Goal: Task Accomplishment & Management: Manage account settings

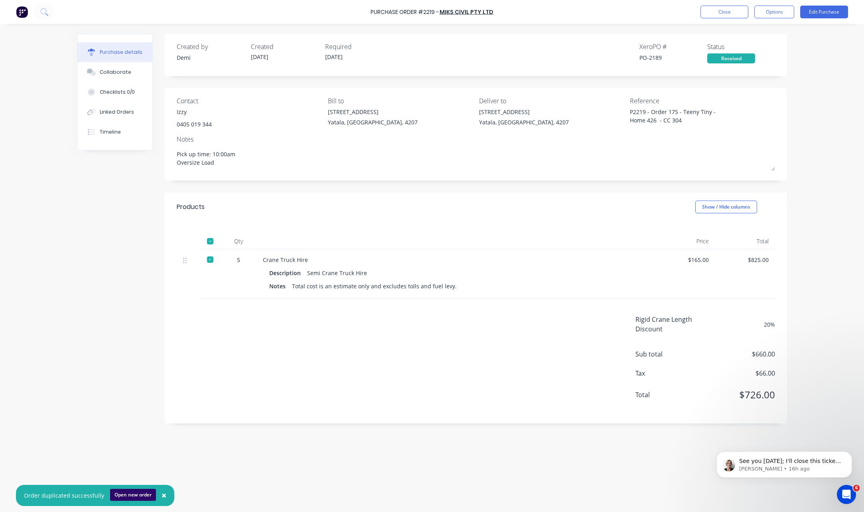
click at [139, 495] on button "Open new order" at bounding box center [133, 495] width 46 height 12
type textarea "x"
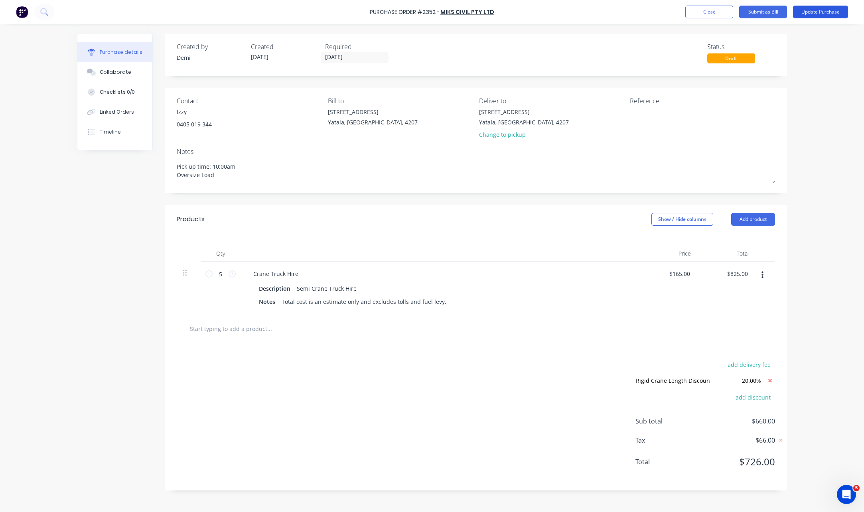
click at [821, 13] on button "Update Purchase" at bounding box center [820, 12] width 55 height 13
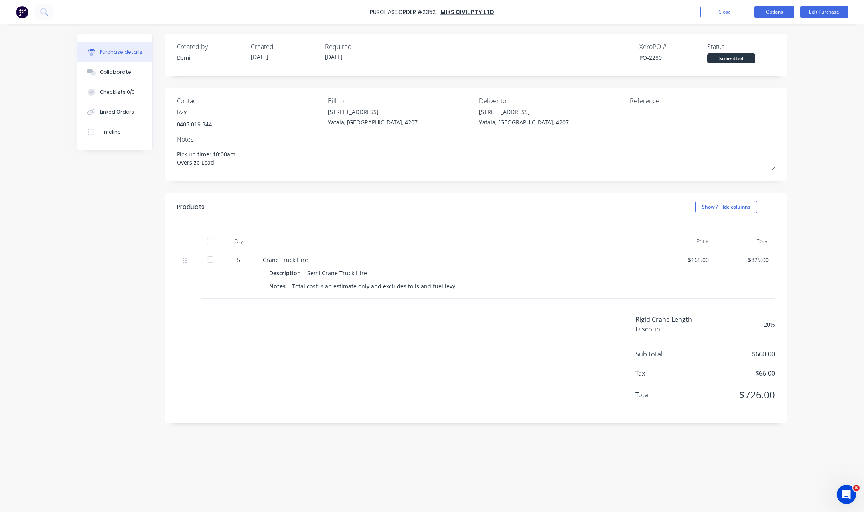
click at [791, 14] on button "Options" at bounding box center [775, 12] width 40 height 13
click at [776, 93] on div "Change supplier" at bounding box center [756, 97] width 61 height 12
type textarea "x"
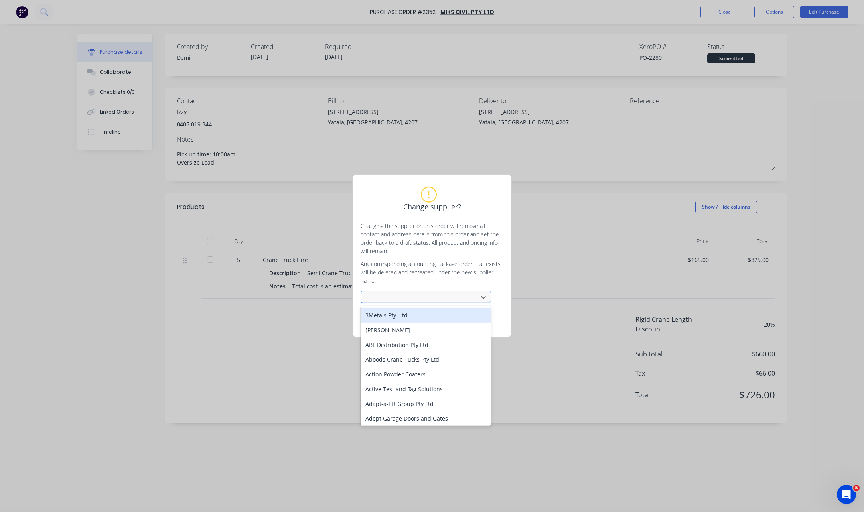
click at [415, 297] on div at bounding box center [421, 298] width 107 height 10
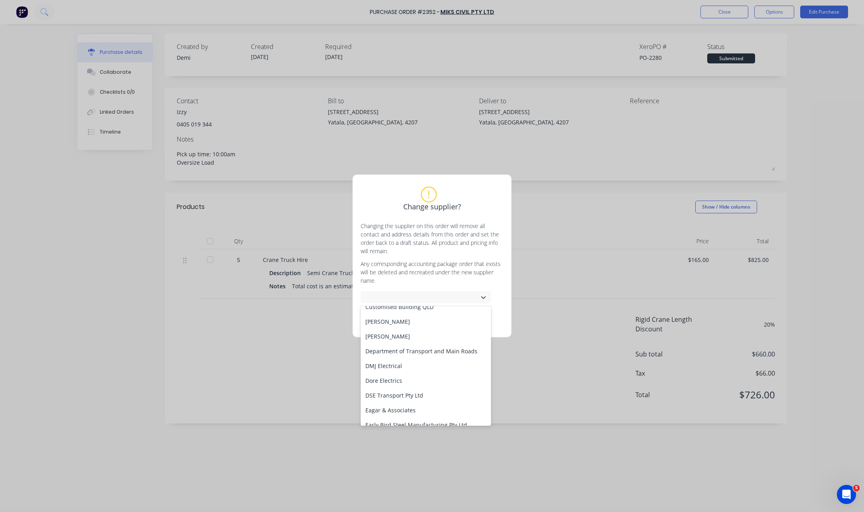
scroll to position [758, 0]
click at [414, 374] on div "DSE Transport Pty Ltd" at bounding box center [426, 379] width 131 height 15
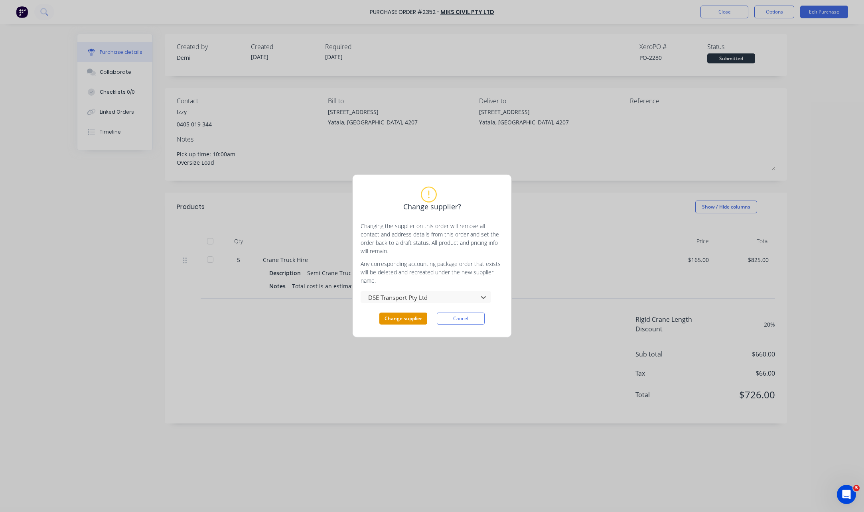
click at [411, 316] on button "Change supplier" at bounding box center [404, 319] width 48 height 12
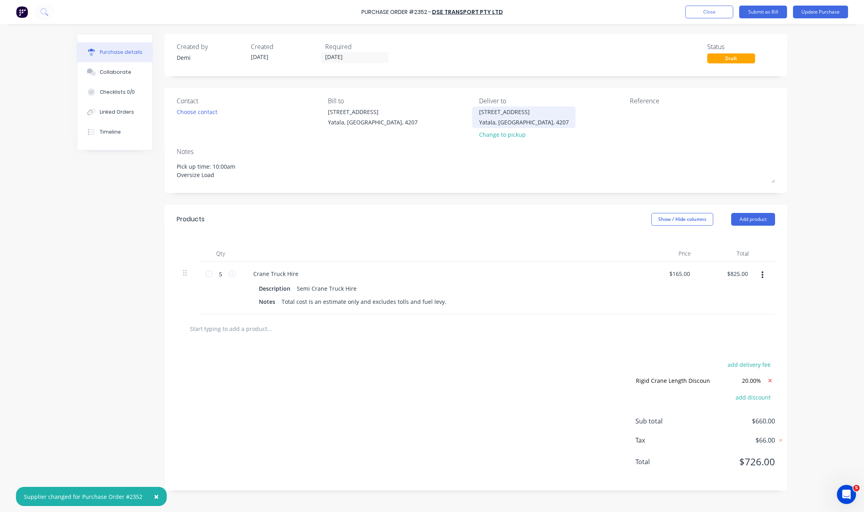
click at [508, 117] on div "33 Computer Road Yatala, Queensland, 4207" at bounding box center [524, 117] width 90 height 19
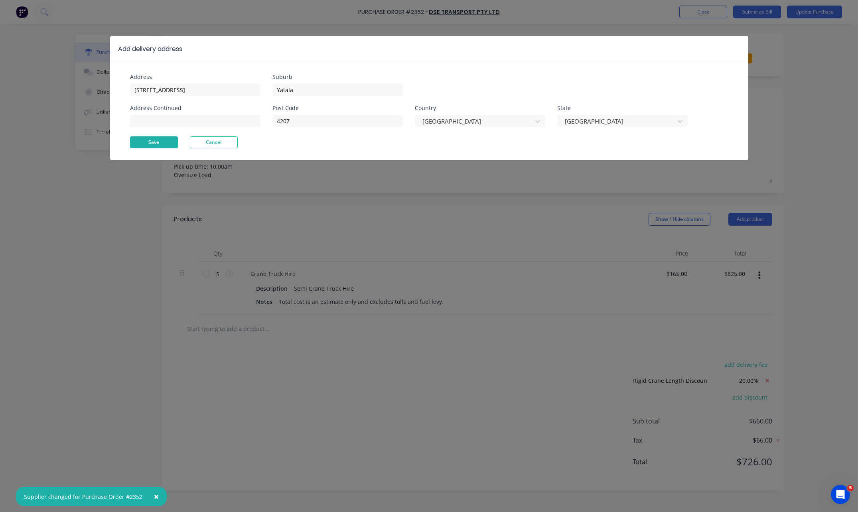
click at [162, 142] on button "Save" at bounding box center [154, 142] width 48 height 12
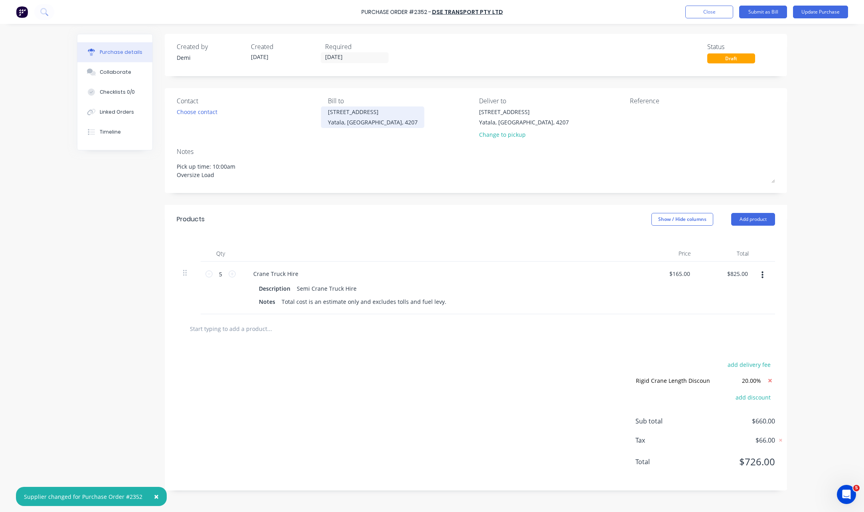
click at [332, 119] on div "Yatala, Queensland, 4207" at bounding box center [373, 122] width 90 height 8
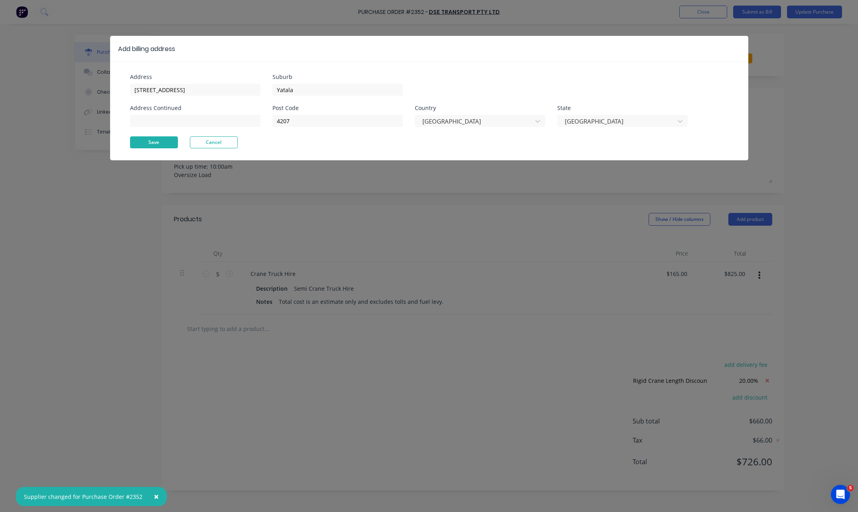
click at [167, 142] on button "Save" at bounding box center [154, 142] width 48 height 12
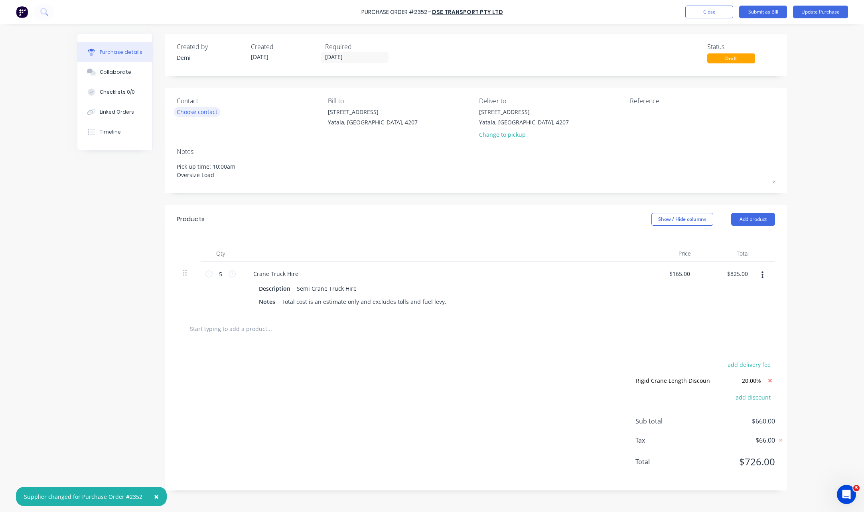
click at [213, 112] on div "Choose contact" at bounding box center [197, 112] width 41 height 8
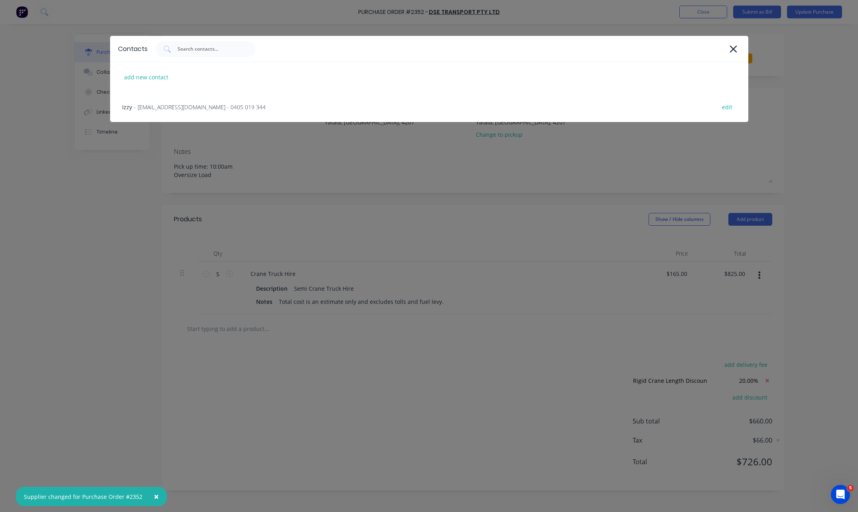
click at [213, 112] on div "Izzy - ishraaz_khan@yahoo.com - 0405 019 344 edit" at bounding box center [429, 107] width 639 height 30
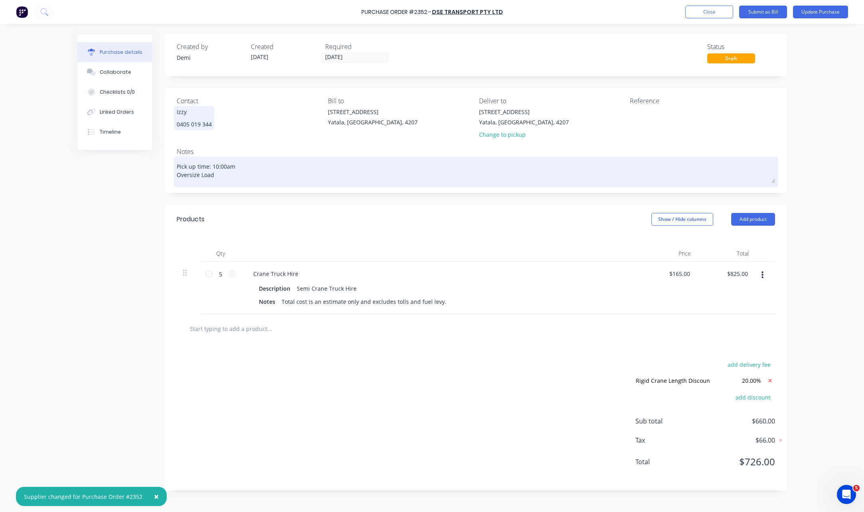
click at [217, 167] on textarea "Pick up time: 10:00am Oversize Load" at bounding box center [476, 170] width 599 height 25
type textarea "x"
type textarea "Pick up time: 1:00am Oversize Load"
type textarea "x"
type textarea "Pick up time: 11:00am Oversize Load"
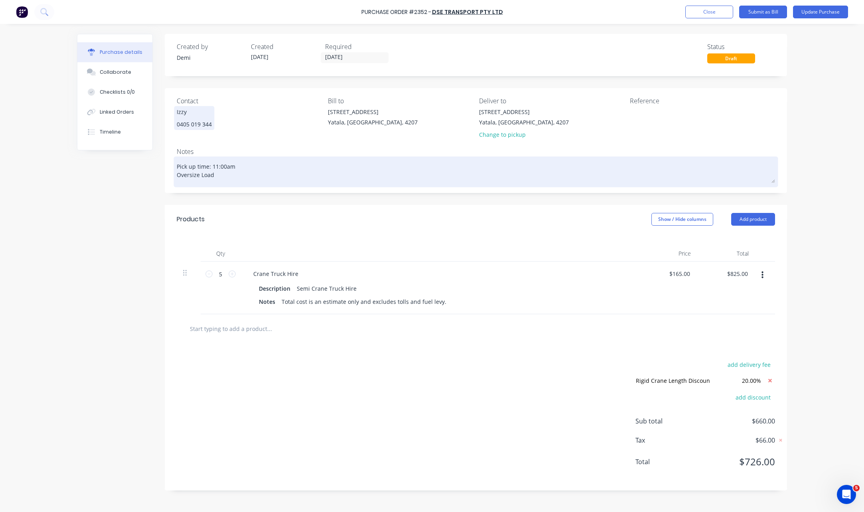
click at [244, 160] on textarea "Pick up time: 11:00am Oversize Load" at bounding box center [476, 170] width 599 height 25
type textarea "x"
type textarea "Pick up time: 11:00am - Oversize Load"
type textarea "x"
type textarea "Pick up time: 11:00am - Oversize Load"
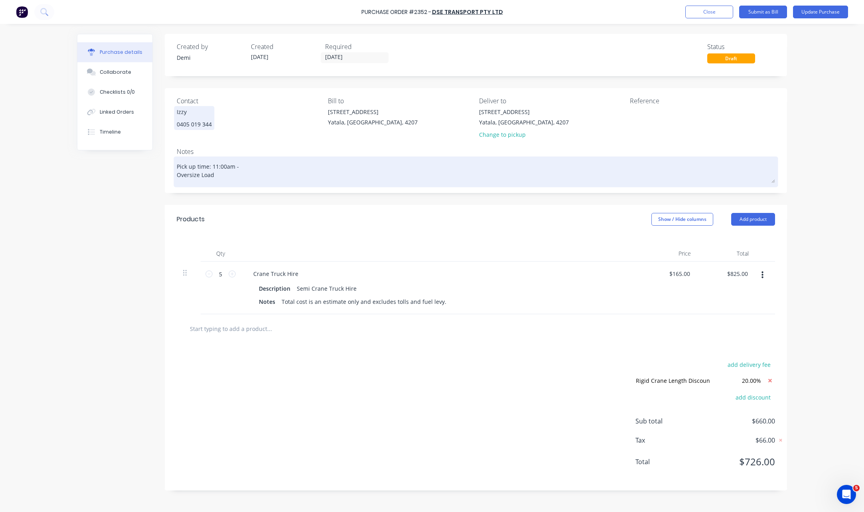
type textarea "x"
type textarea "Pick up time: 11:00am - 2 Oversize Load"
type textarea "x"
type textarea "Pick up time: 11:00am - 2: Oversize Load"
type textarea "x"
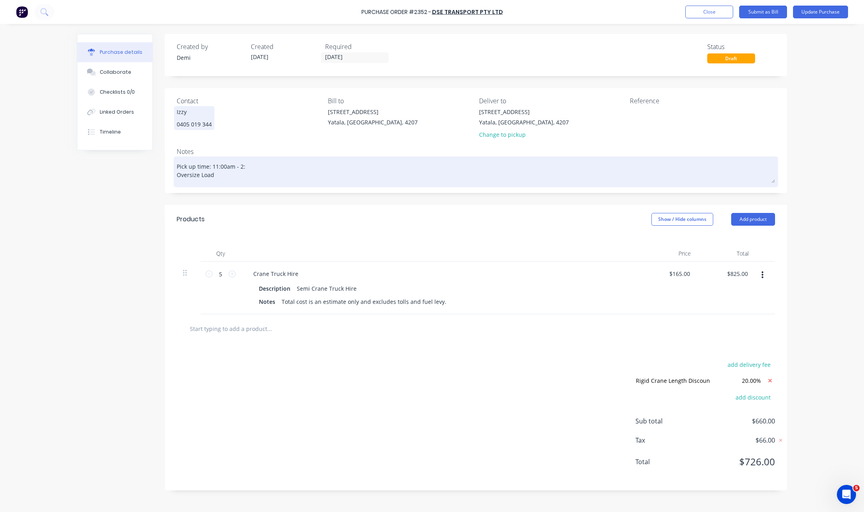
type textarea "Pick up time: 11:00am - 2:0 Oversize Load"
type textarea "x"
type textarea "Pick up time: 11:00am - 2:00 Oversize Load"
type textarea "x"
type textarea "Pick up time: 11:00am - 2:00p Oversize Load"
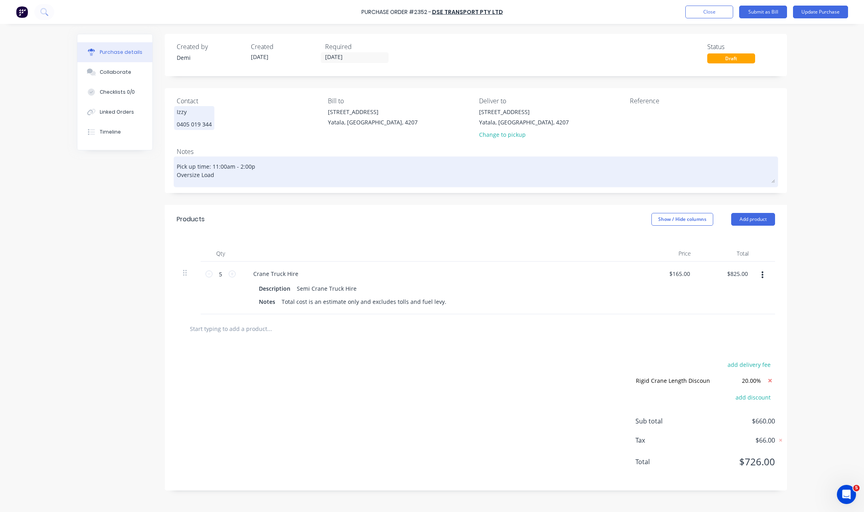
type textarea "x"
type textarea "Pick up time: 11:00am - 2:00pm Oversize Load"
type textarea "x"
type textarea "Pick up time: 11:00am - 2:00pm Oversize Load"
type textarea "x"
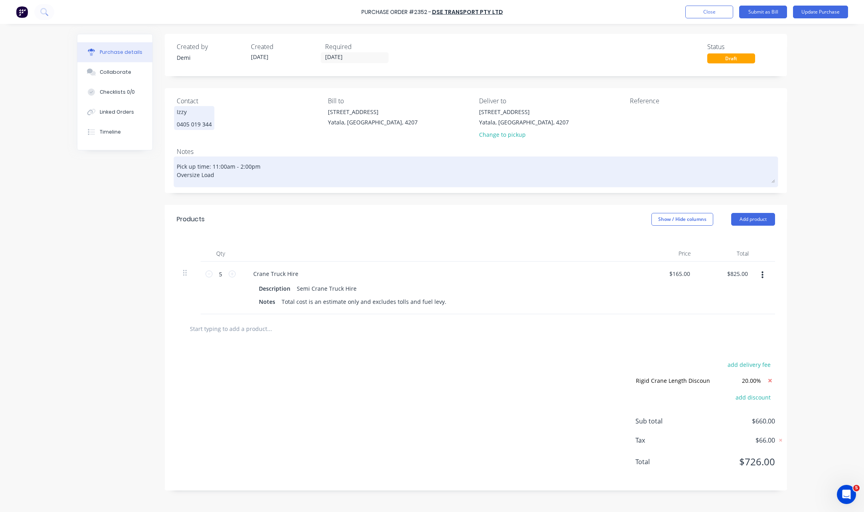
type textarea "Pick up time: 11:00am - 2:00pm Oversize Load"
type textarea "x"
type textarea "Pick up time: 11:00am - 2:00p Oversize Load"
type textarea "x"
type textarea "Pick up time: 11:00am - 2:00 Oversize Load"
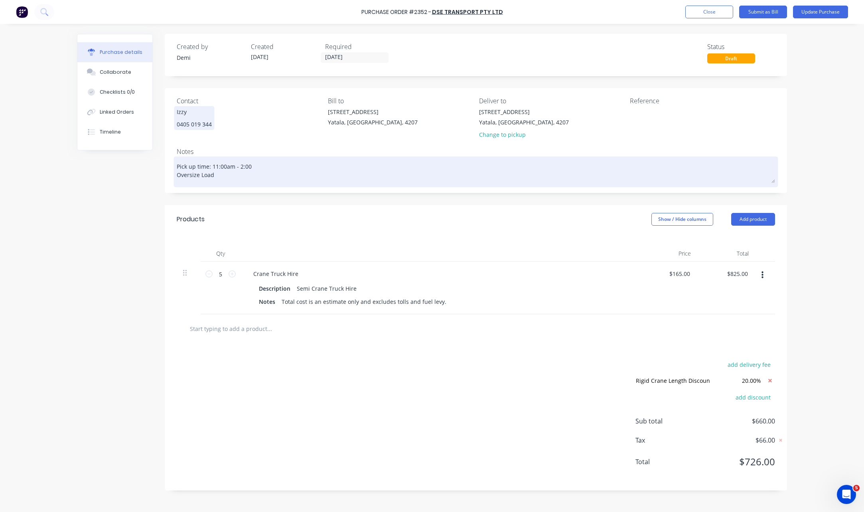
type textarea "x"
type textarea "Pick up time: 11:00am - 2:0 Oversize Load"
type textarea "x"
type textarea "Pick up time: 11:00am - 2: Oversize Load"
type textarea "x"
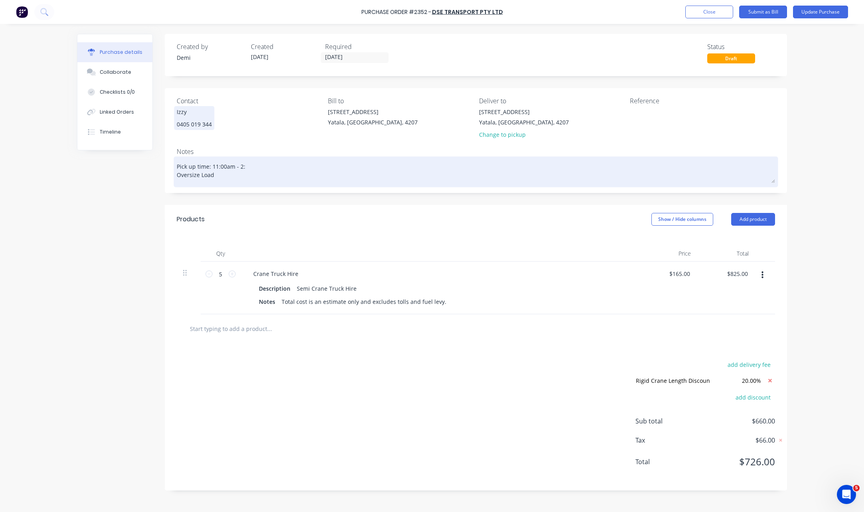
type textarea "Pick up time: 11:00am - 2 Oversize Load"
type textarea "x"
type textarea "Pick up time: 11:00am - Oversize Load"
type textarea "x"
type textarea "Pick up time: 11:00am - Oversize Load"
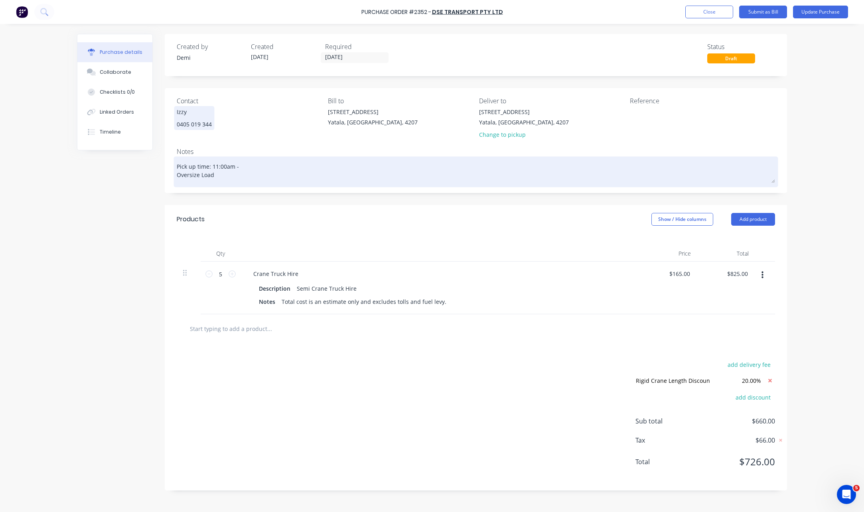
type textarea "x"
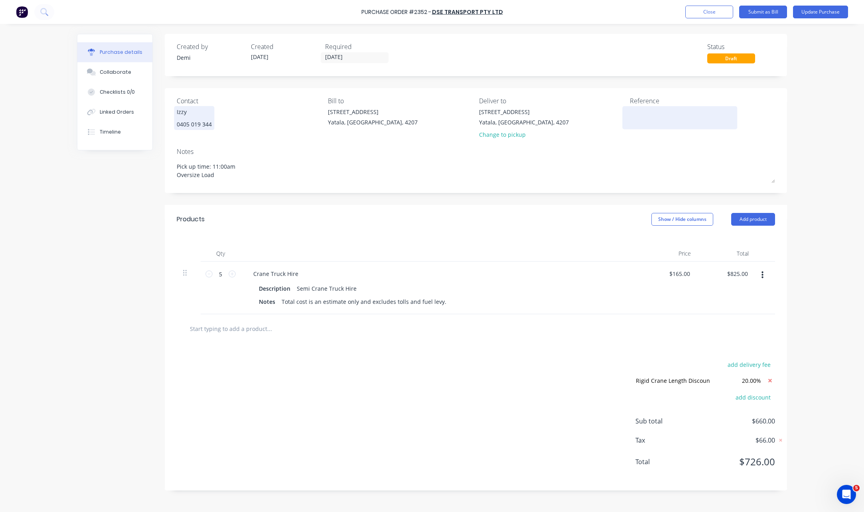
type textarea "Pick up time: 11:00am Oversize Load"
type textarea "x"
type textarea "Pick up time: 11:00am Oversize Load"
click at [631, 116] on textarea at bounding box center [680, 117] width 100 height 18
type textarea "P2352 196_Home 441 CC 304"
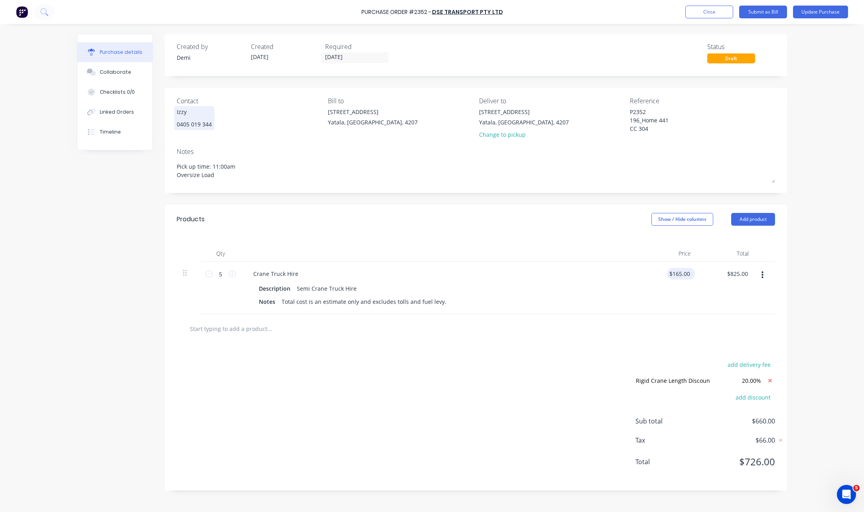
type textarea "x"
type textarea "P2352 196_Home 441 CC 304"
type input "165.00"
drag, startPoint x: 674, startPoint y: 276, endPoint x: 696, endPoint y: 273, distance: 22.6
click at [696, 273] on div "165.00 165.00" at bounding box center [669, 288] width 58 height 53
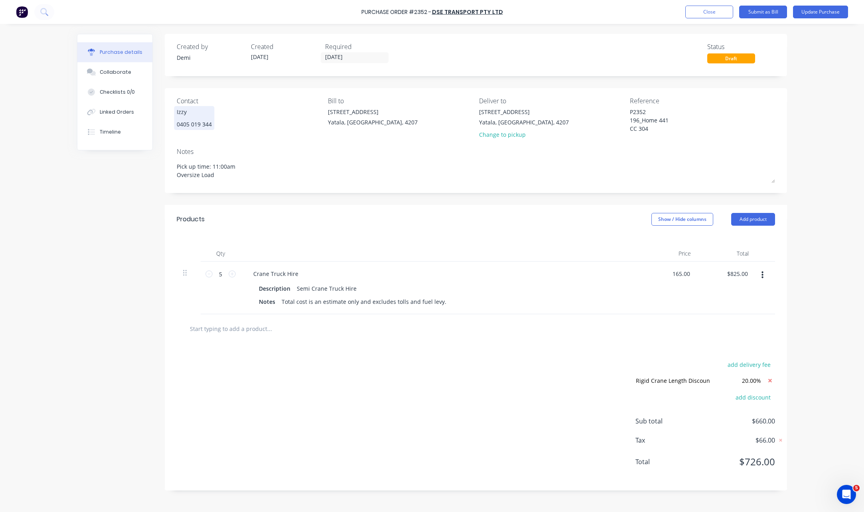
drag, startPoint x: 688, startPoint y: 273, endPoint x: 663, endPoint y: 275, distance: 24.9
click at [663, 275] on div "165.00 165.00" at bounding box center [669, 288] width 58 height 53
type textarea "x"
type input "$165.00"
click at [773, 380] on icon at bounding box center [770, 381] width 10 height 10
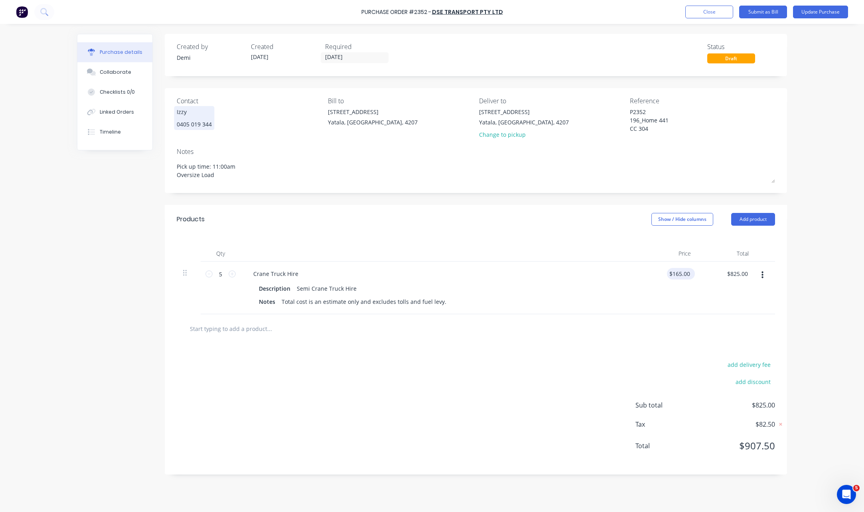
type textarea "x"
type input "165.00"
click at [687, 274] on input "165.00" at bounding box center [679, 274] width 25 height 12
type textarea "x"
drag, startPoint x: 689, startPoint y: 274, endPoint x: 599, endPoint y: 279, distance: 90.3
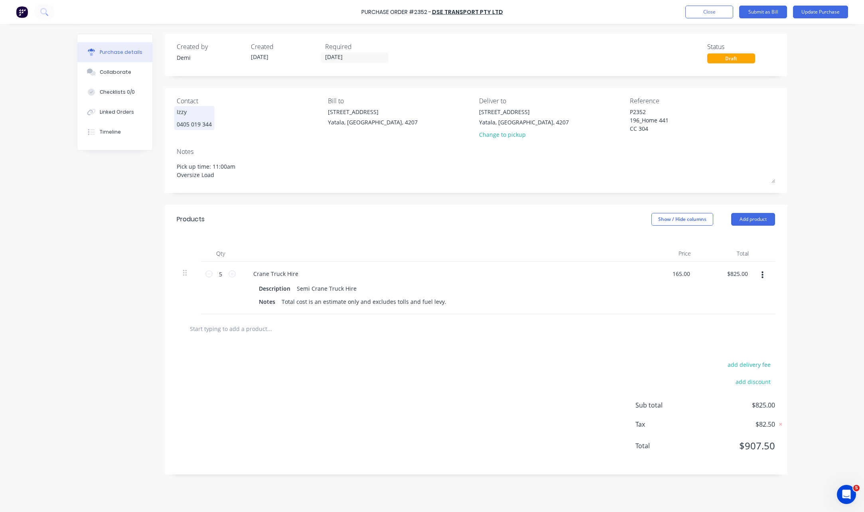
click at [599, 279] on div "5 5 Crane Truck Hire Description Semi Crane Truck Hire Notes Total cost is an e…" at bounding box center [476, 288] width 599 height 53
type input "110"
type textarea "x"
type input "$110.00"
type input "$550.00"
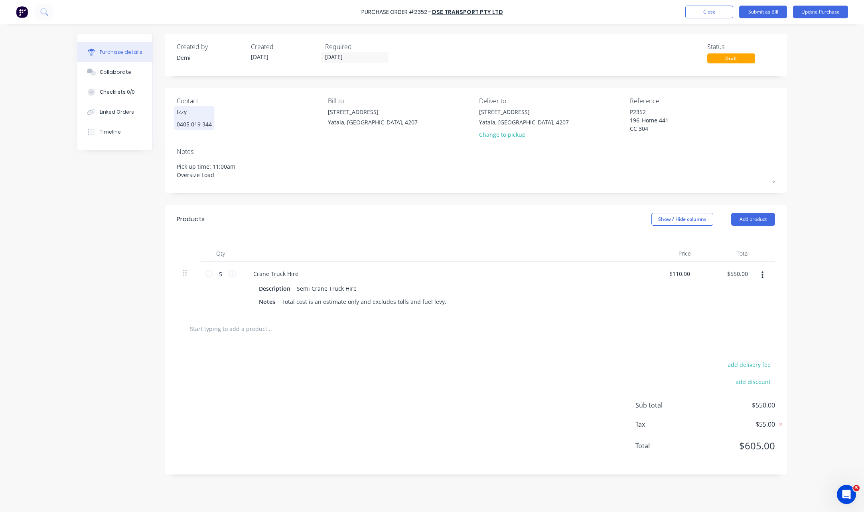
click at [542, 357] on div "add delivery fee add discount Sub total $550.00 Tax $55.00 Total $605.00" at bounding box center [476, 409] width 623 height 131
click at [209, 274] on icon at bounding box center [209, 274] width 7 height 7
type textarea "x"
type input "4"
type input "$440.00"
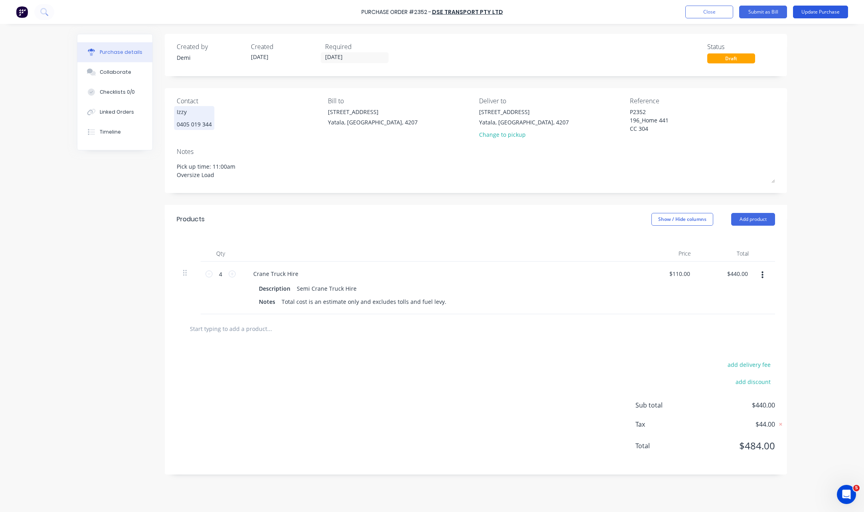
click at [831, 14] on button "Update Purchase" at bounding box center [820, 12] width 55 height 13
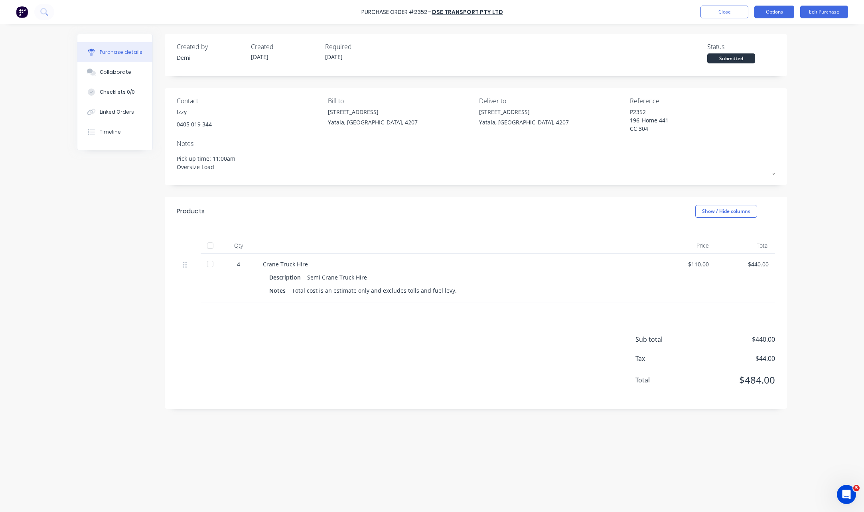
click at [775, 14] on button "Options" at bounding box center [775, 12] width 40 height 13
click at [831, 12] on button "Edit Purchase" at bounding box center [825, 12] width 48 height 13
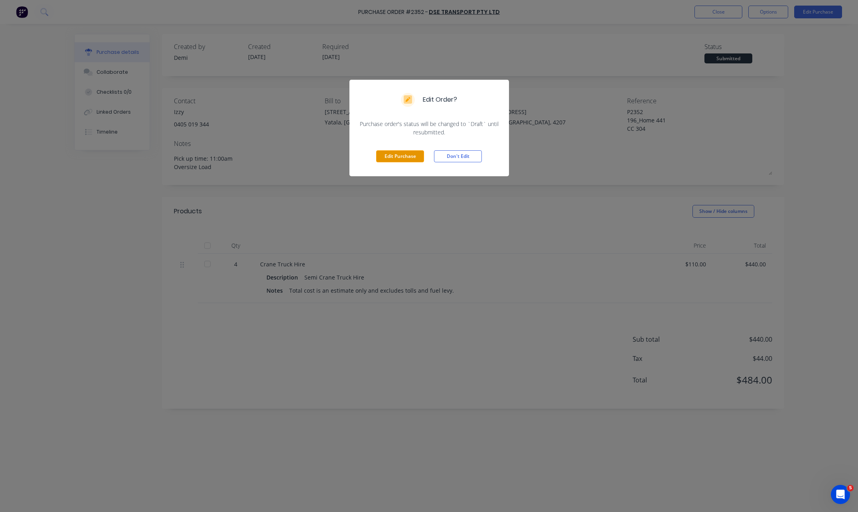
click at [417, 161] on button "Edit Purchase" at bounding box center [400, 156] width 48 height 12
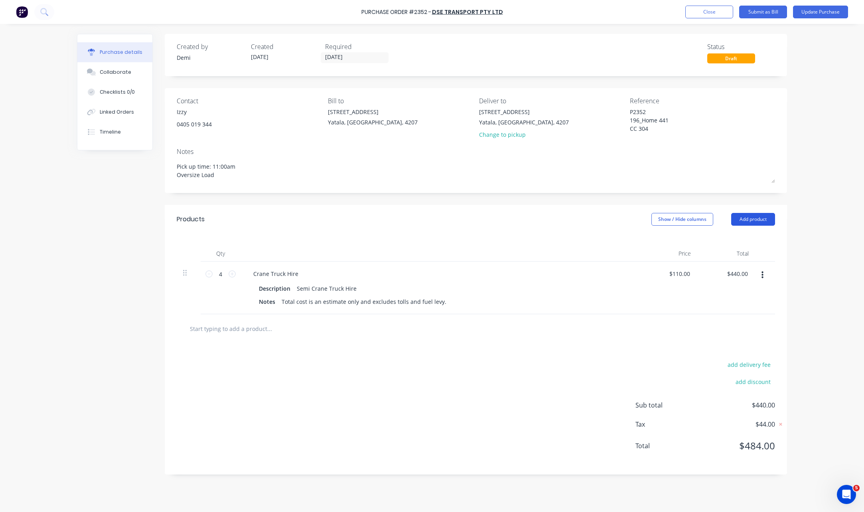
click at [752, 220] on button "Add product" at bounding box center [754, 219] width 44 height 13
click at [744, 314] on div "Notes (External)" at bounding box center [737, 320] width 61 height 12
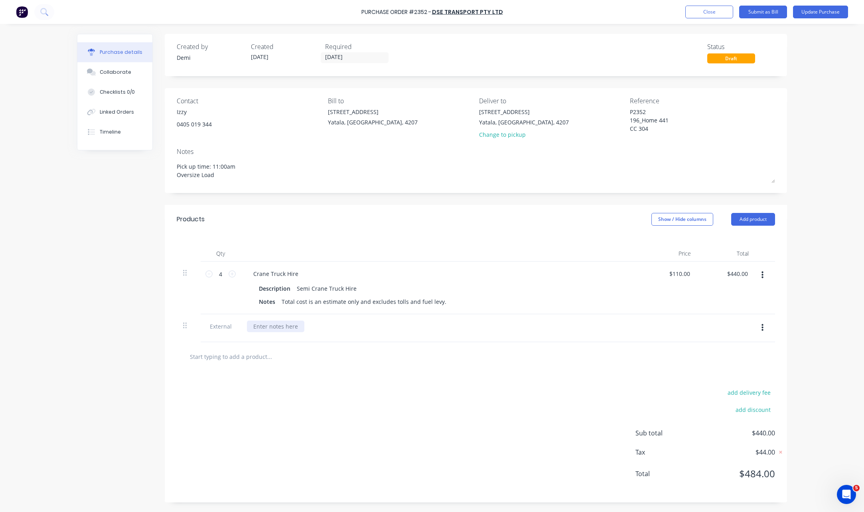
click at [280, 328] on div at bounding box center [275, 327] width 57 height 12
type textarea "x"
paste div
click at [311, 328] on div "135 Old Toorbul Point Rd Caboolture QLD" at bounding box center [278, 327] width 63 height 12
click at [247, 326] on div "135 Old Toorbul Point Rd Caboolture QLD 0432 058 907" at bounding box center [278, 331] width 63 height 20
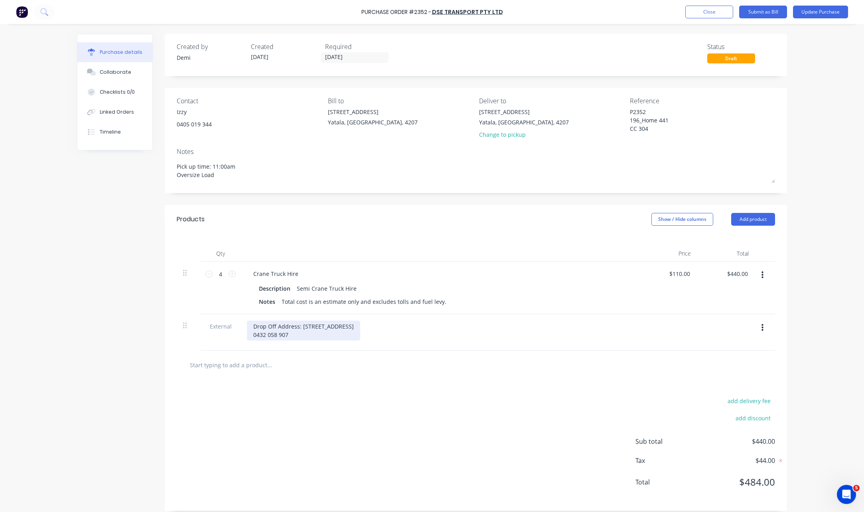
click at [247, 334] on div "Drop Off Address: 135 Old Toorbul Point Rd Caboolture QLD 0432 058 907" at bounding box center [303, 331] width 113 height 20
click at [337, 333] on div "Drop Off Address: 135 Old Toorbul Point Rd Caboolture QLD Site Contact: 0432 05…" at bounding box center [303, 331] width 113 height 20
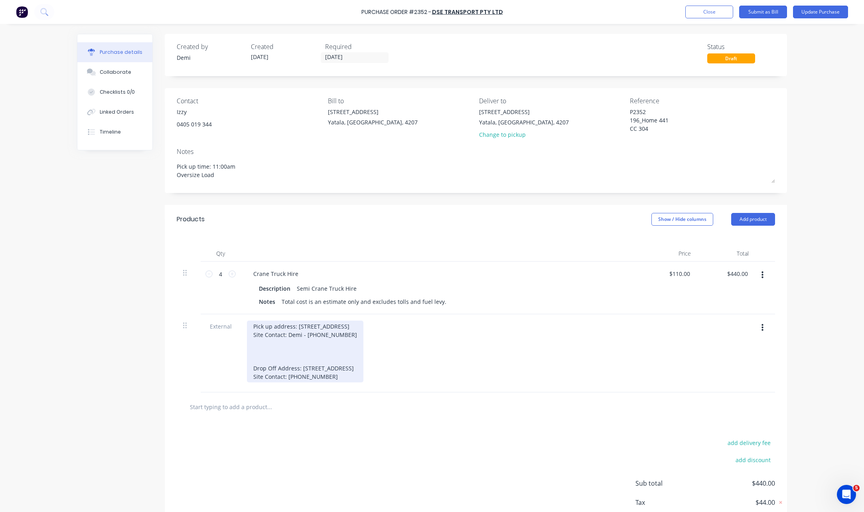
click at [259, 348] on div "Pick up address: 33 Computer Road, Yatala QLD Site Contact: Demi - 0412739583 D…" at bounding box center [305, 352] width 117 height 62
click at [283, 349] on div "Pick up address: 33 Computer Road, Yatala QLD Site Contact: Demi - 0412739583 H…" at bounding box center [305, 356] width 117 height 70
click at [318, 367] on div "Pick up address: 33 Computer Road, Yatala QLD Site Contact: Demi - 0412739583 H…" at bounding box center [305, 356] width 117 height 70
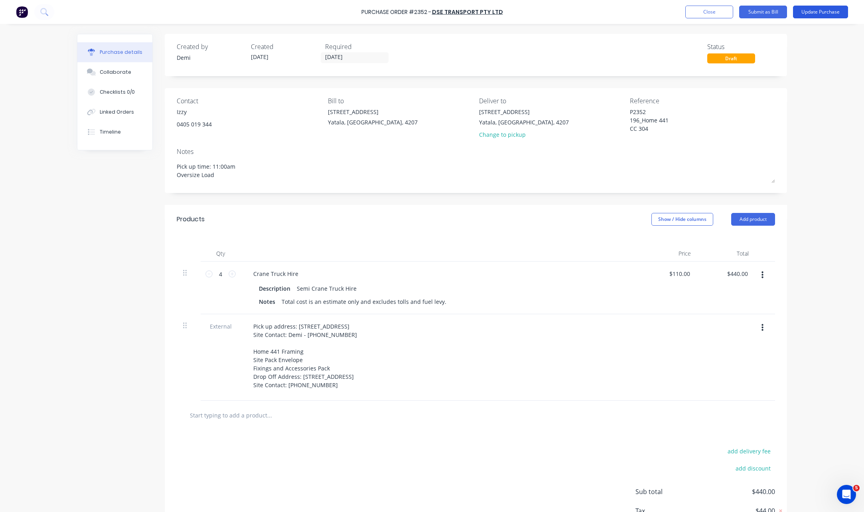
click at [809, 14] on button "Update Purchase" at bounding box center [820, 12] width 55 height 13
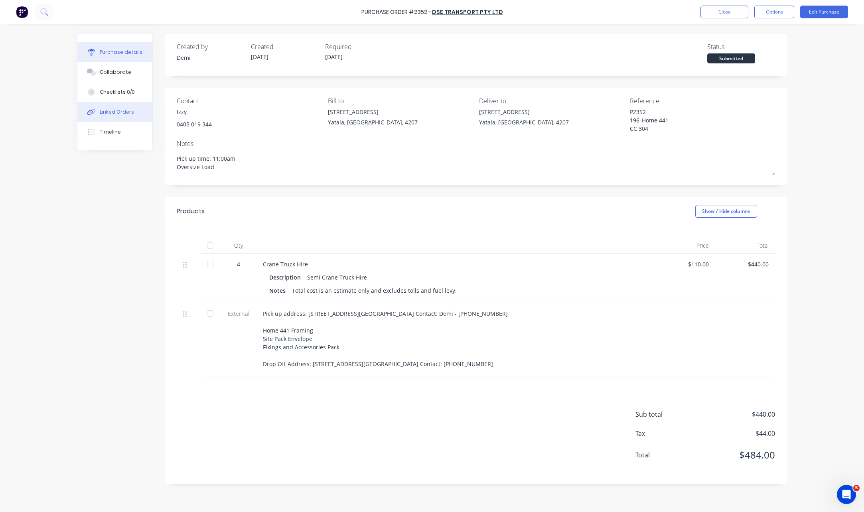
click at [127, 116] on button "Linked Orders" at bounding box center [114, 112] width 75 height 20
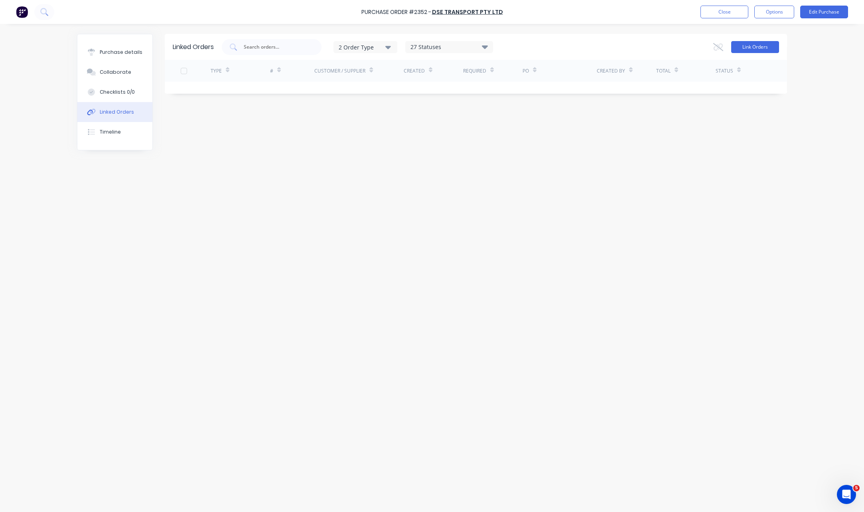
click at [766, 47] on button "Link Orders" at bounding box center [756, 47] width 48 height 12
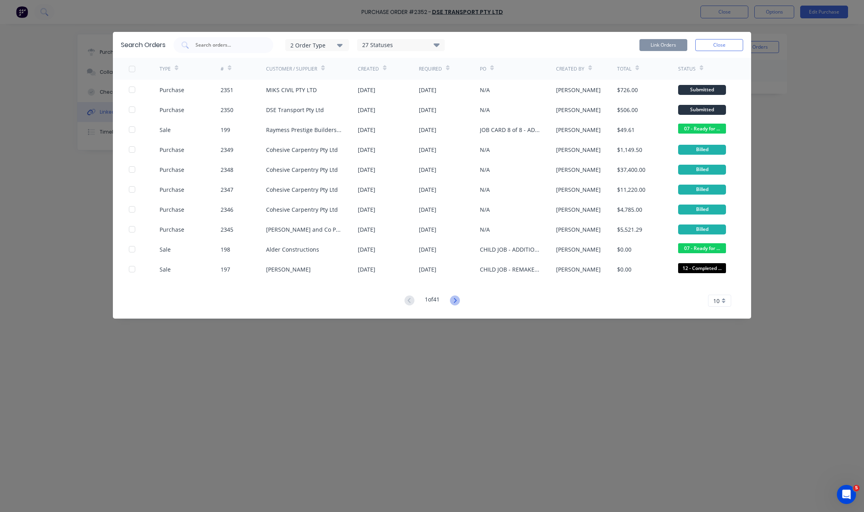
click at [458, 298] on icon at bounding box center [455, 301] width 10 height 10
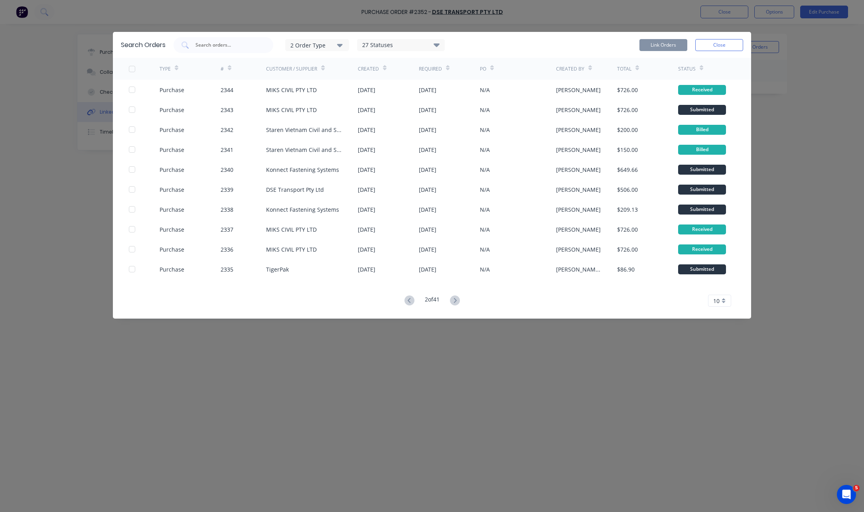
click at [458, 298] on icon at bounding box center [455, 301] width 10 height 10
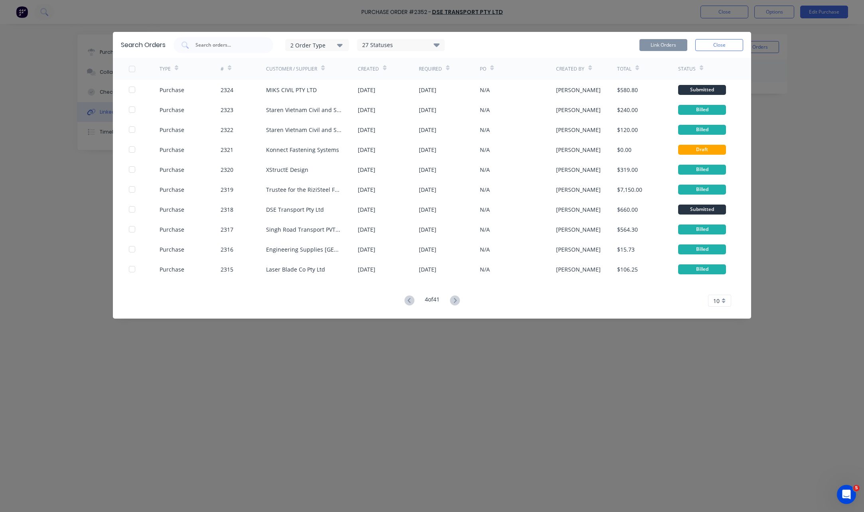
click at [458, 298] on icon at bounding box center [455, 301] width 10 height 10
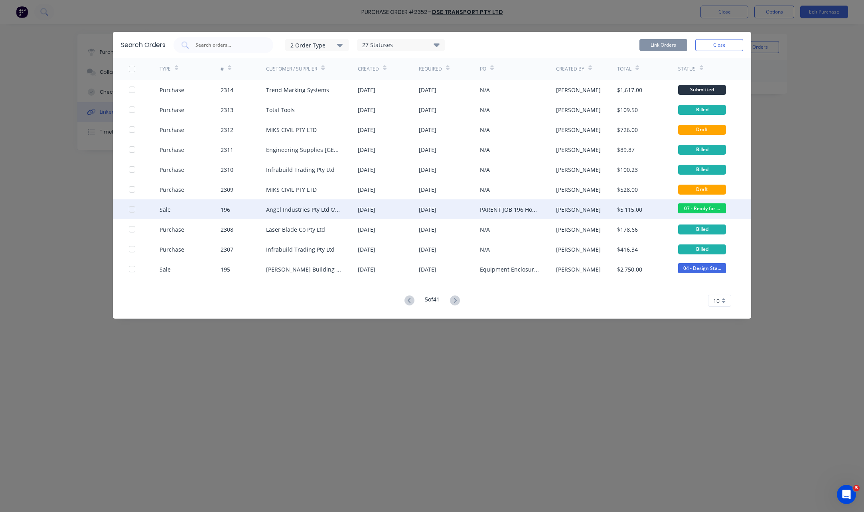
click at [129, 211] on div at bounding box center [132, 210] width 16 height 16
click at [663, 41] on button "Link Orders" at bounding box center [664, 45] width 48 height 12
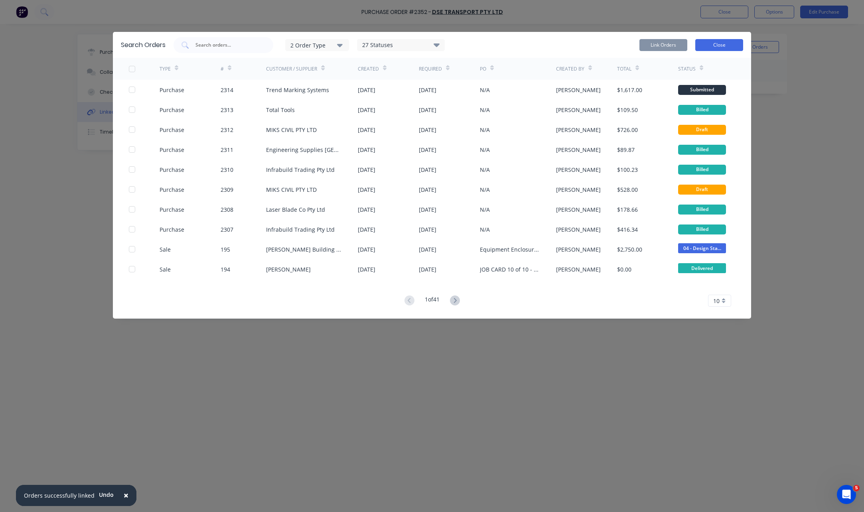
click at [738, 42] on button "Close" at bounding box center [720, 45] width 48 height 12
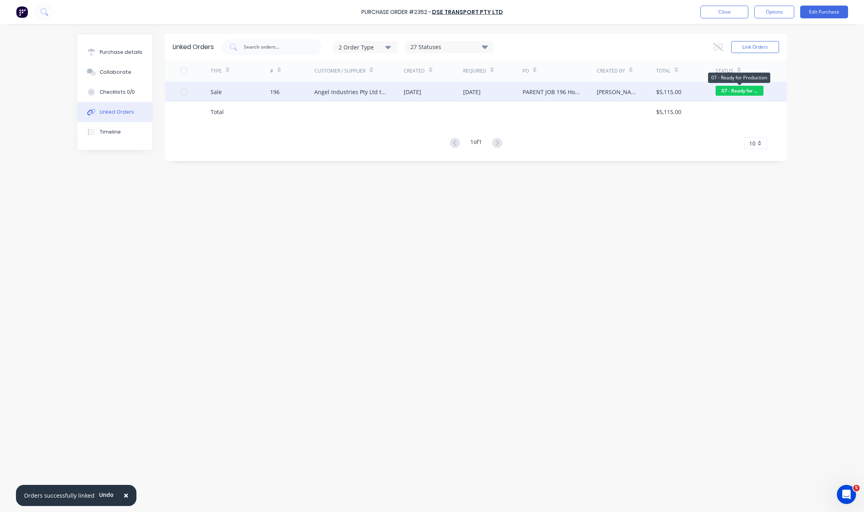
click at [726, 87] on span "07 - Ready for ..." at bounding box center [740, 91] width 48 height 10
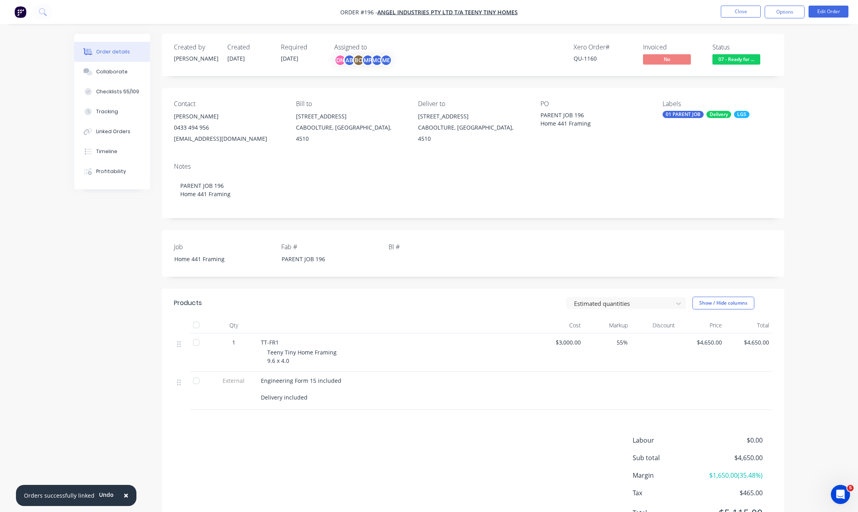
click at [742, 51] on div "07 - Ready for Production" at bounding box center [736, 46] width 62 height 10
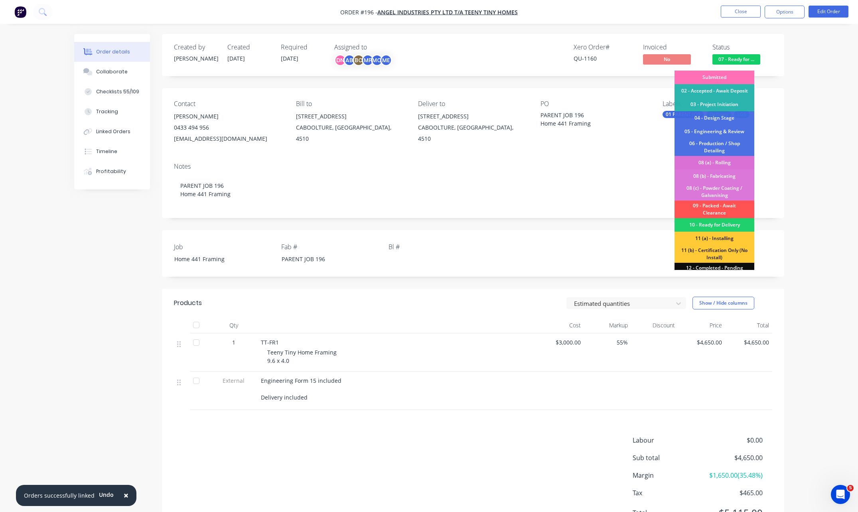
click at [732, 162] on div "08 (a) - Rolling" at bounding box center [715, 163] width 80 height 14
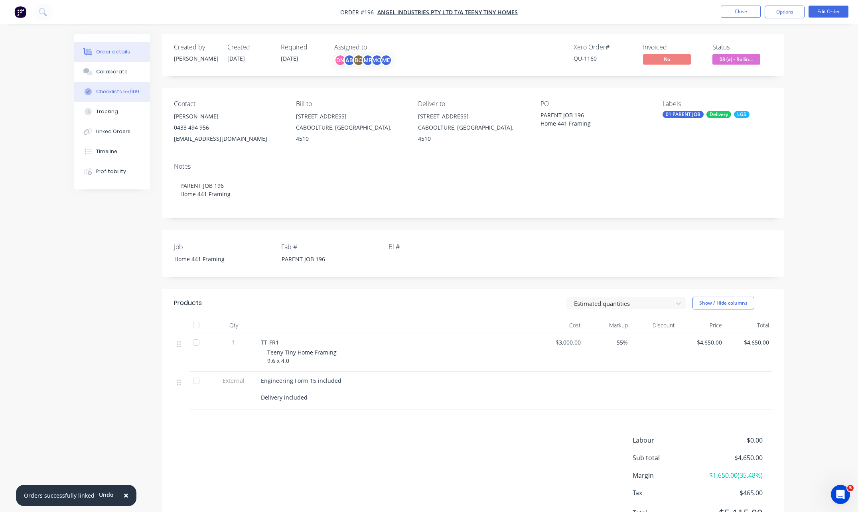
click at [129, 95] on div "Checklists 55/109" at bounding box center [117, 91] width 43 height 7
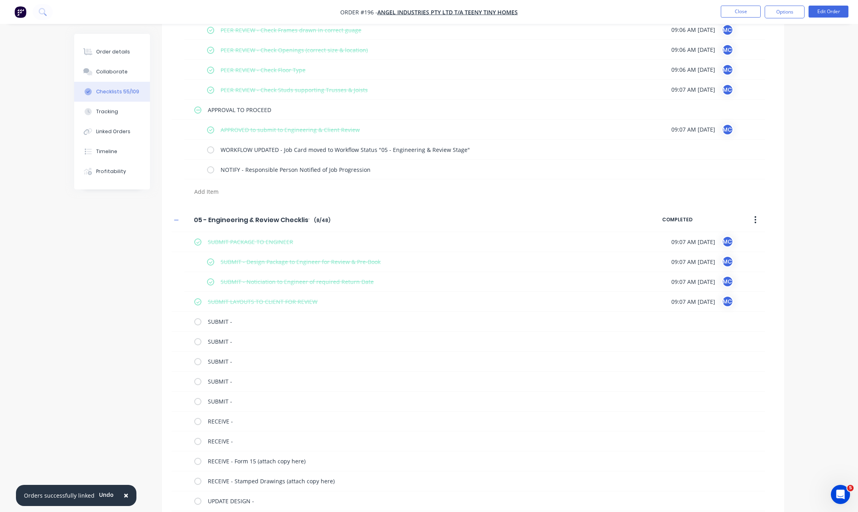
scroll to position [1277, 0]
click at [212, 154] on label at bounding box center [210, 151] width 7 height 8
click at [0, 0] on input "checkbox" at bounding box center [0, 0] width 0 height 0
click at [209, 171] on label at bounding box center [210, 171] width 7 height 8
click at [0, 0] on input "checkbox" at bounding box center [0, 0] width 0 height 0
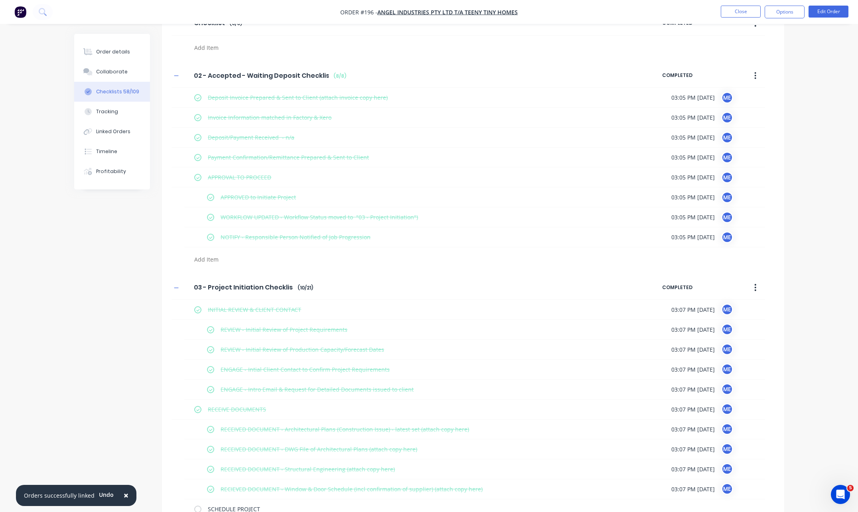
scroll to position [0, 0]
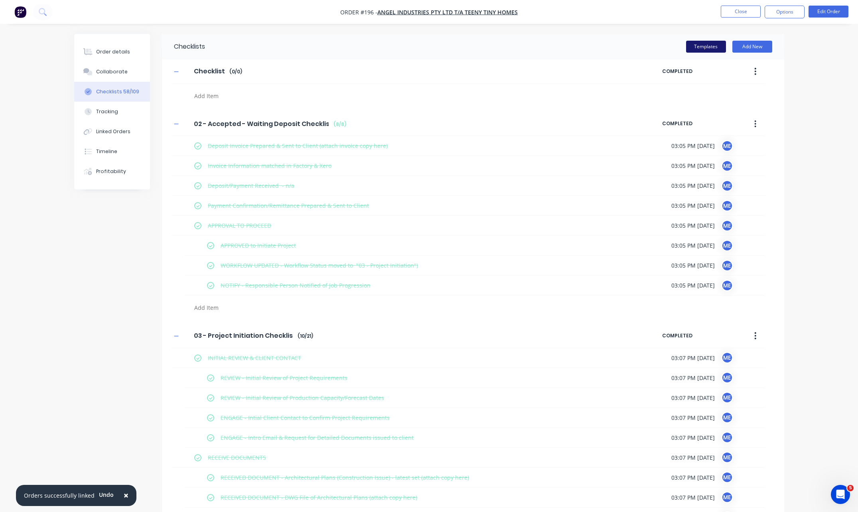
click at [714, 45] on button "Templates" at bounding box center [706, 47] width 40 height 12
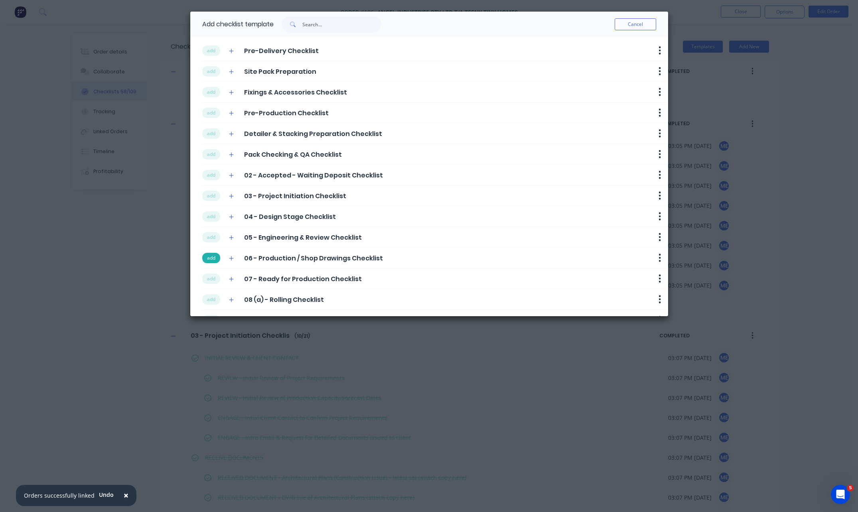
click at [216, 263] on button "add" at bounding box center [211, 258] width 18 height 10
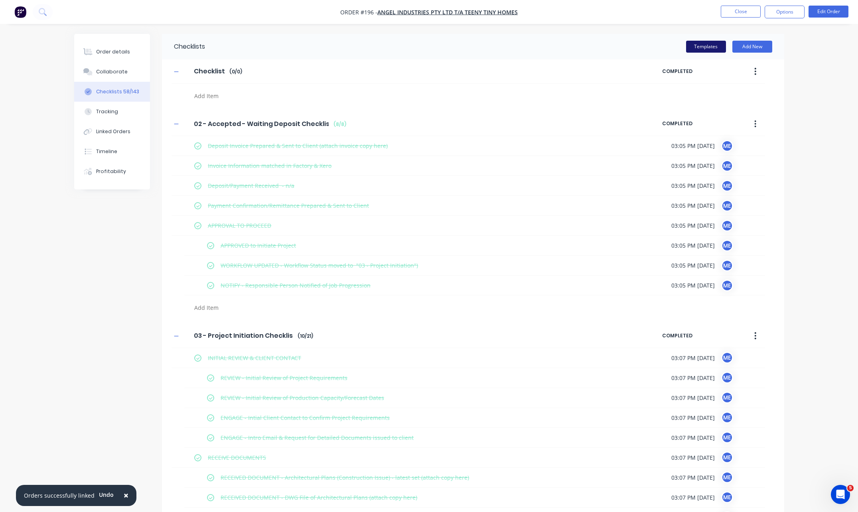
click at [704, 47] on button "Templates" at bounding box center [706, 47] width 40 height 12
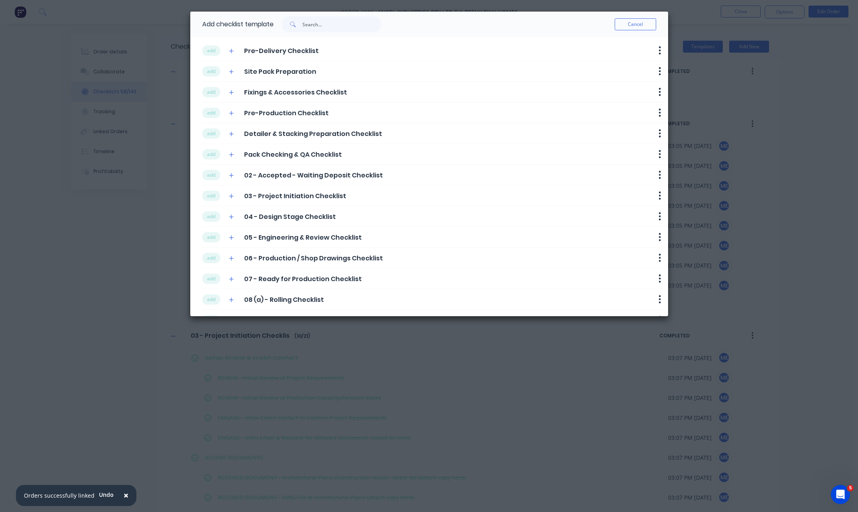
scroll to position [40, 0]
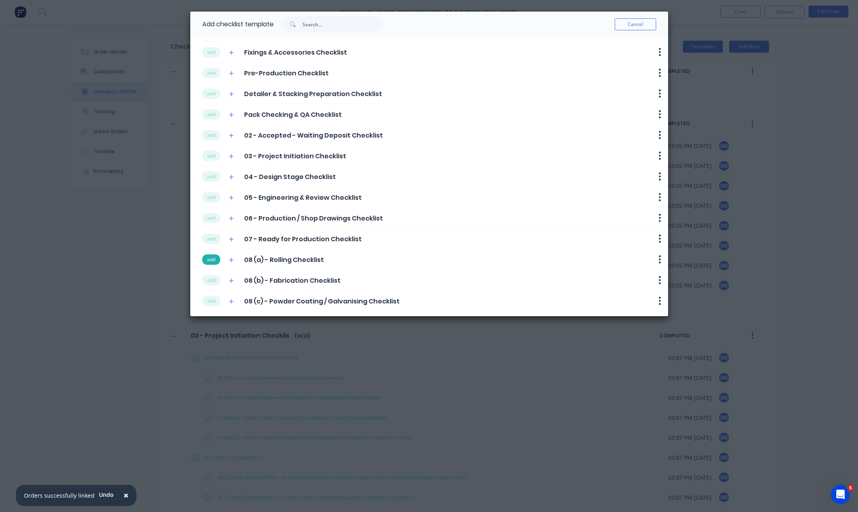
click at [217, 259] on button "add" at bounding box center [211, 260] width 18 height 10
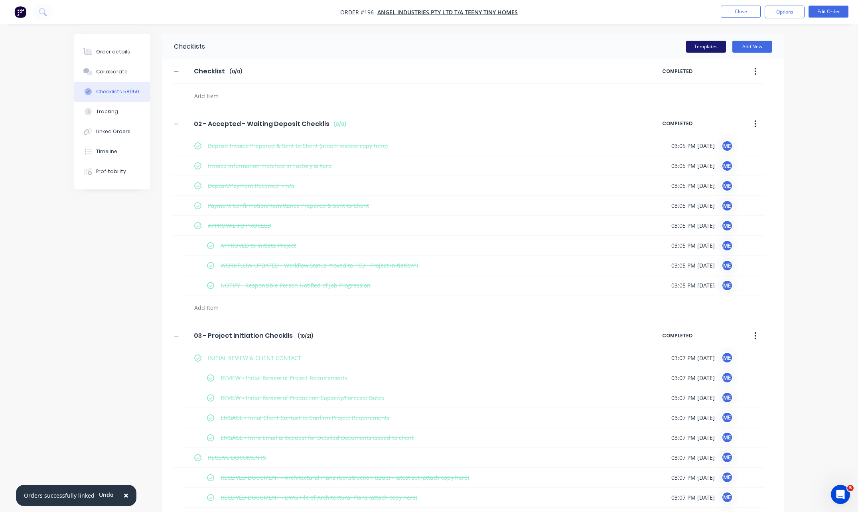
click at [718, 45] on button "Templates" at bounding box center [706, 47] width 40 height 12
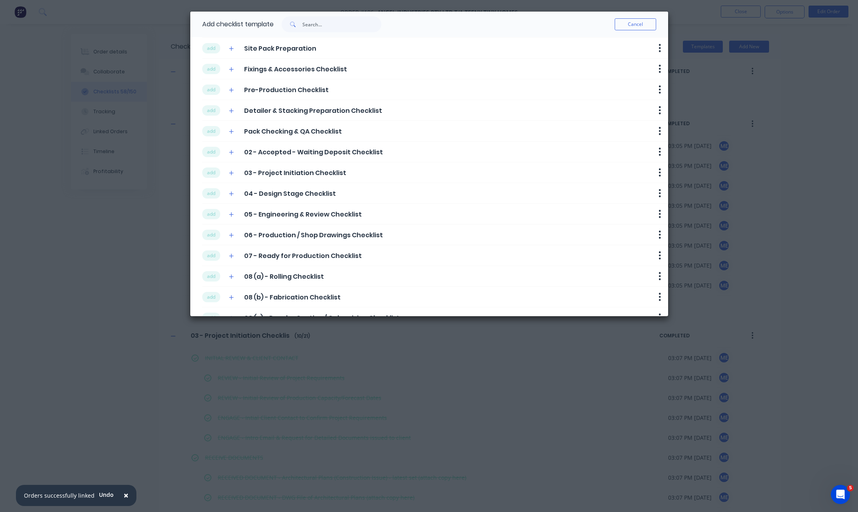
scroll to position [84, 0]
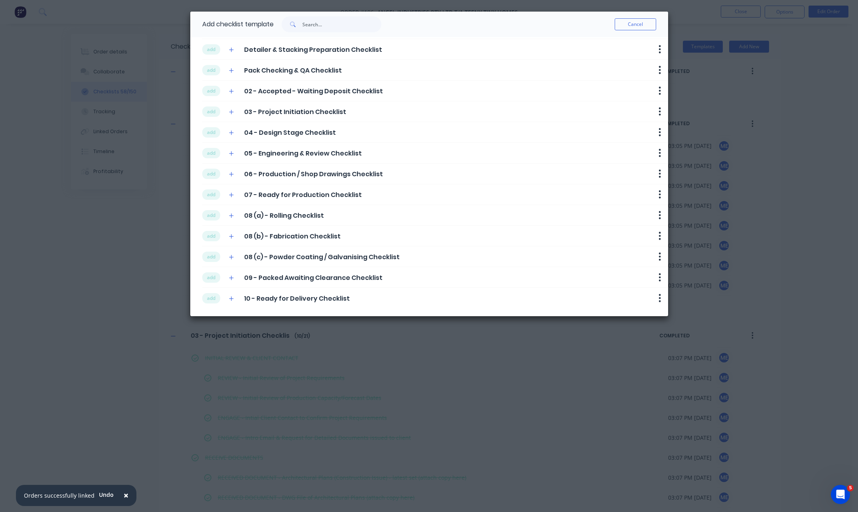
click at [630, 18] on div "Cancel" at bounding box center [519, 25] width 275 height 26
click at [630, 24] on button "Cancel" at bounding box center [636, 24] width 42 height 12
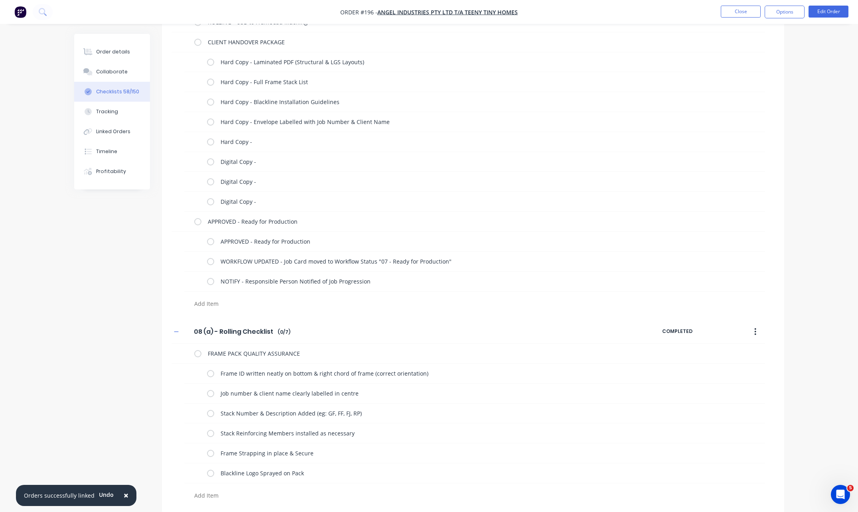
scroll to position [2909, 0]
click at [758, 334] on button "button" at bounding box center [755, 331] width 19 height 14
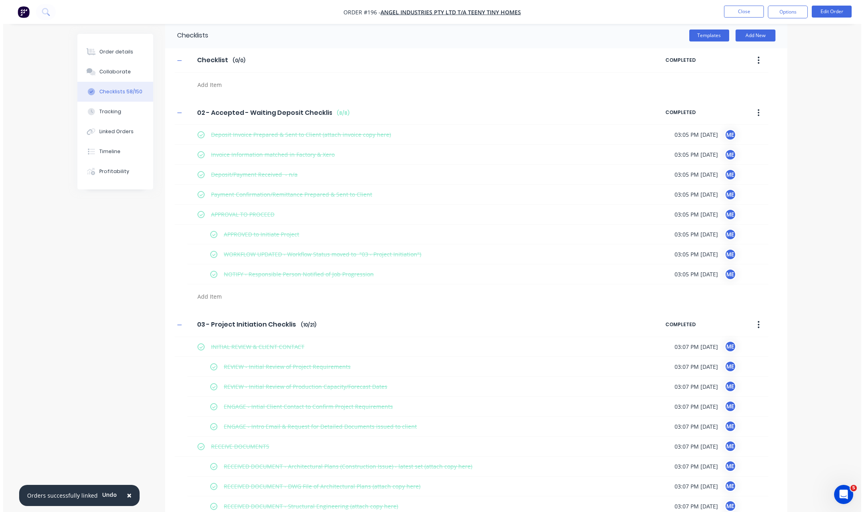
scroll to position [0, 0]
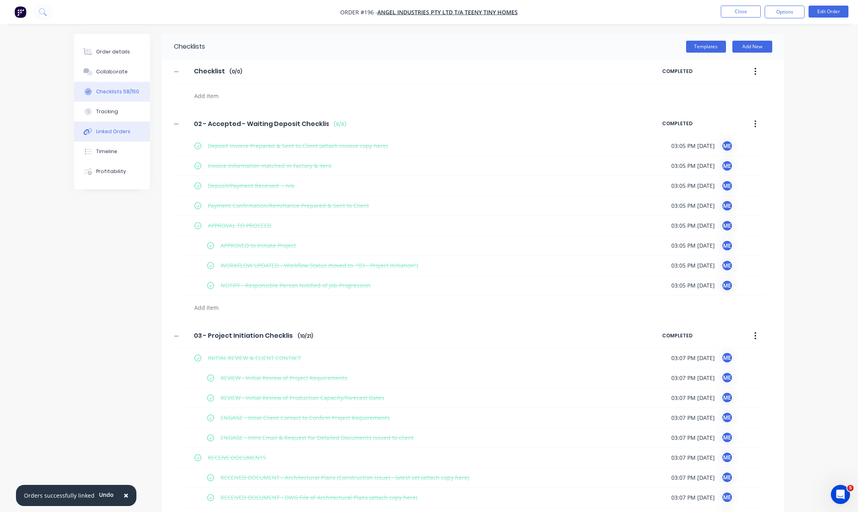
click at [114, 126] on button "Linked Orders" at bounding box center [112, 132] width 76 height 20
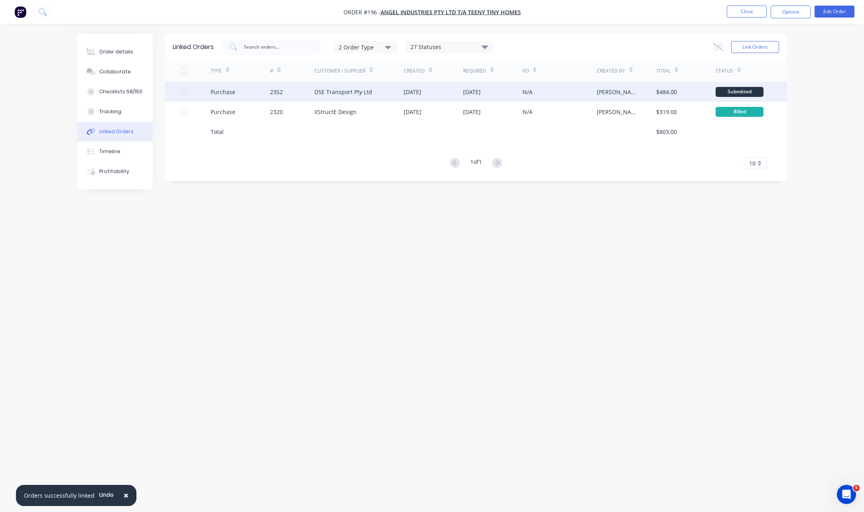
click at [627, 98] on div "[PERSON_NAME]" at bounding box center [626, 92] width 59 height 20
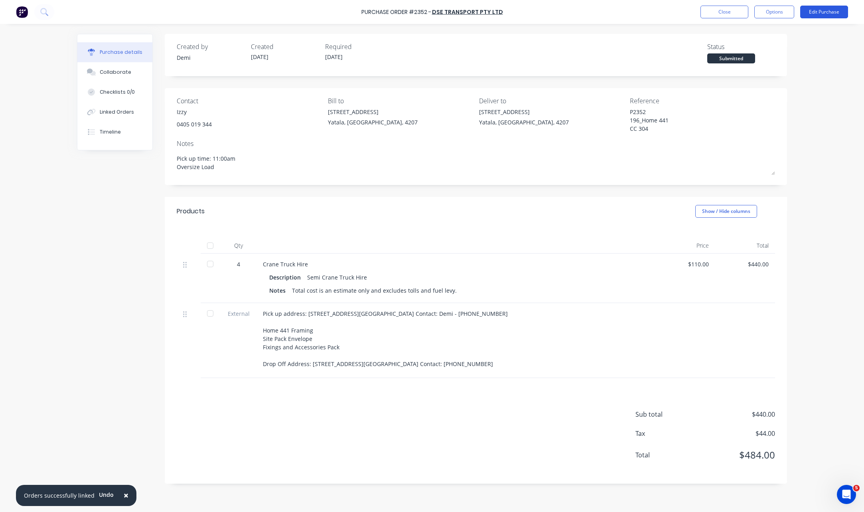
click at [804, 16] on button "Edit Purchase" at bounding box center [825, 12] width 48 height 13
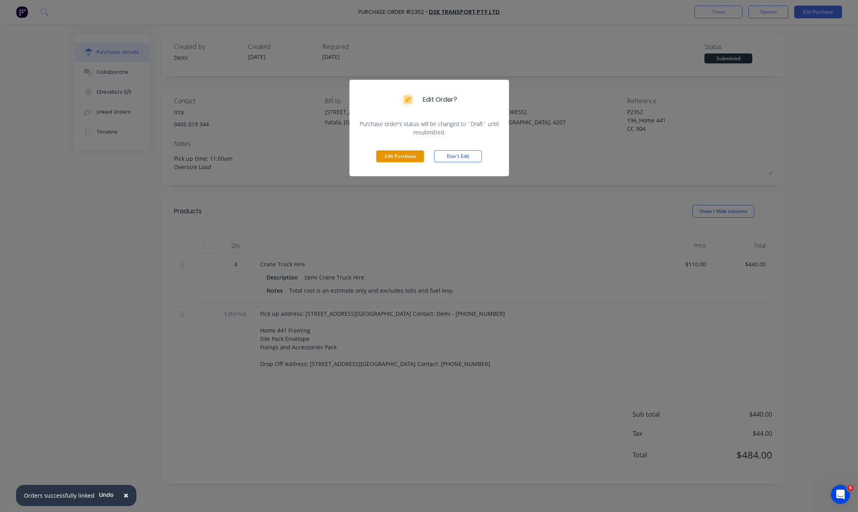
click at [403, 155] on button "Edit Purchase" at bounding box center [400, 156] width 48 height 12
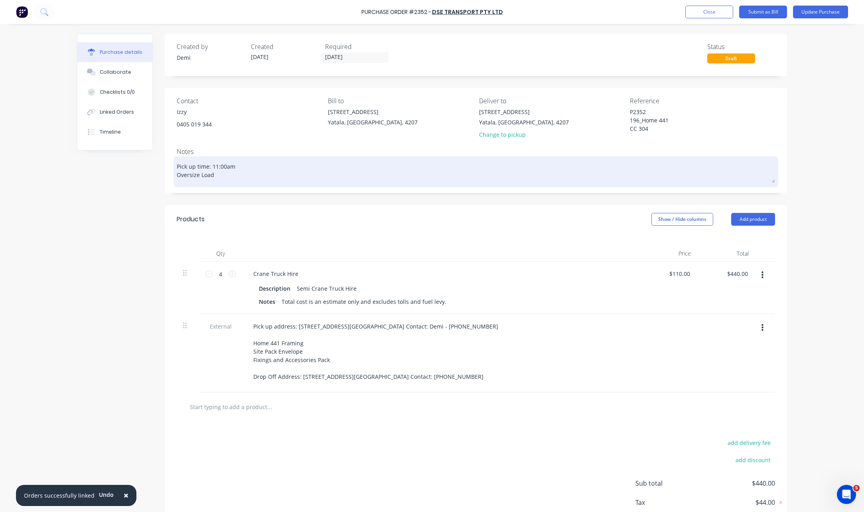
click at [224, 163] on textarea "Pick up time: 11:00am Oversize Load" at bounding box center [476, 170] width 599 height 25
drag, startPoint x: 243, startPoint y: 167, endPoint x: 210, endPoint y: 168, distance: 33.9
click at [210, 168] on textarea "Pick up time: 11:00am Oversize Load" at bounding box center [476, 170] width 599 height 25
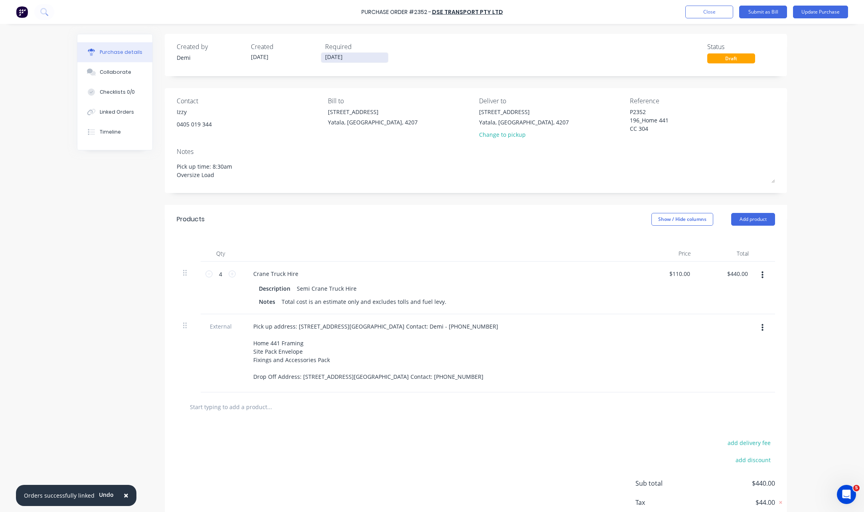
type textarea "Pick up time: 8:30am Oversize Load"
click at [346, 55] on input "02/10/25" at bounding box center [354, 58] width 67 height 10
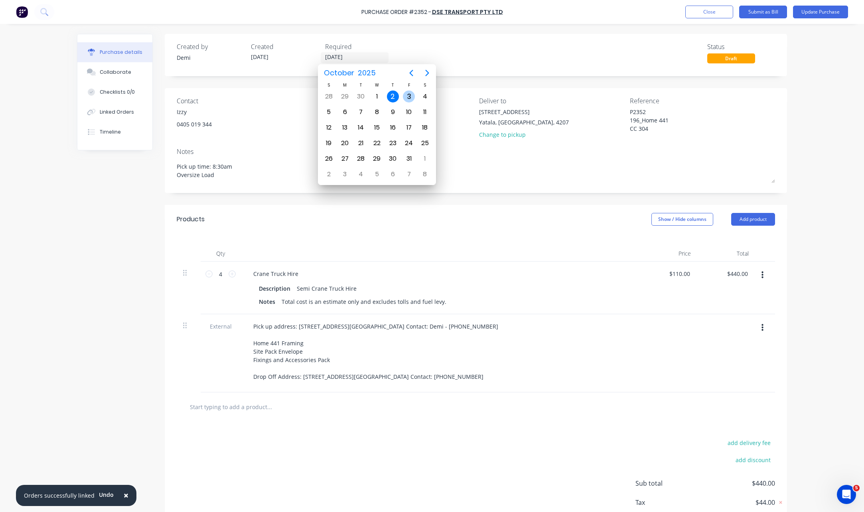
click at [405, 98] on div "3" at bounding box center [409, 97] width 12 height 12
type input "[DATE]"
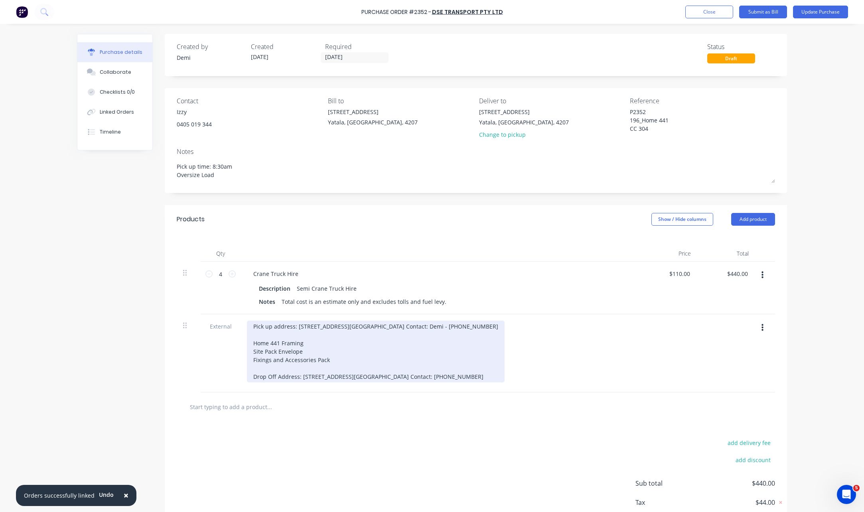
click at [368, 329] on div "Pick up address: 33 Computer Road, Yatala QLD Site Contact: Demi - 0412739583 H…" at bounding box center [376, 352] width 258 height 62
click at [331, 367] on div "Pick up address: 33 Computer Road, Yatala QLD Site Contact: Demi - 0412739583 H…" at bounding box center [376, 352] width 258 height 62
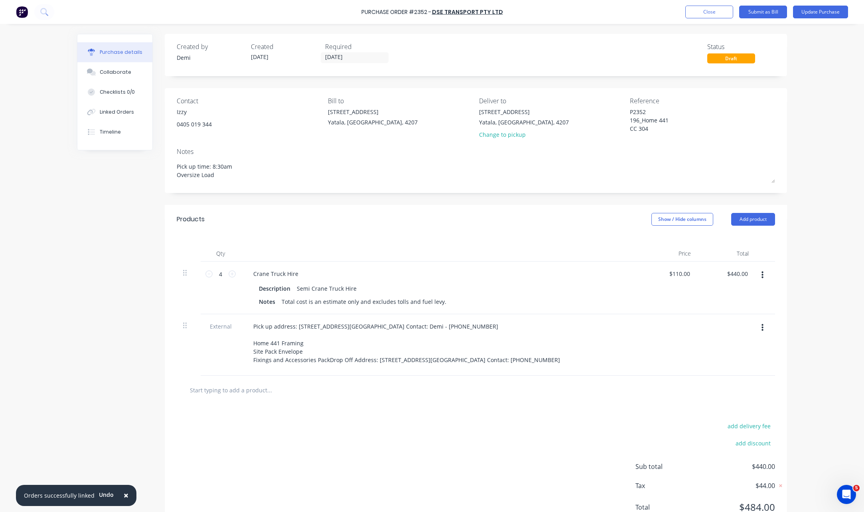
click at [689, 346] on div at bounding box center [669, 344] width 58 height 61
click at [732, 218] on button "Add product" at bounding box center [754, 219] width 44 height 13
click at [732, 237] on div "Product catalogue" at bounding box center [737, 240] width 61 height 12
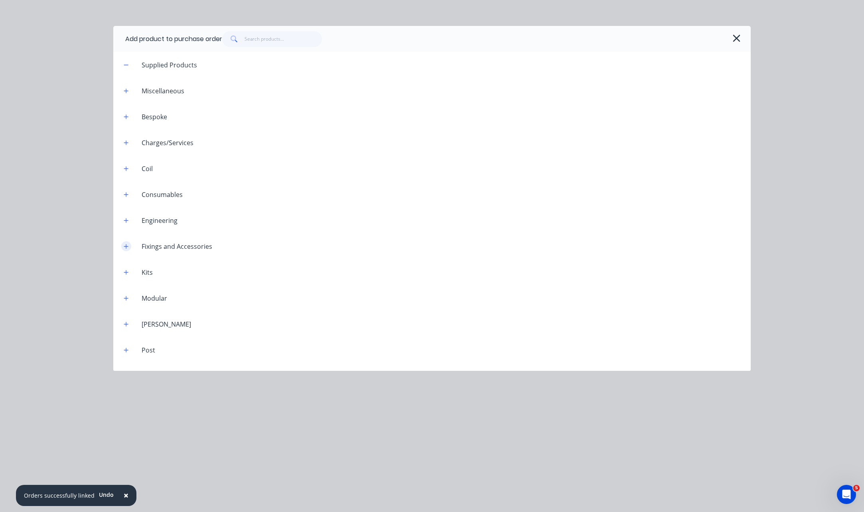
click at [126, 246] on icon "button" at bounding box center [126, 246] width 4 height 4
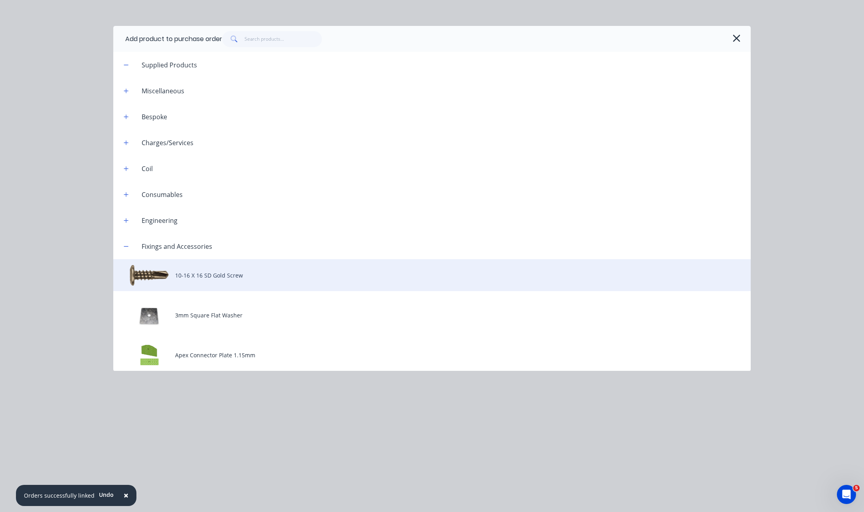
scroll to position [200, 0]
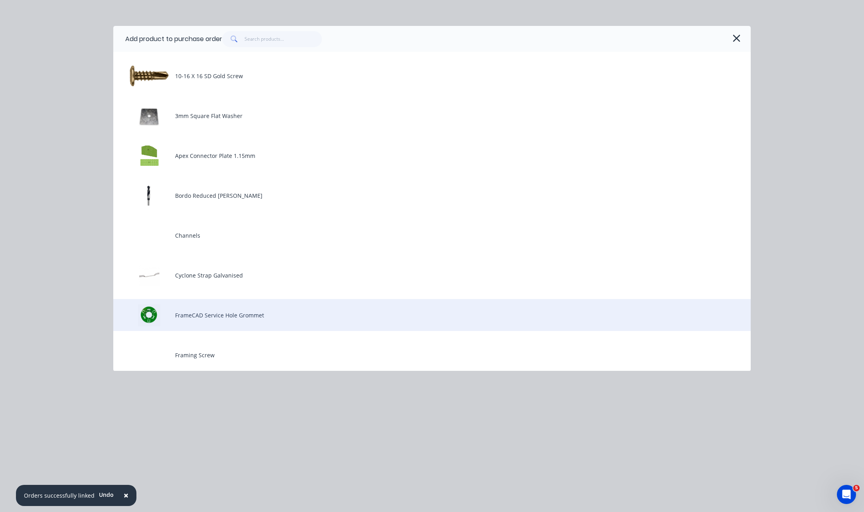
click at [207, 305] on div "FrameCAD Service Hole Grommet" at bounding box center [432, 315] width 638 height 32
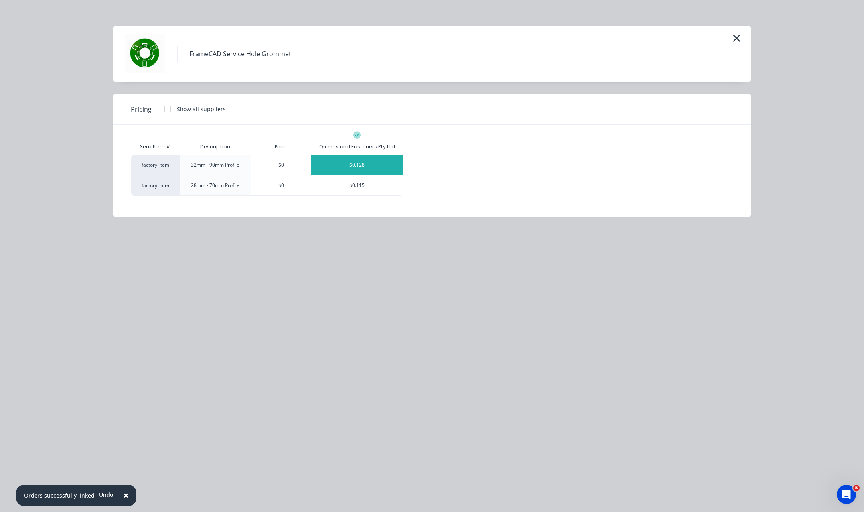
click at [363, 162] on div "$0.128" at bounding box center [357, 165] width 92 height 20
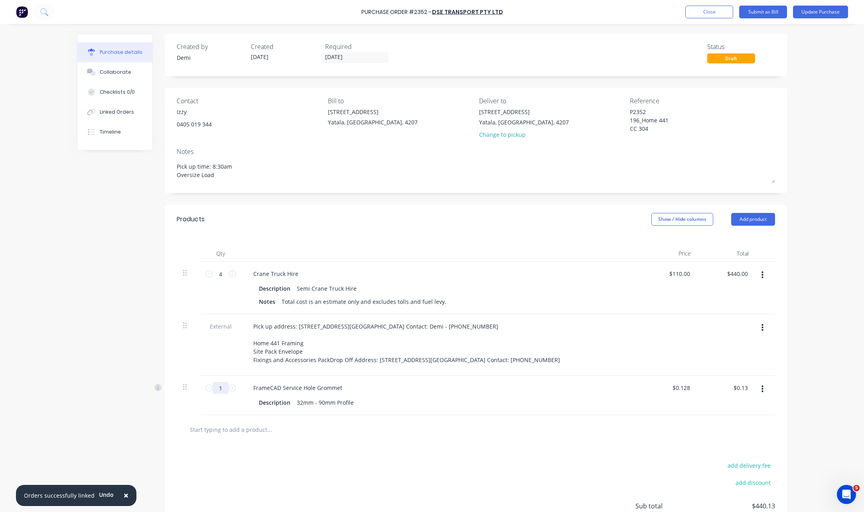
click at [223, 394] on input "1" at bounding box center [221, 388] width 16 height 12
type input "10"
type input "$1.28"
type input "100"
type input "$12.80"
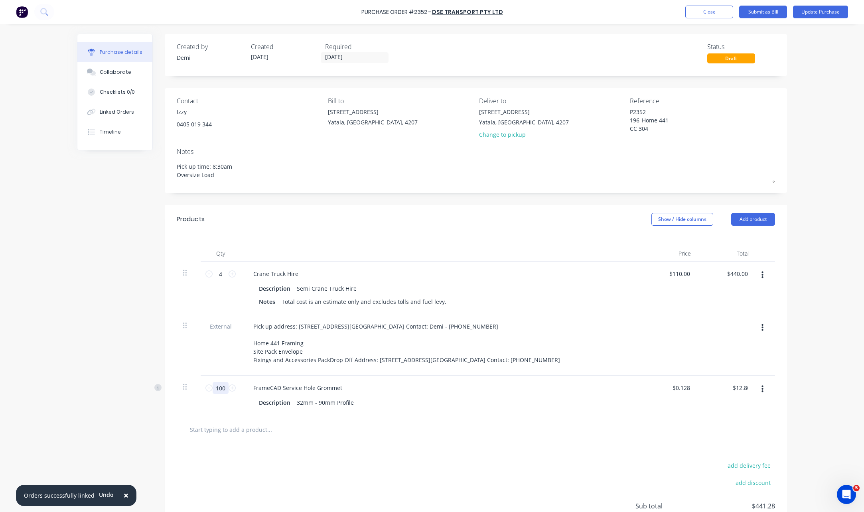
type input "1000"
type input "$128.00"
type input "1000"
click at [274, 445] on div at bounding box center [476, 429] width 599 height 29
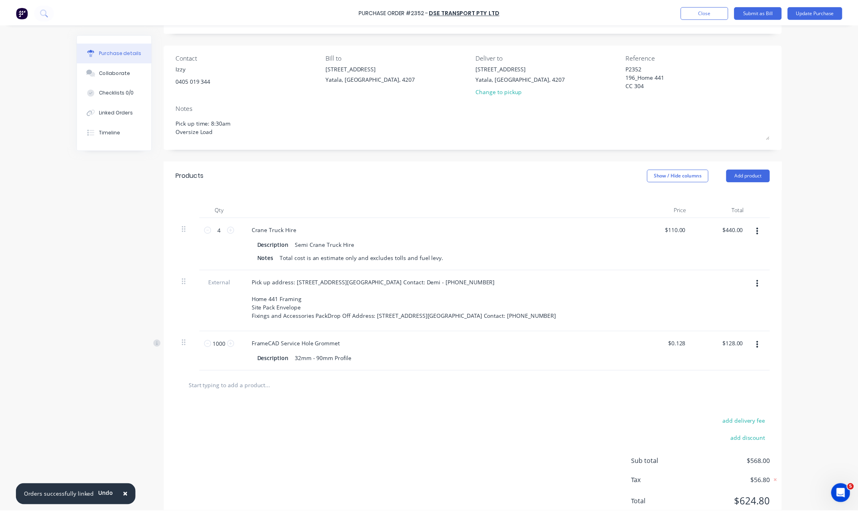
scroll to position [0, 0]
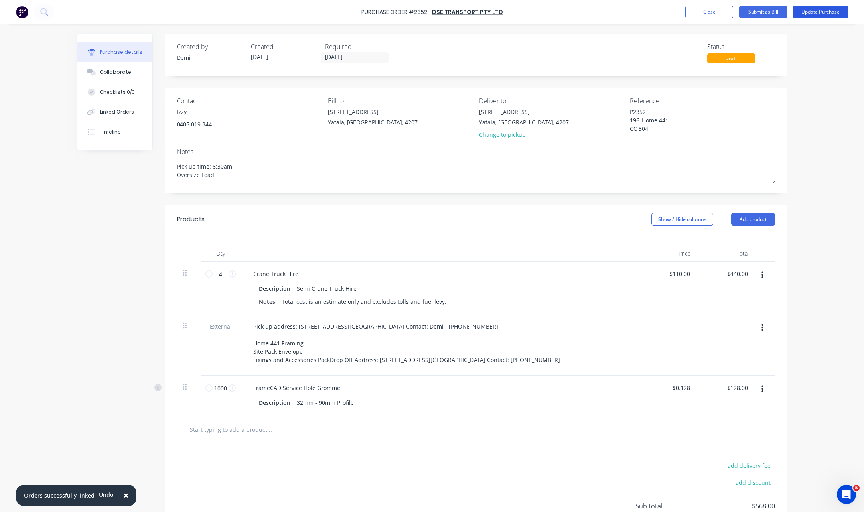
click at [813, 15] on button "Update Purchase" at bounding box center [820, 12] width 55 height 13
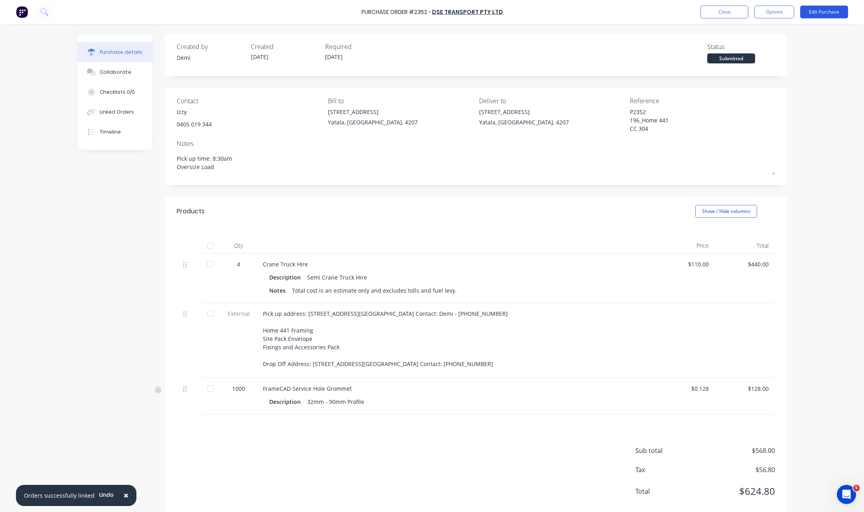
click at [822, 12] on button "Edit Purchase" at bounding box center [825, 12] width 48 height 13
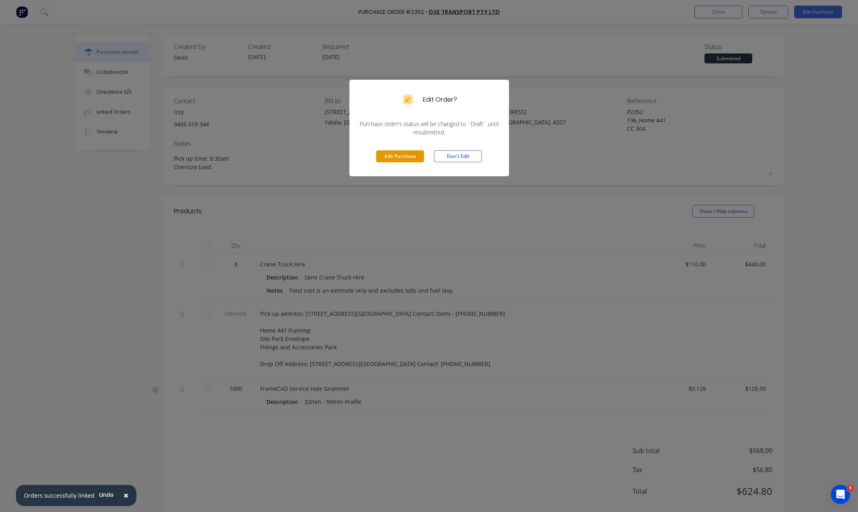
click at [396, 159] on button "Edit Purchase" at bounding box center [400, 156] width 48 height 12
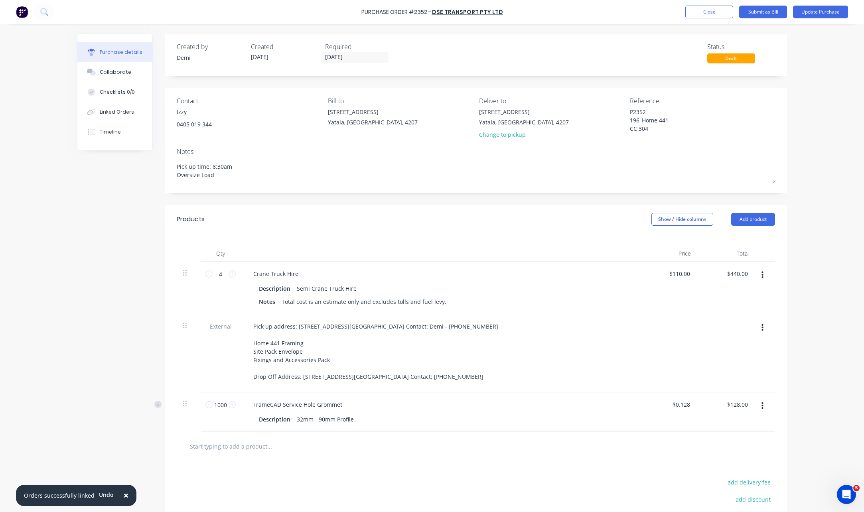
click at [763, 413] on button "button" at bounding box center [763, 406] width 19 height 14
click at [726, 483] on button "Delete" at bounding box center [738, 475] width 68 height 16
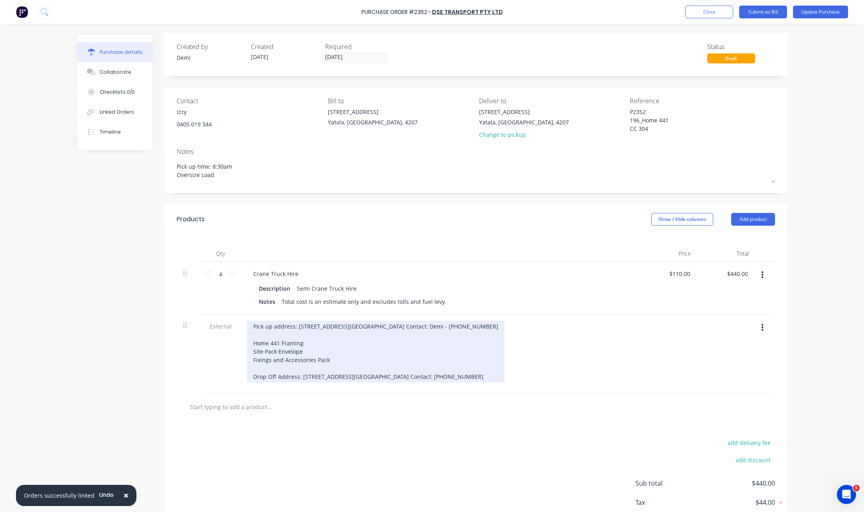
click at [342, 371] on div "Pick up address: 33 Computer Road, Yatala QLD Site Contact: Demi - 0412739583 H…" at bounding box center [376, 352] width 258 height 62
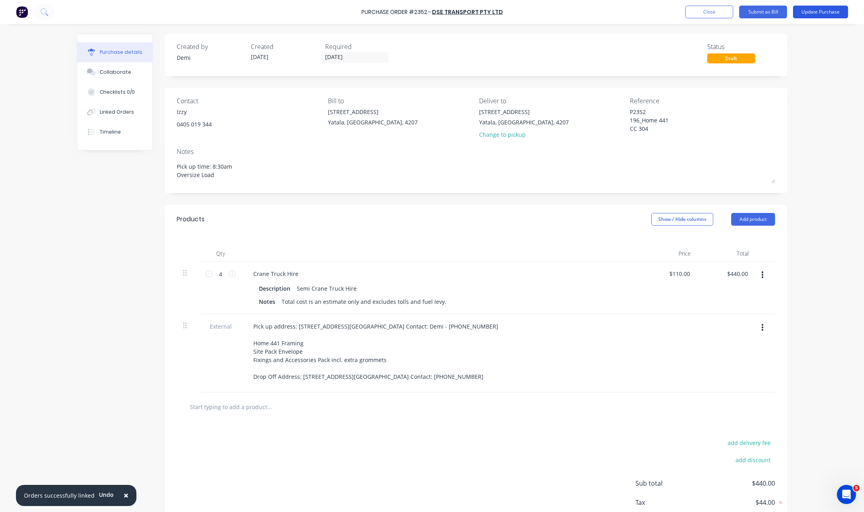
click at [814, 16] on button "Update Purchase" at bounding box center [820, 12] width 55 height 13
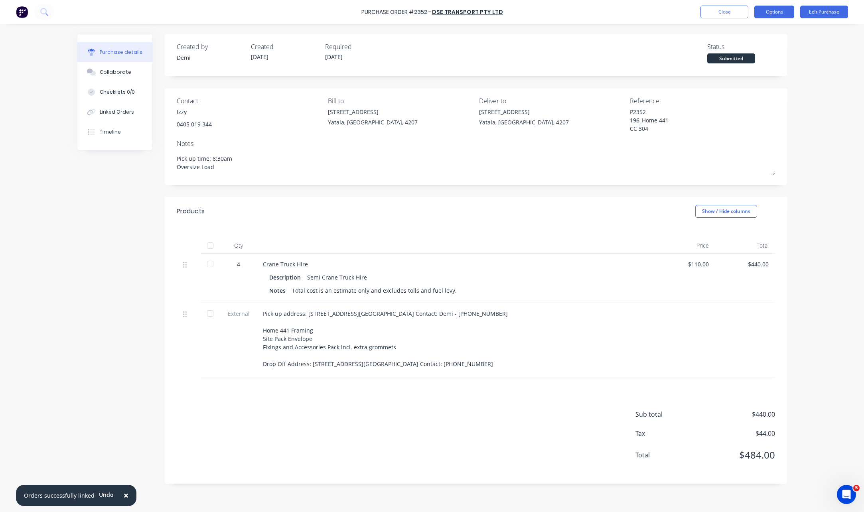
click at [774, 12] on button "Options" at bounding box center [775, 12] width 40 height 13
click at [763, 29] on div "Print / Email" at bounding box center [756, 33] width 61 height 12
click at [756, 61] on div "Without pricing" at bounding box center [756, 65] width 61 height 12
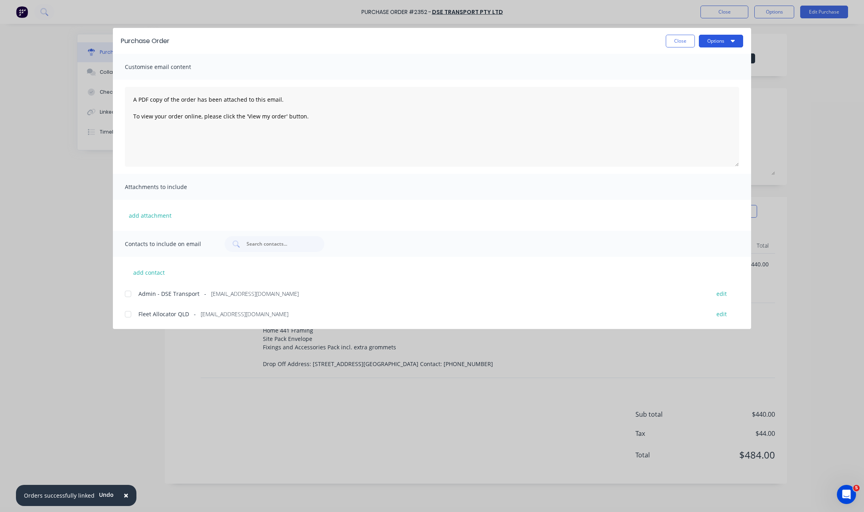
click at [721, 45] on button "Options" at bounding box center [721, 41] width 44 height 13
click at [709, 73] on div "Print" at bounding box center [705, 77] width 61 height 12
click at [672, 40] on button "Close" at bounding box center [680, 41] width 29 height 13
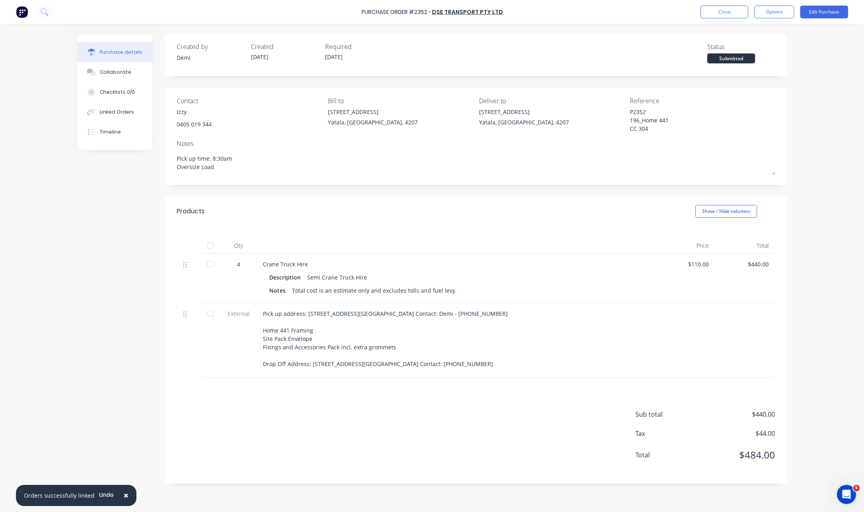
click at [186, 115] on div "Izzy" at bounding box center [194, 112] width 35 height 8
click at [187, 123] on div "0405 019 344" at bounding box center [194, 124] width 35 height 8
drag, startPoint x: 192, startPoint y: 124, endPoint x: 204, endPoint y: 122, distance: 12.2
click at [192, 124] on div "0405 019 344" at bounding box center [194, 124] width 35 height 8
click at [835, 16] on button "Edit Purchase" at bounding box center [825, 12] width 48 height 13
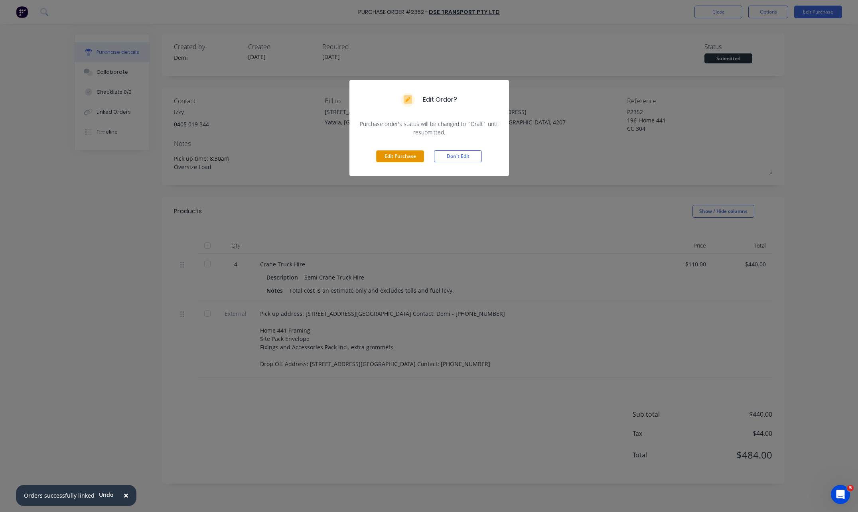
click at [395, 156] on button "Edit Purchase" at bounding box center [400, 156] width 48 height 12
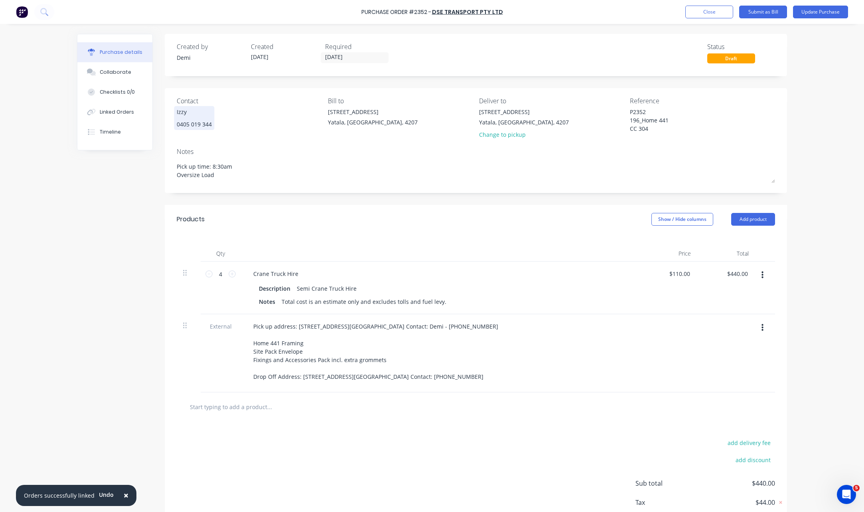
click at [192, 121] on div "0405 019 344" at bounding box center [194, 124] width 35 height 8
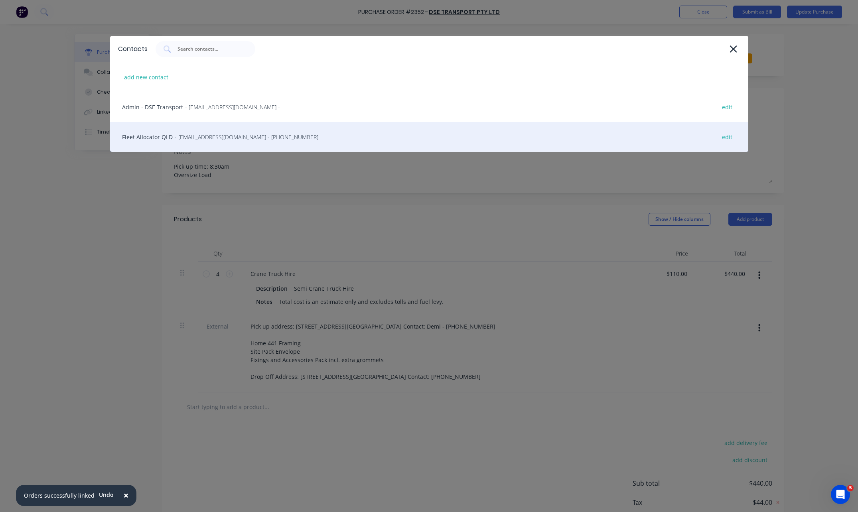
click at [196, 132] on div "Fleet Allocator QLD - ops.qld@dsetrucks.com.au - (07) 3274 1833 edit" at bounding box center [429, 137] width 639 height 30
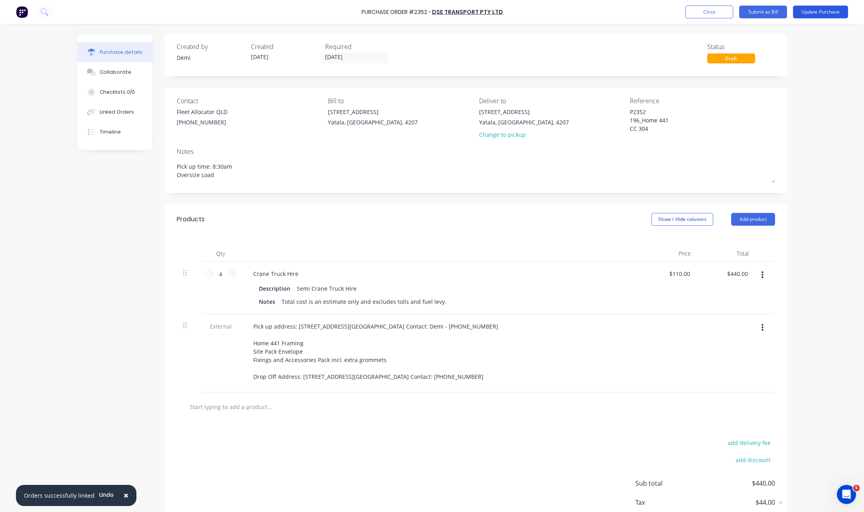
click at [812, 11] on button "Update Purchase" at bounding box center [820, 12] width 55 height 13
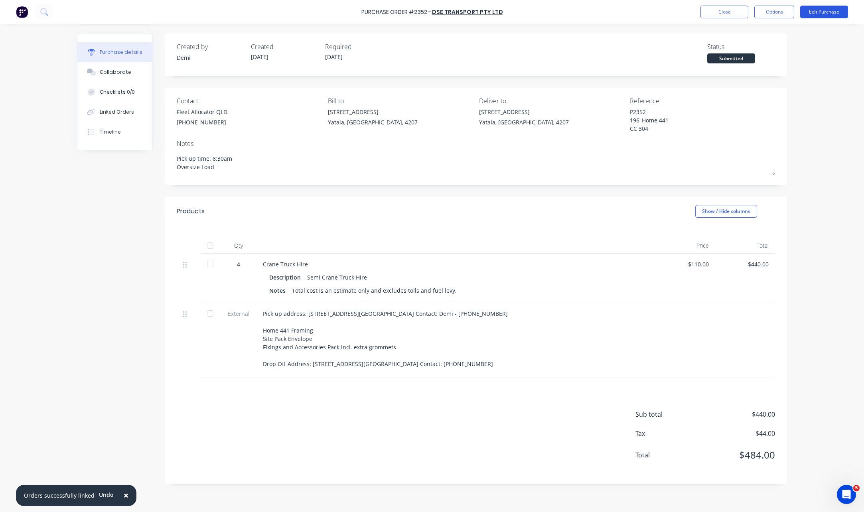
click at [835, 11] on button "Edit Purchase" at bounding box center [825, 12] width 48 height 13
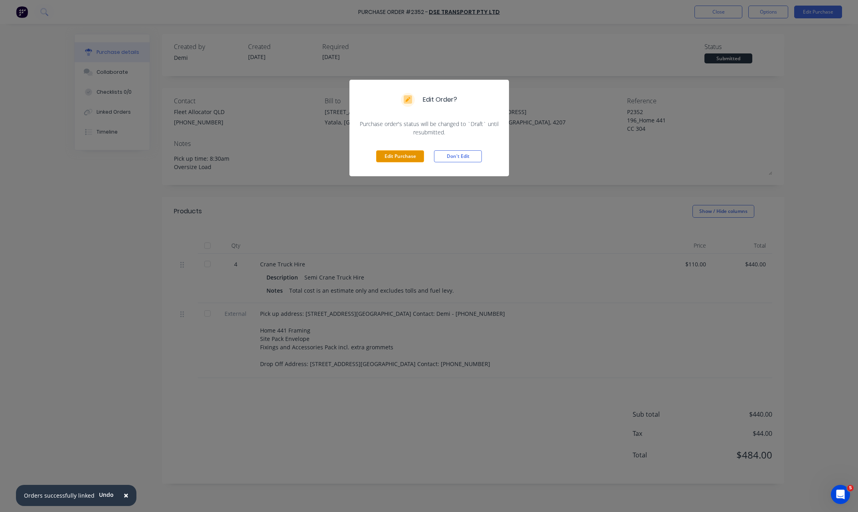
click at [411, 155] on button "Edit Purchase" at bounding box center [400, 156] width 48 height 12
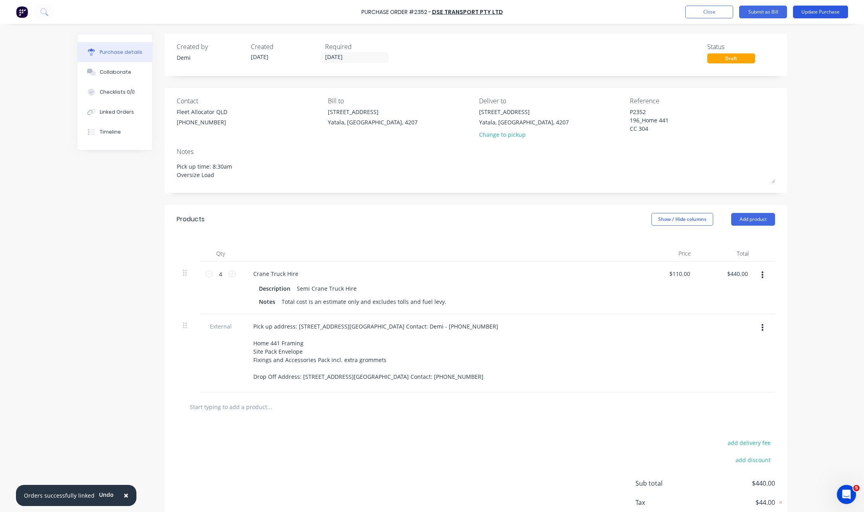
click at [809, 13] on button "Update Purchase" at bounding box center [820, 12] width 55 height 13
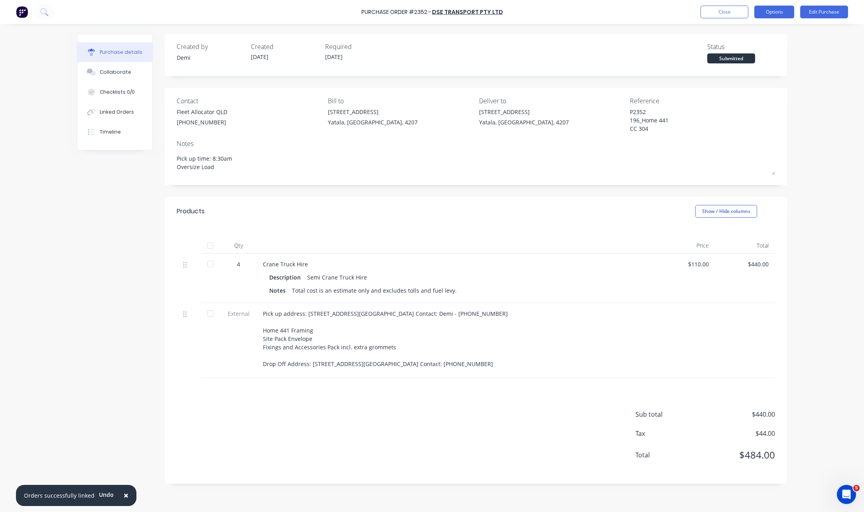
click at [777, 12] on button "Options" at bounding box center [775, 12] width 40 height 13
click at [768, 35] on div "Print / Email" at bounding box center [756, 33] width 61 height 12
click at [756, 59] on div "Without pricing" at bounding box center [756, 65] width 61 height 12
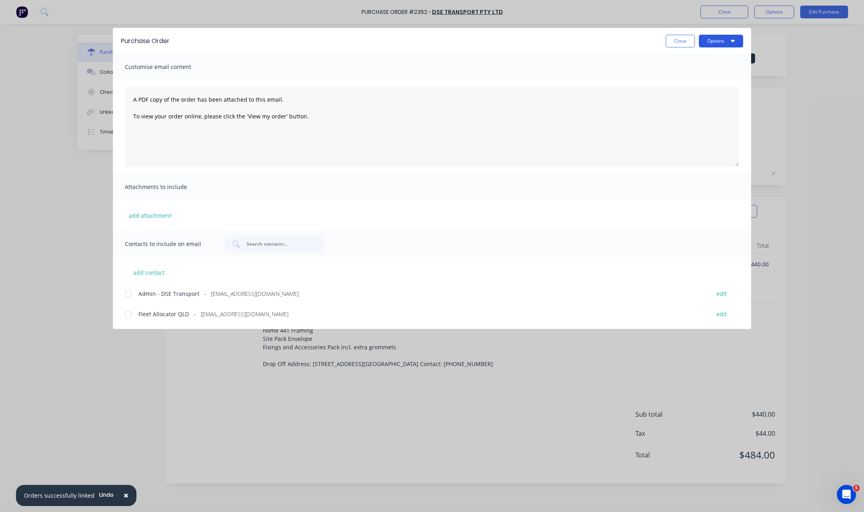
click at [735, 42] on icon "button" at bounding box center [733, 41] width 4 height 6
click at [730, 75] on div "Print" at bounding box center [705, 77] width 61 height 12
click at [694, 43] on button "Close" at bounding box center [680, 41] width 29 height 13
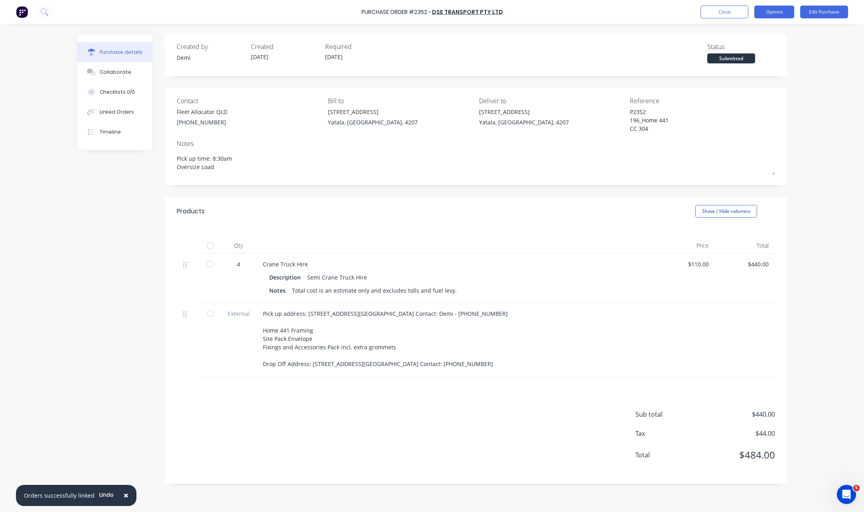
click at [760, 16] on button "Options" at bounding box center [775, 12] width 40 height 13
click at [759, 30] on div "Print / Email" at bounding box center [756, 33] width 61 height 12
click at [754, 67] on div "Without pricing" at bounding box center [756, 65] width 61 height 12
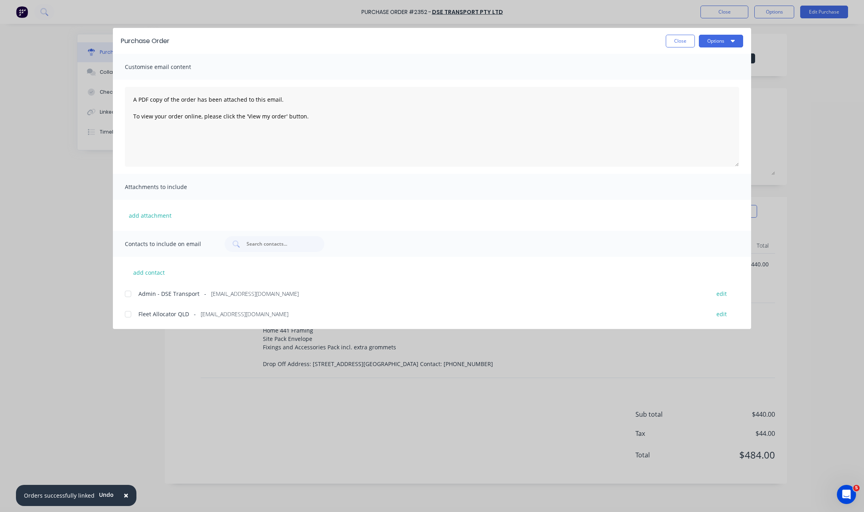
click at [125, 315] on div at bounding box center [128, 315] width 16 height 16
click at [739, 49] on div "Purchase Order Close Options" at bounding box center [432, 41] width 639 height 26
click at [738, 45] on button "Options" at bounding box center [721, 41] width 44 height 13
click at [714, 90] on div "Email" at bounding box center [705, 93] width 61 height 12
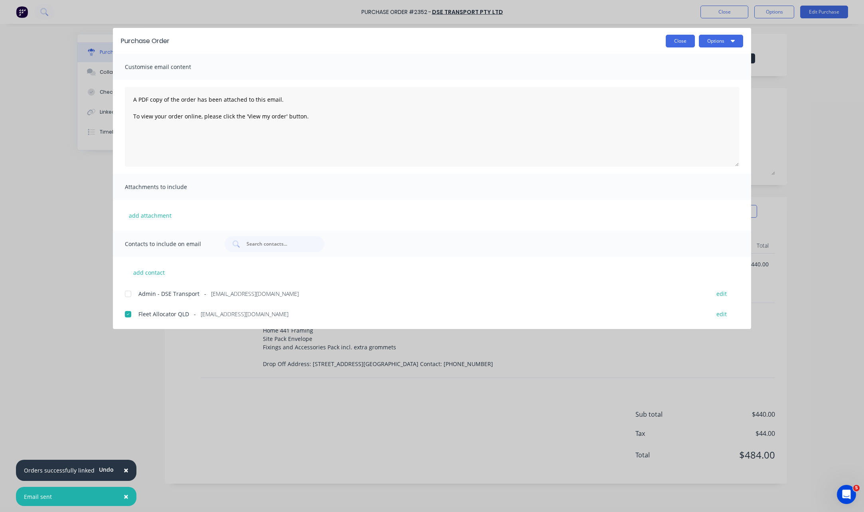
click at [688, 41] on button "Close" at bounding box center [680, 41] width 29 height 13
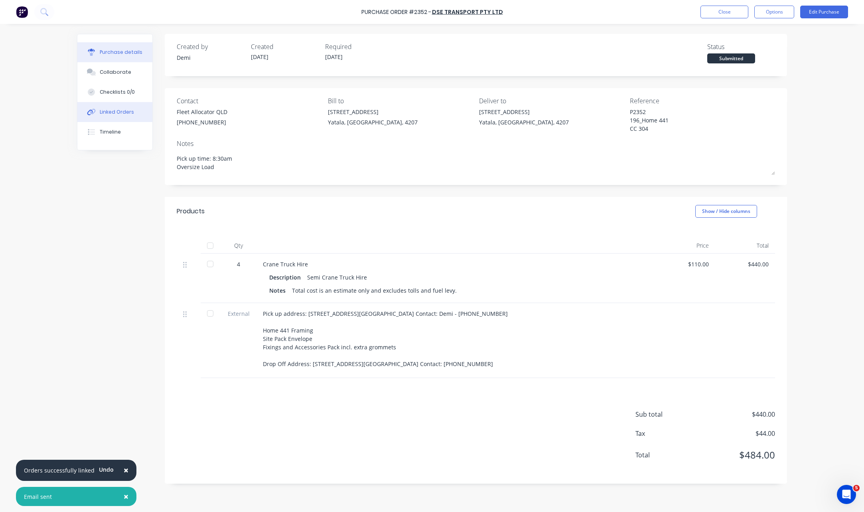
click at [121, 108] on button "Linked Orders" at bounding box center [114, 112] width 75 height 20
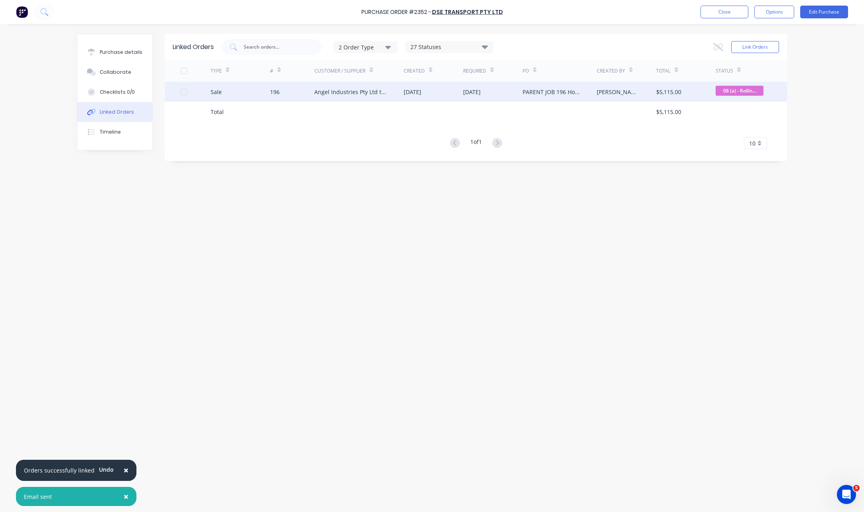
click at [336, 100] on div "Angel Industries Pty Ltd t/a Teeny Tiny Homes" at bounding box center [358, 92] width 89 height 20
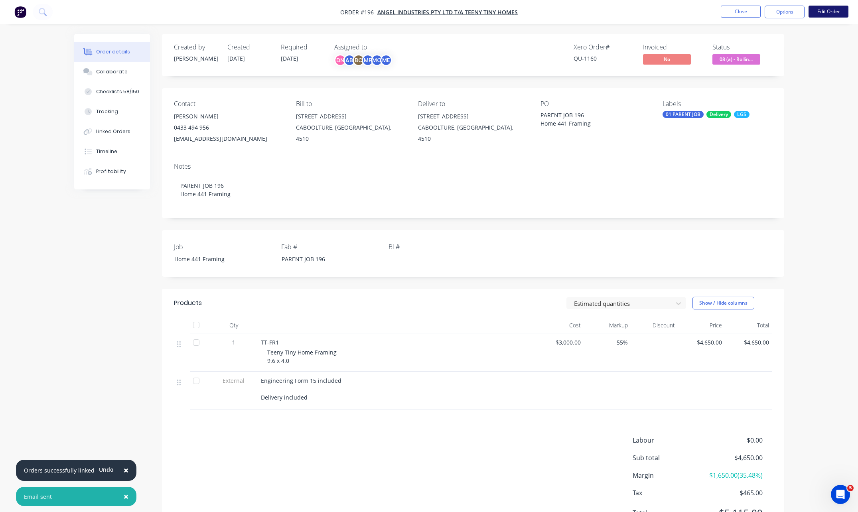
click at [831, 9] on button "Edit Order" at bounding box center [829, 12] width 40 height 12
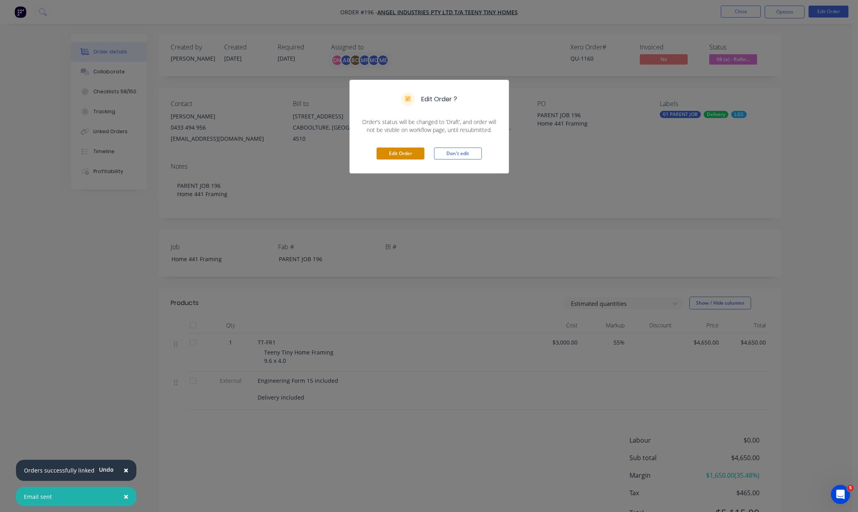
click at [403, 154] on button "Edit Order" at bounding box center [401, 154] width 48 height 12
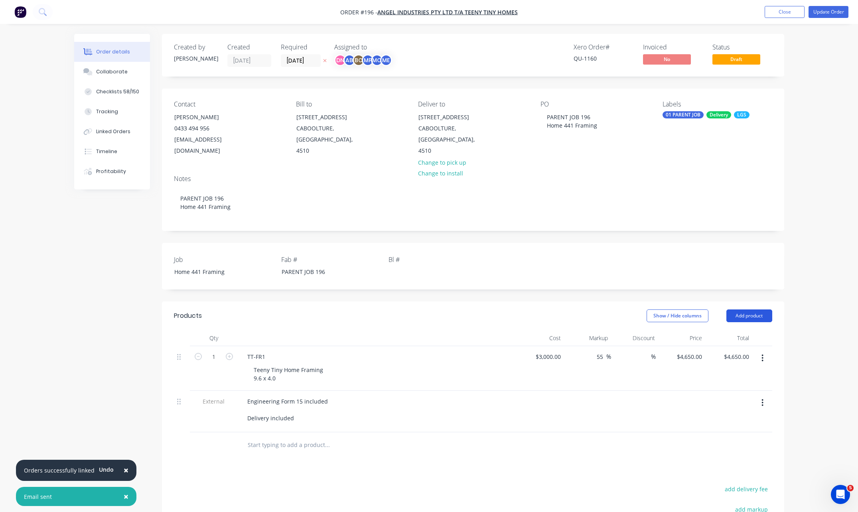
click at [741, 310] on button "Add product" at bounding box center [750, 316] width 46 height 13
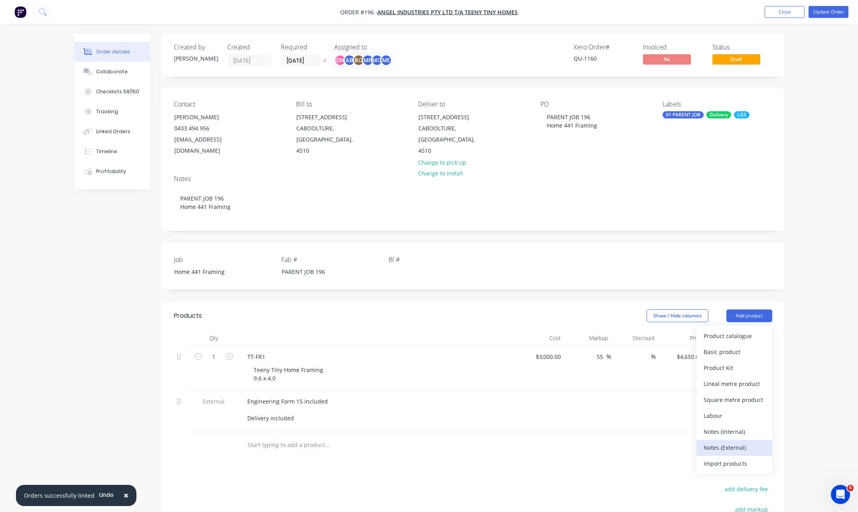
click at [744, 440] on button "Notes (External)" at bounding box center [735, 448] width 76 height 16
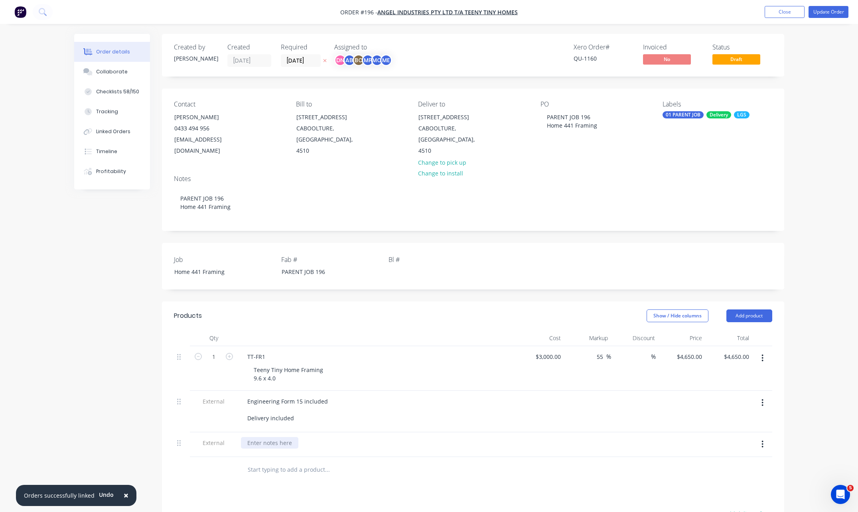
click at [280, 437] on div at bounding box center [269, 443] width 57 height 12
click at [290, 437] on div "Delivery Booked: 3/10/25" at bounding box center [279, 443] width 76 height 12
drag, startPoint x: 406, startPoint y: 431, endPoint x: 176, endPoint y: 429, distance: 229.5
click at [176, 433] on div "External Delivery Booked and Confirmed with DSE Transport: 3/10/25" at bounding box center [473, 445] width 599 height 25
click at [764, 437] on button "button" at bounding box center [763, 444] width 19 height 14
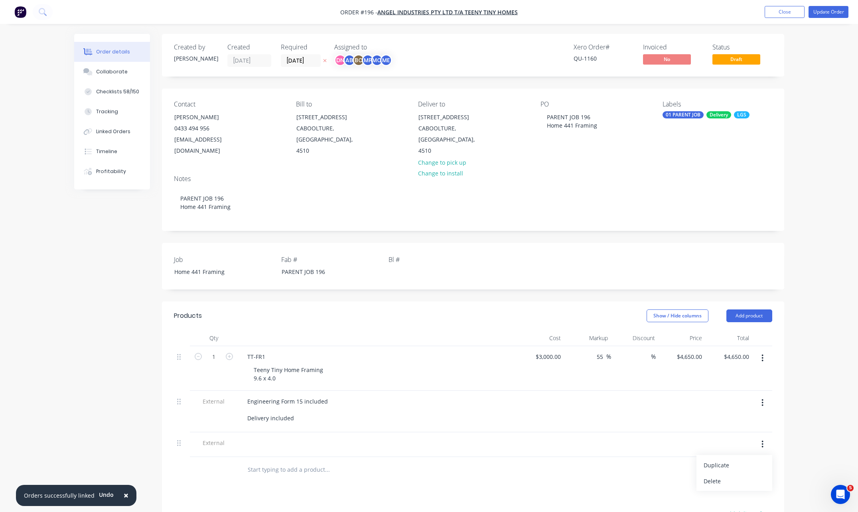
drag, startPoint x: 740, startPoint y: 475, endPoint x: 740, endPoint y: 454, distance: 20.4
click at [740, 476] on div "Delete" at bounding box center [734, 482] width 61 height 12
click at [755, 310] on button "Add product" at bounding box center [750, 316] width 46 height 13
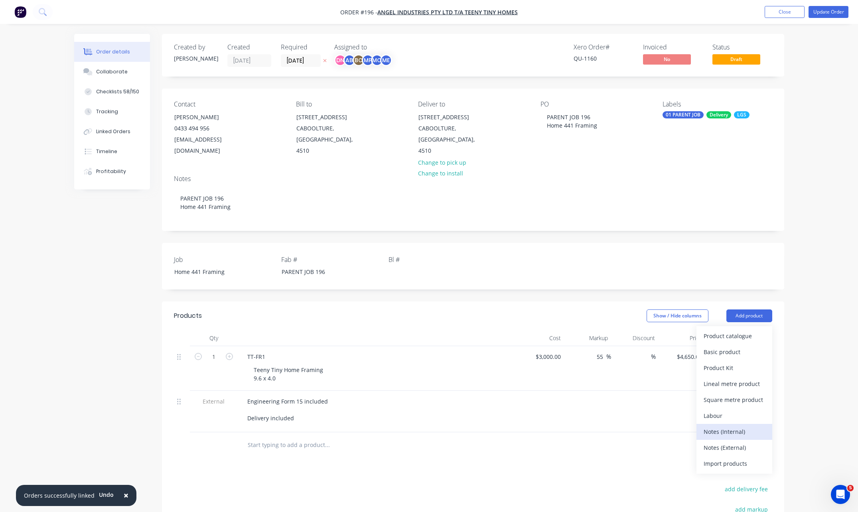
click at [750, 426] on div "Notes (Internal)" at bounding box center [734, 432] width 61 height 12
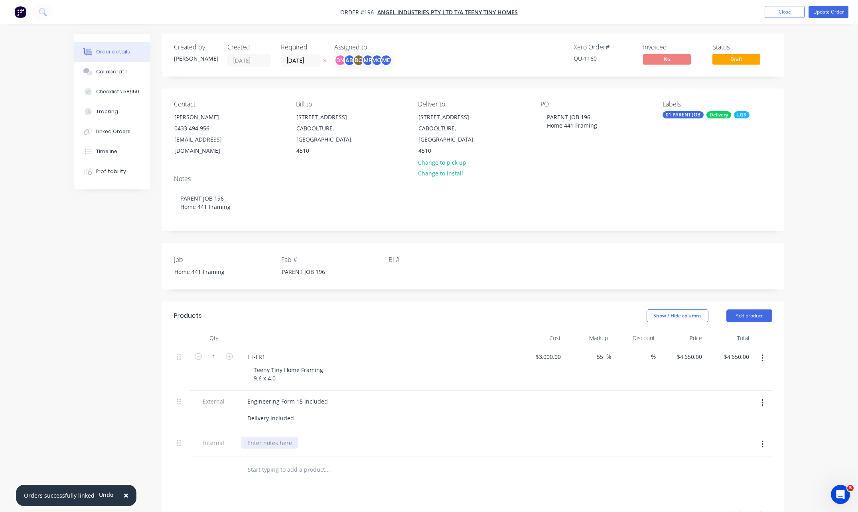
click at [267, 437] on div at bounding box center [269, 443] width 57 height 12
paste div
click at [386, 457] on div at bounding box center [381, 470] width 287 height 26
click at [757, 310] on button "Add product" at bounding box center [750, 316] width 46 height 13
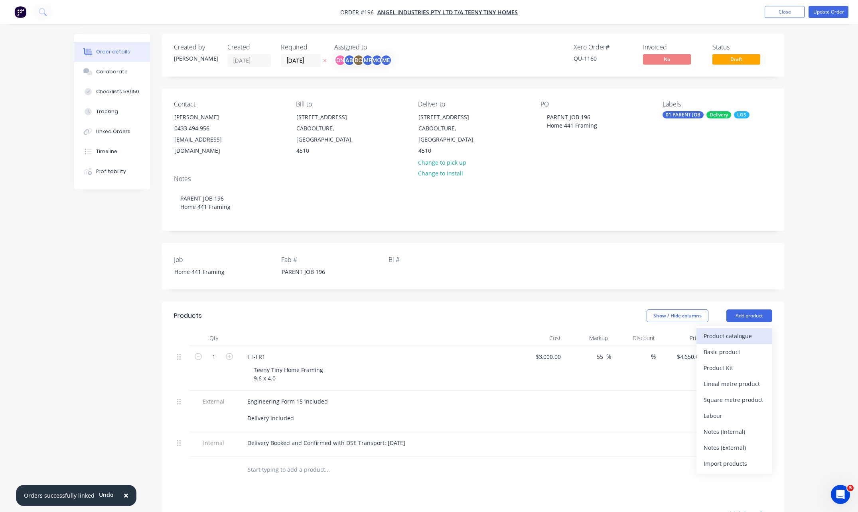
click at [760, 330] on div "Product catalogue" at bounding box center [734, 336] width 61 height 12
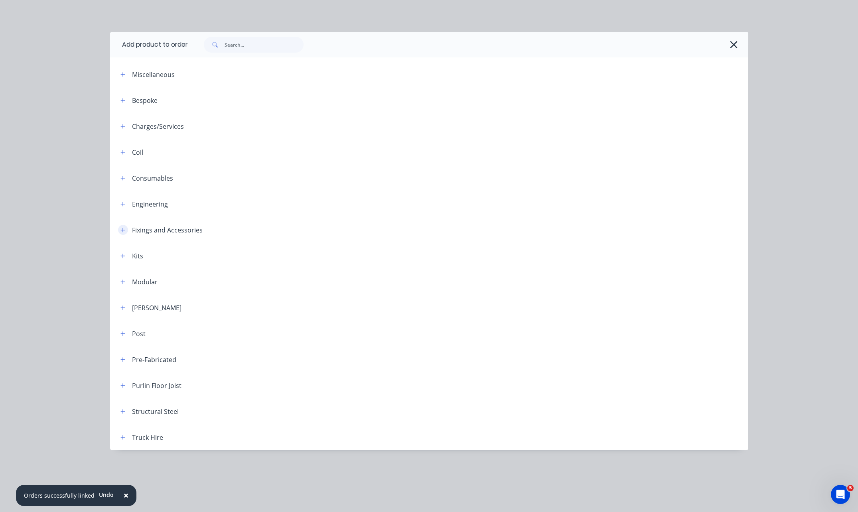
click at [121, 232] on icon "button" at bounding box center [123, 230] width 5 height 6
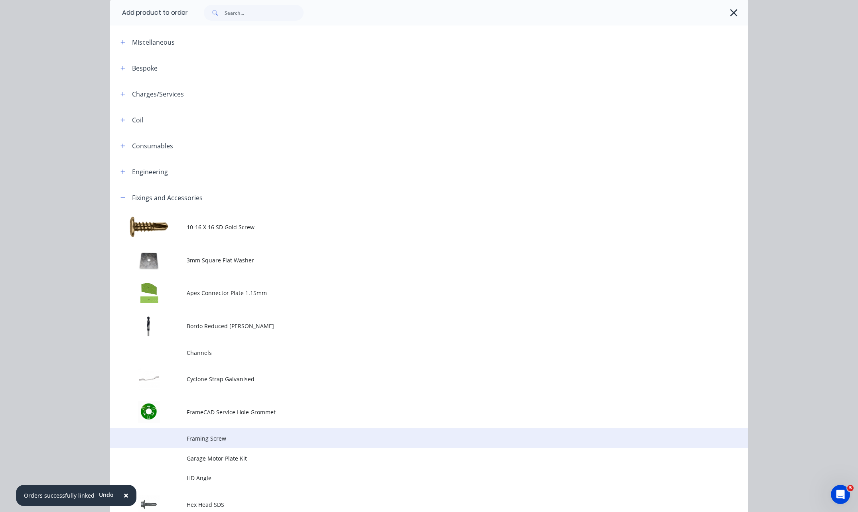
scroll to position [80, 0]
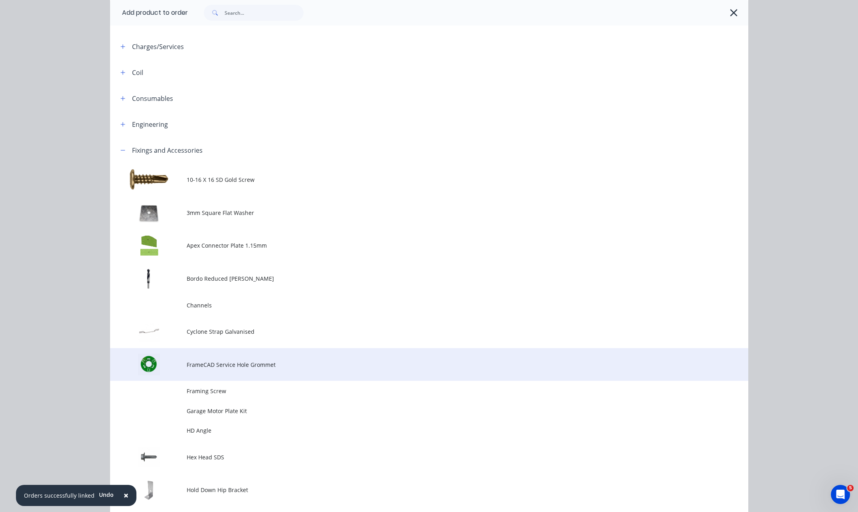
click at [206, 367] on span "FrameCAD Service Hole Grommet" at bounding box center [411, 365] width 449 height 8
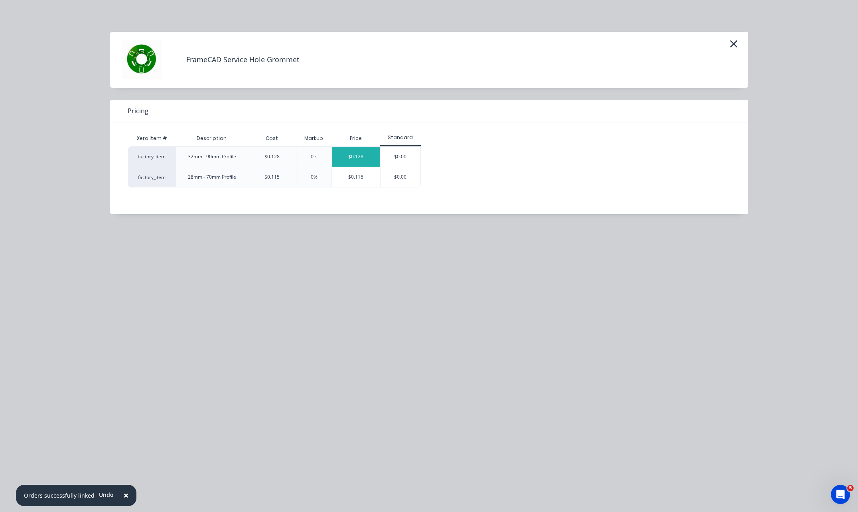
click at [357, 156] on div "$0.128" at bounding box center [356, 157] width 48 height 20
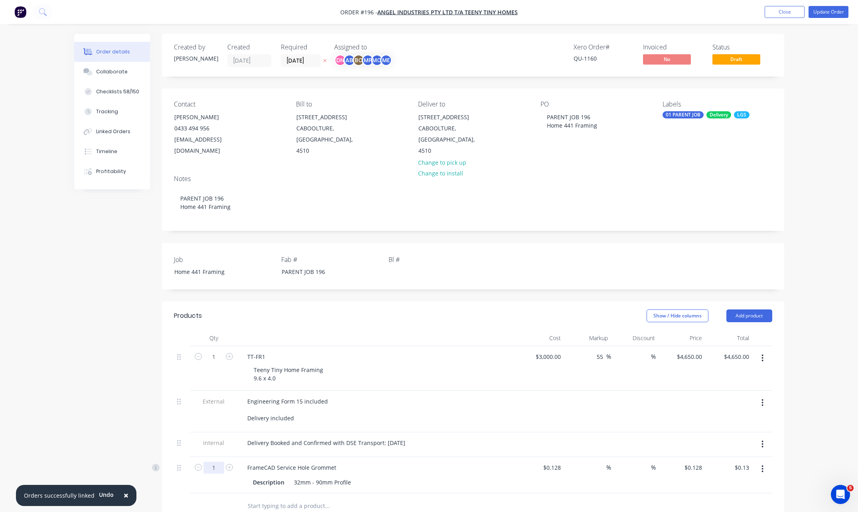
click at [216, 462] on input "1" at bounding box center [214, 468] width 21 height 12
type input "1000"
type input "$128.00"
click at [399, 462] on div "FrameCAD Service Hole Grommet" at bounding box center [377, 468] width 273 height 12
click at [742, 114] on div "LGS" at bounding box center [742, 114] width 16 height 7
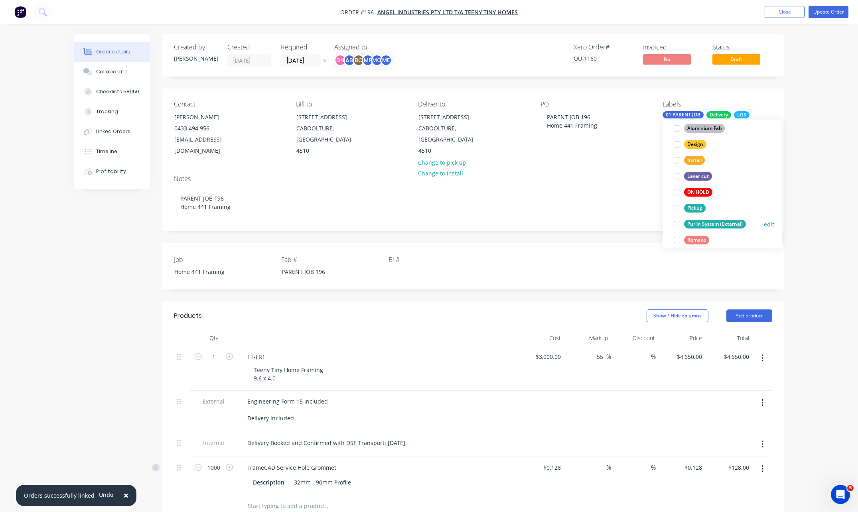
scroll to position [160, 0]
click at [678, 232] on div at bounding box center [677, 232] width 16 height 16
click at [605, 175] on div "Notes" at bounding box center [473, 179] width 599 height 8
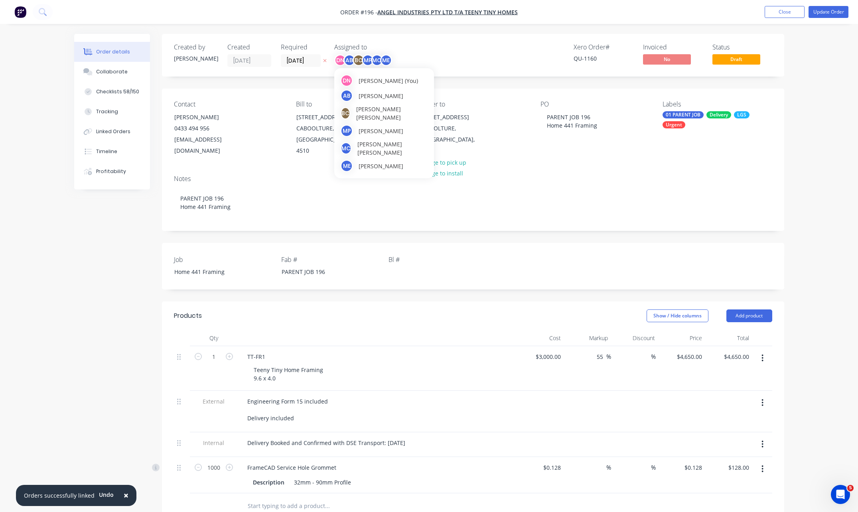
click at [371, 63] on div "MP" at bounding box center [368, 60] width 12 height 12
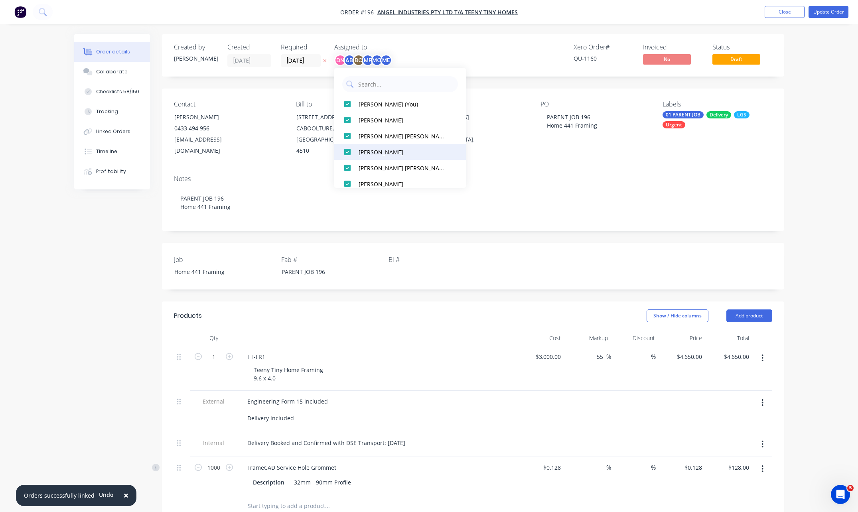
click at [349, 154] on div at bounding box center [348, 152] width 16 height 16
click at [495, 61] on div "Xero Order # QU-1160 Invoiced No Status Draft" at bounding box center [593, 56] width 358 height 24
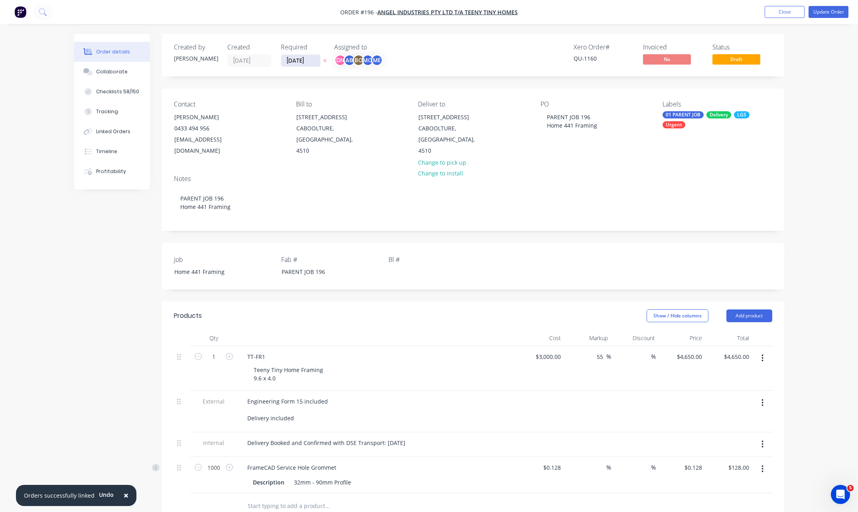
click at [311, 61] on input "02/10/25" at bounding box center [300, 61] width 39 height 12
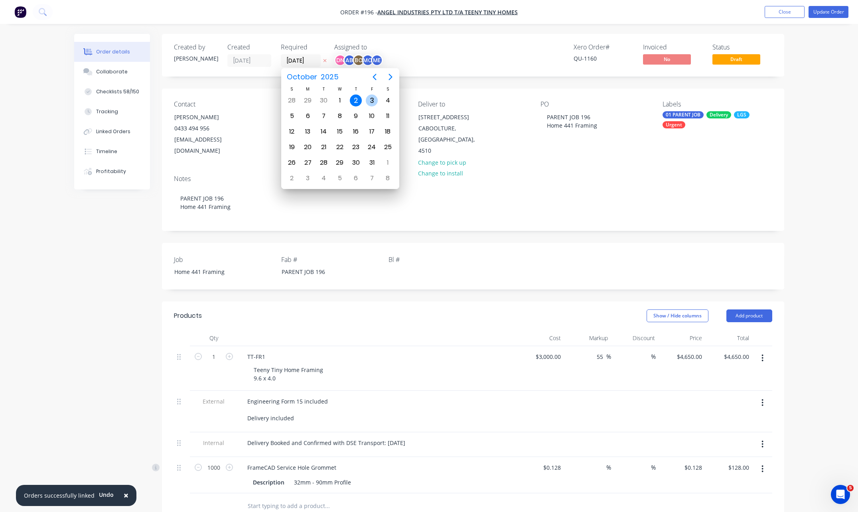
click at [378, 104] on div "3" at bounding box center [372, 100] width 16 height 15
type input "[DATE]"
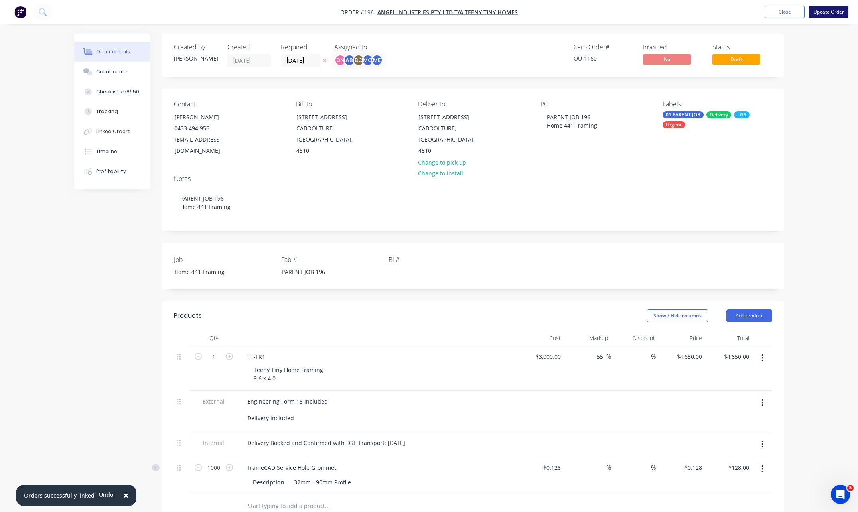
click at [817, 15] on button "Update Order" at bounding box center [829, 12] width 40 height 12
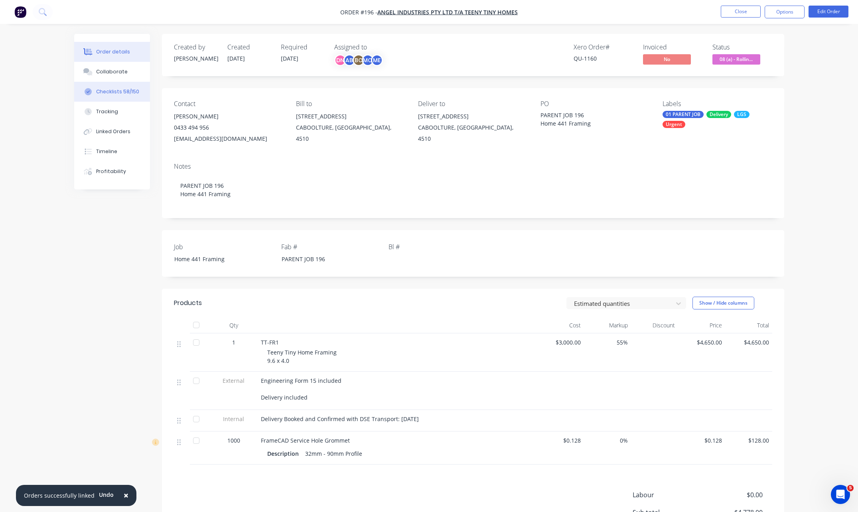
click at [114, 96] on button "Checklists 58/150" at bounding box center [112, 92] width 76 height 20
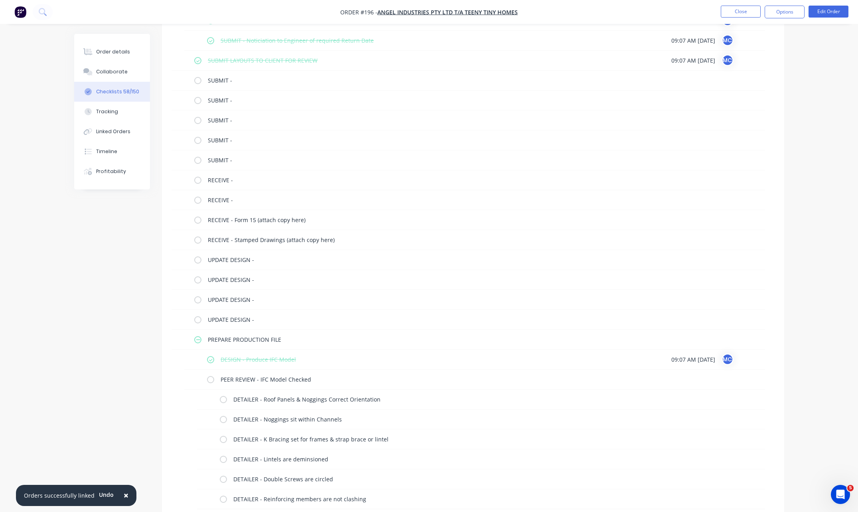
scroll to position [1676, 0]
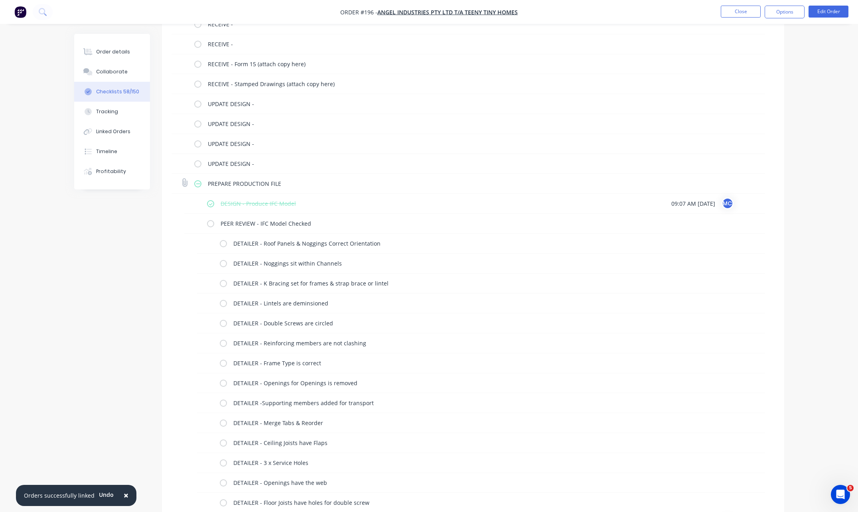
click at [200, 183] on label at bounding box center [197, 184] width 7 height 8
click at [0, 0] on input "checkbox" at bounding box center [0, 0] width 0 height 0
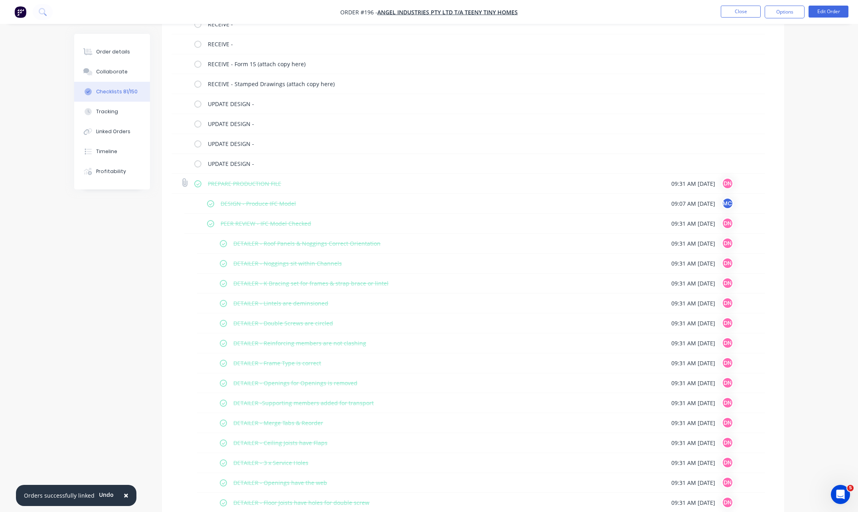
click at [200, 183] on label at bounding box center [197, 184] width 7 height 8
click at [0, 0] on input "checkbox" at bounding box center [0, 0] width 0 height 0
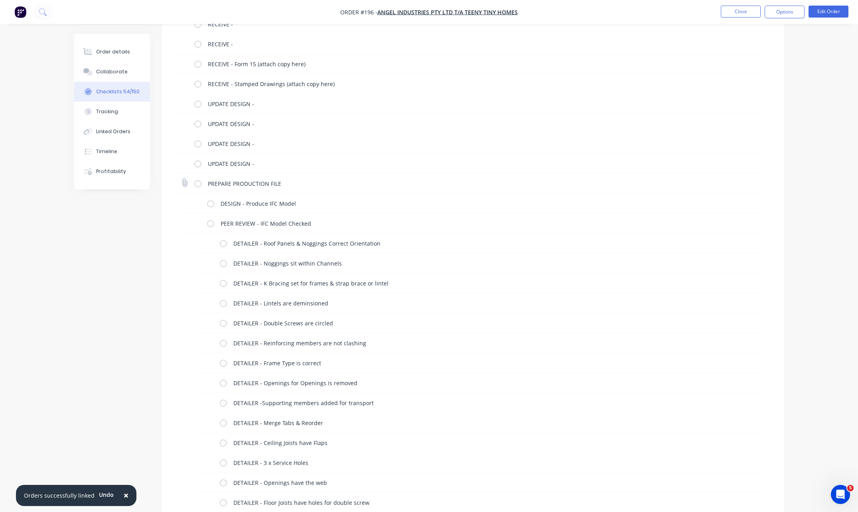
click at [200, 183] on label at bounding box center [197, 184] width 7 height 8
click at [0, 0] on input "checkbox" at bounding box center [0, 0] width 0 height 0
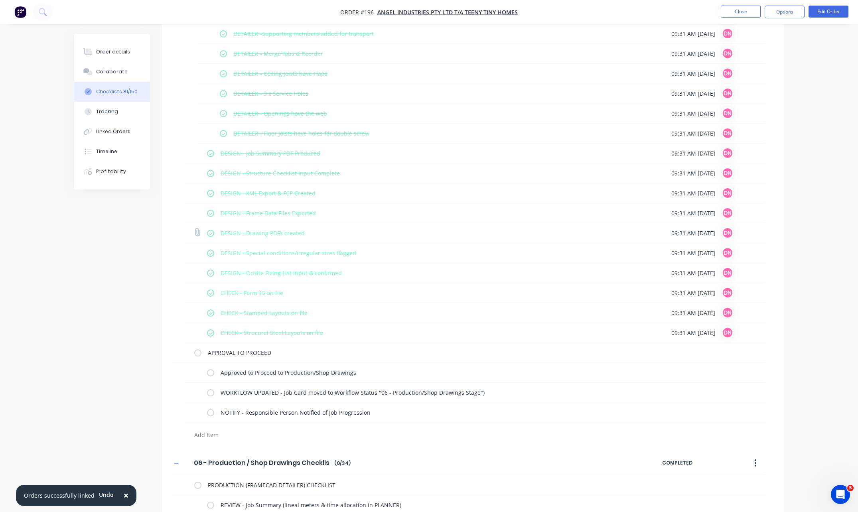
scroll to position [2155, 0]
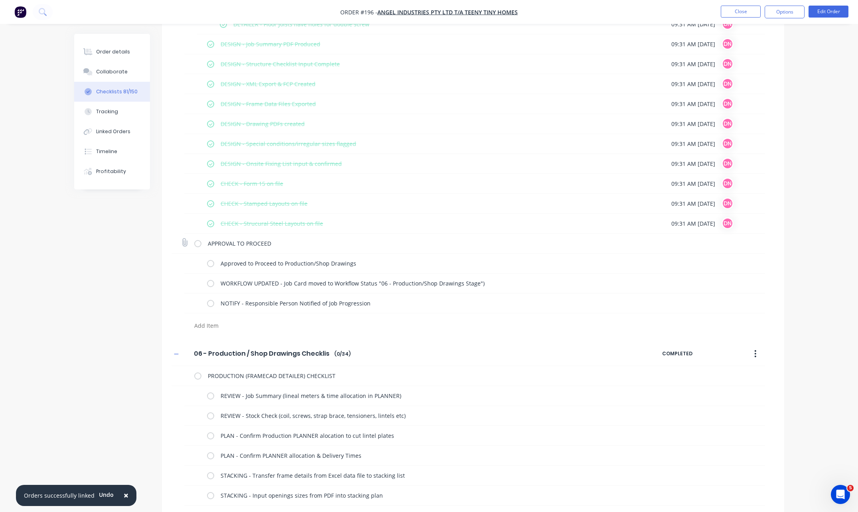
click at [201, 241] on label at bounding box center [197, 243] width 7 height 8
click at [0, 0] on input "checkbox" at bounding box center [0, 0] width 0 height 0
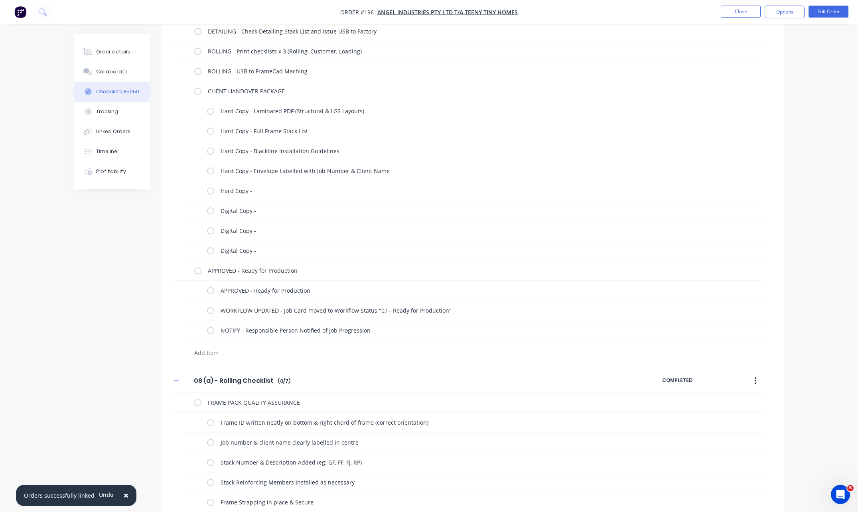
scroll to position [2874, 0]
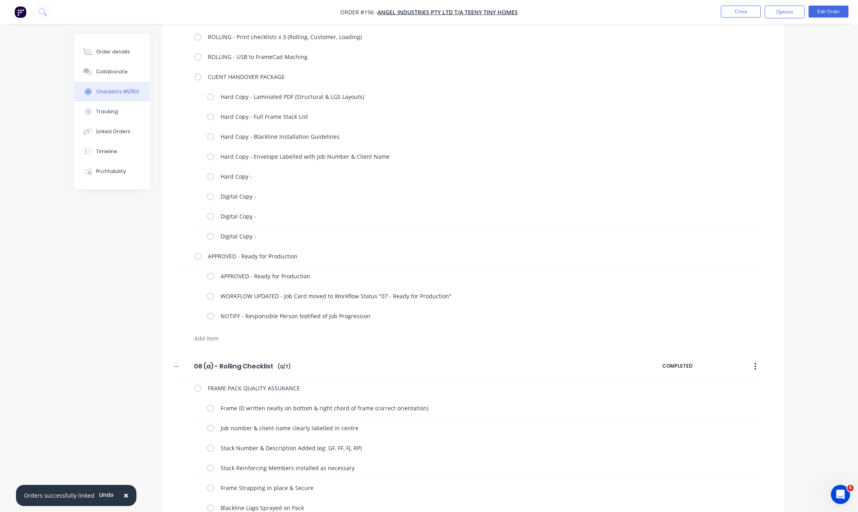
click at [196, 259] on label at bounding box center [197, 256] width 7 height 8
click at [0, 0] on input "checkbox" at bounding box center [0, 0] width 0 height 0
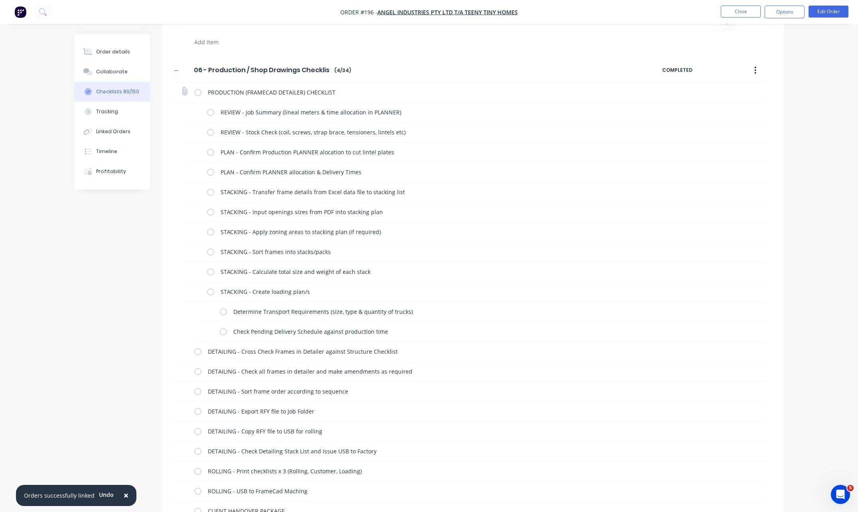
scroll to position [2355, 0]
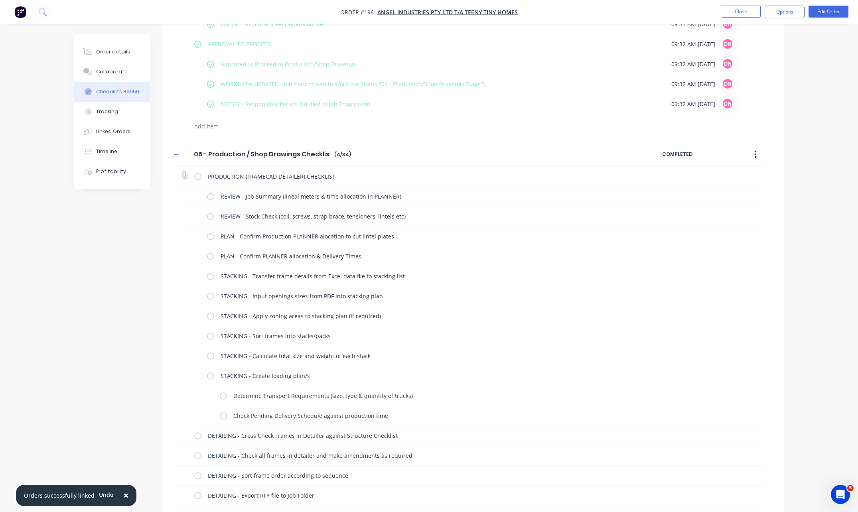
click at [194, 179] on div "PRODUCTION (FRAMECAD DETAILER) CHECKLIST" at bounding box center [469, 177] width 594 height 20
click at [197, 176] on label at bounding box center [197, 176] width 7 height 8
click at [0, 0] on input "checkbox" at bounding box center [0, 0] width 0 height 0
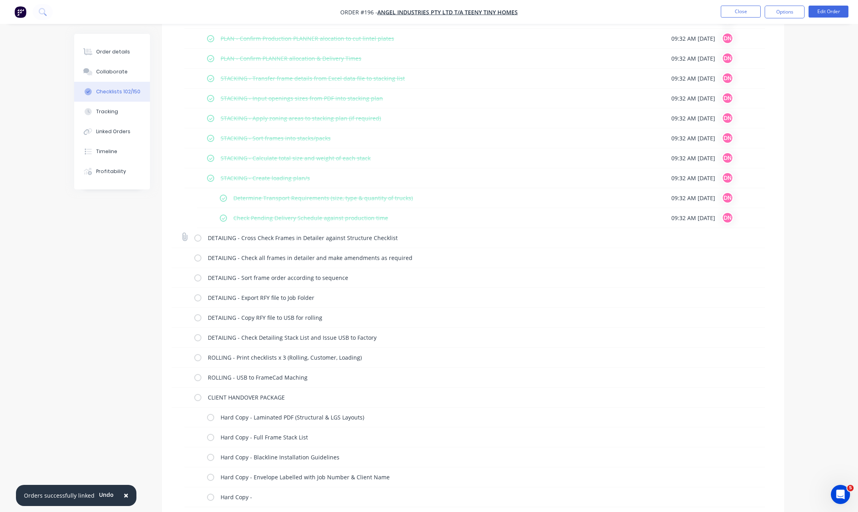
scroll to position [2554, 0]
click at [200, 237] on label at bounding box center [197, 236] width 7 height 8
click at [0, 0] on input "checkbox" at bounding box center [0, 0] width 0 height 0
click at [200, 254] on label at bounding box center [197, 256] width 7 height 8
click at [0, 0] on input "checkbox" at bounding box center [0, 0] width 0 height 0
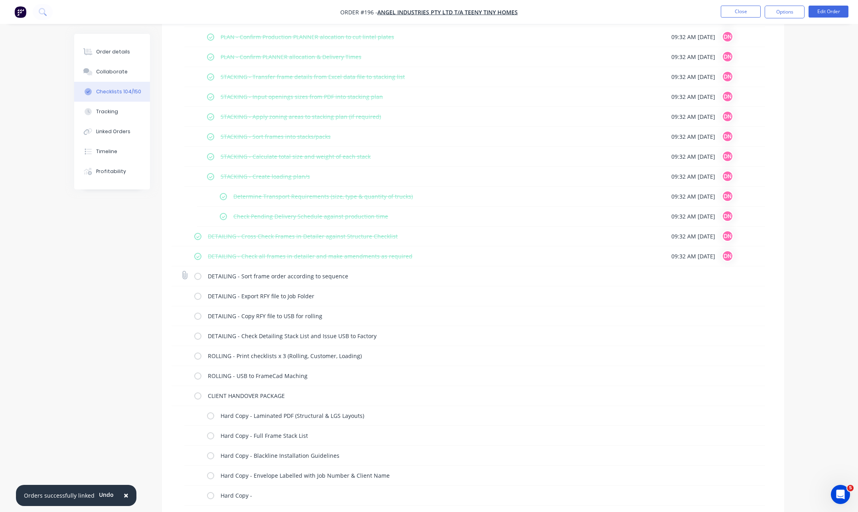
click at [201, 278] on label at bounding box center [197, 276] width 7 height 8
click at [0, 0] on input "checkbox" at bounding box center [0, 0] width 0 height 0
click at [198, 299] on label at bounding box center [197, 296] width 7 height 8
click at [0, 0] on input "checkbox" at bounding box center [0, 0] width 0 height 0
click at [197, 318] on label at bounding box center [197, 316] width 7 height 8
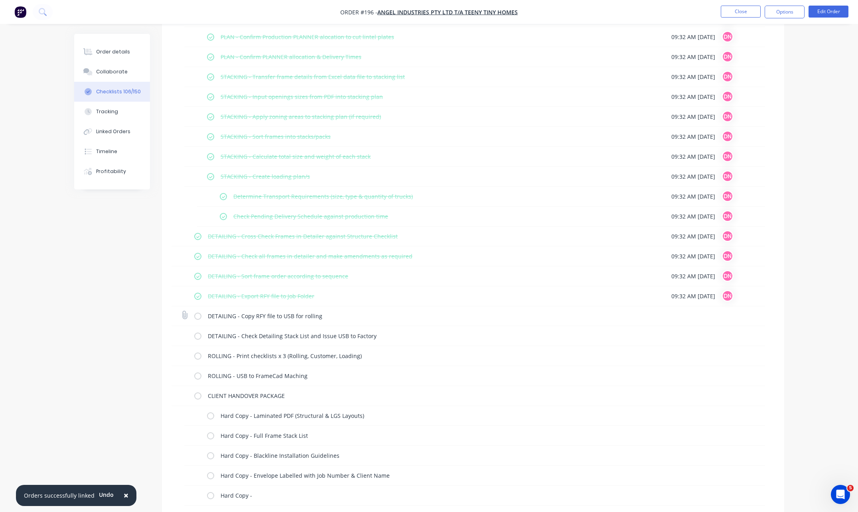
click at [0, 0] on input "checkbox" at bounding box center [0, 0] width 0 height 0
click at [196, 336] on label at bounding box center [197, 336] width 7 height 8
click at [0, 0] on input "checkbox" at bounding box center [0, 0] width 0 height 0
click at [199, 353] on label at bounding box center [197, 356] width 7 height 8
click at [0, 0] on input "checkbox" at bounding box center [0, 0] width 0 height 0
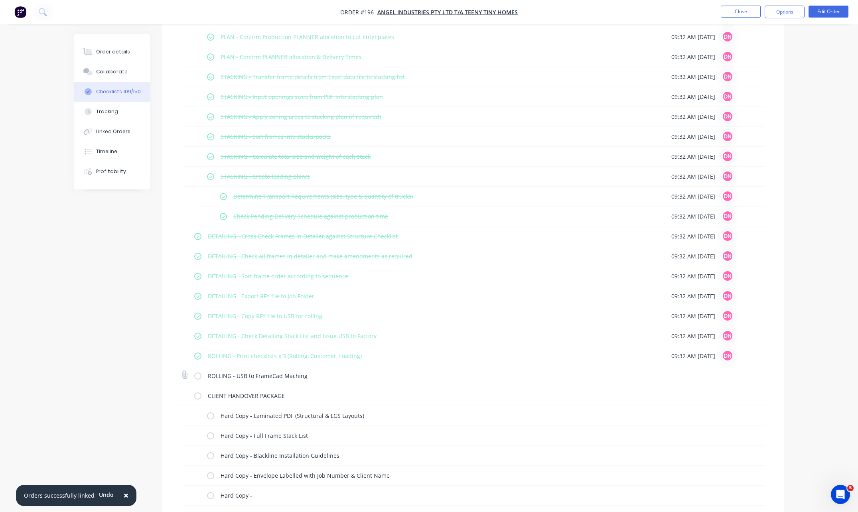
click at [198, 374] on label at bounding box center [197, 376] width 7 height 8
click at [0, 0] on input "checkbox" at bounding box center [0, 0] width 0 height 0
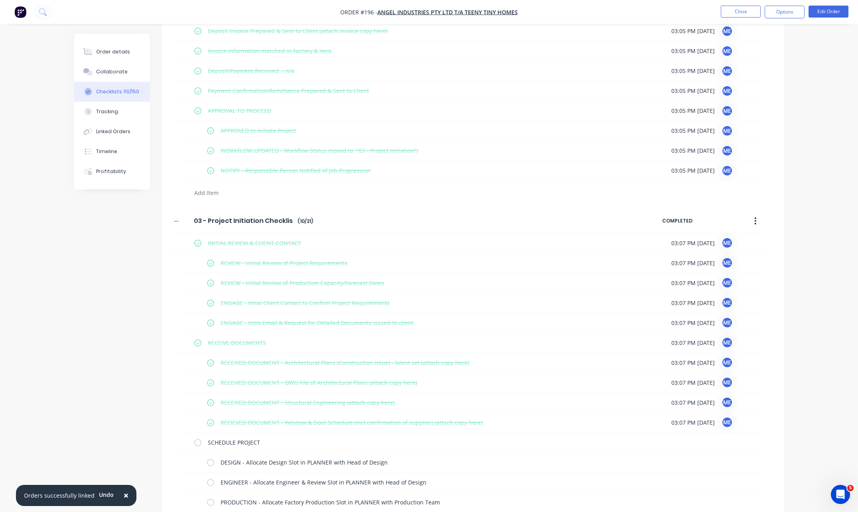
scroll to position [0, 0]
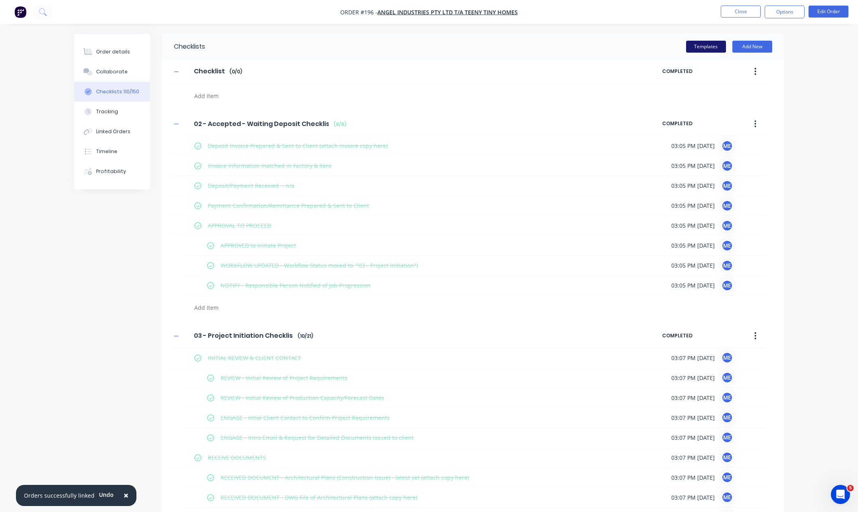
click at [711, 44] on button "Templates" at bounding box center [706, 47] width 40 height 12
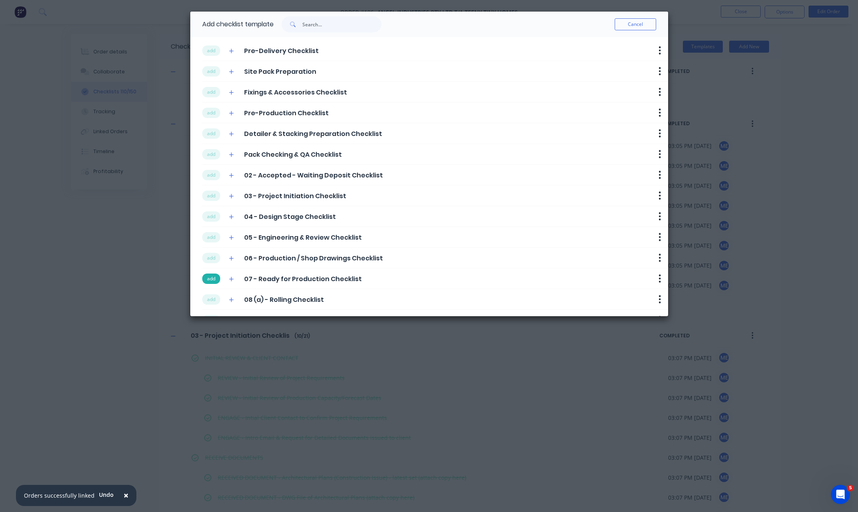
click at [211, 281] on button "add" at bounding box center [211, 279] width 18 height 10
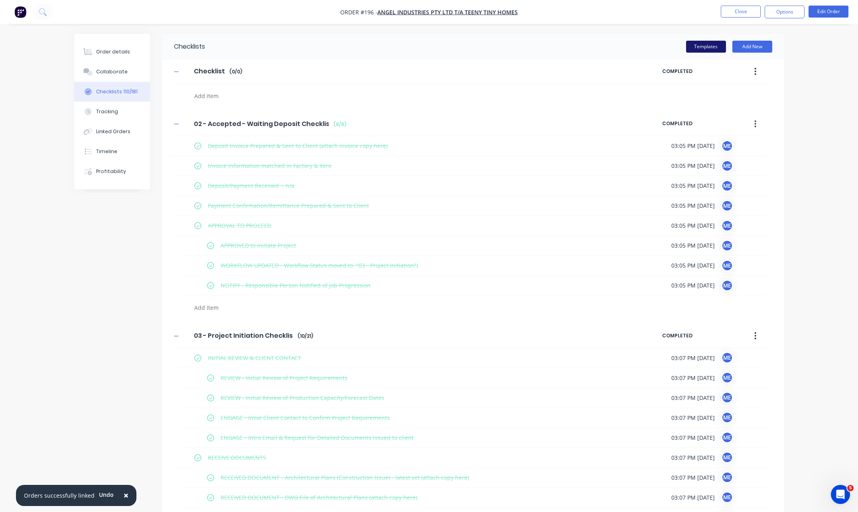
click at [712, 49] on button "Templates" at bounding box center [706, 47] width 40 height 12
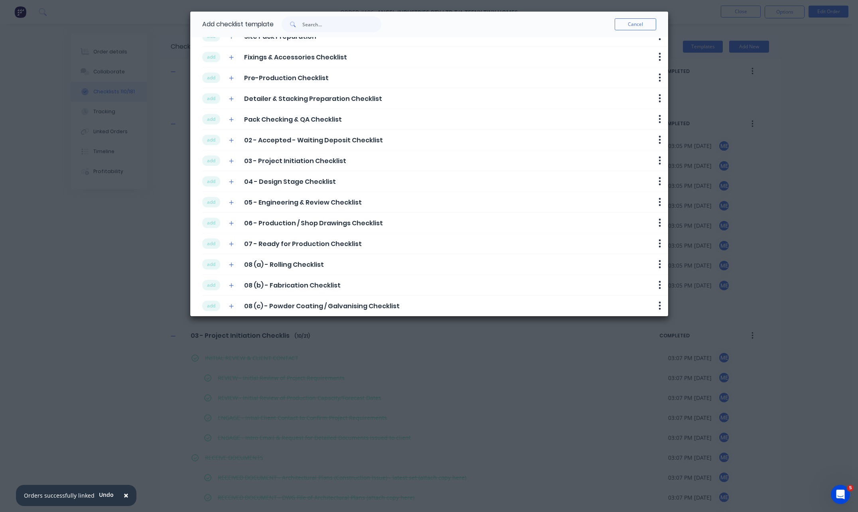
scroll to position [84, 0]
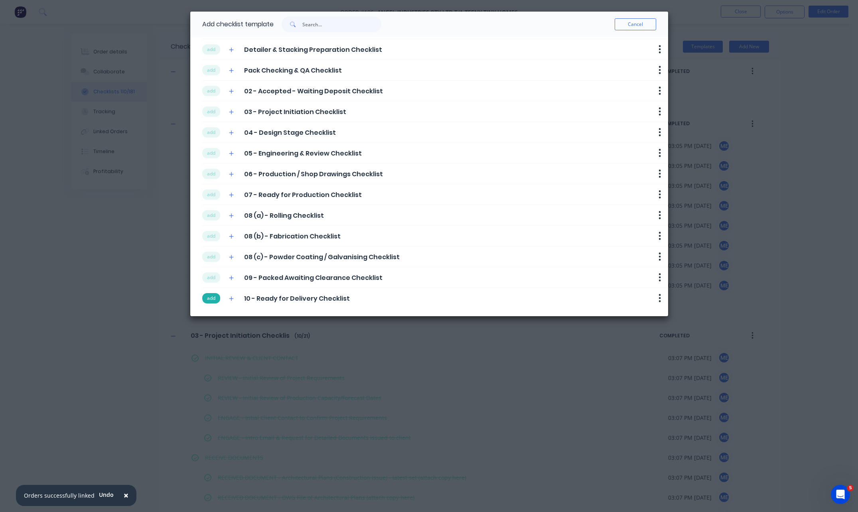
click at [214, 299] on button "add" at bounding box center [211, 298] width 18 height 10
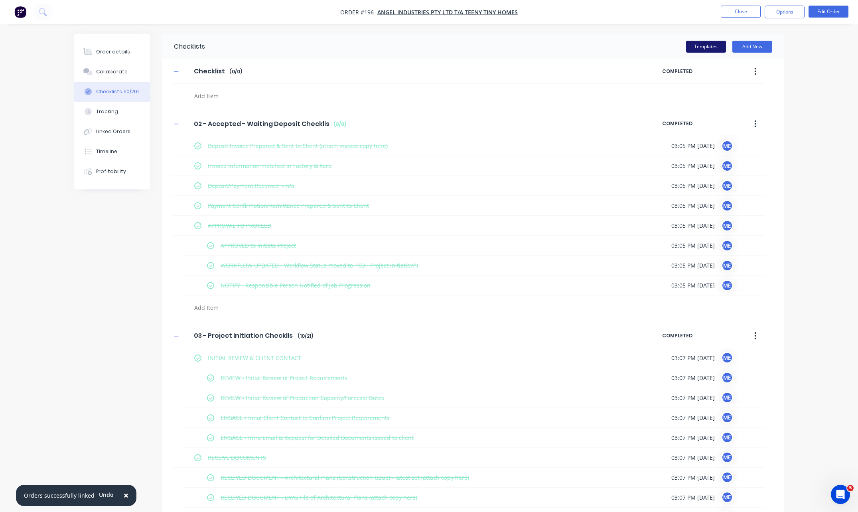
click at [703, 48] on button "Templates" at bounding box center [706, 47] width 40 height 12
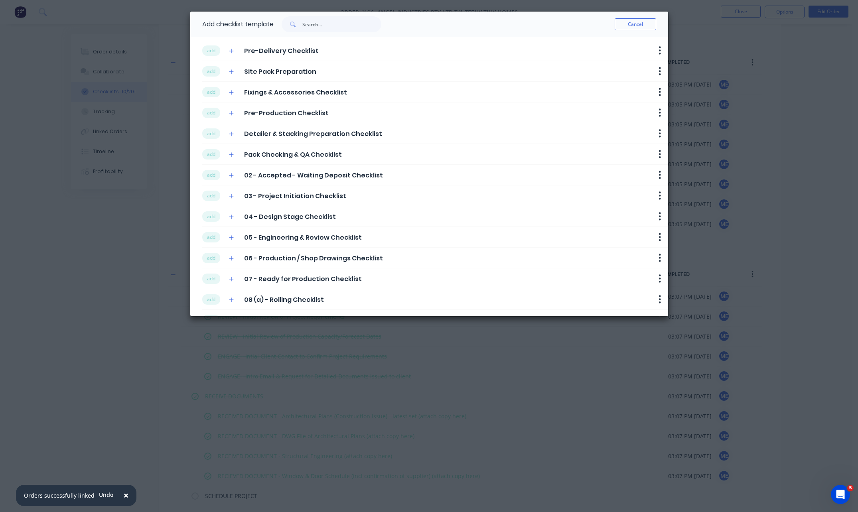
scroll to position [239, 0]
click at [653, 20] on button "Cancel" at bounding box center [636, 24] width 42 height 12
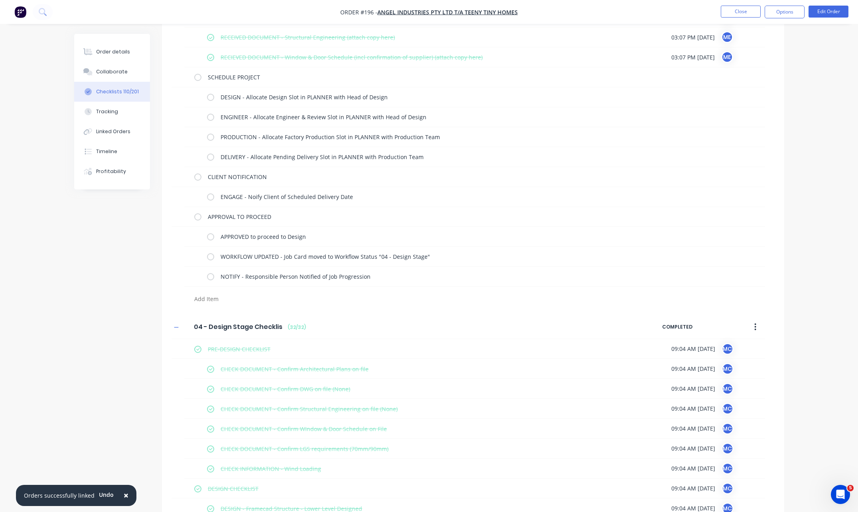
scroll to position [439, 0]
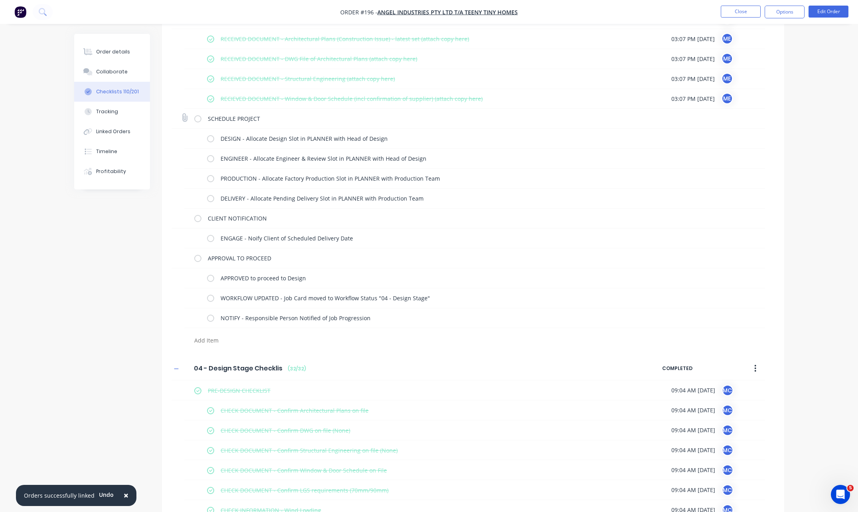
click at [199, 121] on label at bounding box center [197, 119] width 7 height 8
click at [0, 0] on input "checkbox" at bounding box center [0, 0] width 0 height 0
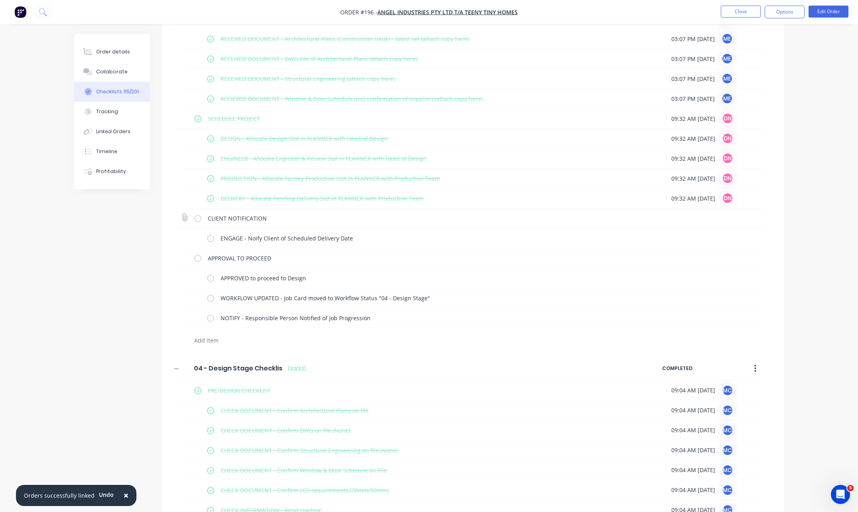
click at [197, 221] on label at bounding box center [197, 218] width 7 height 8
click at [0, 0] on input "checkbox" at bounding box center [0, 0] width 0 height 0
click at [196, 259] on label at bounding box center [197, 258] width 7 height 8
click at [0, 0] on input "checkbox" at bounding box center [0, 0] width 0 height 0
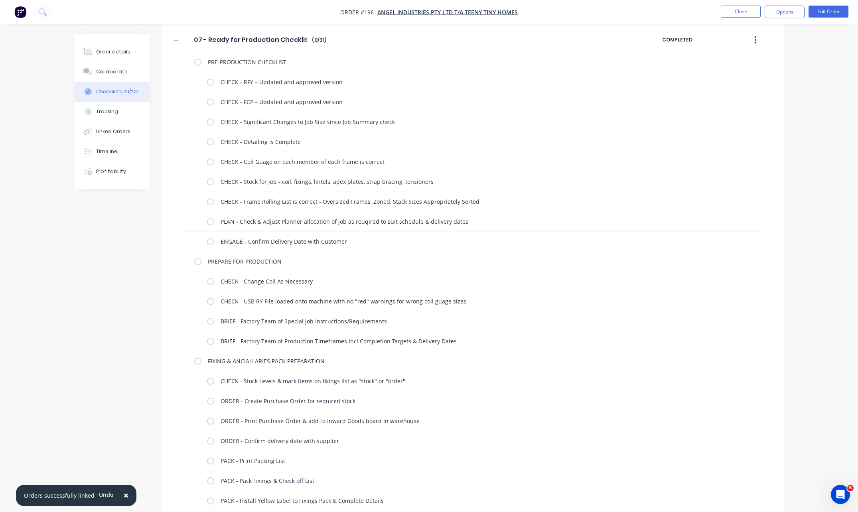
scroll to position [3432, 0]
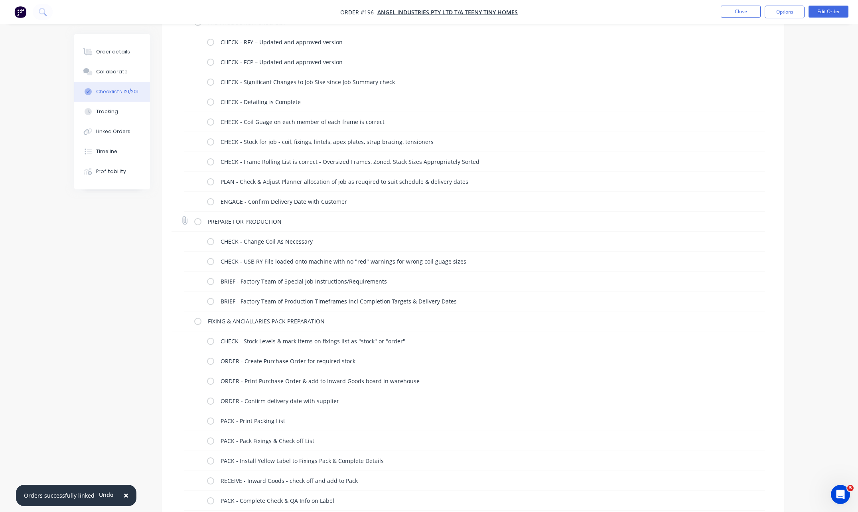
click at [196, 224] on label at bounding box center [197, 222] width 7 height 8
click at [0, 0] on input "checkbox" at bounding box center [0, 0] width 0 height 0
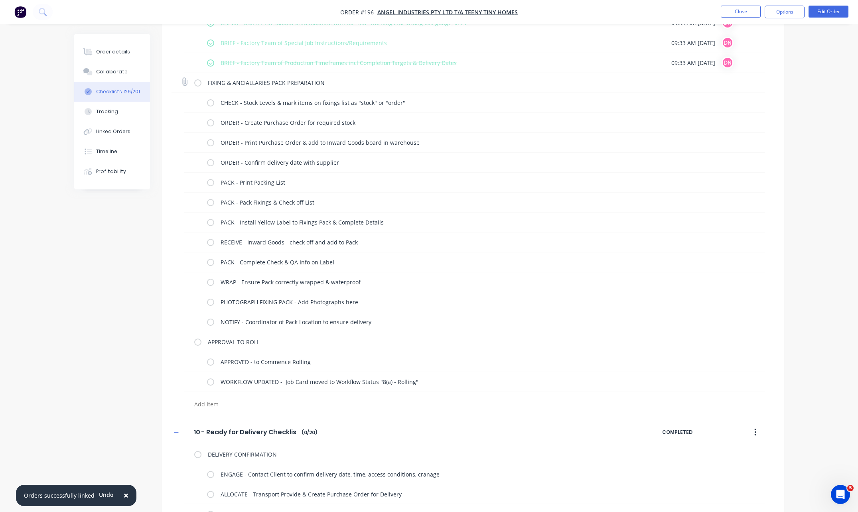
scroll to position [3672, 0]
click at [199, 343] on label at bounding box center [197, 341] width 7 height 8
click at [0, 0] on input "checkbox" at bounding box center [0, 0] width 0 height 0
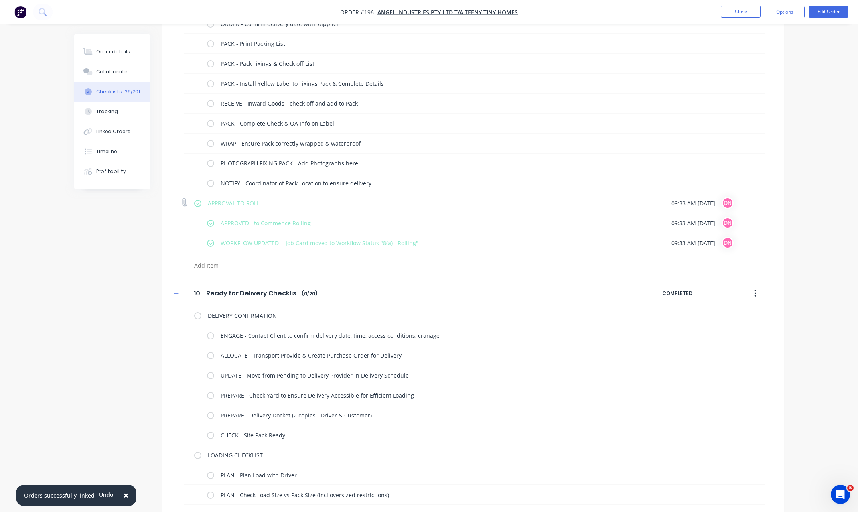
scroll to position [3831, 0]
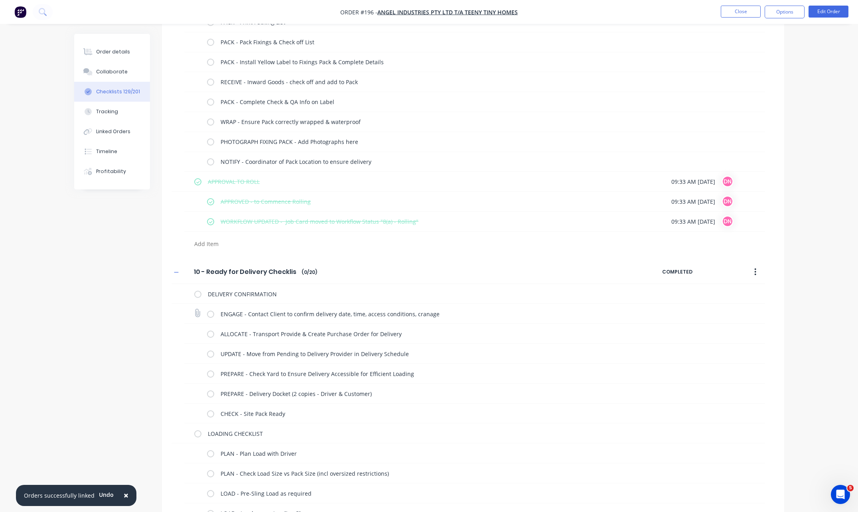
click at [211, 312] on label at bounding box center [210, 314] width 7 height 8
click at [0, 0] on input "checkbox" at bounding box center [0, 0] width 0 height 0
click at [210, 332] on label at bounding box center [210, 334] width 7 height 8
click at [0, 0] on input "checkbox" at bounding box center [0, 0] width 0 height 0
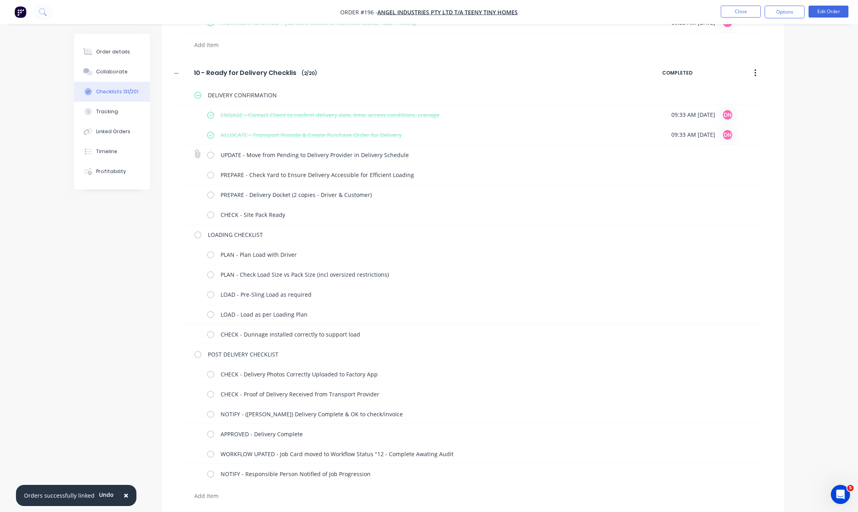
scroll to position [4032, 0]
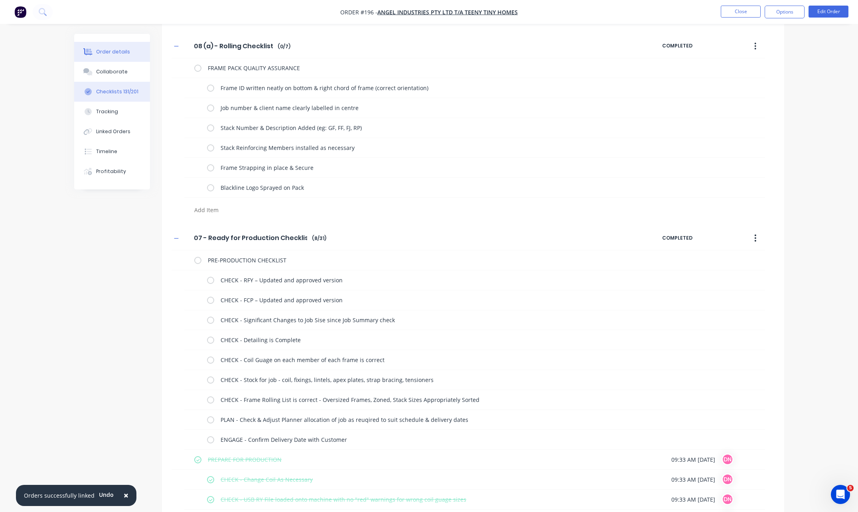
click at [114, 49] on div "Order details" at bounding box center [113, 51] width 34 height 7
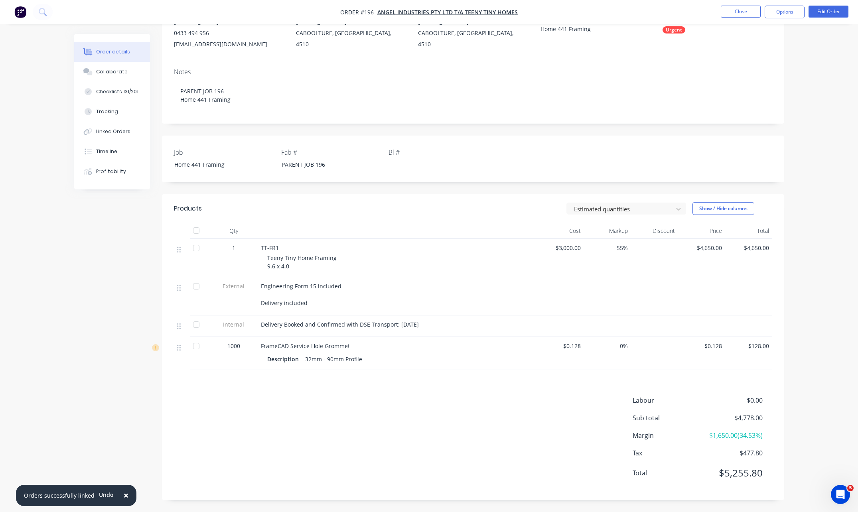
scroll to position [95, 0]
click at [114, 74] on div "Collaborate" at bounding box center [112, 71] width 32 height 7
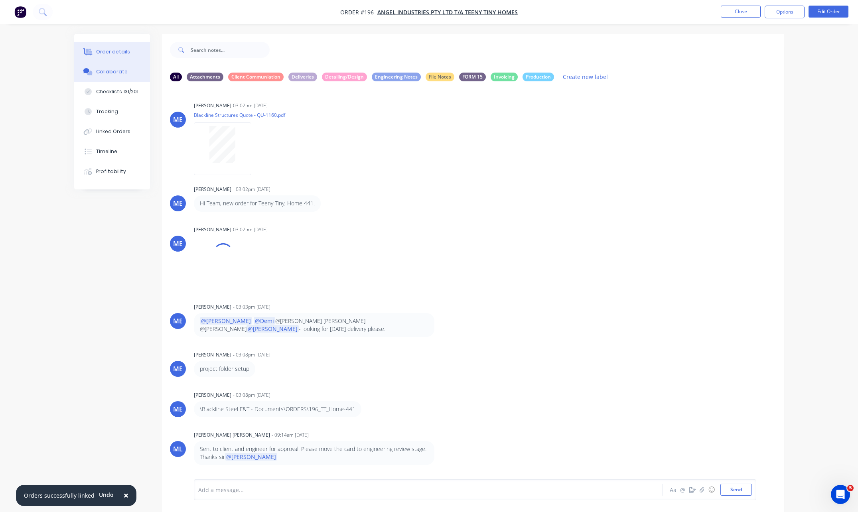
click at [114, 53] on div "Order details" at bounding box center [113, 51] width 34 height 7
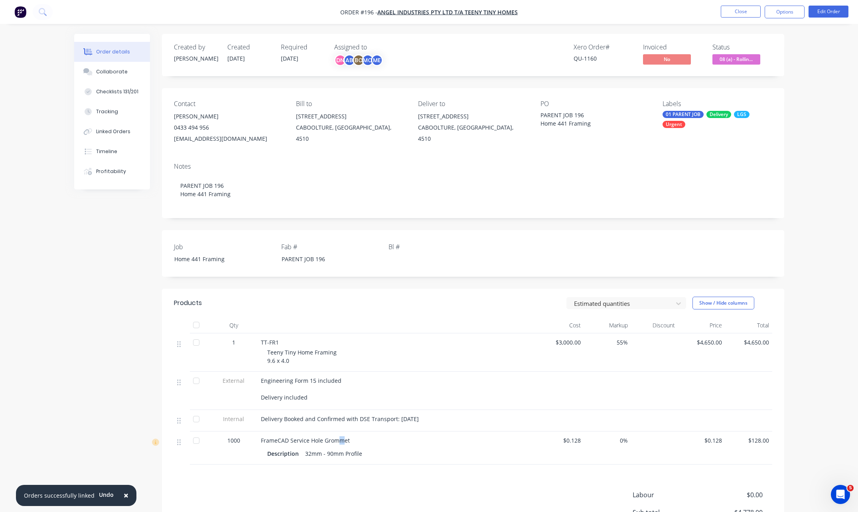
click at [341, 439] on span "FrameCAD Service Hole Grommet" at bounding box center [305, 441] width 89 height 8
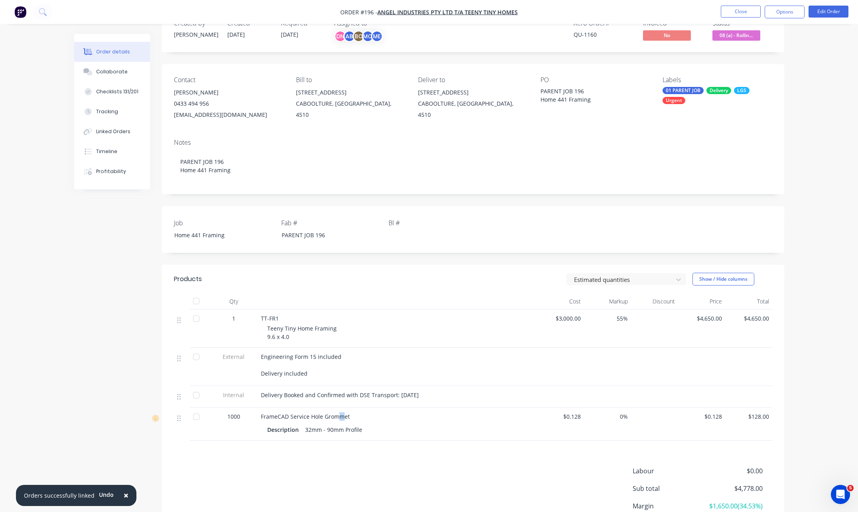
scroll to position [80, 0]
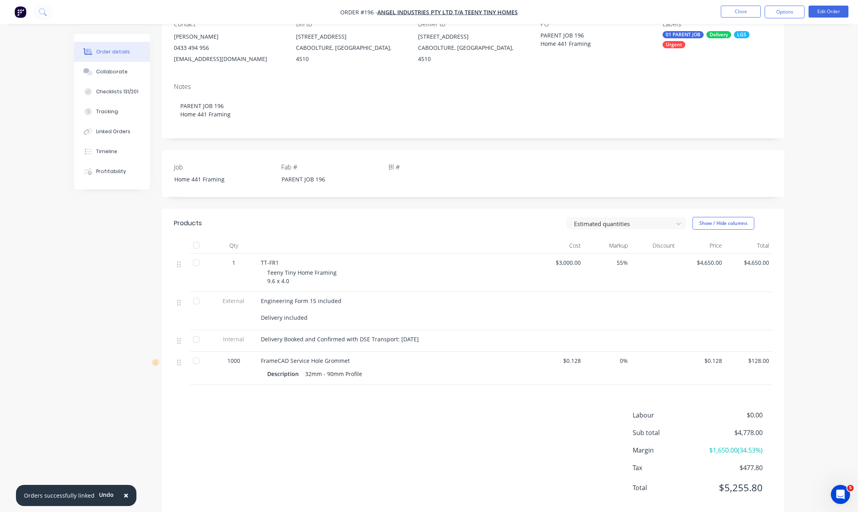
drag, startPoint x: 433, startPoint y: 435, endPoint x: 411, endPoint y: 406, distance: 36.0
click at [433, 435] on div "Labour $0.00 Sub total $4,778.00 Margin $1,650.00 ( 34.53 %) Tax $477.80 Total …" at bounding box center [473, 457] width 599 height 93
click at [832, 12] on button "Edit Order" at bounding box center [829, 12] width 40 height 12
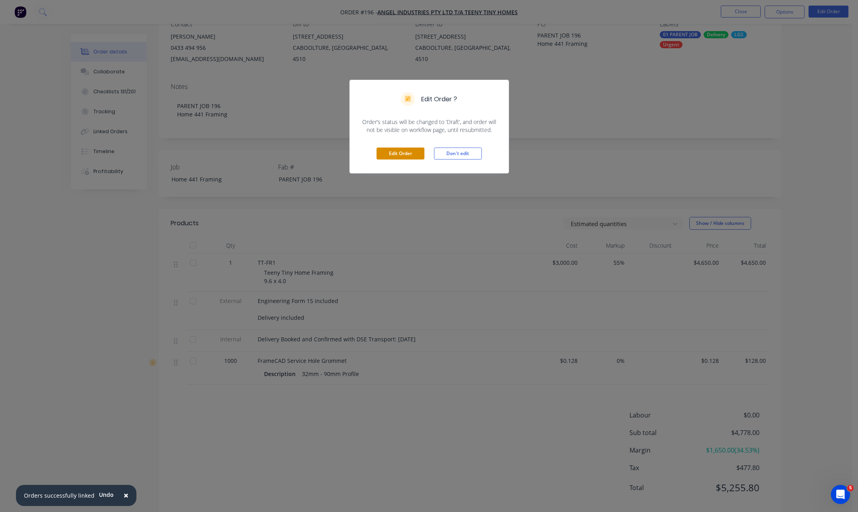
click at [383, 151] on button "Edit Order" at bounding box center [401, 154] width 48 height 12
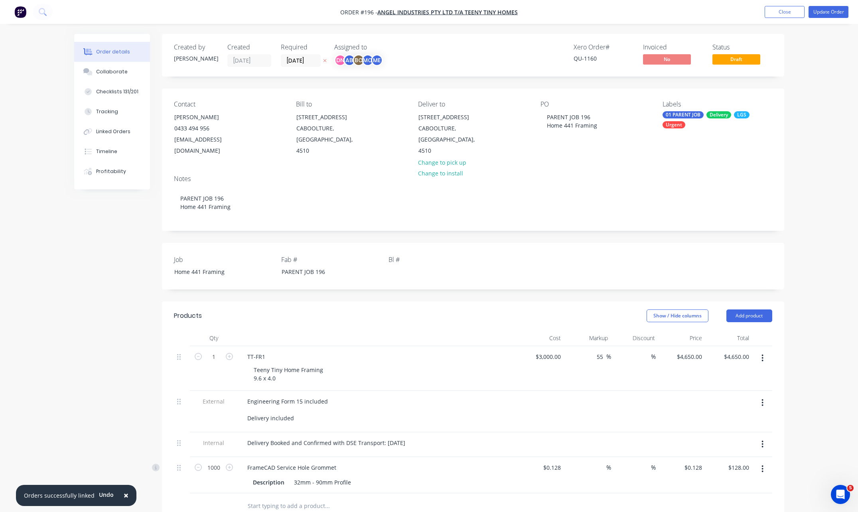
click at [761, 311] on header "Products Show / Hide columns Add product" at bounding box center [473, 316] width 623 height 29
click at [761, 310] on button "Add product" at bounding box center [750, 316] width 46 height 13
click at [741, 426] on div "Notes (Internal)" at bounding box center [734, 432] width 61 height 12
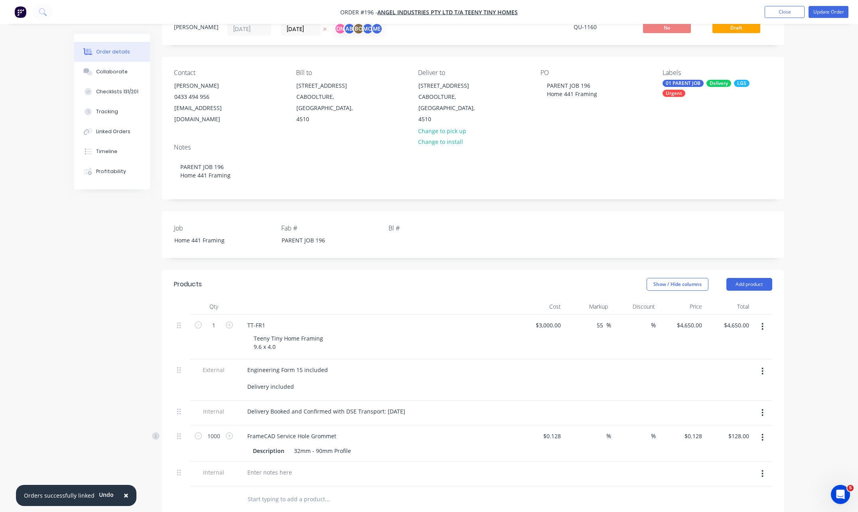
scroll to position [120, 0]
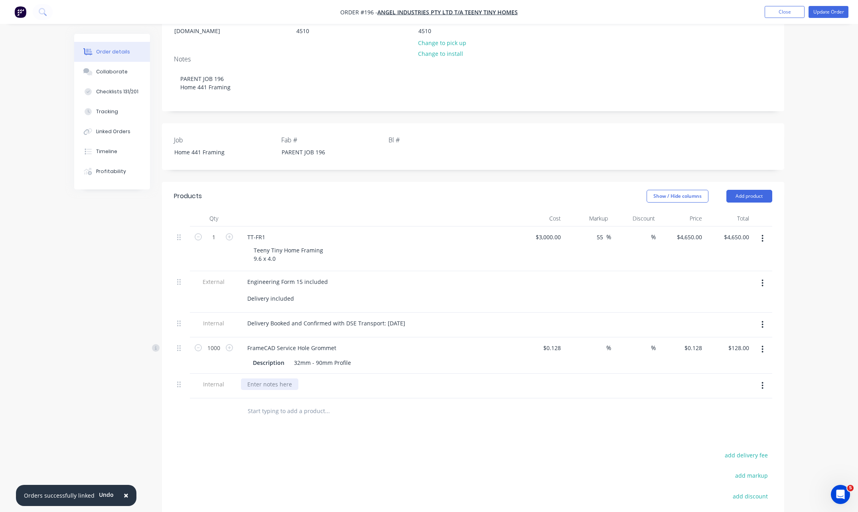
click at [280, 379] on div at bounding box center [269, 385] width 57 height 12
type input "q"
click at [312, 379] on div "QTY 1000 Grommets re" at bounding box center [278, 385] width 75 height 12
click at [400, 379] on div "QTY 1000 Grommets requested by Ben from Teeny Tiny -" at bounding box center [340, 385] width 199 height 12
click at [512, 437] on div "Products Show / Hide columns Add product Qty Cost Markup Discount Price Total 1…" at bounding box center [473, 399] width 623 height 434
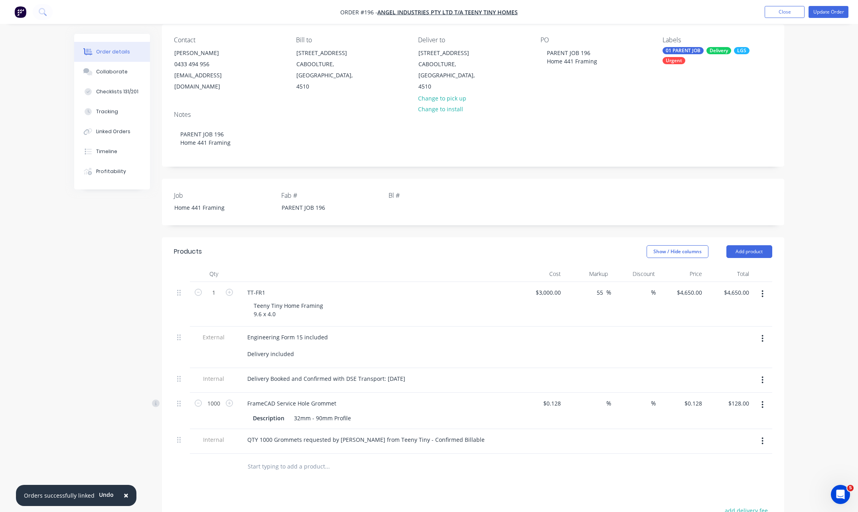
scroll to position [0, 0]
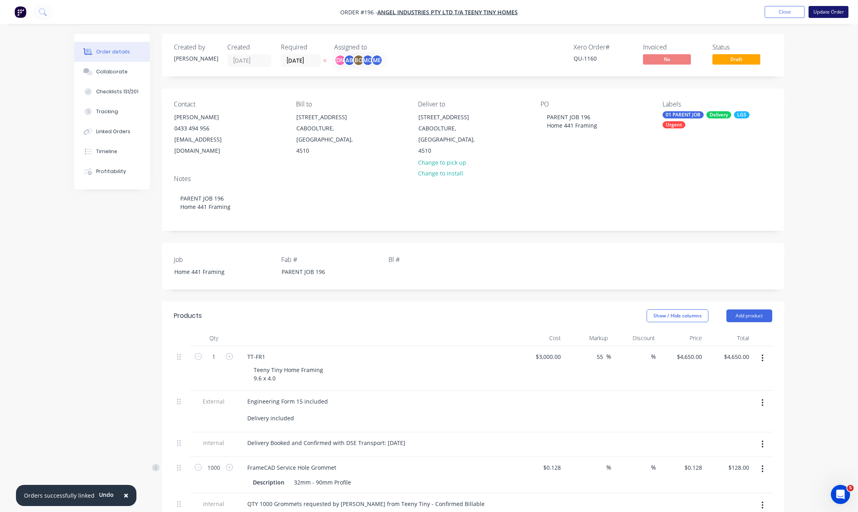
click at [812, 14] on button "Update Order" at bounding box center [829, 12] width 40 height 12
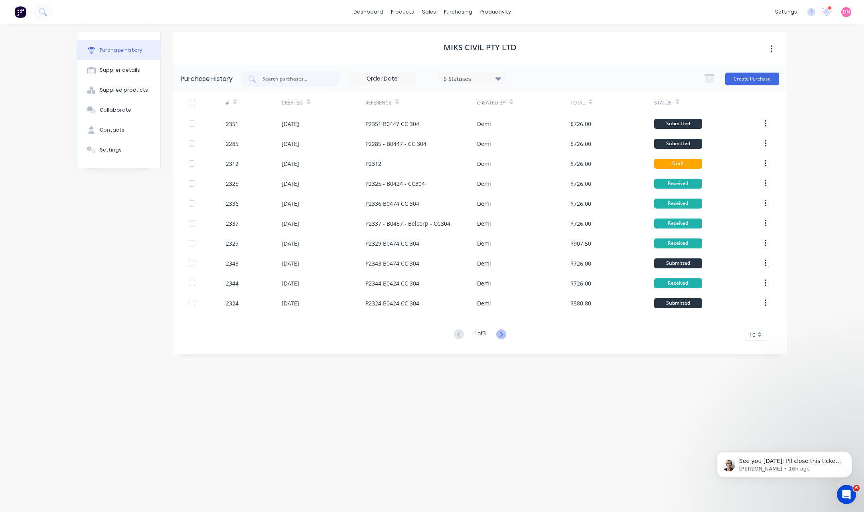
click at [503, 334] on icon at bounding box center [501, 334] width 3 height 5
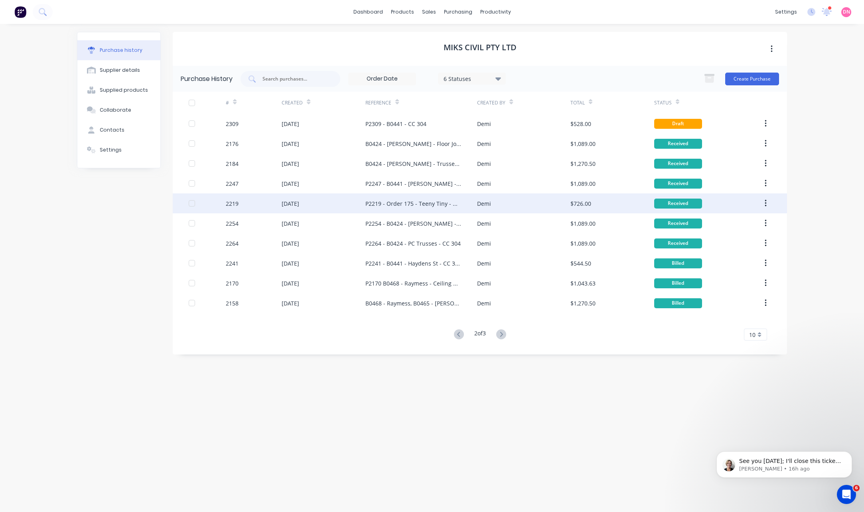
click at [433, 201] on div "P2219 - Order 175 - Teeny Tiny - Home 426 - CC 304" at bounding box center [414, 204] width 96 height 8
type textarea "x"
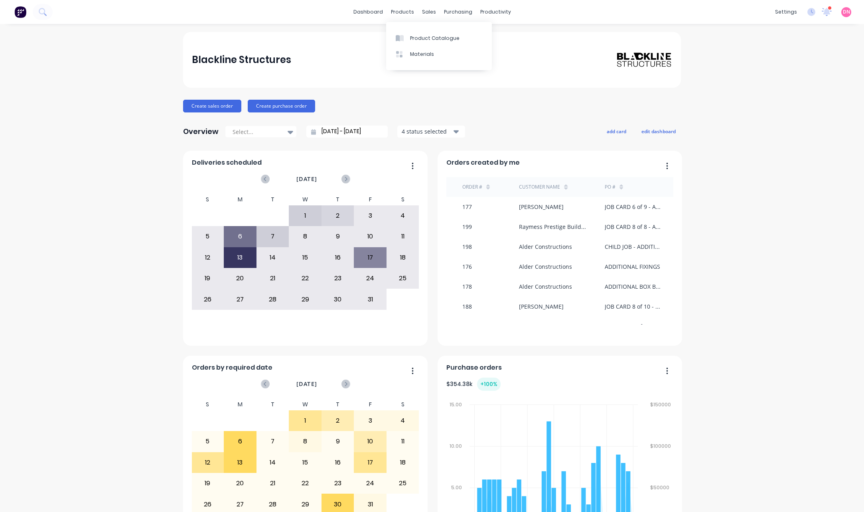
click at [406, 44] on link "Product Catalogue" at bounding box center [439, 38] width 106 height 16
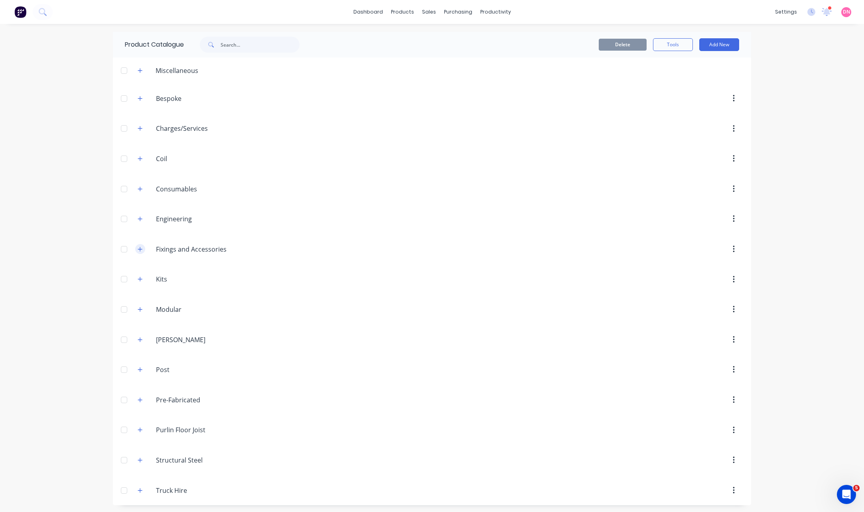
click at [135, 247] on button "button" at bounding box center [140, 249] width 10 height 10
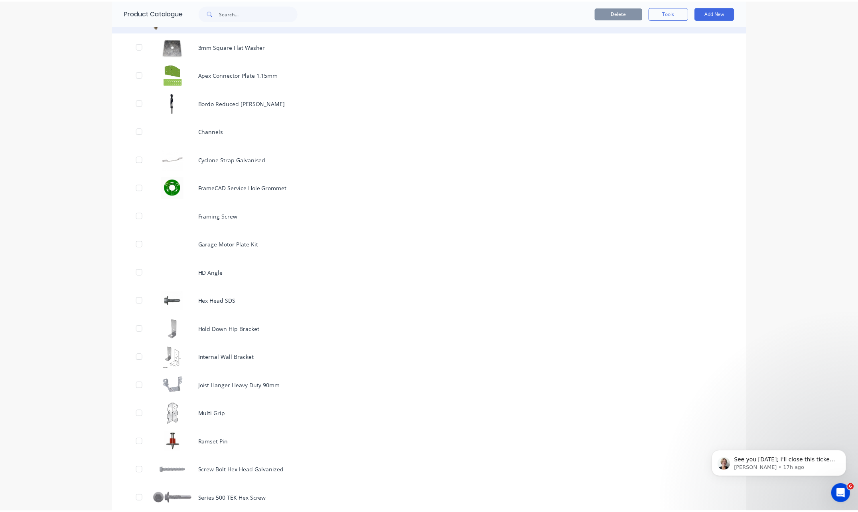
scroll to position [279, 0]
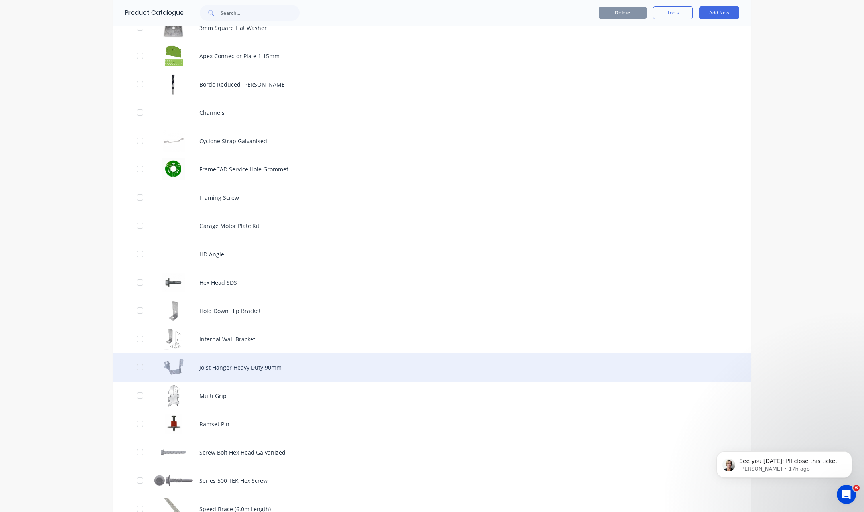
click at [184, 365] on div "Joist Hanger Heavy Duty 90mm" at bounding box center [432, 368] width 639 height 28
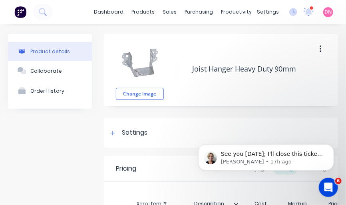
type textarea "x"
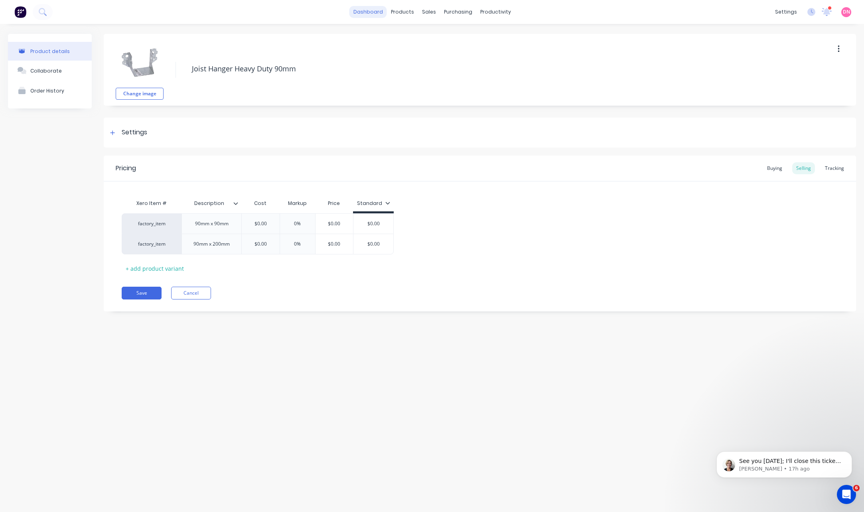
click at [380, 12] on link "dashboard" at bounding box center [369, 12] width 38 height 12
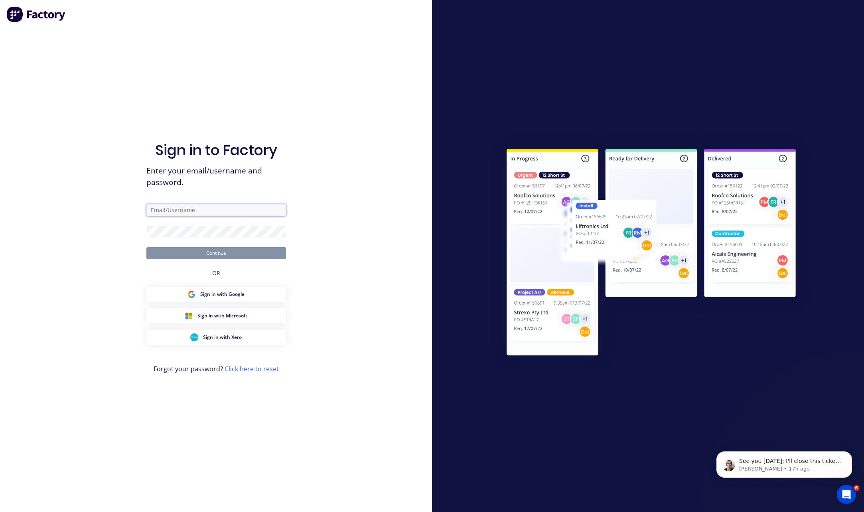
type input "d.nguyen@blacklinesteel.com.au"
click at [219, 249] on button "Continue" at bounding box center [216, 253] width 140 height 12
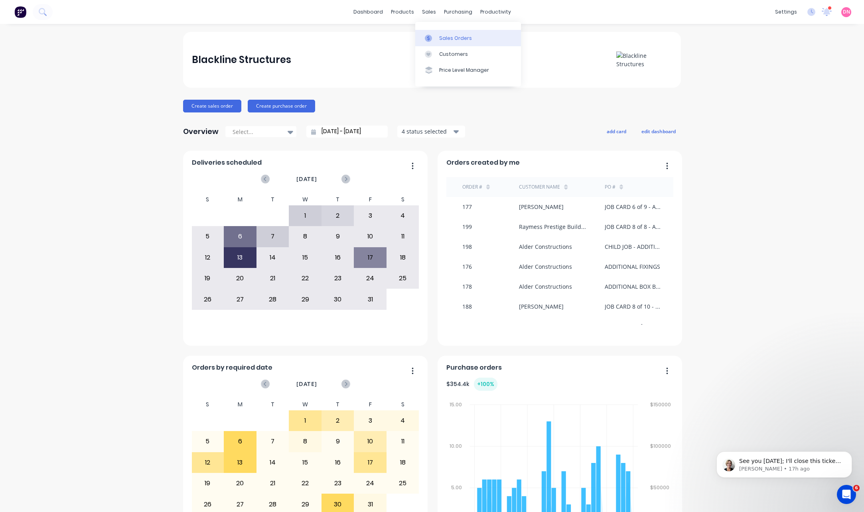
click at [436, 35] on div at bounding box center [431, 38] width 12 height 7
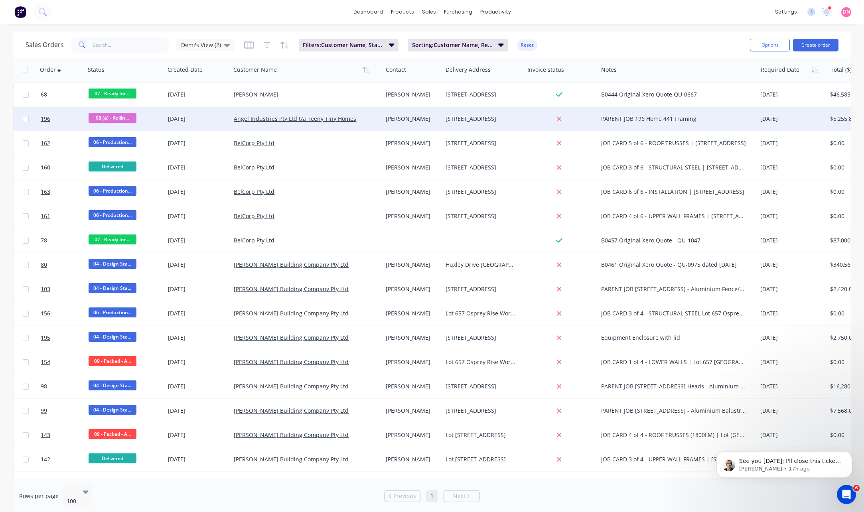
click at [238, 123] on div "Angel Industries Pty Ltd t/a Teeny Tiny Homes" at bounding box center [303, 119] width 138 height 8
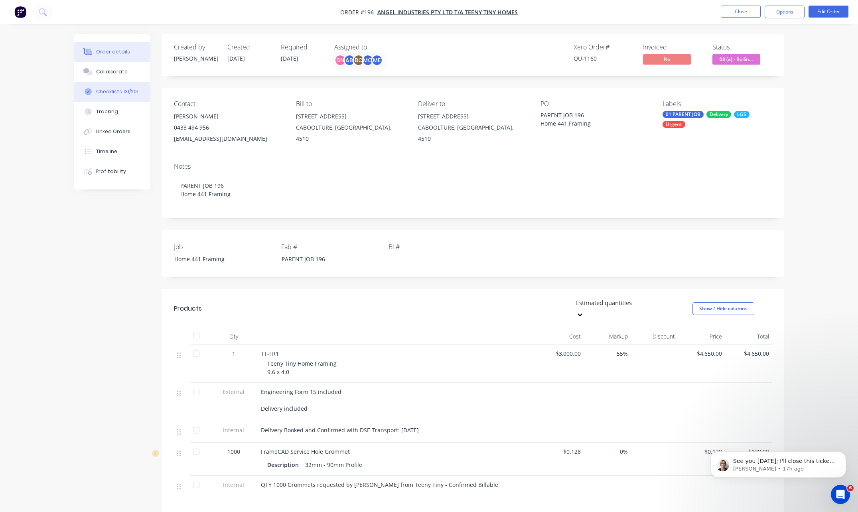
click at [136, 91] on button "Checklists 131/201" at bounding box center [112, 92] width 76 height 20
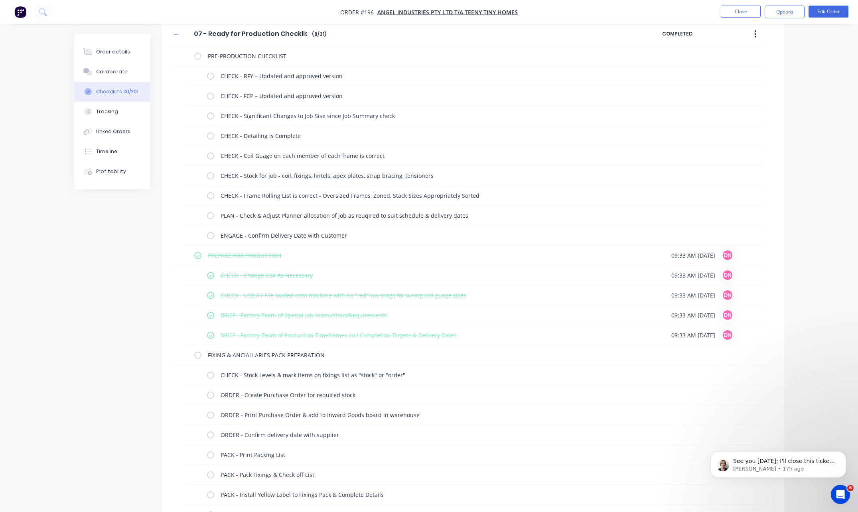
scroll to position [3472, 0]
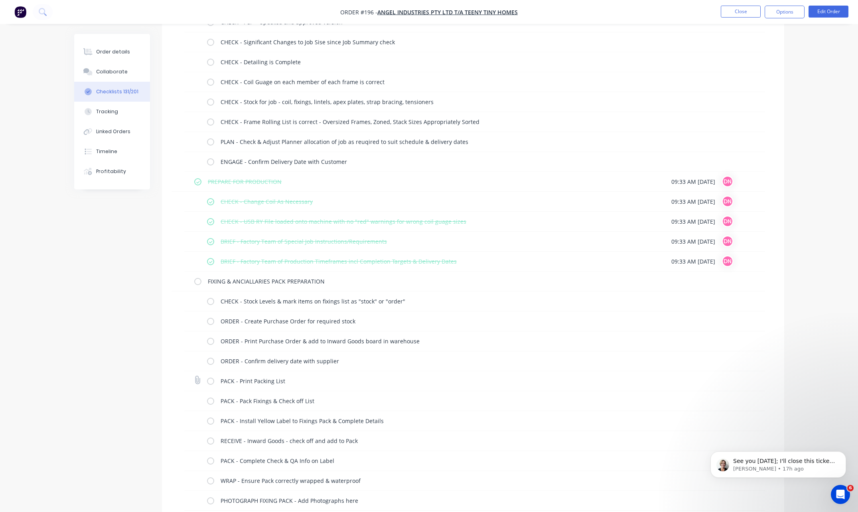
click at [209, 384] on label at bounding box center [210, 381] width 7 height 8
click at [0, 0] on input "checkbox" at bounding box center [0, 0] width 0 height 0
click at [209, 401] on label at bounding box center [210, 401] width 7 height 8
click at [0, 0] on input "checkbox" at bounding box center [0, 0] width 0 height 0
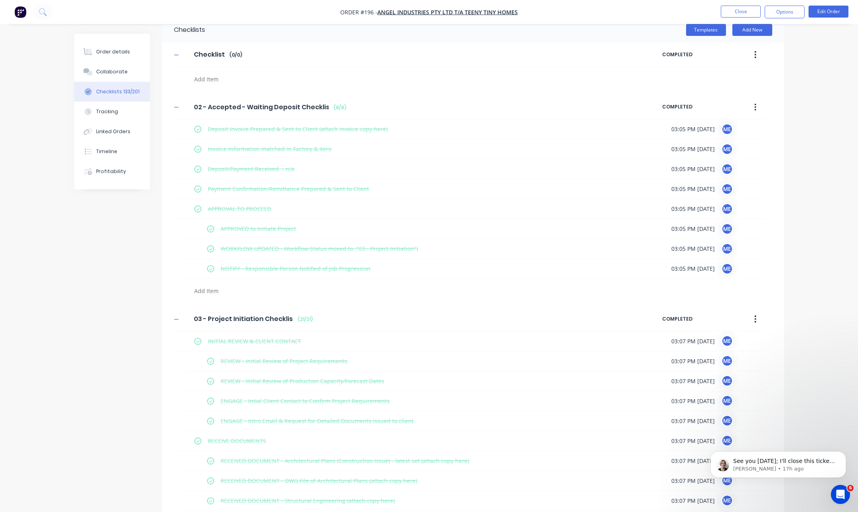
scroll to position [0, 0]
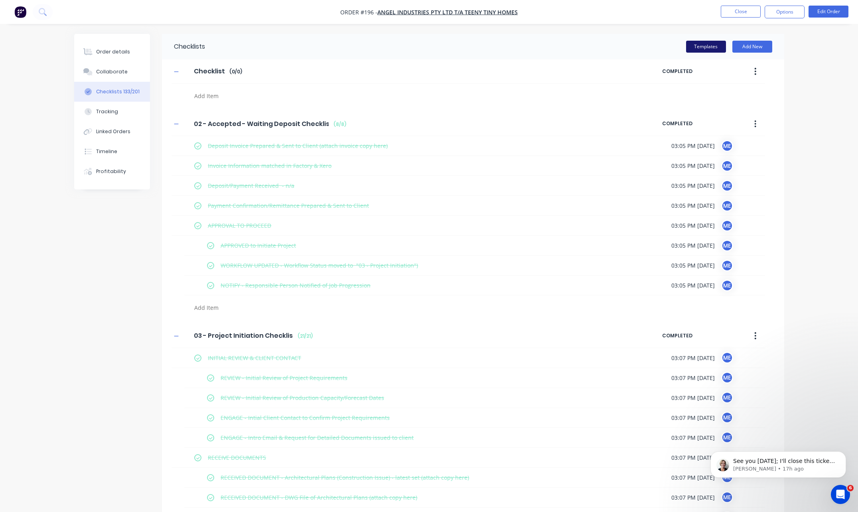
click at [708, 45] on button "Templates" at bounding box center [706, 47] width 40 height 12
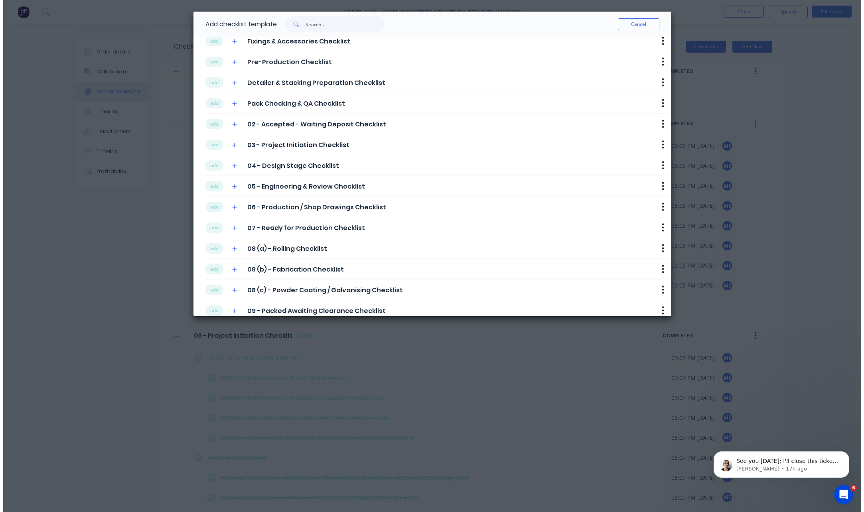
scroll to position [84, 0]
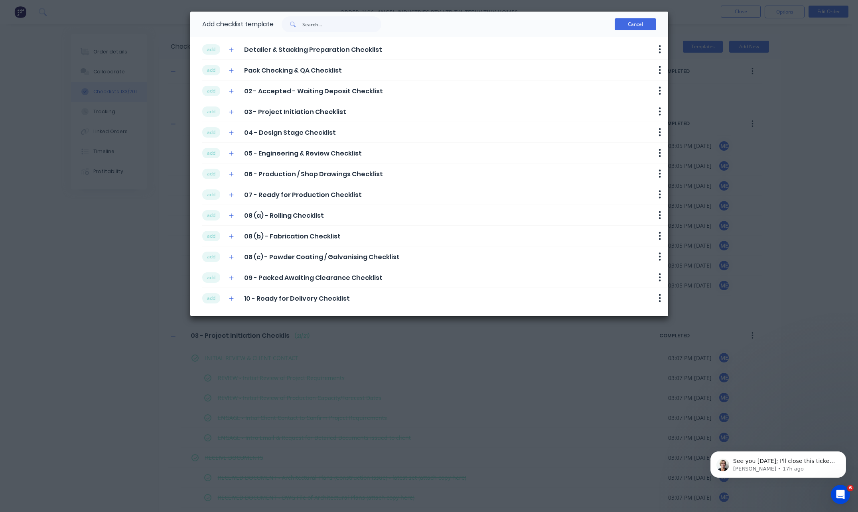
click at [631, 28] on button "Cancel" at bounding box center [636, 24] width 42 height 12
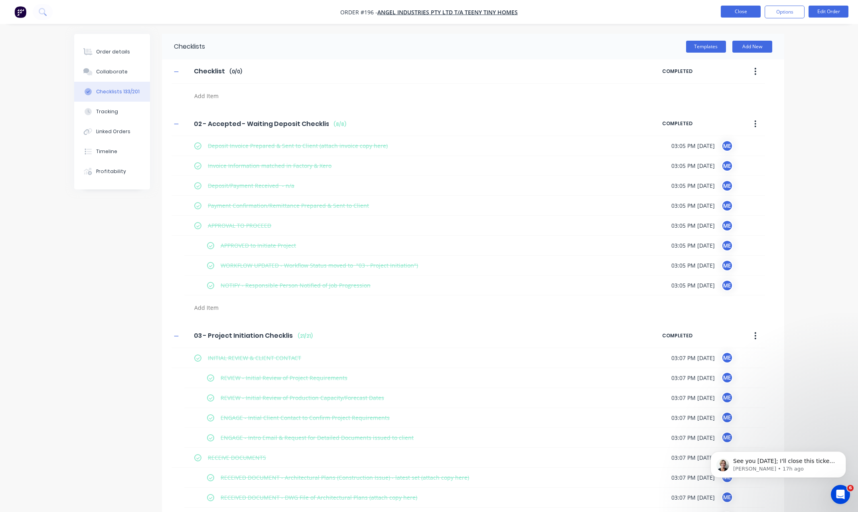
click at [746, 15] on button "Close" at bounding box center [741, 12] width 40 height 12
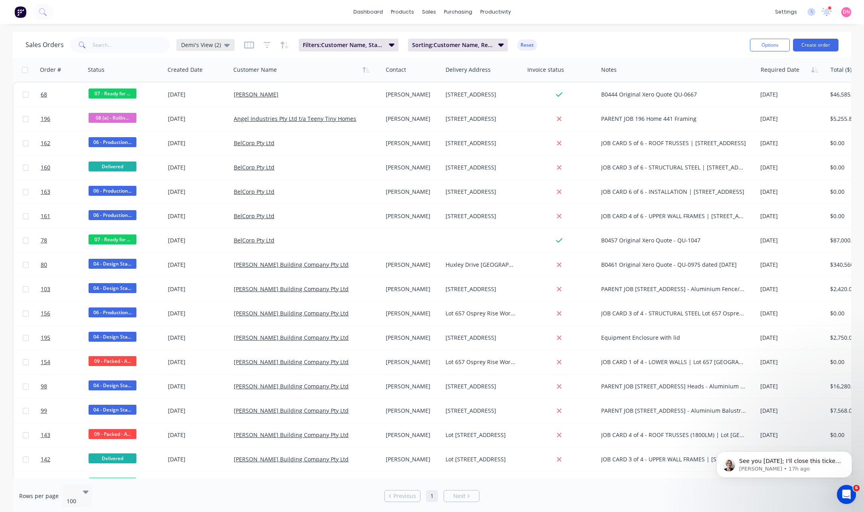
click at [222, 48] on div "Demi's View (2)" at bounding box center [205, 45] width 49 height 7
click at [430, 49] on button "Sorting: Customer Name, Required Date" at bounding box center [458, 45] width 100 height 13
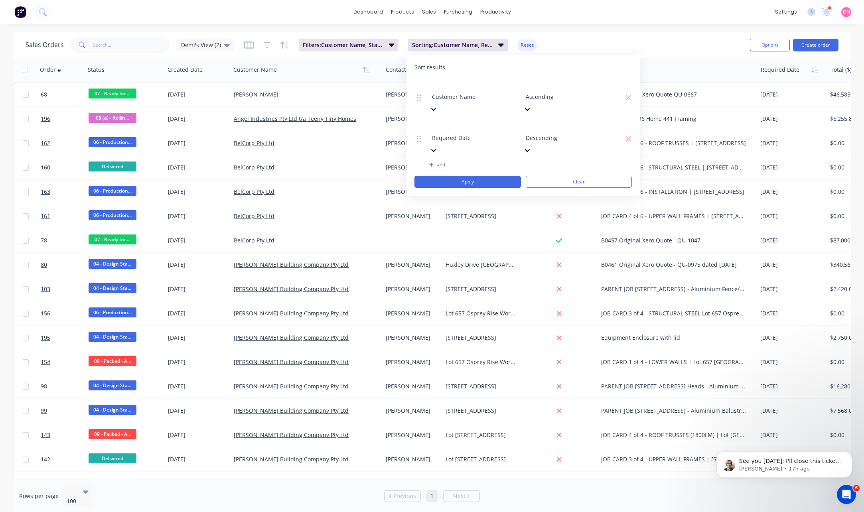
click at [587, 33] on div "Sales Orders Demi's View (2) Filters: Customer Name, Status Sorting: Customer N…" at bounding box center [432, 45] width 839 height 26
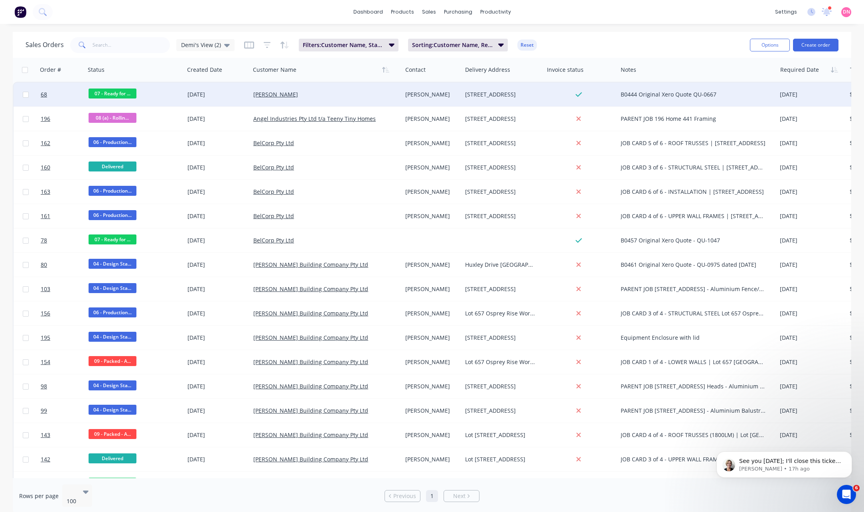
drag, startPoint x: 164, startPoint y: 66, endPoint x: 183, endPoint y: 95, distance: 34.4
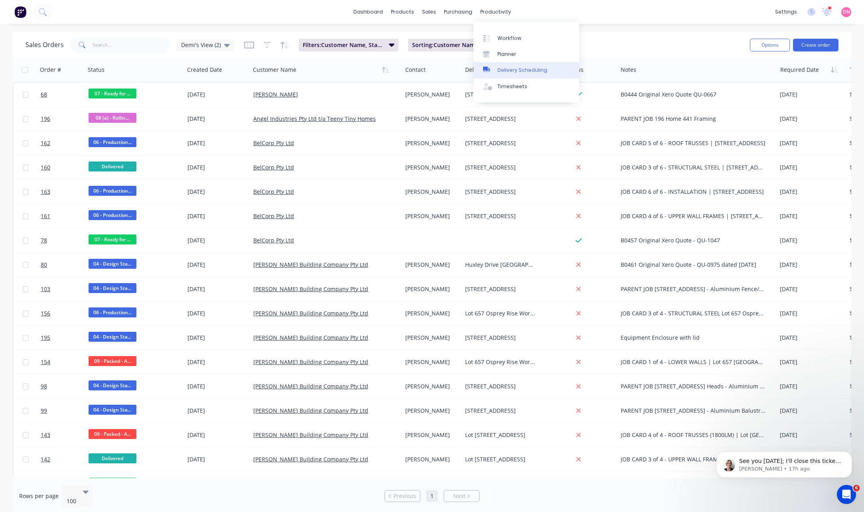
click at [505, 74] on link "Delivery Scheduling" at bounding box center [527, 70] width 106 height 16
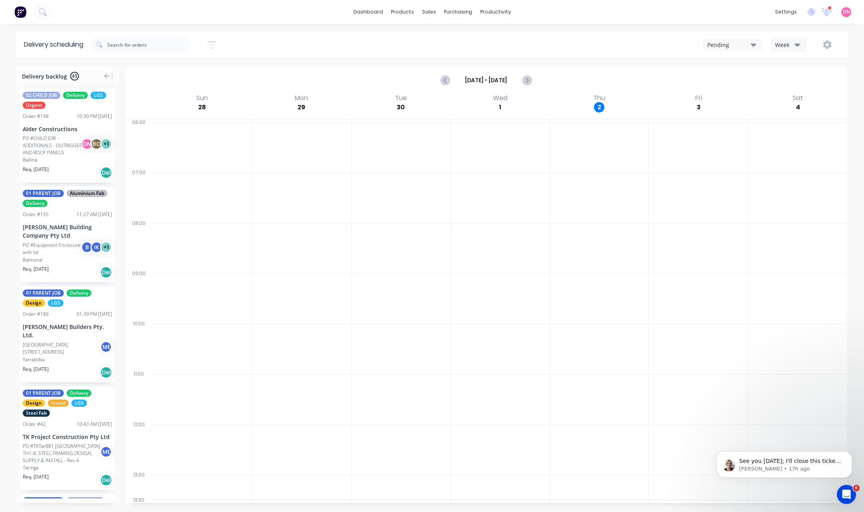
click at [756, 45] on icon "button" at bounding box center [754, 45] width 6 height 3
click at [791, 45] on div "Week" at bounding box center [786, 45] width 23 height 8
click at [799, 80] on div "Vehicle" at bounding box center [810, 82] width 79 height 16
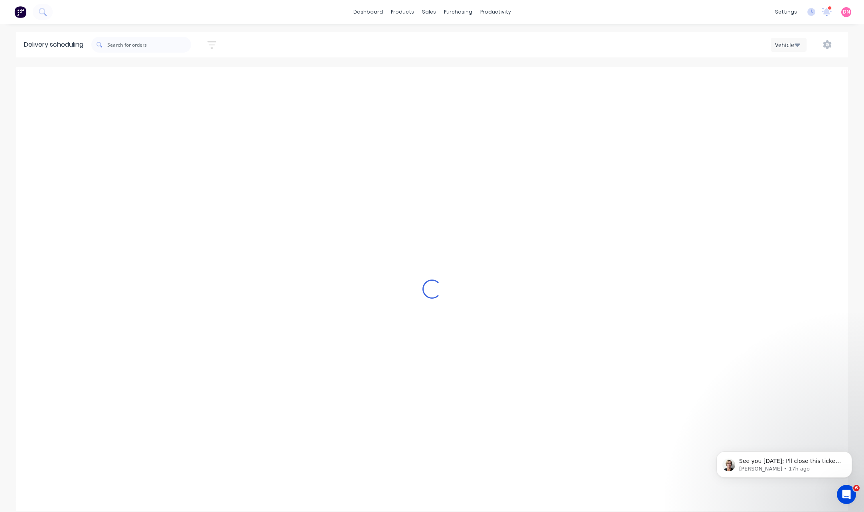
scroll to position [0, 0]
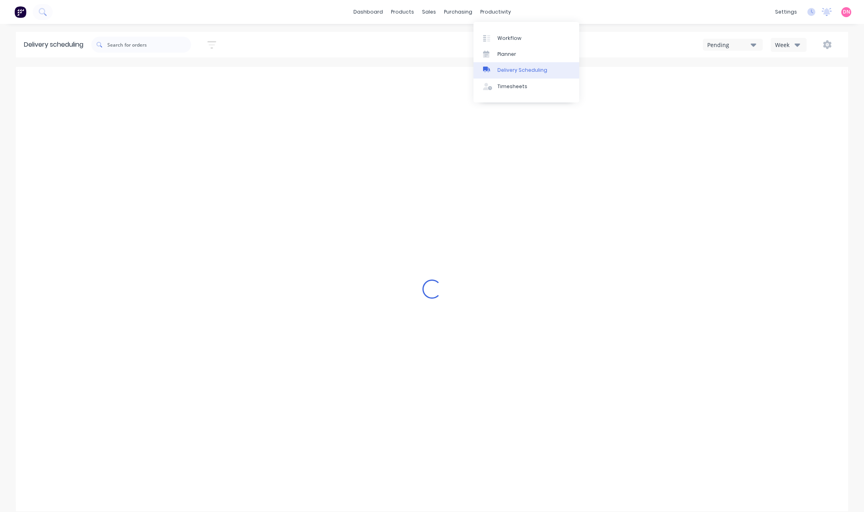
click at [516, 69] on div "Delivery Scheduling" at bounding box center [523, 70] width 50 height 7
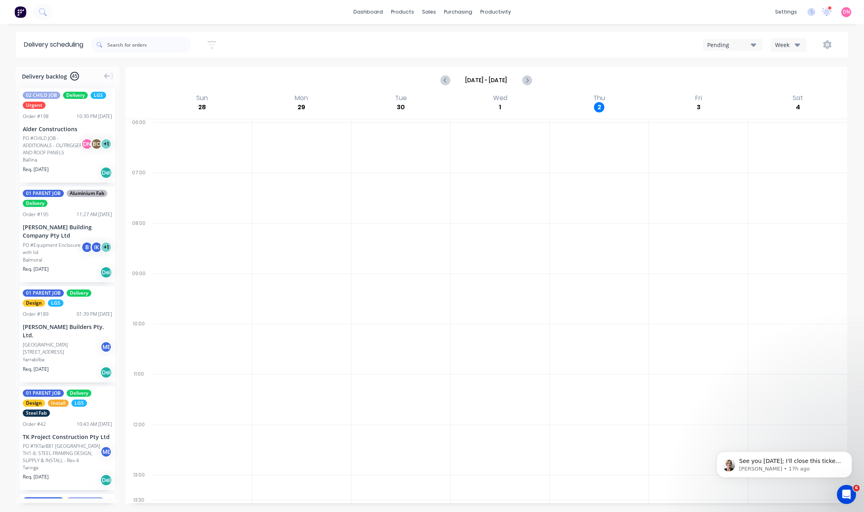
click at [752, 50] on button "Pending" at bounding box center [733, 45] width 60 height 12
click at [758, 22] on div "dashboard products sales purchasing productivity dashboard products Product Cat…" at bounding box center [432, 12] width 864 height 24
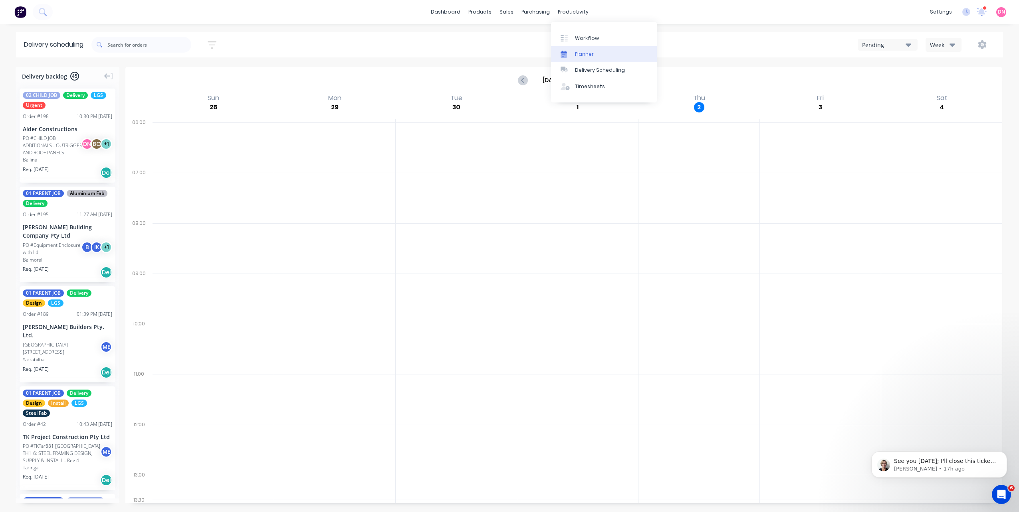
click at [595, 50] on link "Planner" at bounding box center [604, 54] width 106 height 16
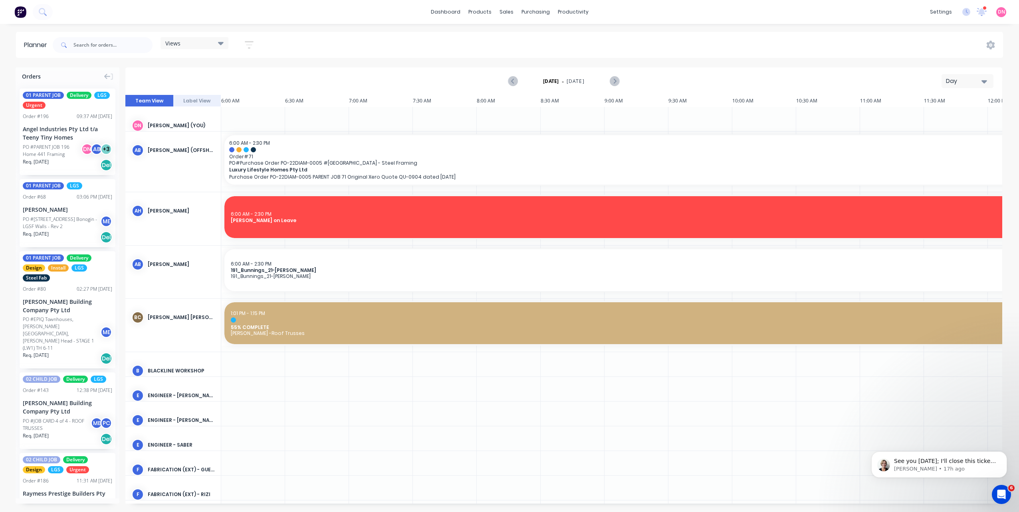
click at [220, 49] on div "Views" at bounding box center [194, 43] width 68 height 12
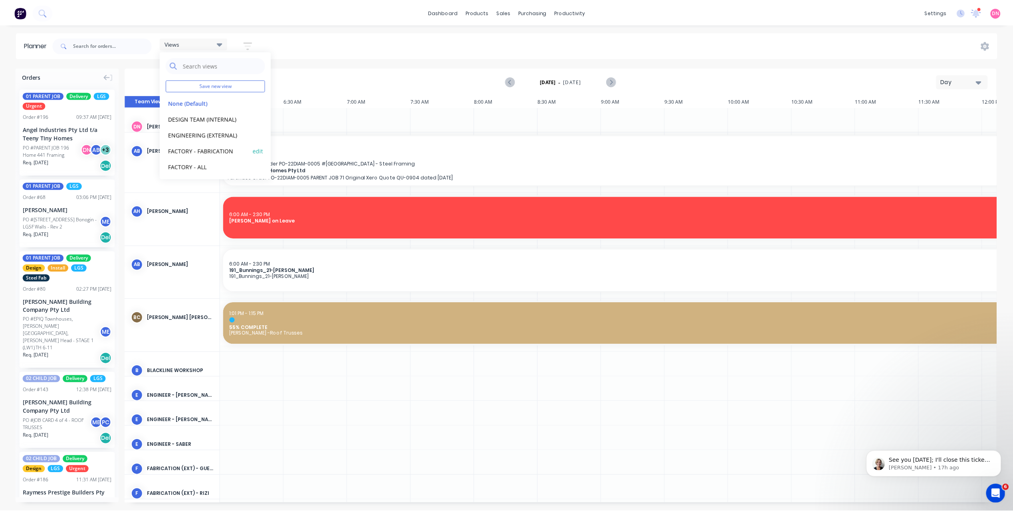
scroll to position [49, 0]
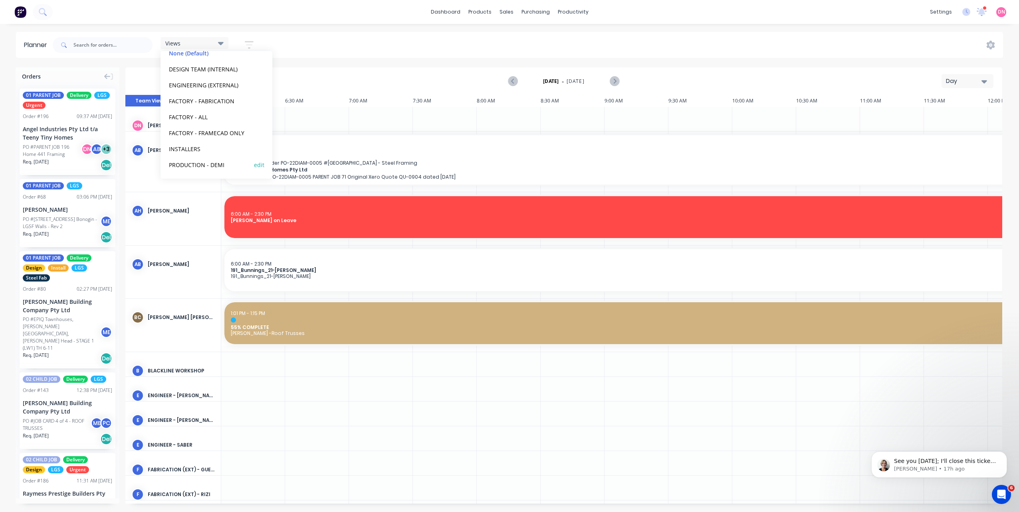
click at [223, 160] on button "PRODUCTION - DEMI" at bounding box center [208, 164] width 85 height 9
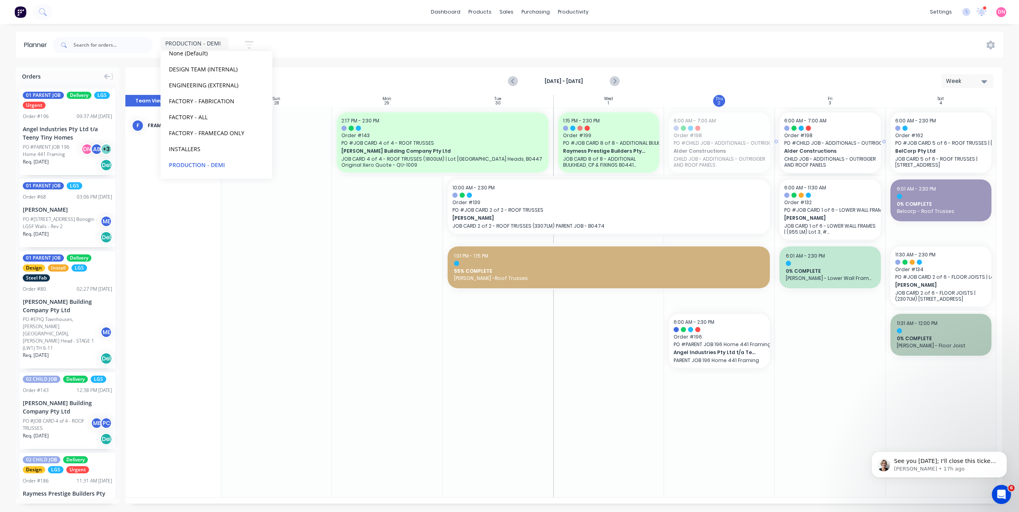
drag, startPoint x: 722, startPoint y: 131, endPoint x: 839, endPoint y: 133, distance: 117.0
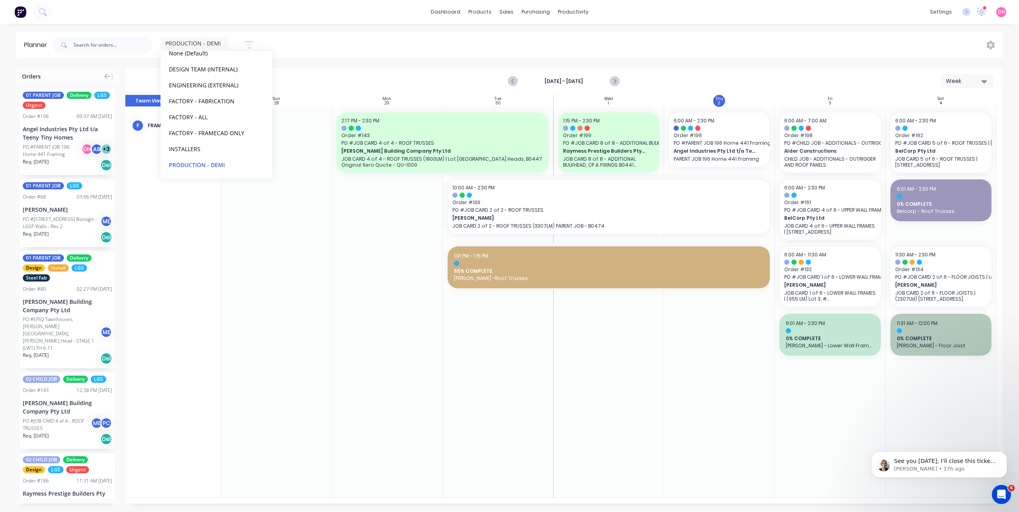
click at [340, 256] on div at bounding box center [387, 302] width 111 height 391
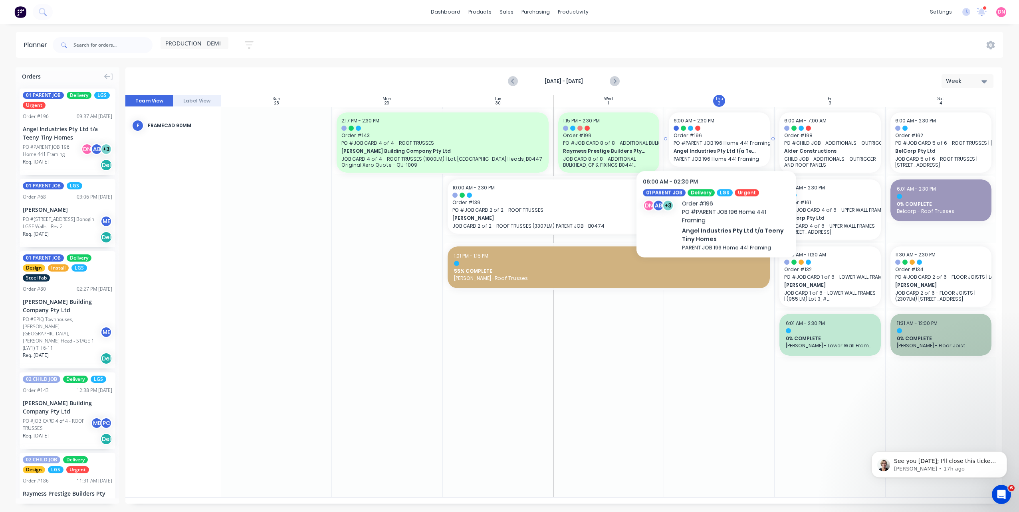
click at [716, 141] on span "PO # PARENT JOB 196 Home 441 Framing" at bounding box center [718, 143] width 91 height 7
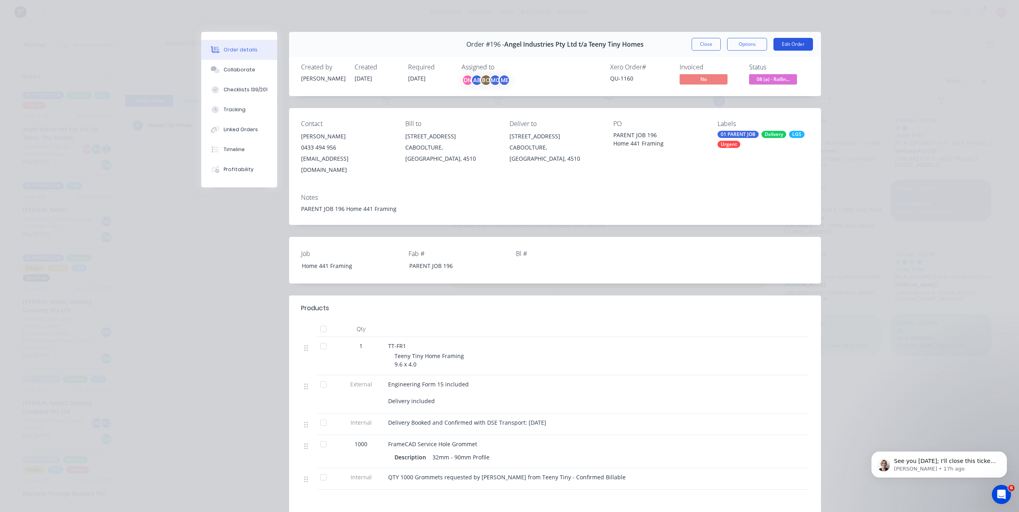
click at [779, 43] on button "Edit Order" at bounding box center [793, 44] width 40 height 13
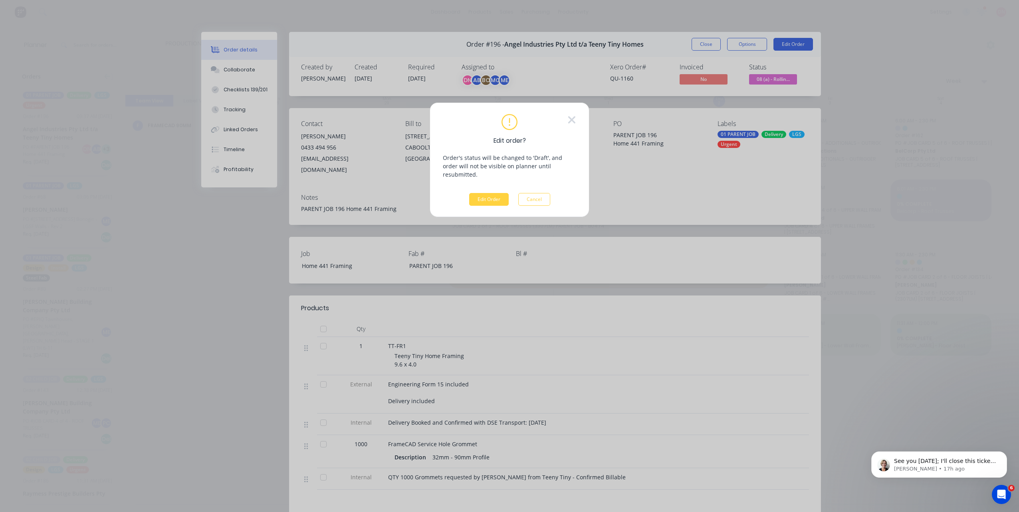
click at [503, 184] on div "Edit order? Order's status will be changed to 'Draft', and order will not be vi…" at bounding box center [509, 160] width 133 height 92
click at [499, 193] on button "Edit Order" at bounding box center [489, 199] width 40 height 13
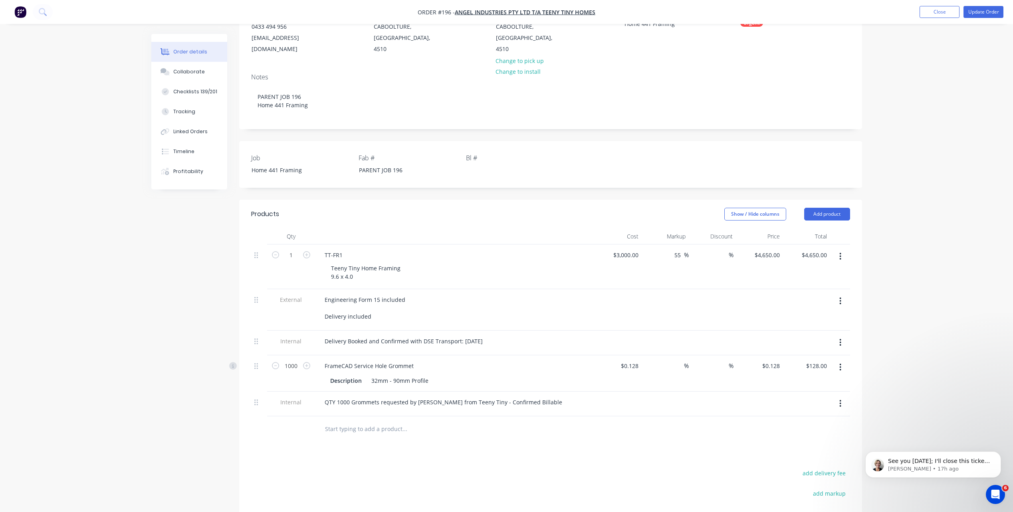
scroll to position [120, 0]
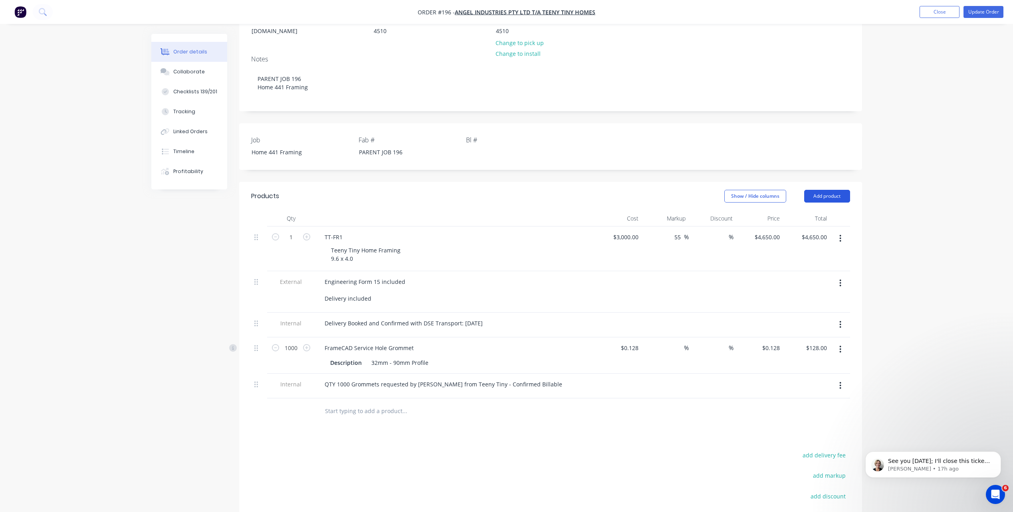
click at [821, 190] on button "Add product" at bounding box center [827, 196] width 46 height 13
click at [813, 211] on div "Product catalogue" at bounding box center [811, 217] width 61 height 12
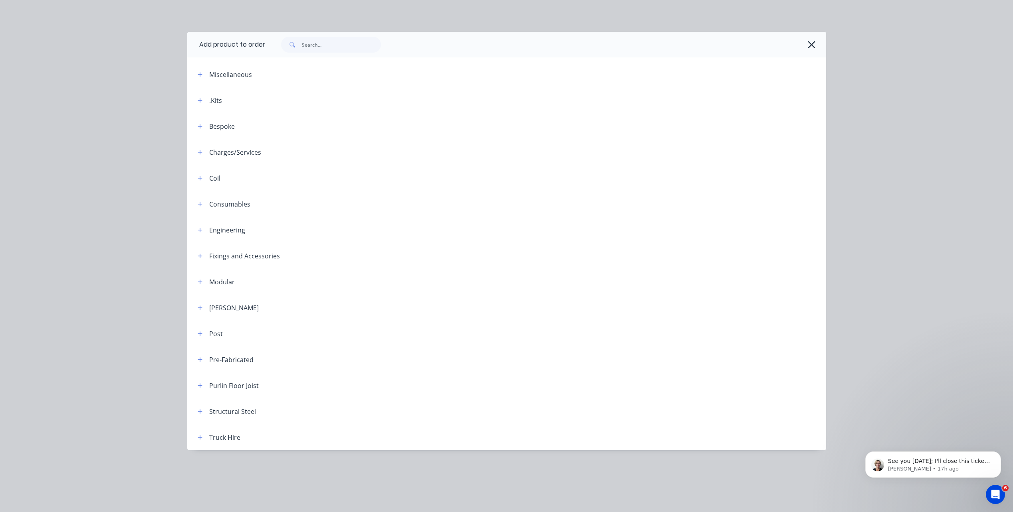
click at [198, 251] on header "Fixings and Accessories" at bounding box center [506, 256] width 639 height 26
click at [198, 255] on icon "button" at bounding box center [200, 256] width 5 height 6
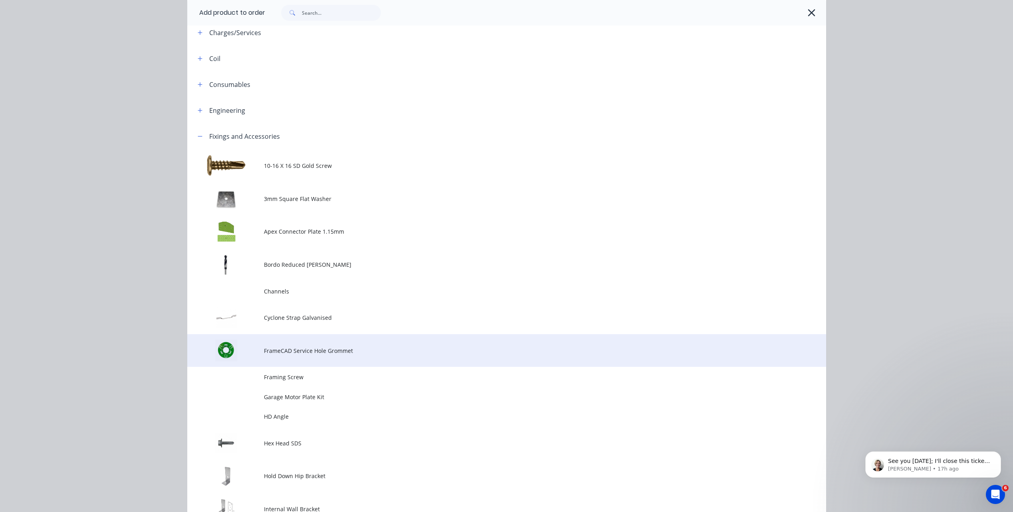
scroll to position [0, 0]
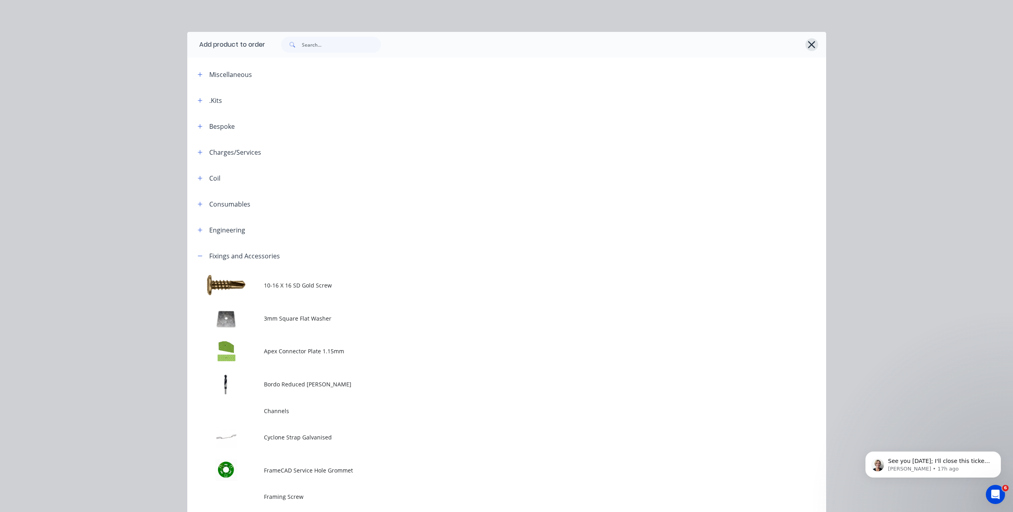
click at [810, 42] on icon "button" at bounding box center [811, 44] width 8 height 11
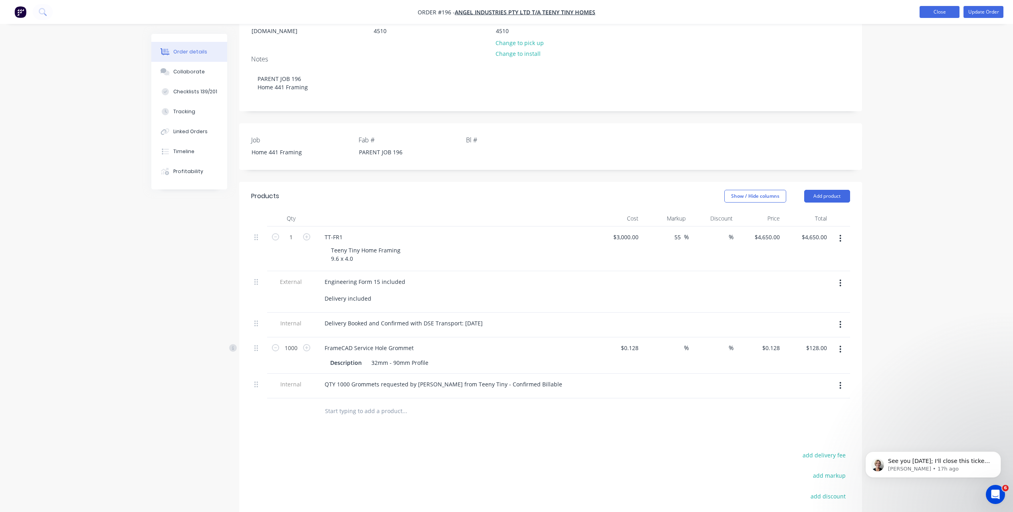
click at [864, 8] on button "Close" at bounding box center [939, 12] width 40 height 12
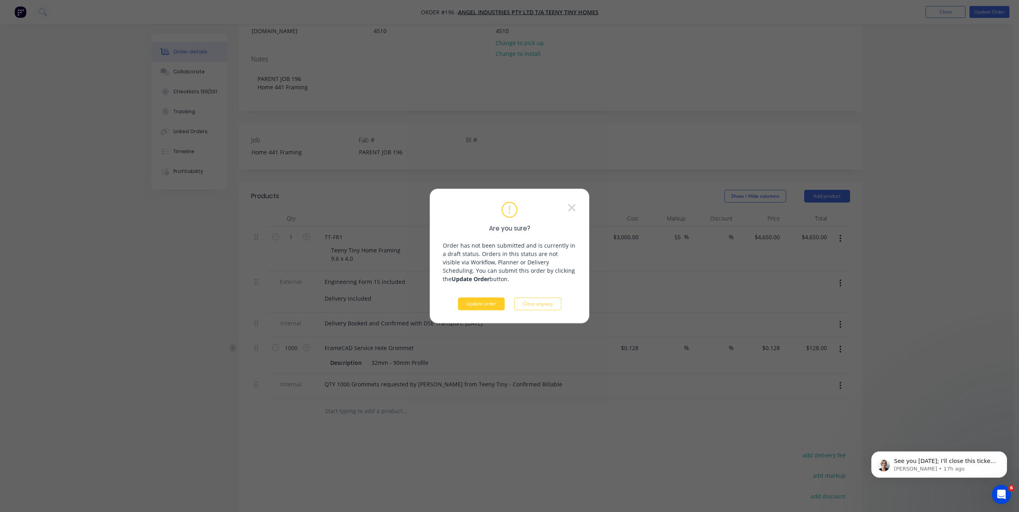
click at [488, 305] on button "Update order" at bounding box center [481, 304] width 47 height 13
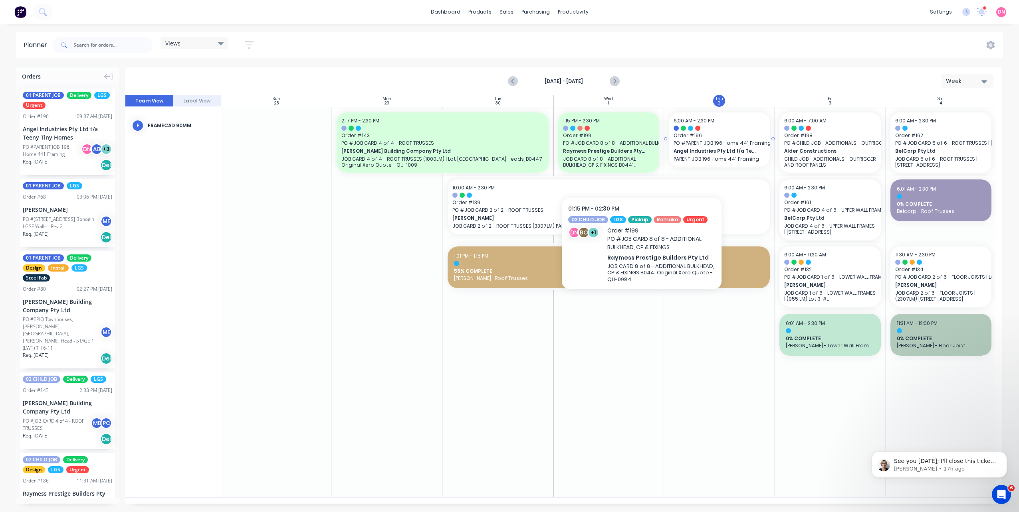
click at [720, 148] on span "Angel Industries Pty Ltd t/a Teeny Tiny Homes" at bounding box center [714, 151] width 82 height 7
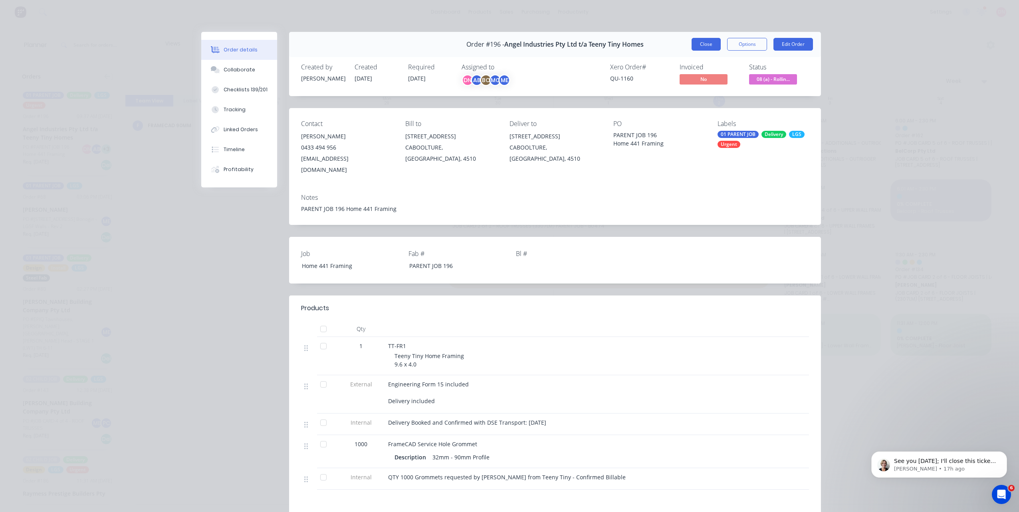
click at [691, 47] on button "Close" at bounding box center [705, 44] width 29 height 13
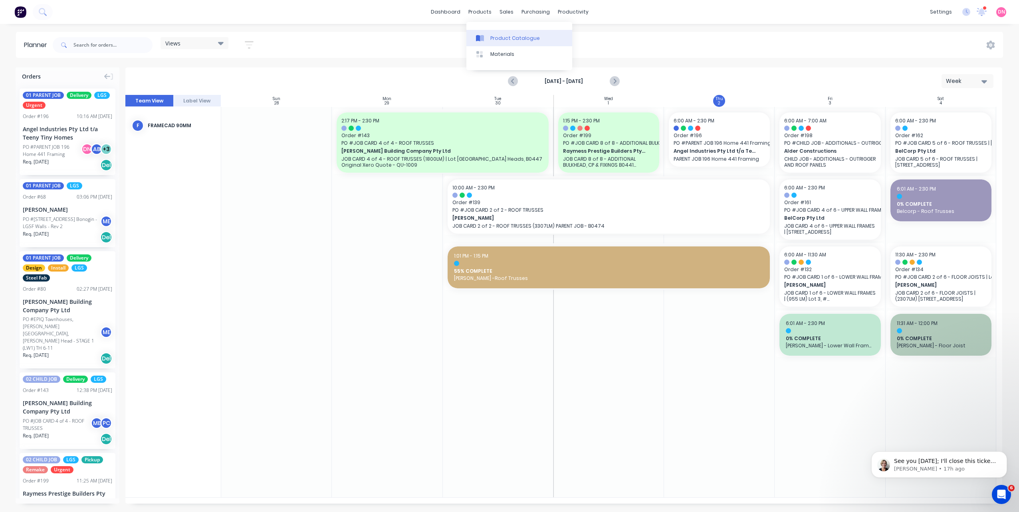
click at [481, 35] on icon at bounding box center [482, 38] width 4 height 6
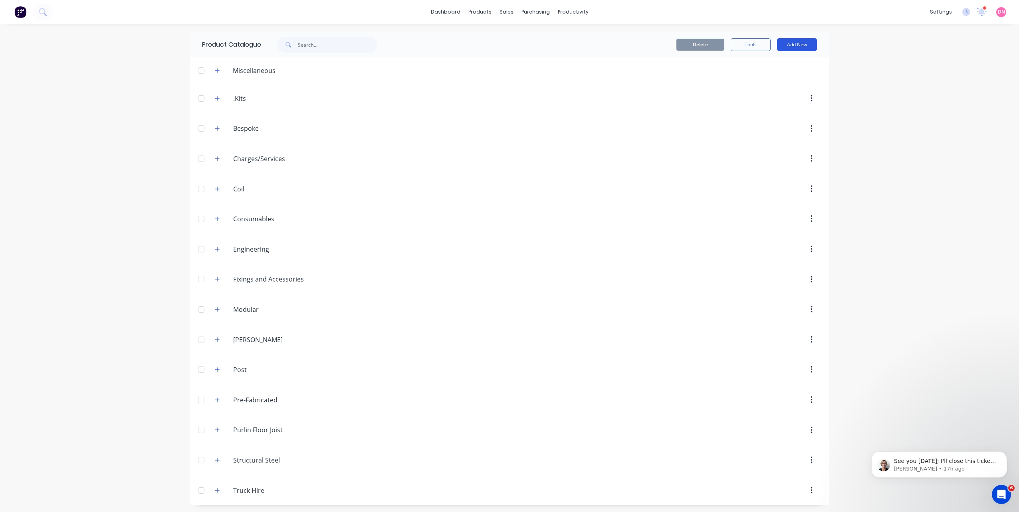
click at [795, 44] on button "Add New" at bounding box center [797, 44] width 40 height 13
click at [783, 96] on div "Product Kit" at bounding box center [778, 97] width 61 height 12
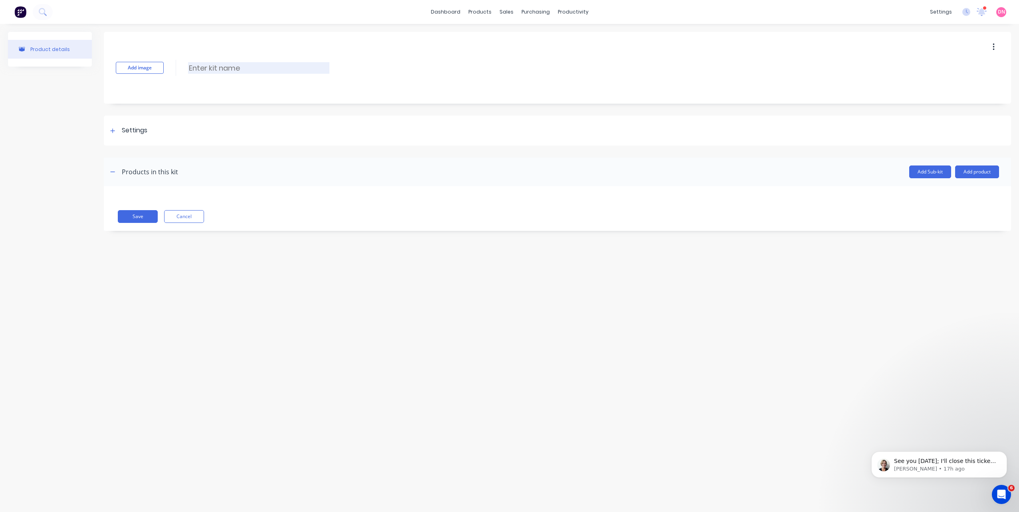
click at [191, 69] on input at bounding box center [258, 68] width 141 height 12
type input "Onsite Fixing List"
click at [114, 131] on icon at bounding box center [112, 131] width 5 height 6
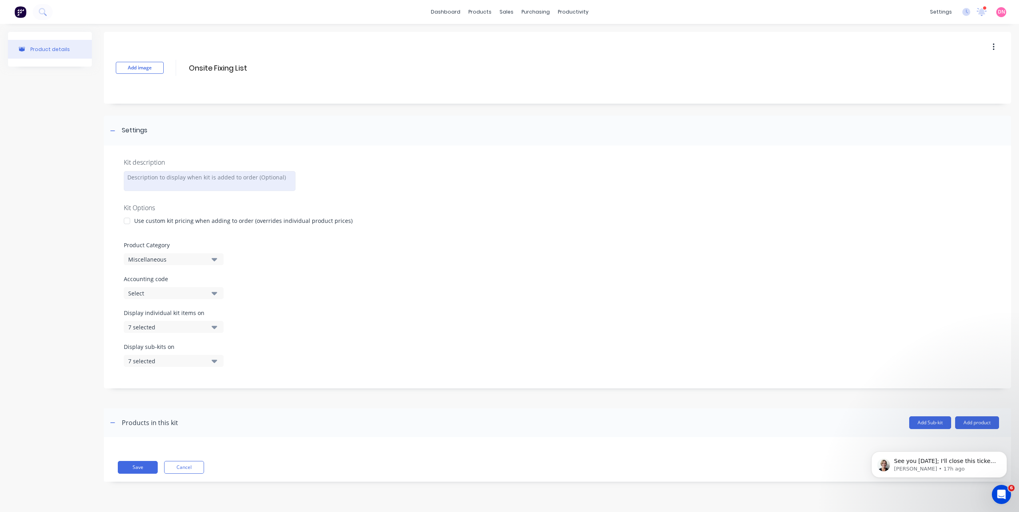
click at [159, 176] on div at bounding box center [210, 181] width 172 height 20
click at [153, 260] on div "Miscellaneous" at bounding box center [166, 259] width 77 height 8
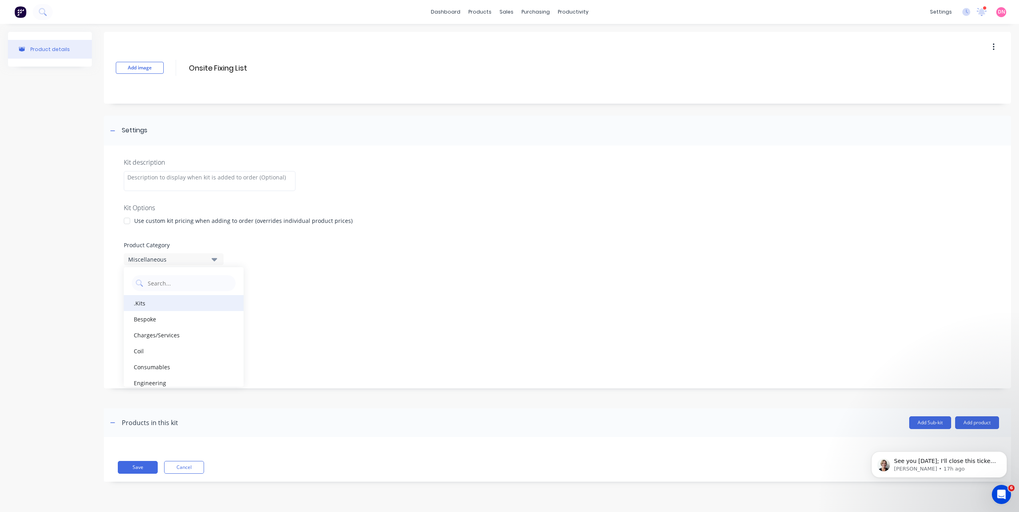
click at [166, 303] on div ".Kits" at bounding box center [184, 303] width 120 height 16
click at [157, 296] on div "Select" at bounding box center [166, 293] width 77 height 8
click at [172, 322] on button "7 selected" at bounding box center [174, 327] width 100 height 12
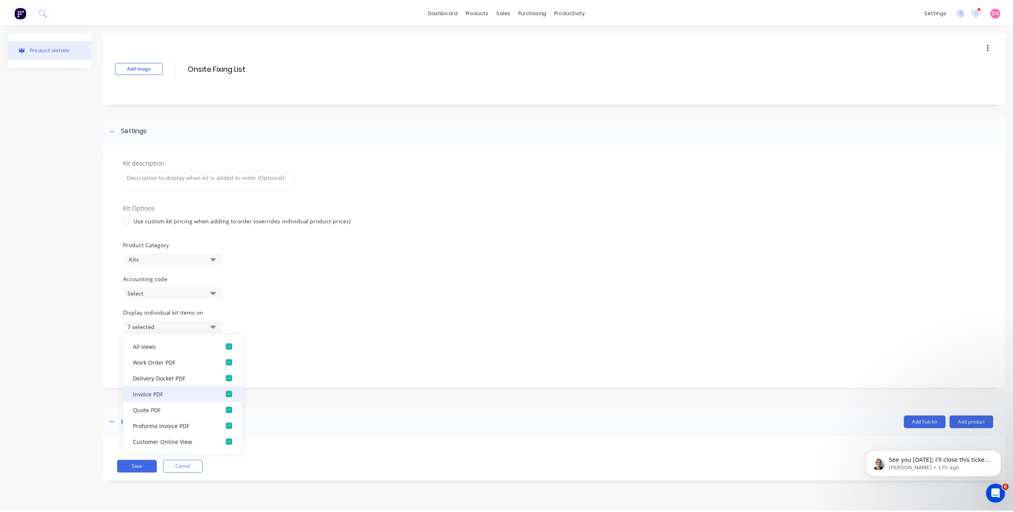
scroll to position [16, 0]
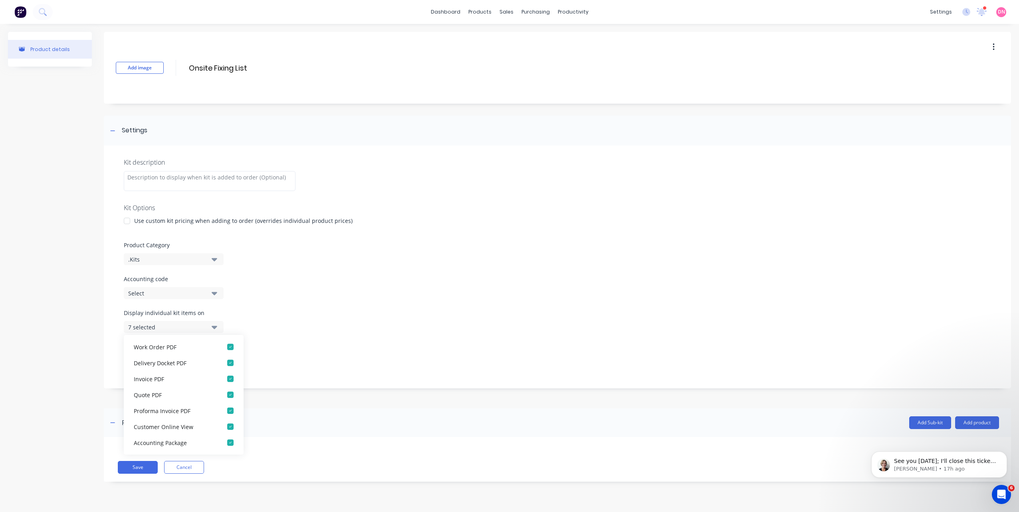
click at [303, 362] on div "Display sub-kits on 7 selected" at bounding box center [557, 360] width 867 height 34
click at [212, 362] on icon "button" at bounding box center [215, 361] width 6 height 9
click at [115, 423] on button "button" at bounding box center [113, 423] width 10 height 10
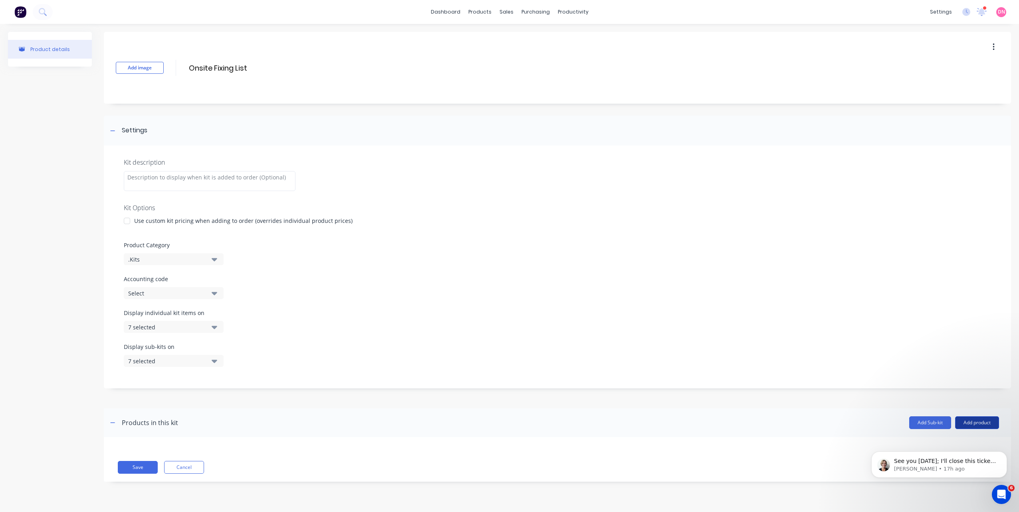
click at [864, 421] on button "Add product" at bounding box center [977, 423] width 44 height 13
click at [864, 454] on icon "Dismiss notification" at bounding box center [1004, 454] width 4 height 4
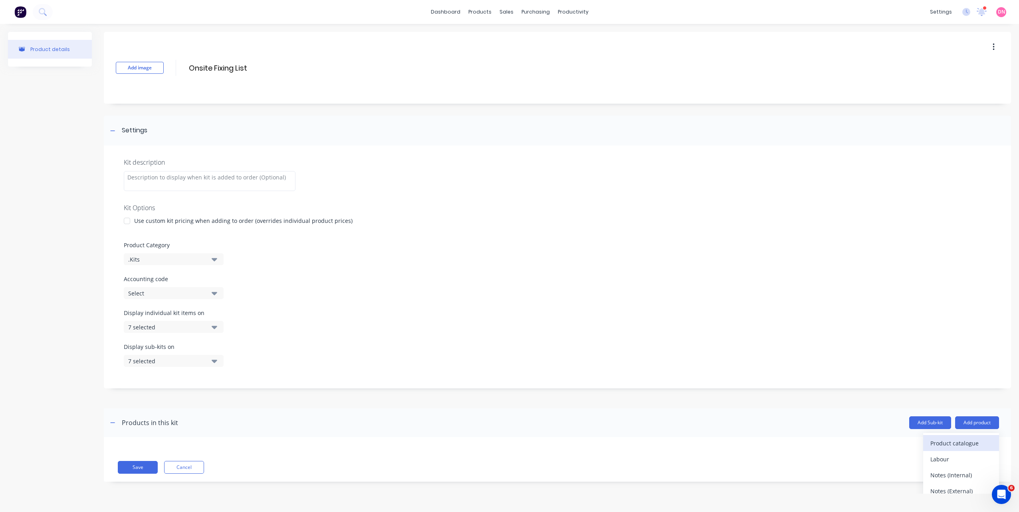
click at [864, 446] on div "Product catalogue" at bounding box center [960, 444] width 61 height 12
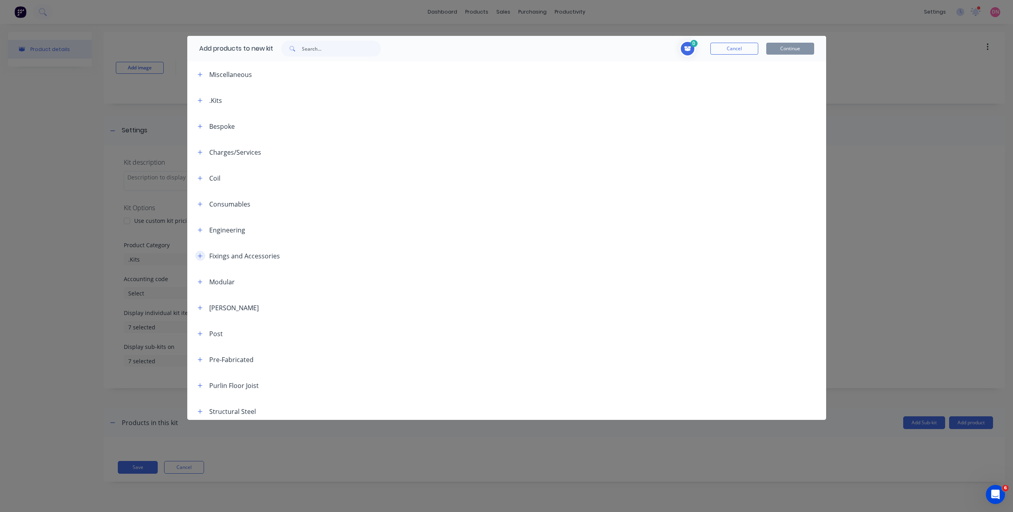
click at [202, 259] on button "button" at bounding box center [200, 256] width 10 height 10
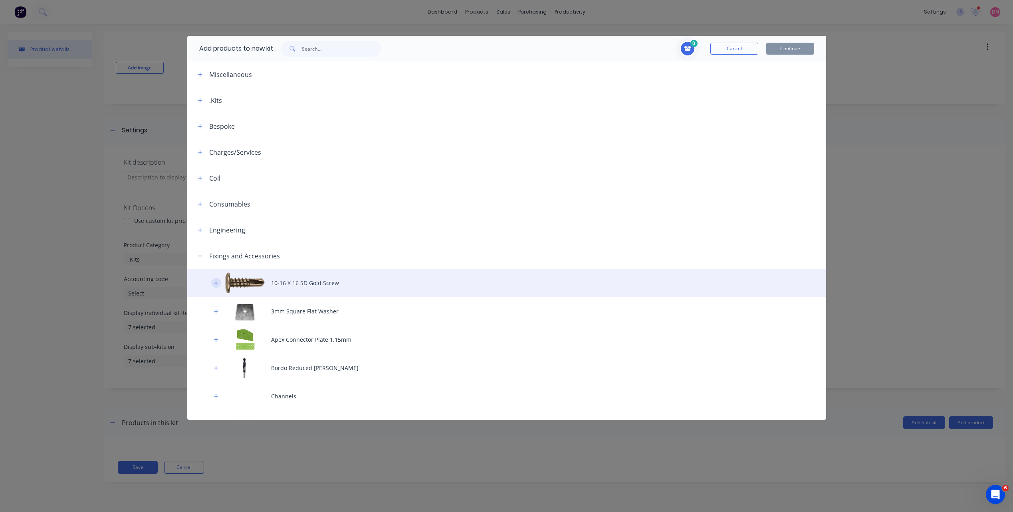
click at [216, 281] on icon "button" at bounding box center [216, 283] width 4 height 4
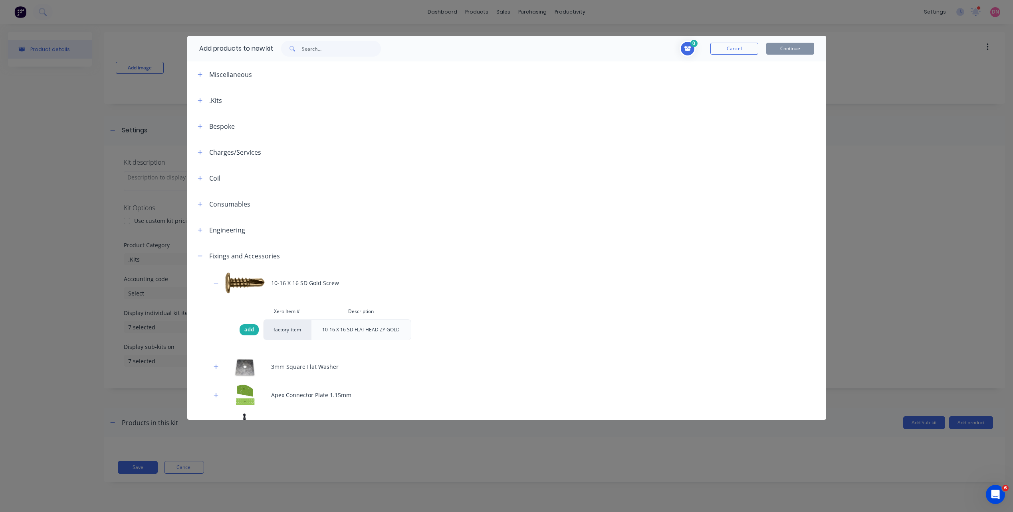
click at [248, 334] on div "add" at bounding box center [248, 329] width 19 height 11
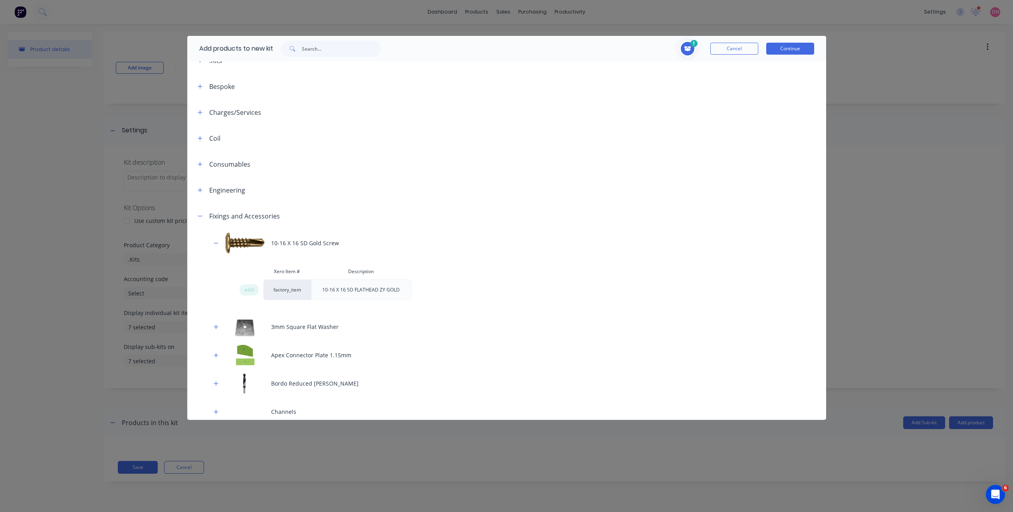
scroll to position [80, 0]
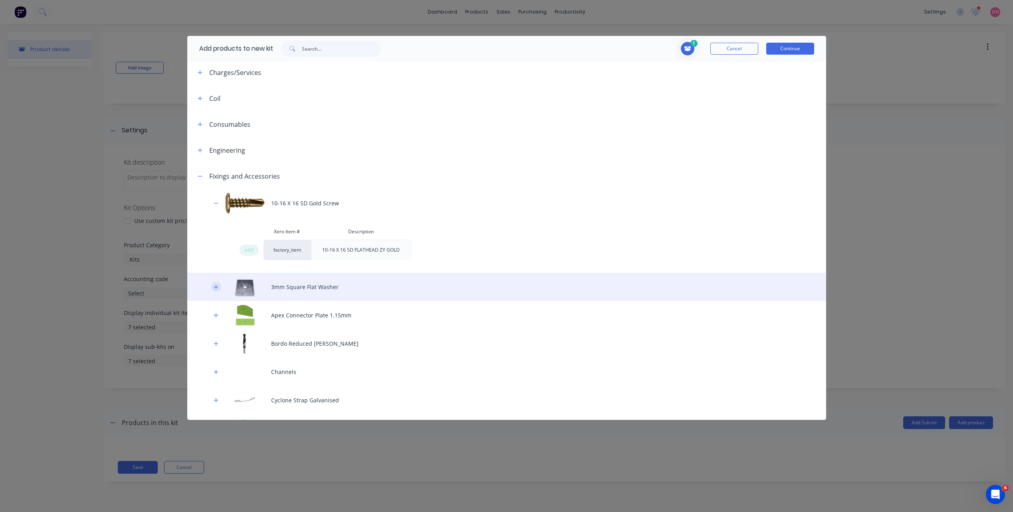
click at [216, 292] on button "button" at bounding box center [216, 287] width 10 height 10
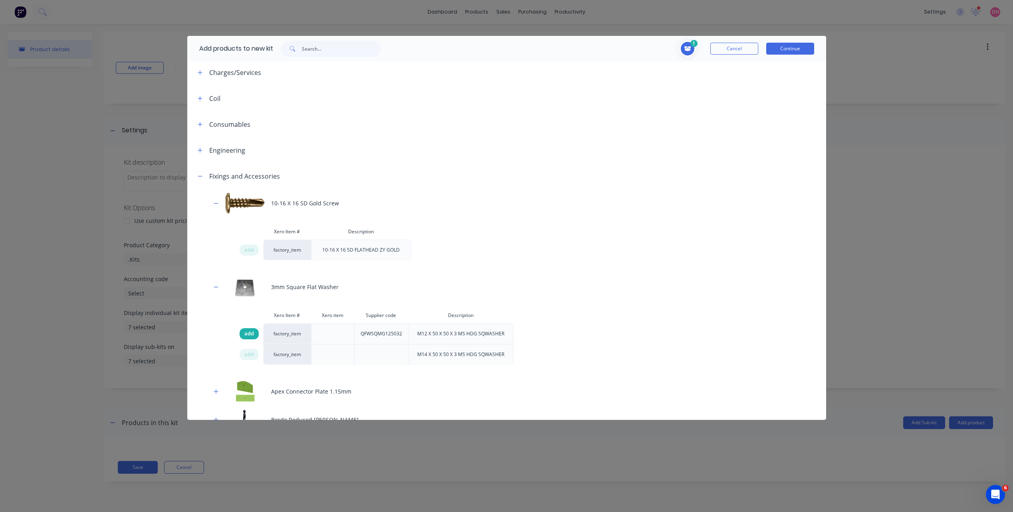
click at [242, 330] on div "add" at bounding box center [248, 333] width 19 height 11
click at [250, 355] on span "add" at bounding box center [249, 355] width 10 height 8
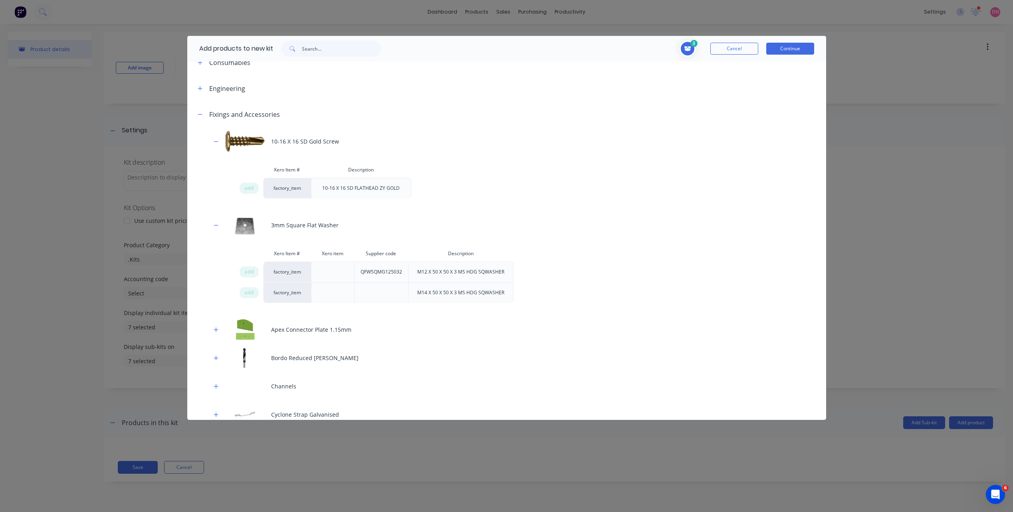
scroll to position [239, 0]
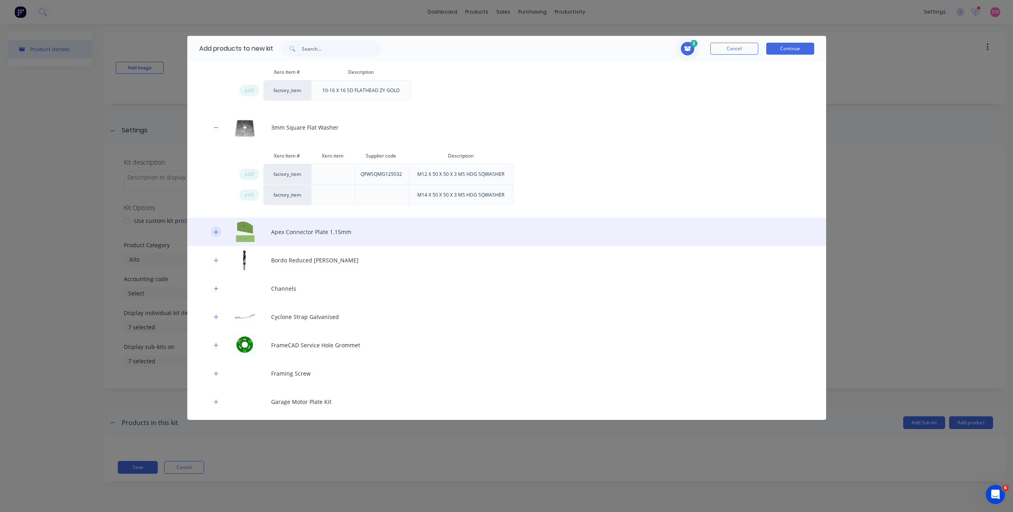
click at [212, 232] on button "button" at bounding box center [216, 232] width 10 height 10
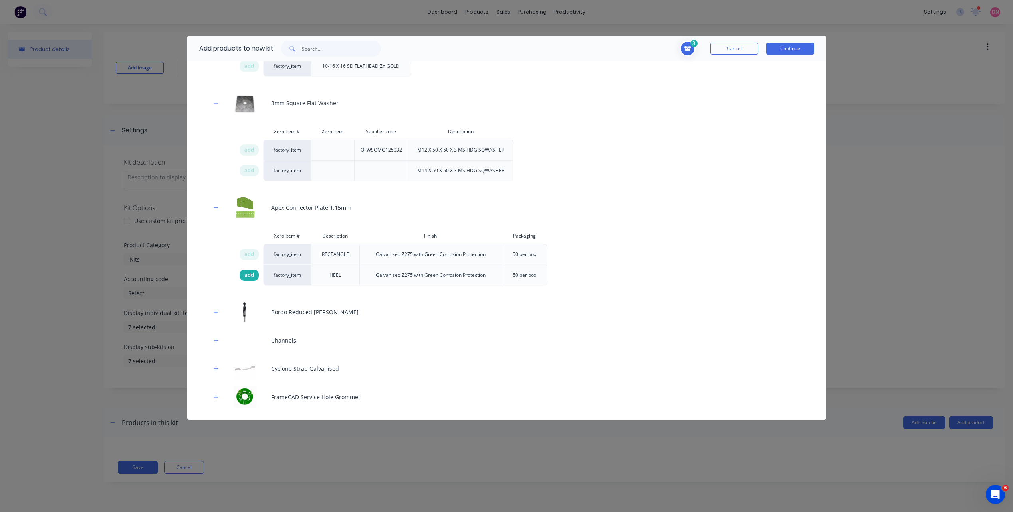
scroll to position [279, 0]
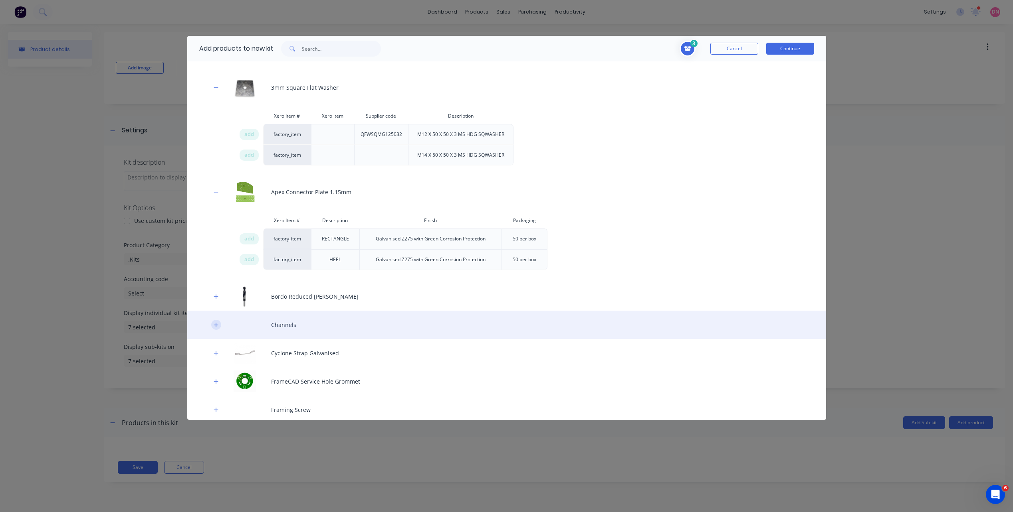
click at [214, 323] on icon "button" at bounding box center [216, 325] width 5 height 6
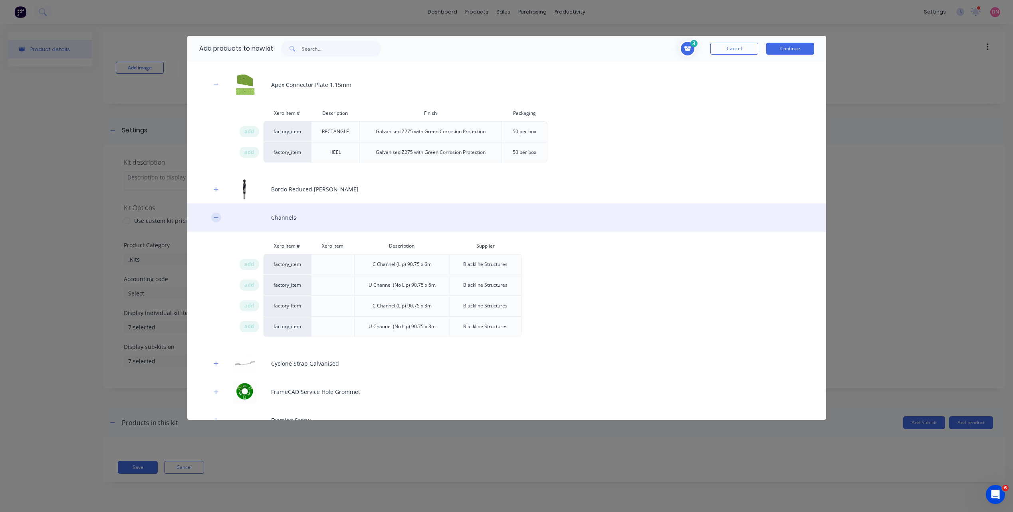
scroll to position [399, 0]
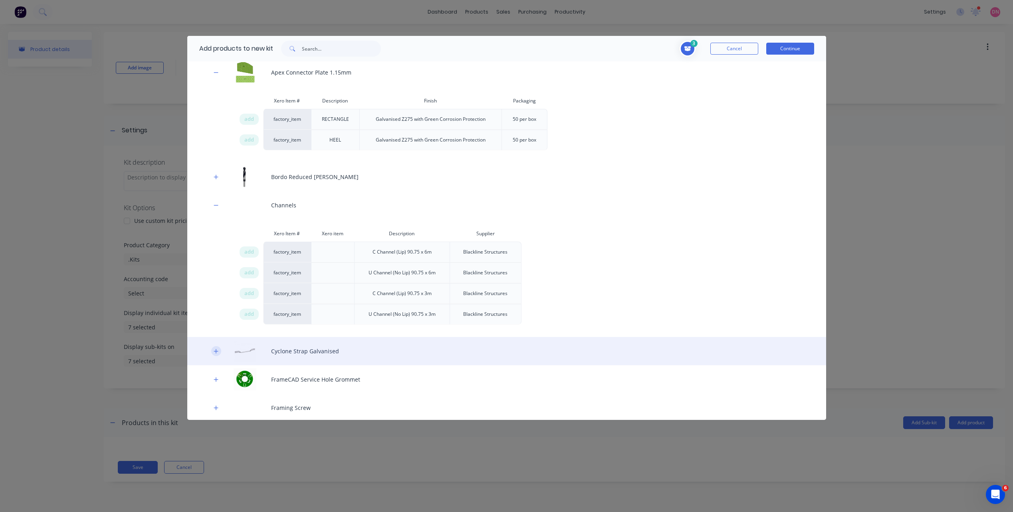
click at [216, 354] on icon "button" at bounding box center [216, 351] width 4 height 4
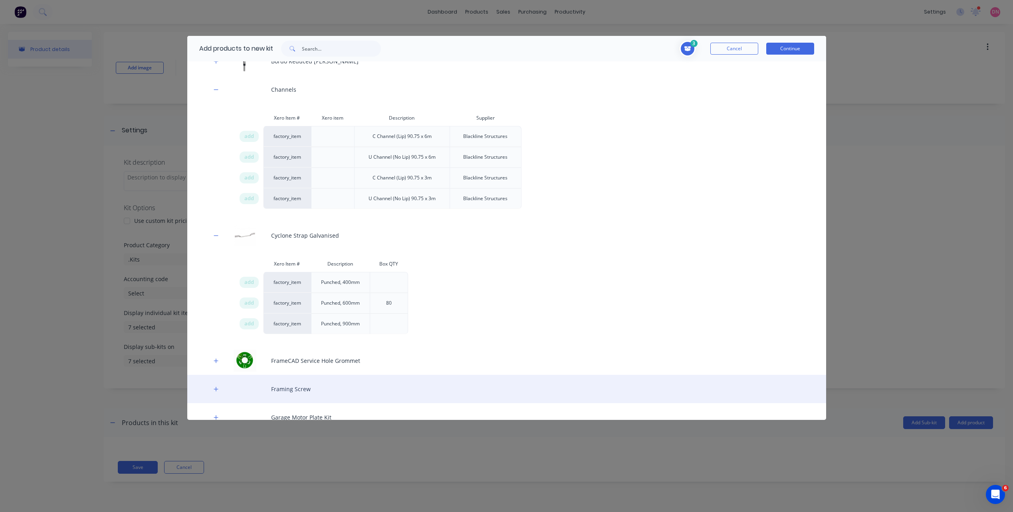
scroll to position [559, 0]
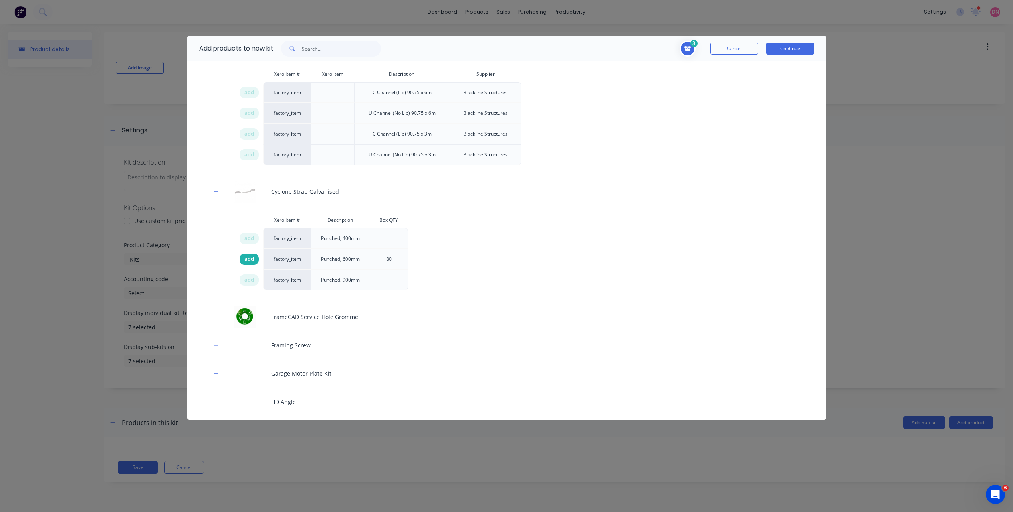
click at [255, 259] on div "add" at bounding box center [248, 259] width 19 height 11
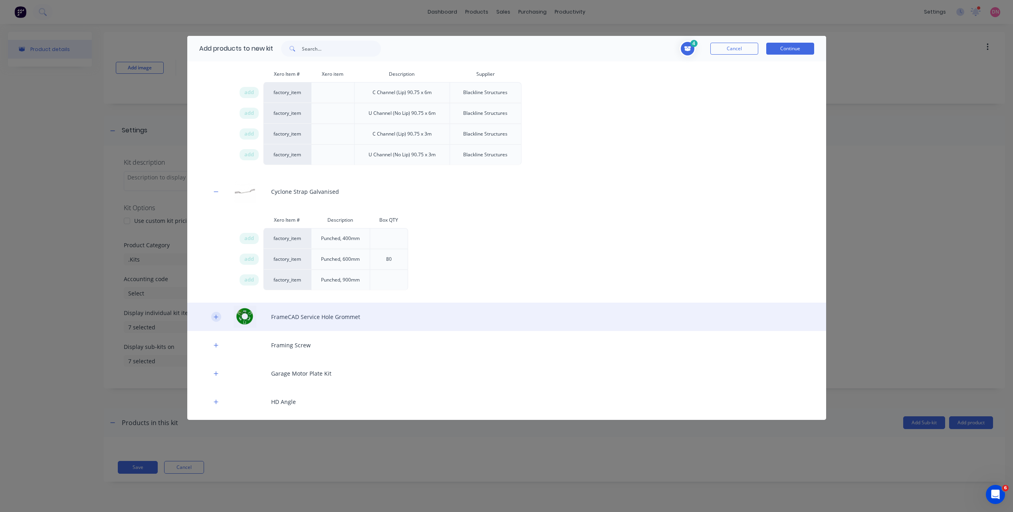
click at [217, 319] on icon "button" at bounding box center [216, 317] width 5 height 6
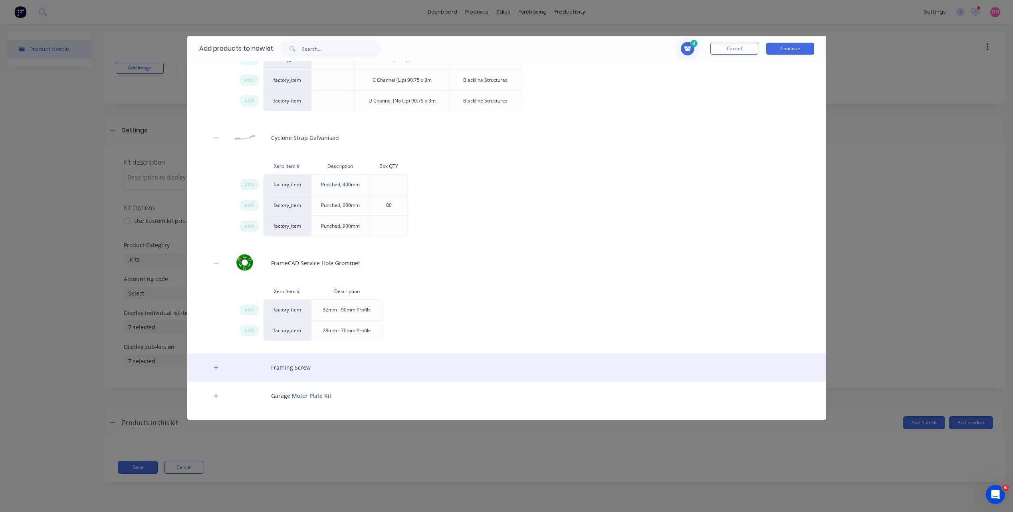
scroll to position [678, 0]
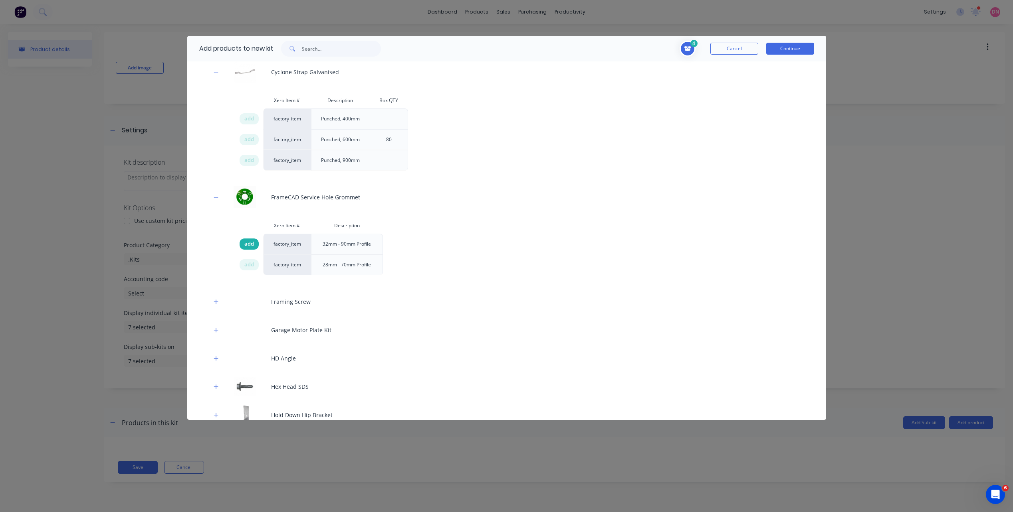
click at [251, 247] on span "add" at bounding box center [249, 244] width 10 height 8
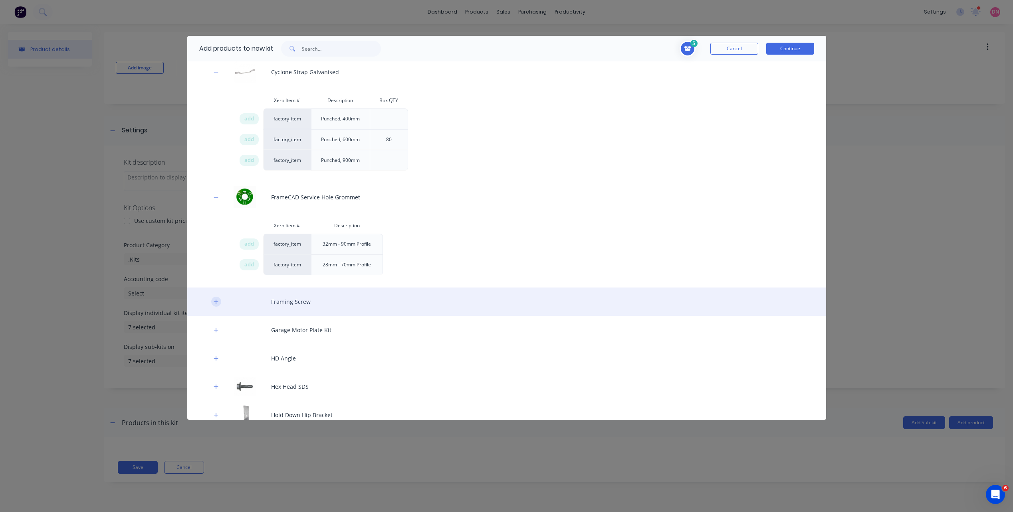
click at [218, 303] on icon "button" at bounding box center [216, 302] width 5 height 6
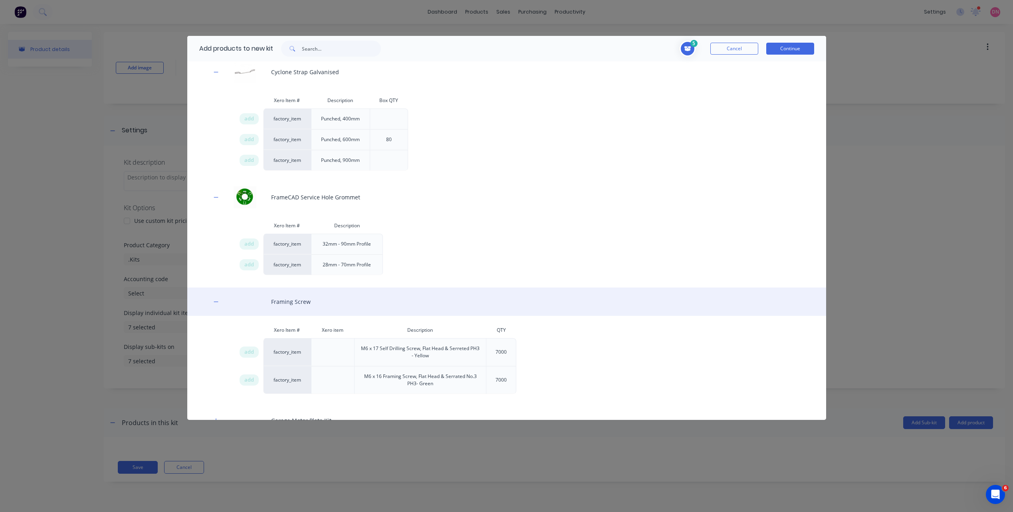
scroll to position [718, 0]
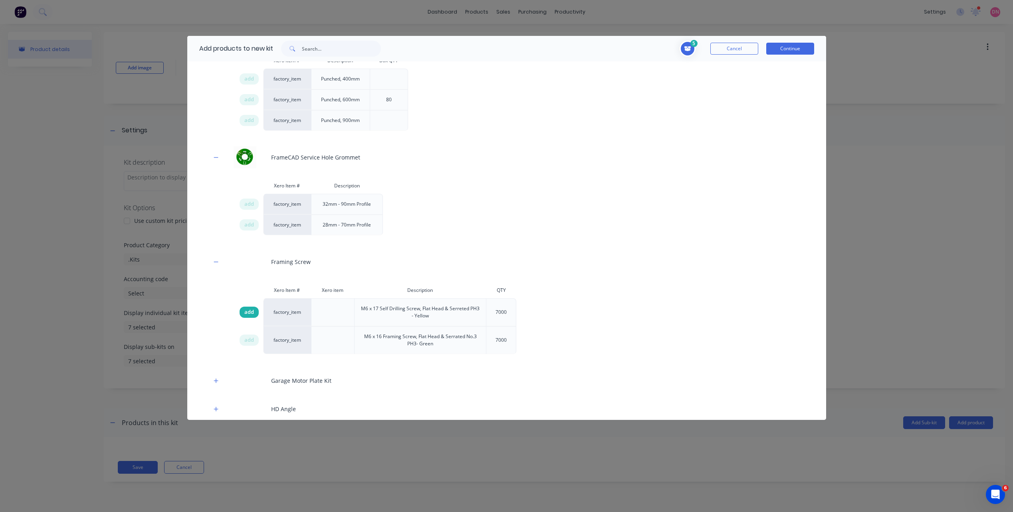
click at [254, 314] on div "add" at bounding box center [248, 312] width 19 height 11
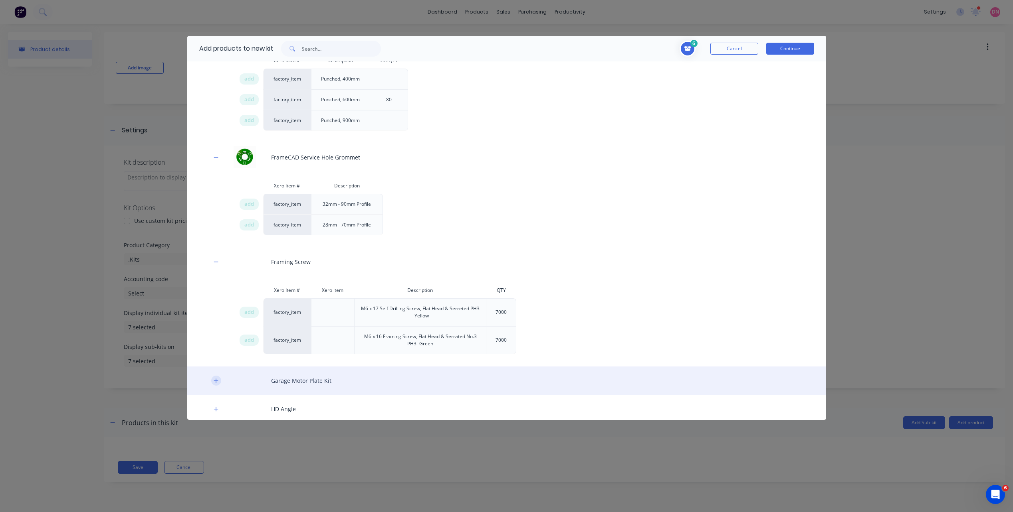
click at [218, 381] on icon "button" at bounding box center [216, 381] width 4 height 4
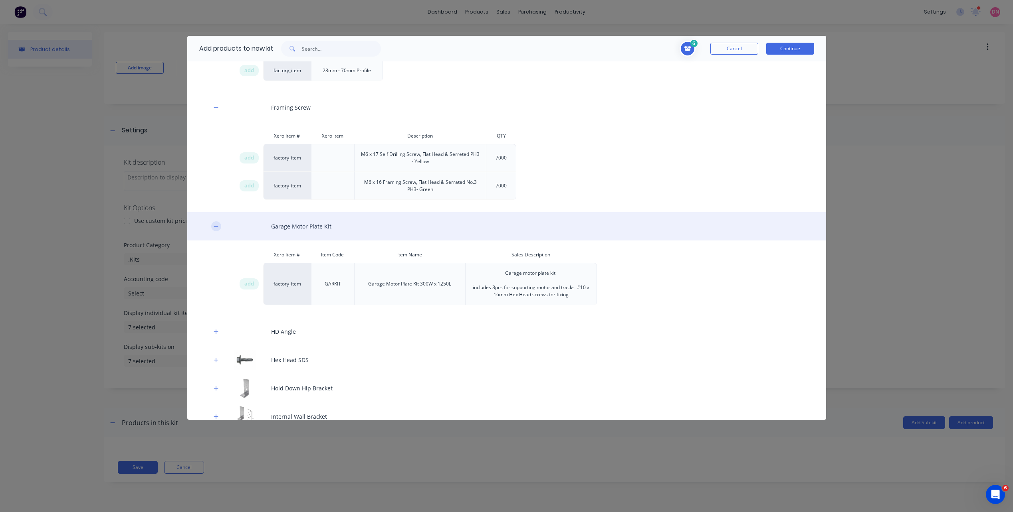
scroll to position [958, 0]
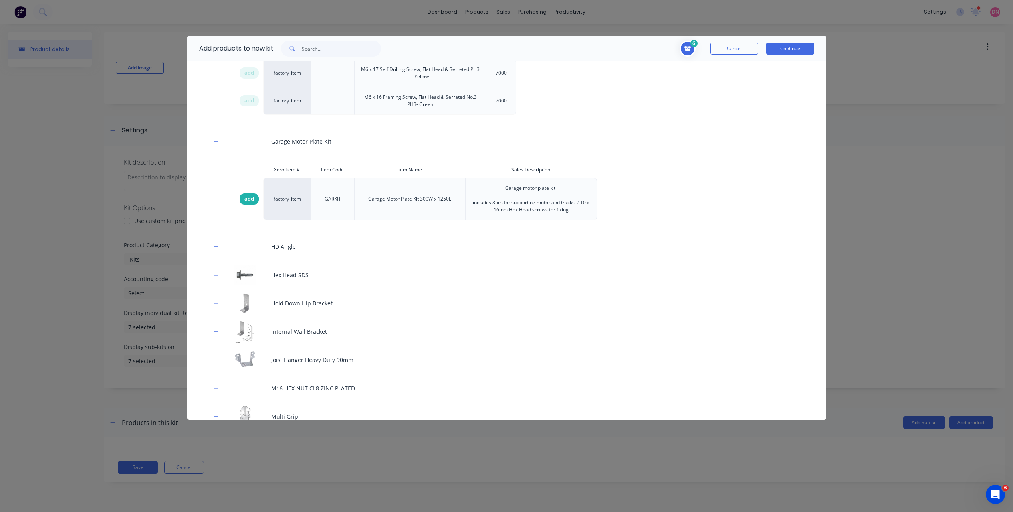
click at [249, 203] on div "add" at bounding box center [248, 199] width 19 height 11
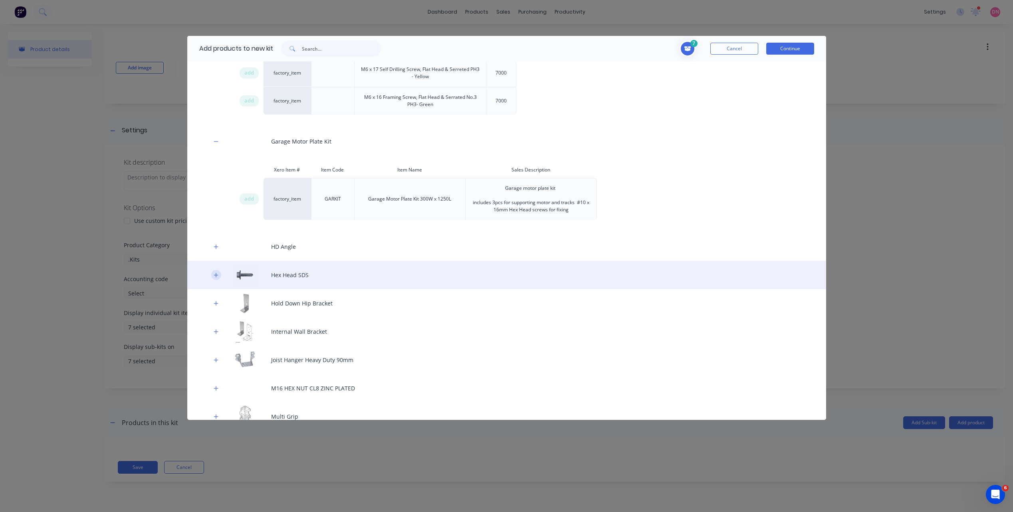
click at [213, 271] on button "button" at bounding box center [216, 275] width 10 height 10
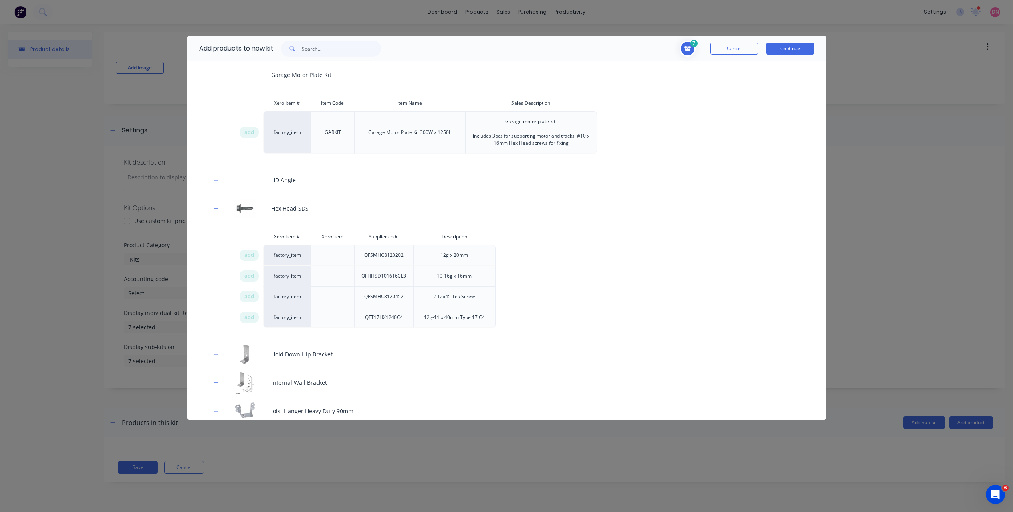
scroll to position [1078, 0]
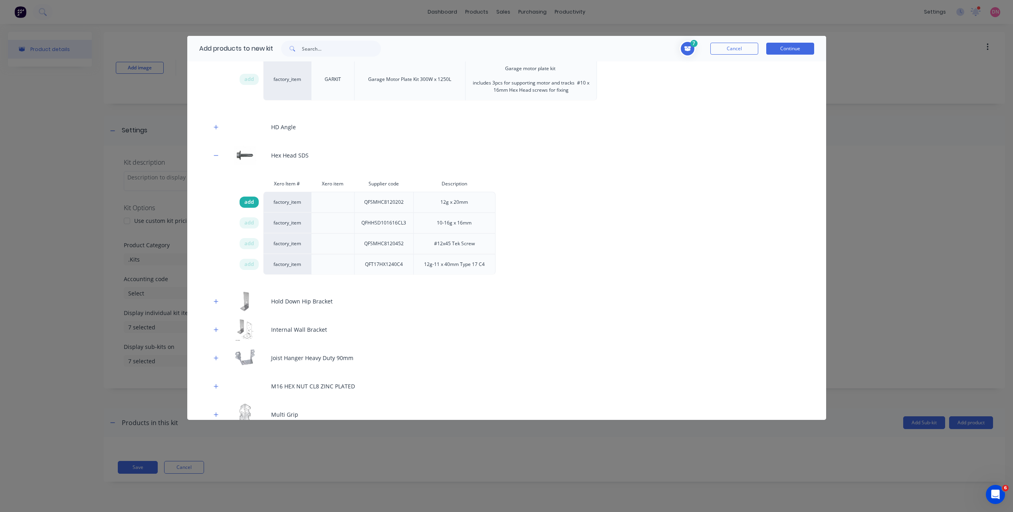
click at [251, 204] on span "add" at bounding box center [249, 202] width 10 height 8
click at [251, 223] on span "add" at bounding box center [249, 223] width 10 height 8
click at [252, 243] on span "add" at bounding box center [249, 244] width 10 height 8
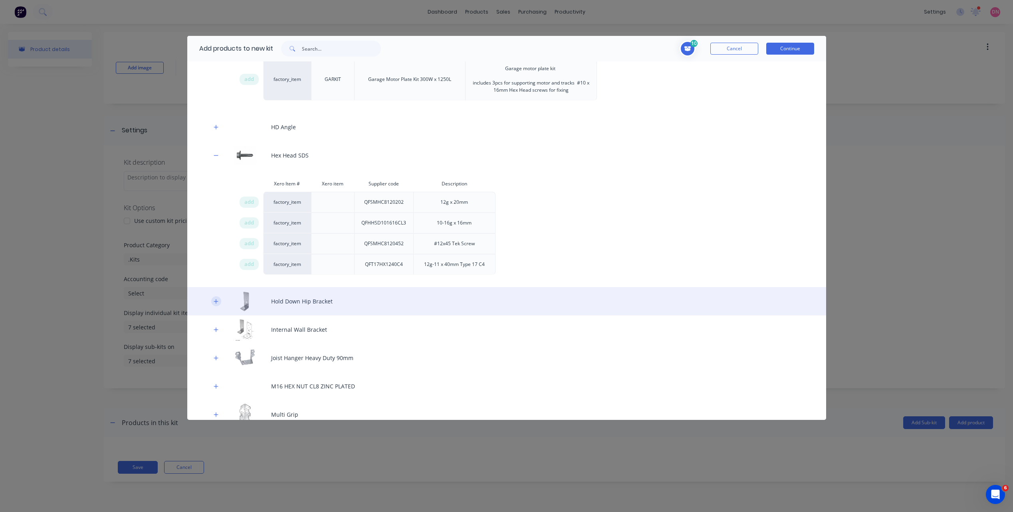
click at [220, 299] on button "button" at bounding box center [216, 302] width 10 height 10
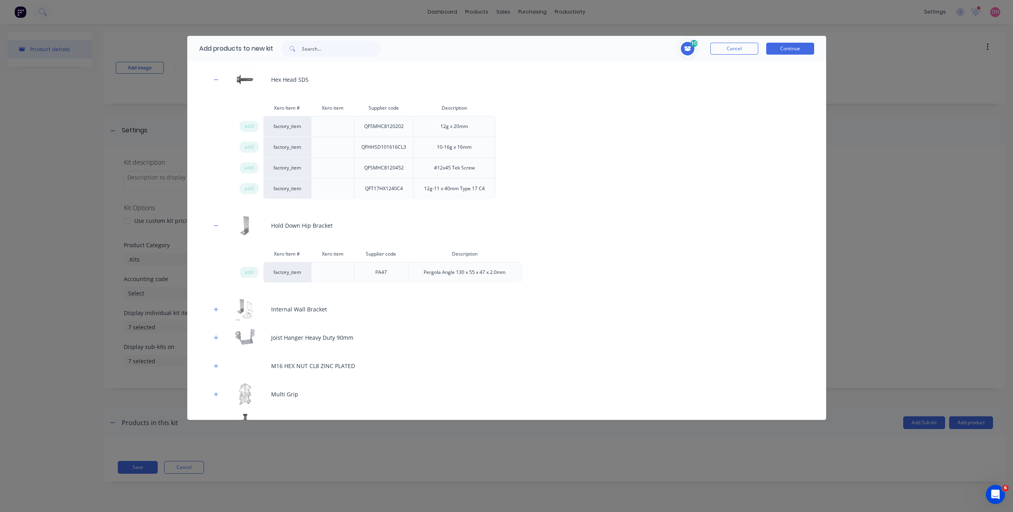
scroll to position [1157, 0]
click at [252, 274] on div "add" at bounding box center [248, 268] width 19 height 11
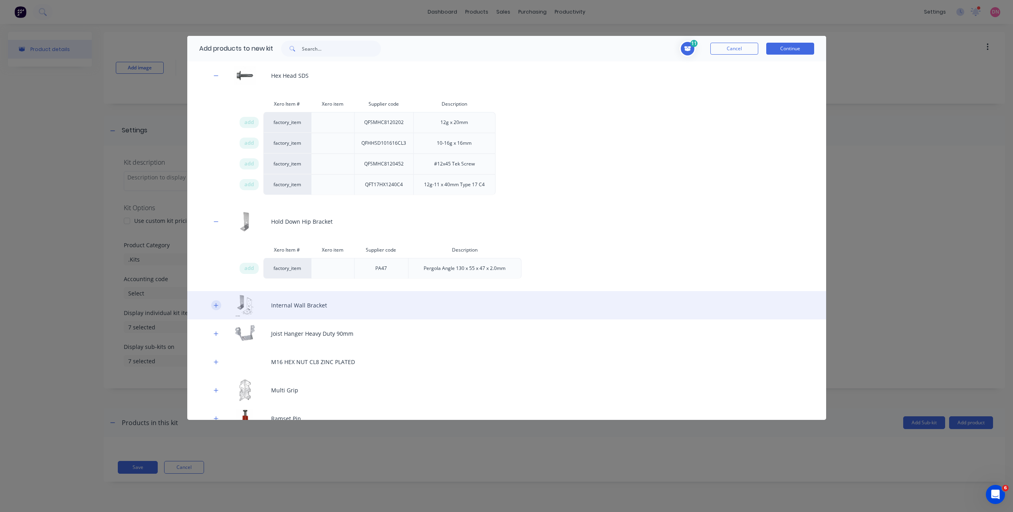
click at [218, 306] on icon "button" at bounding box center [216, 306] width 5 height 6
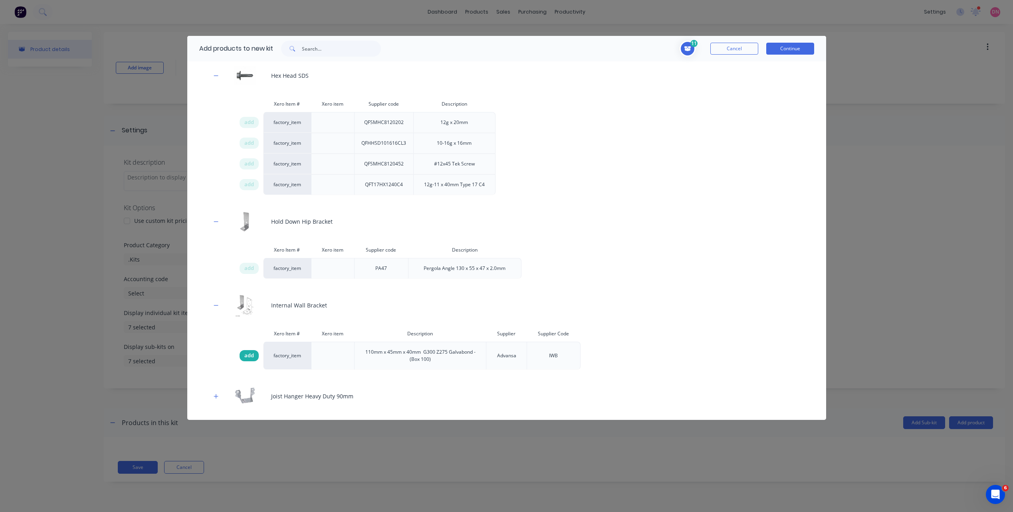
scroll to position [1197, 0]
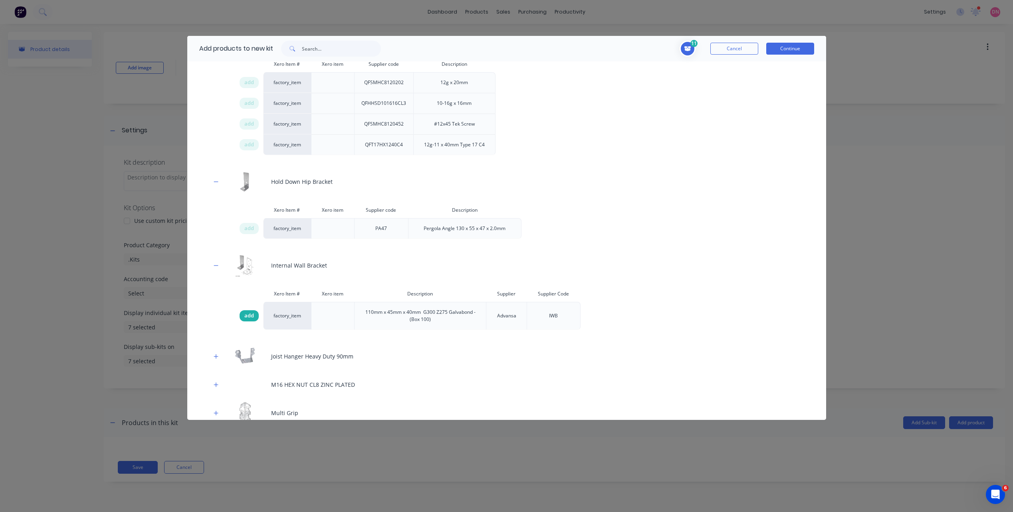
click at [249, 317] on span "add" at bounding box center [249, 316] width 10 height 8
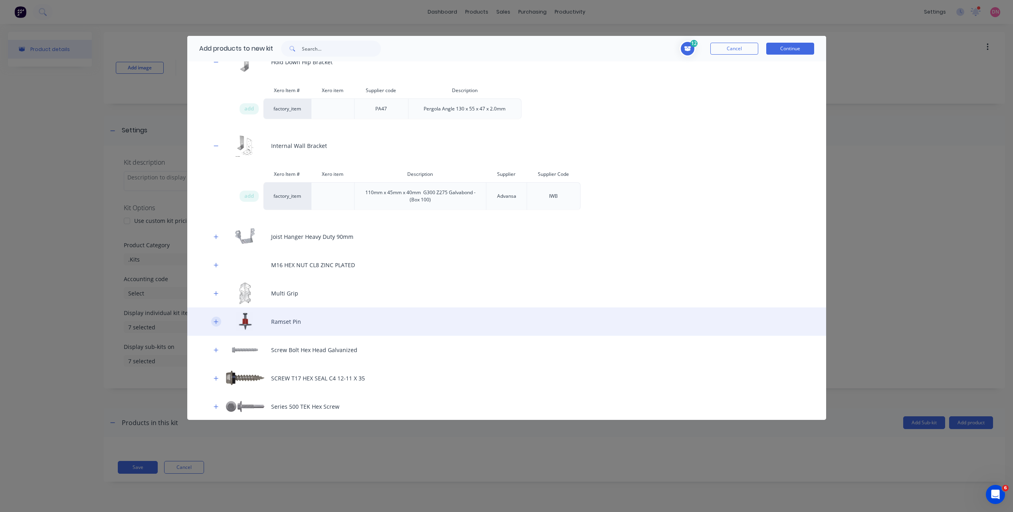
click at [218, 318] on button "button" at bounding box center [216, 322] width 10 height 10
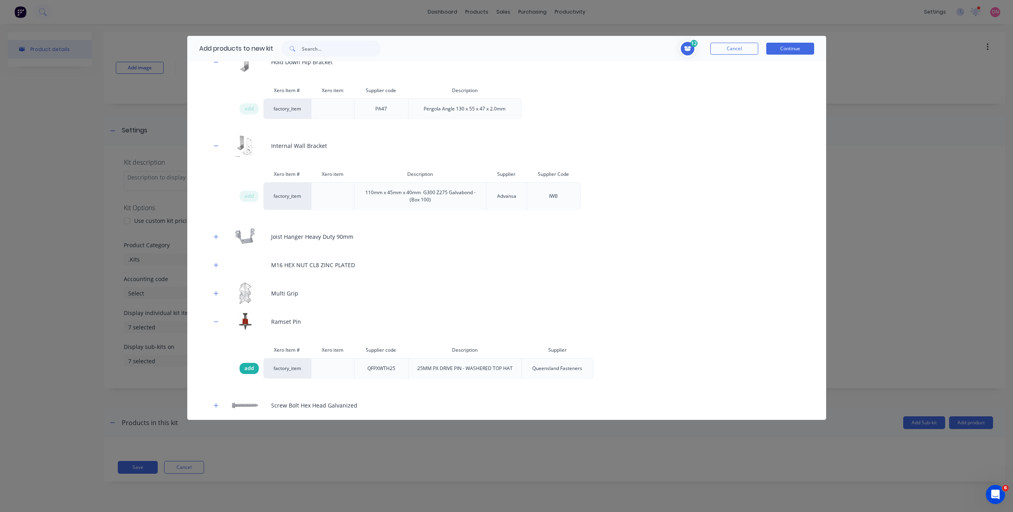
click at [252, 366] on span "add" at bounding box center [249, 369] width 10 height 8
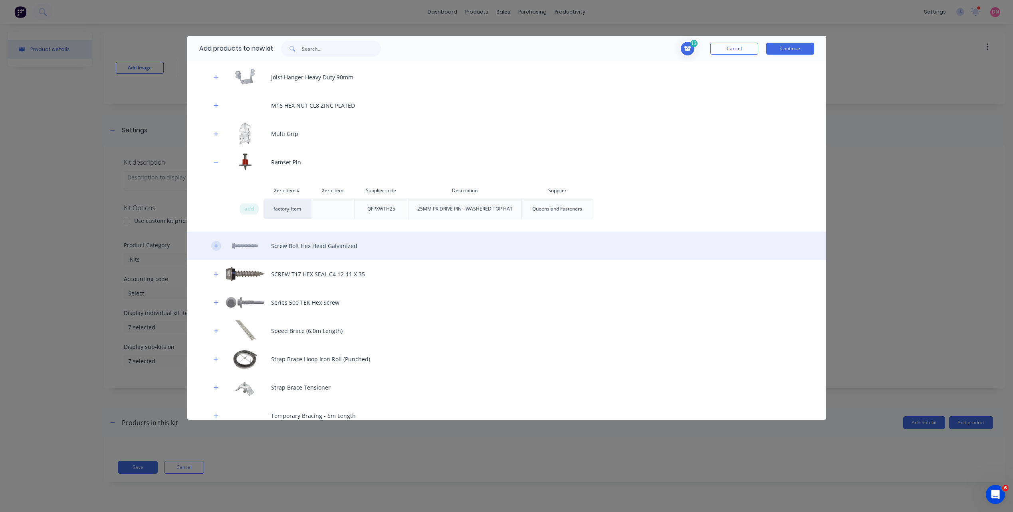
click at [219, 247] on button "button" at bounding box center [216, 246] width 10 height 10
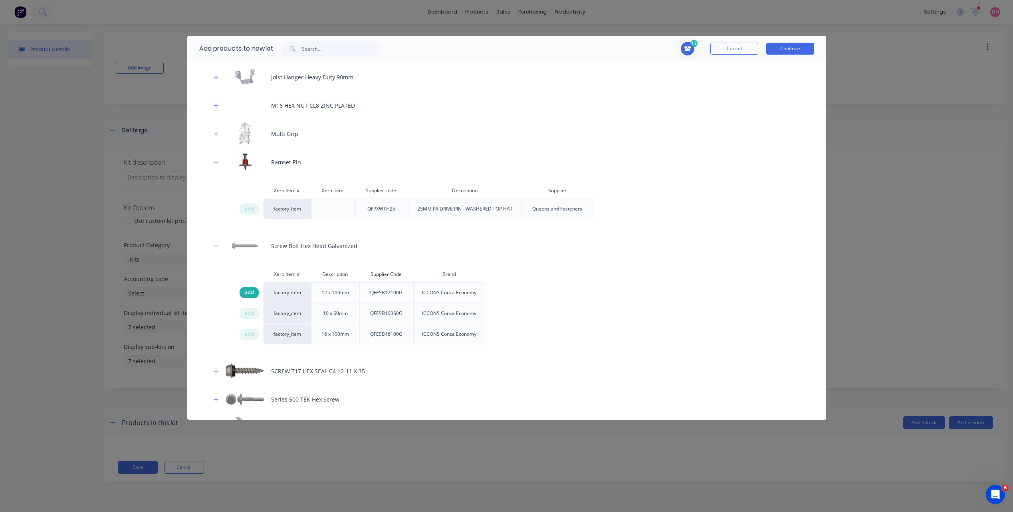
click at [254, 296] on div "add" at bounding box center [248, 292] width 19 height 11
click at [250, 314] on span "add" at bounding box center [249, 314] width 10 height 8
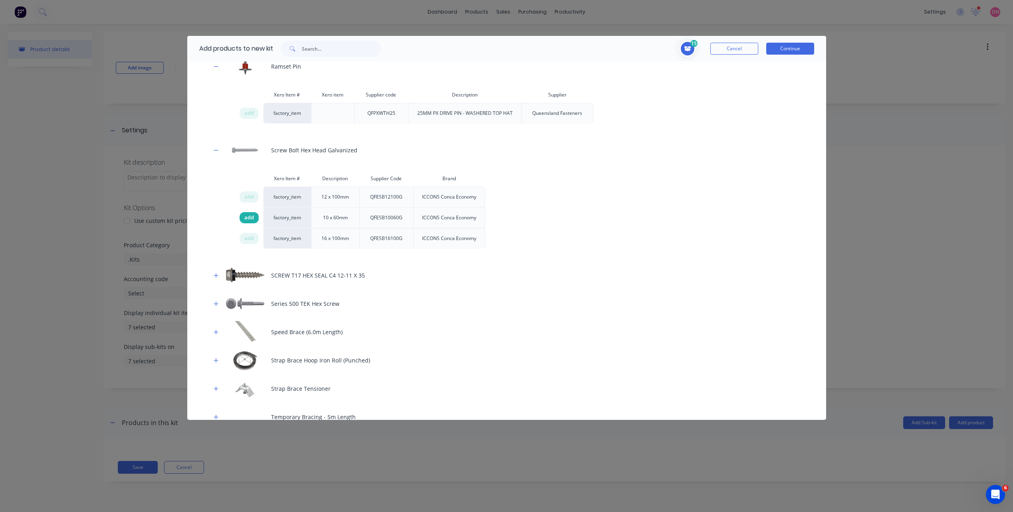
scroll to position [1596, 0]
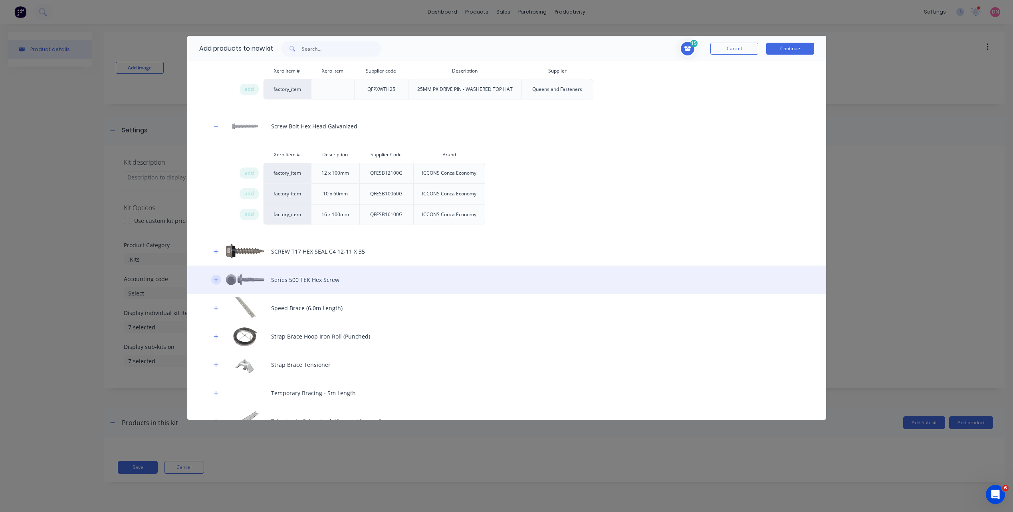
click at [215, 278] on icon "button" at bounding box center [216, 280] width 5 height 6
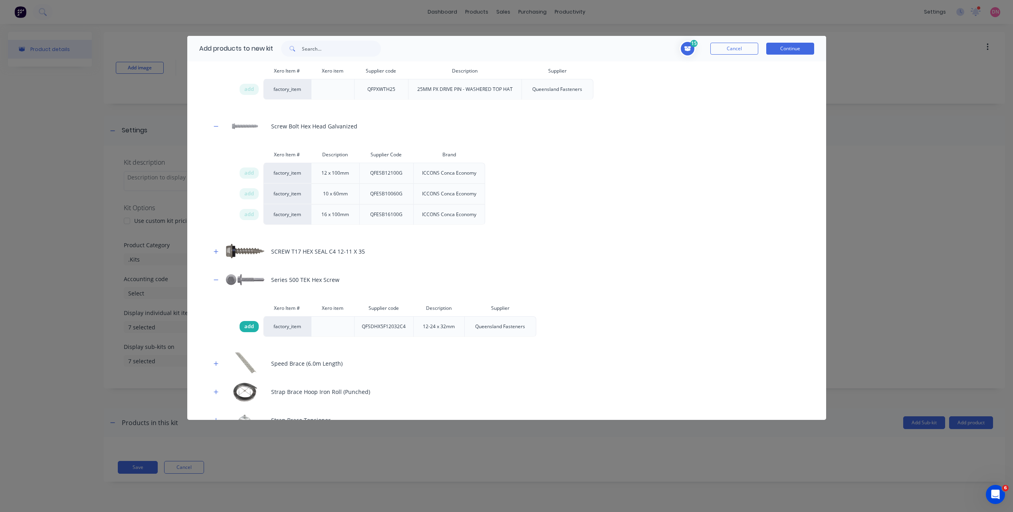
click at [246, 329] on span "add" at bounding box center [249, 327] width 10 height 8
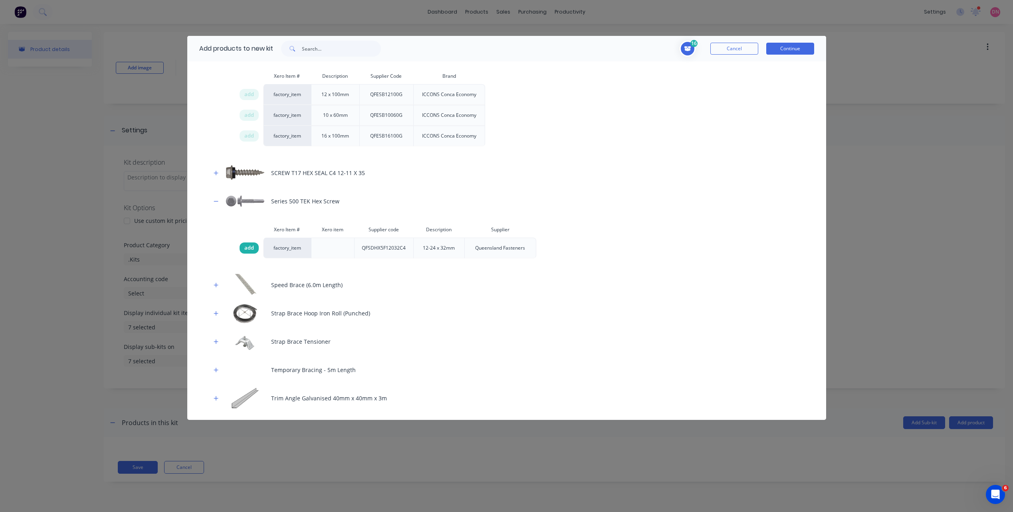
scroll to position [1676, 0]
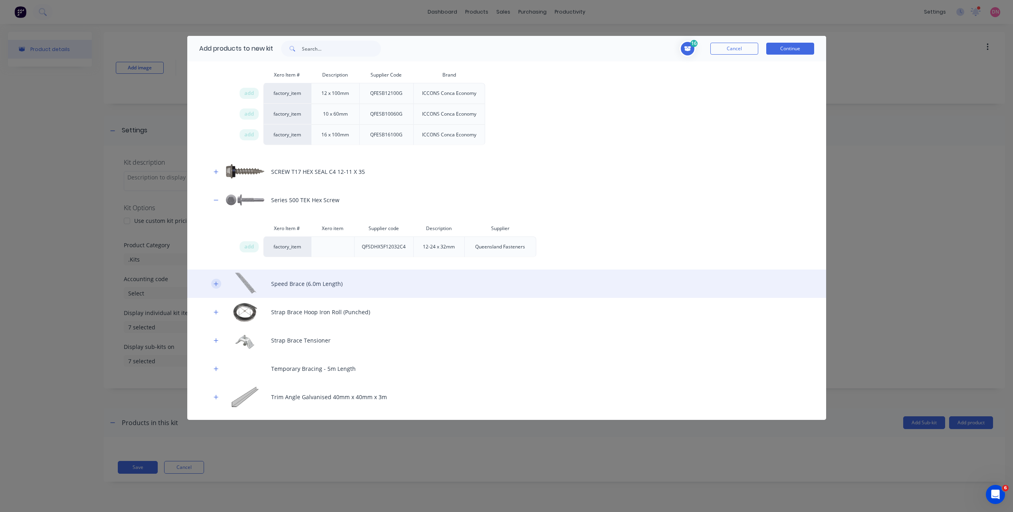
click at [217, 285] on icon "button" at bounding box center [216, 284] width 5 height 6
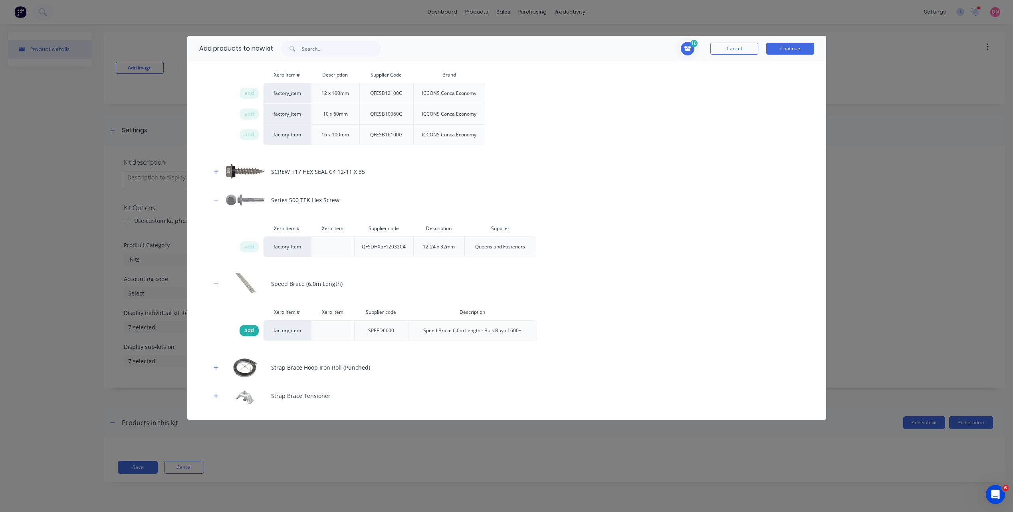
click at [248, 331] on span "add" at bounding box center [249, 331] width 10 height 8
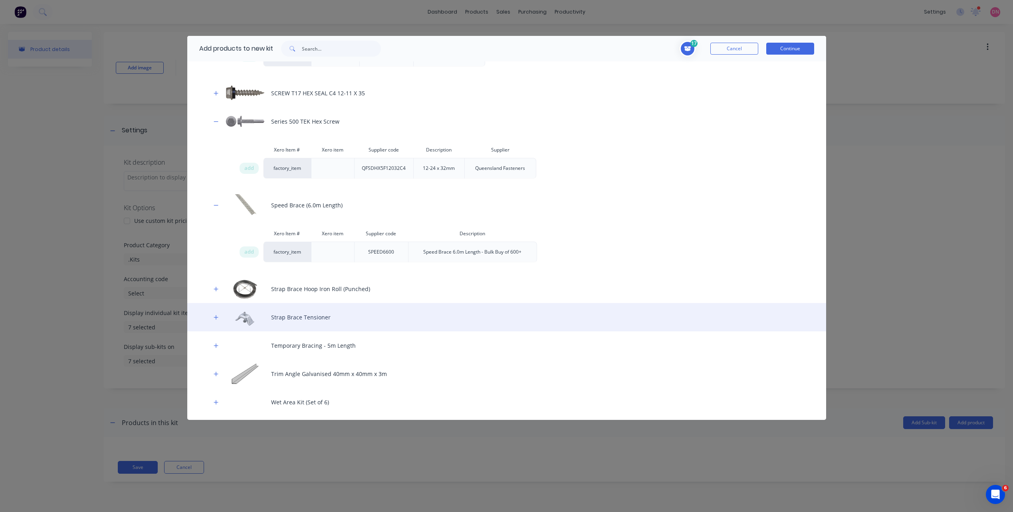
scroll to position [1756, 0]
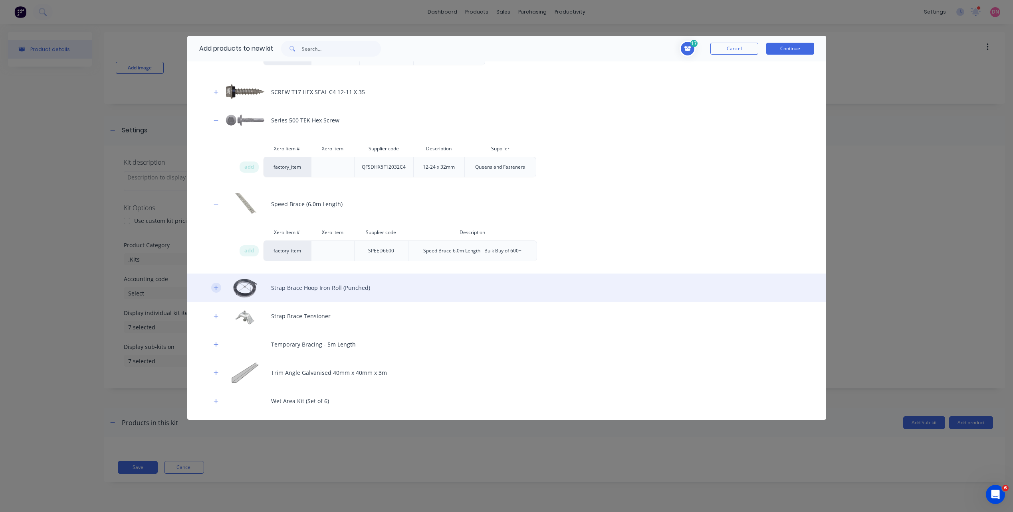
click at [218, 292] on button "button" at bounding box center [216, 288] width 10 height 10
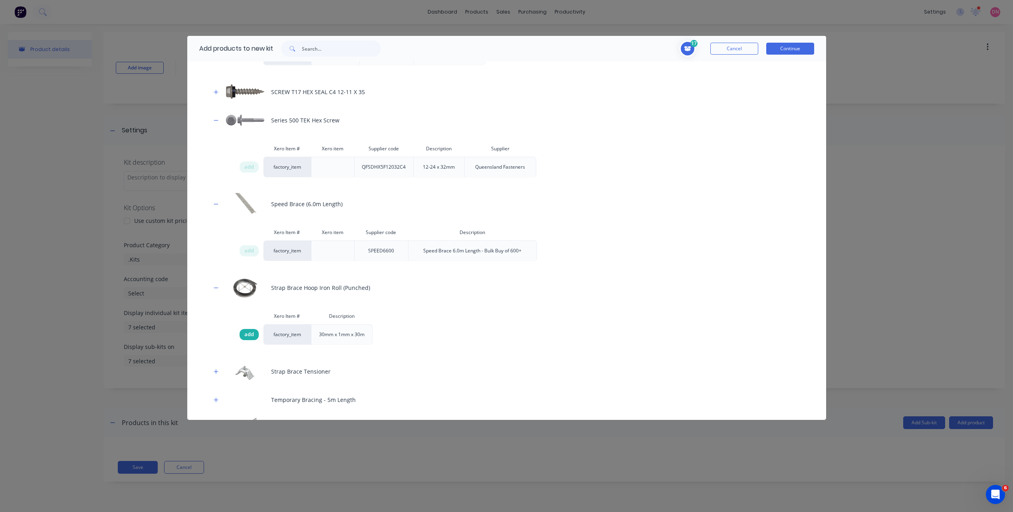
click at [248, 340] on div "add" at bounding box center [248, 334] width 19 height 11
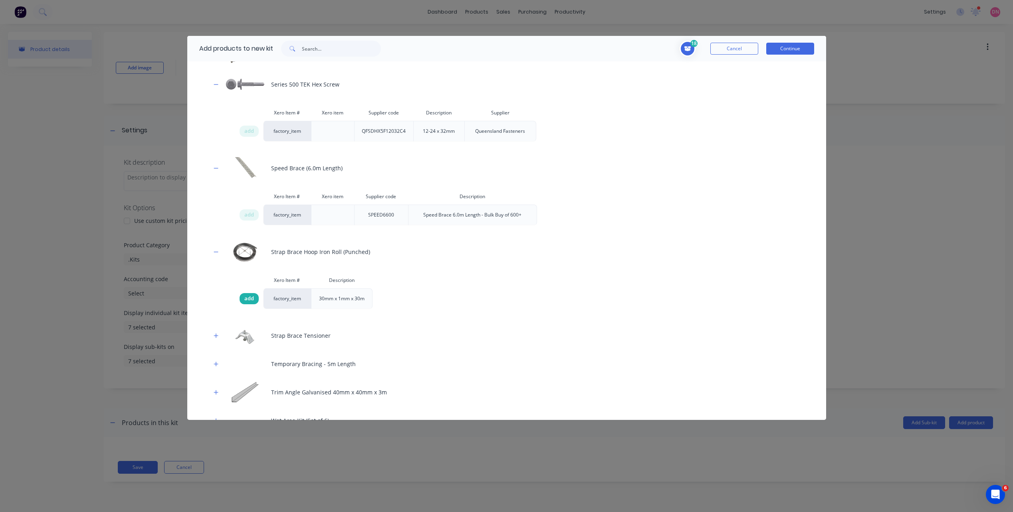
scroll to position [1836, 0]
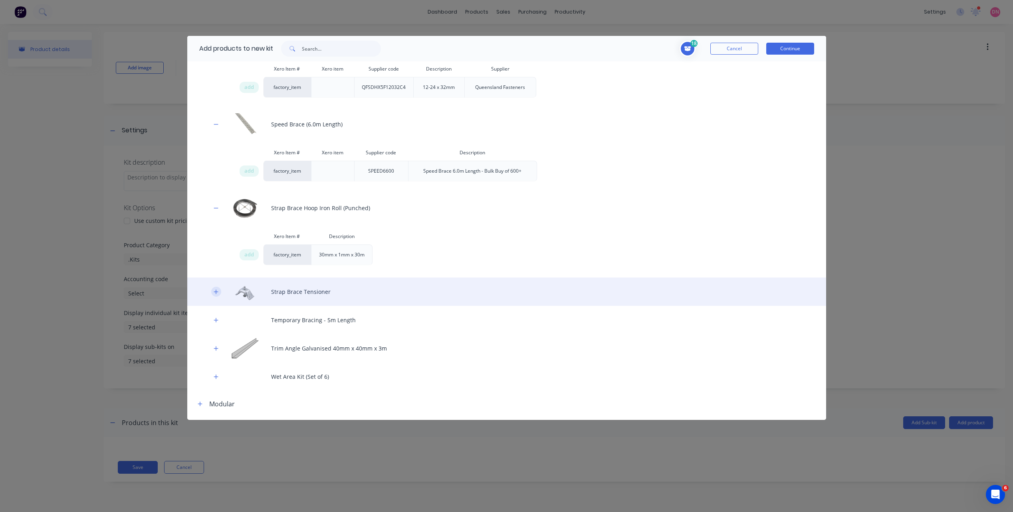
click at [214, 292] on icon "button" at bounding box center [216, 292] width 5 height 6
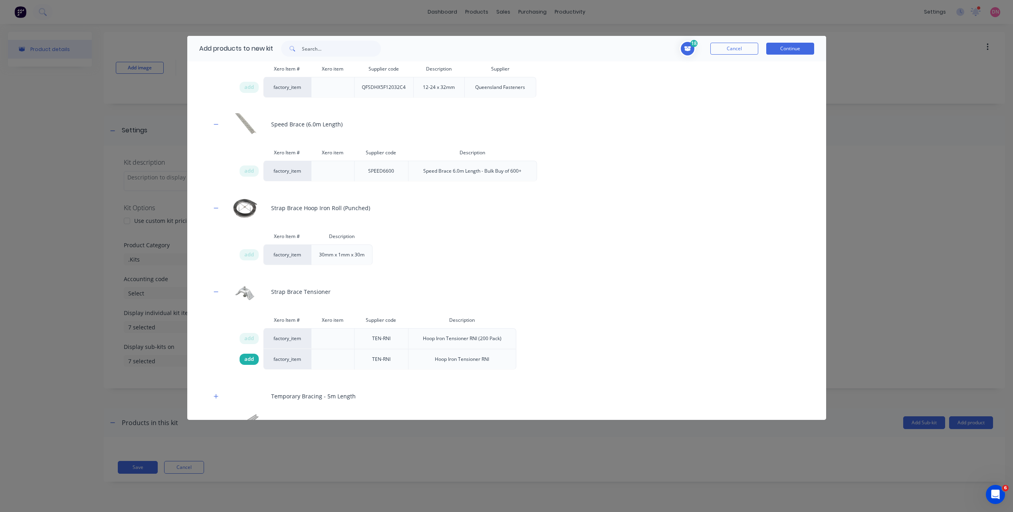
click at [251, 361] on span "add" at bounding box center [249, 360] width 10 height 8
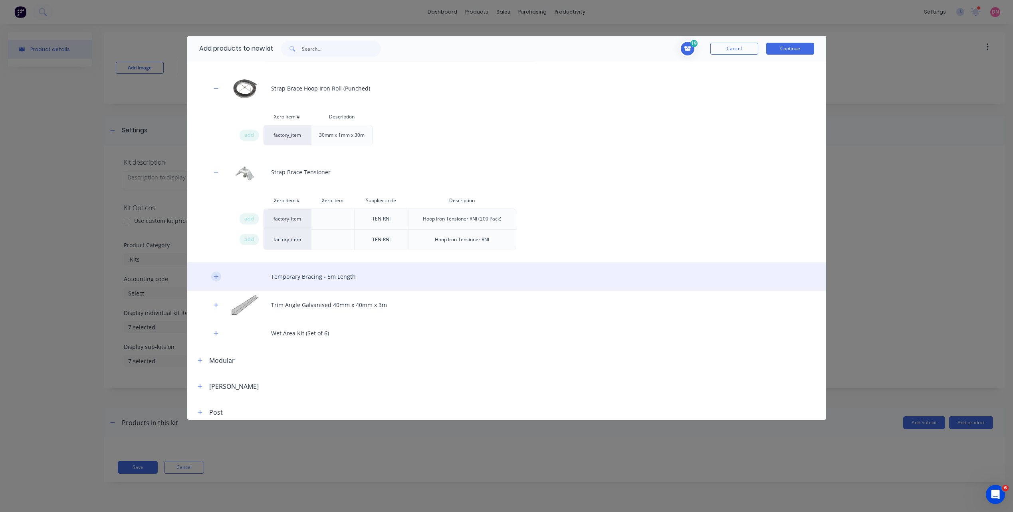
click at [214, 279] on icon "button" at bounding box center [216, 277] width 5 height 6
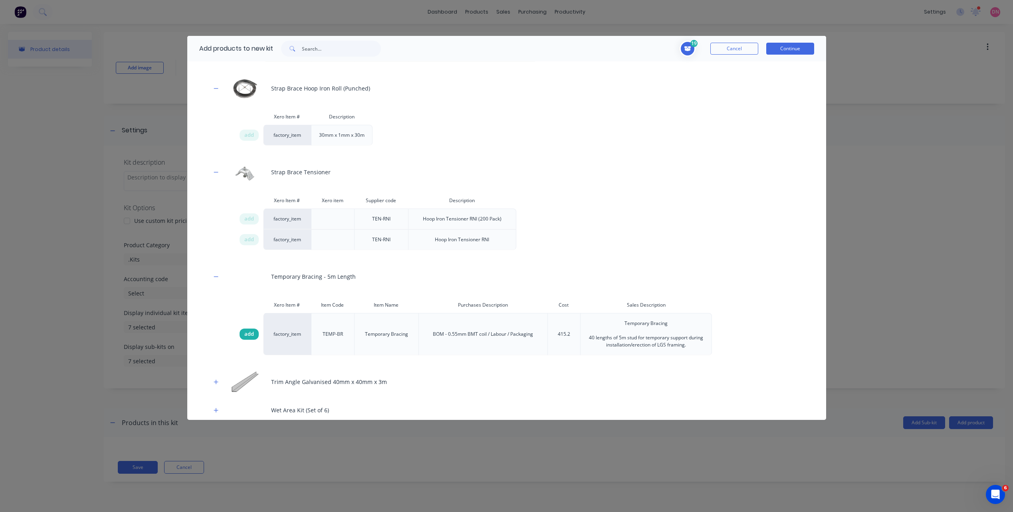
click at [246, 334] on span "add" at bounding box center [249, 334] width 10 height 8
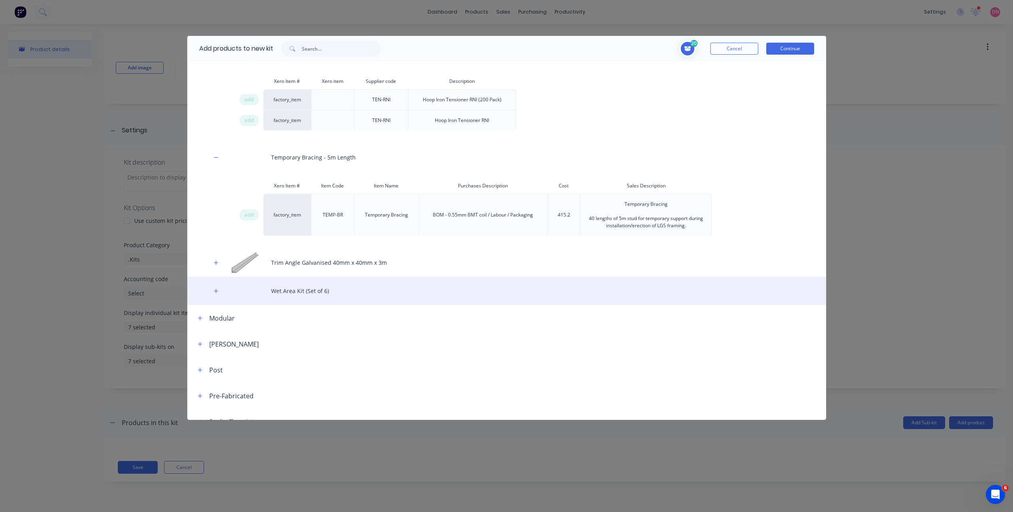
scroll to position [2075, 0]
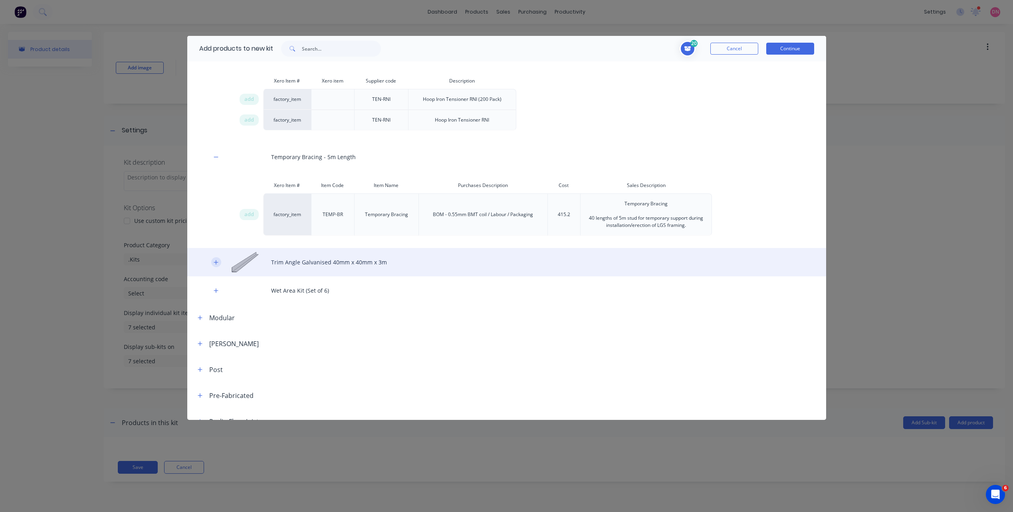
click at [215, 265] on icon "button" at bounding box center [216, 263] width 5 height 6
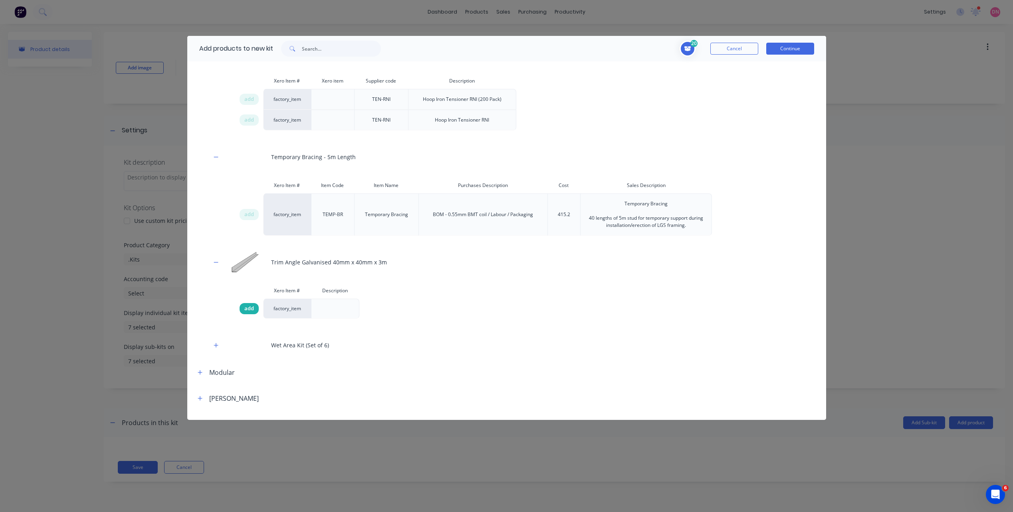
click at [249, 310] on span "add" at bounding box center [249, 309] width 10 height 8
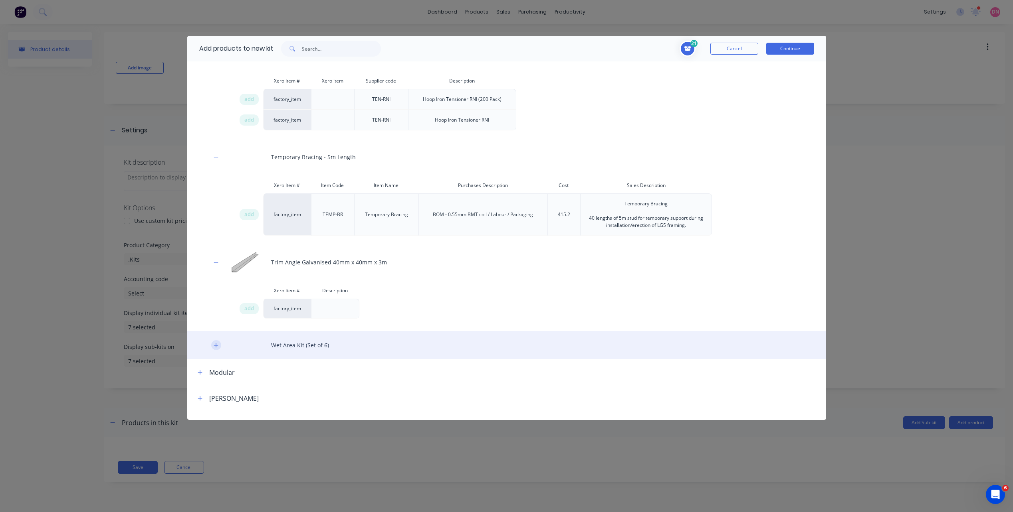
click at [214, 343] on icon "button" at bounding box center [216, 346] width 5 height 6
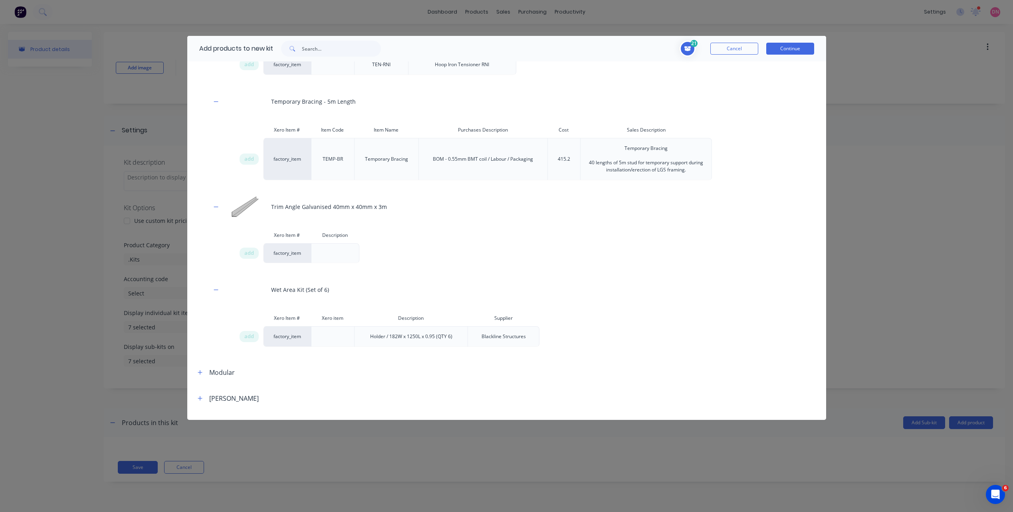
scroll to position [2155, 0]
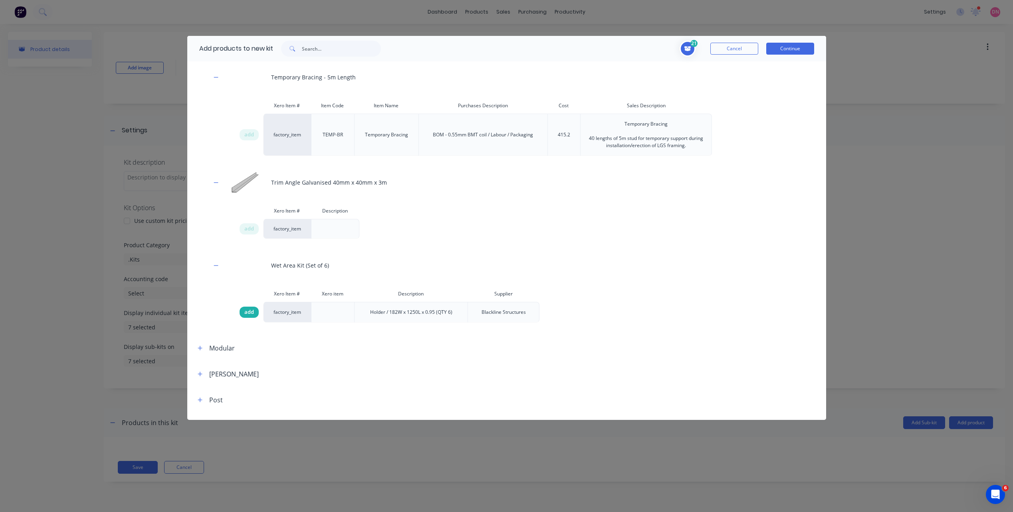
click at [251, 314] on span "add" at bounding box center [249, 313] width 10 height 8
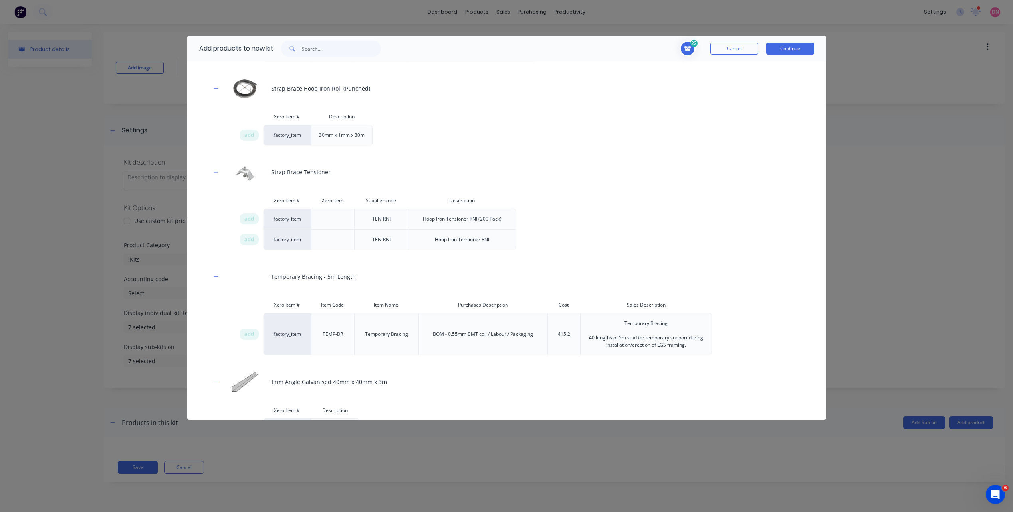
click at [682, 46] on span "Toggle cart dropdown" at bounding box center [687, 49] width 16 height 16
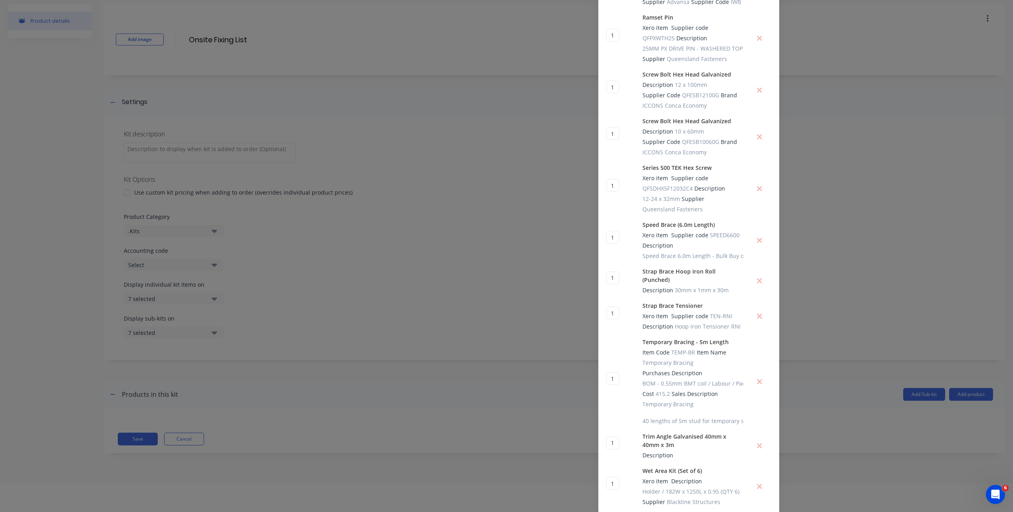
scroll to position [40, 0]
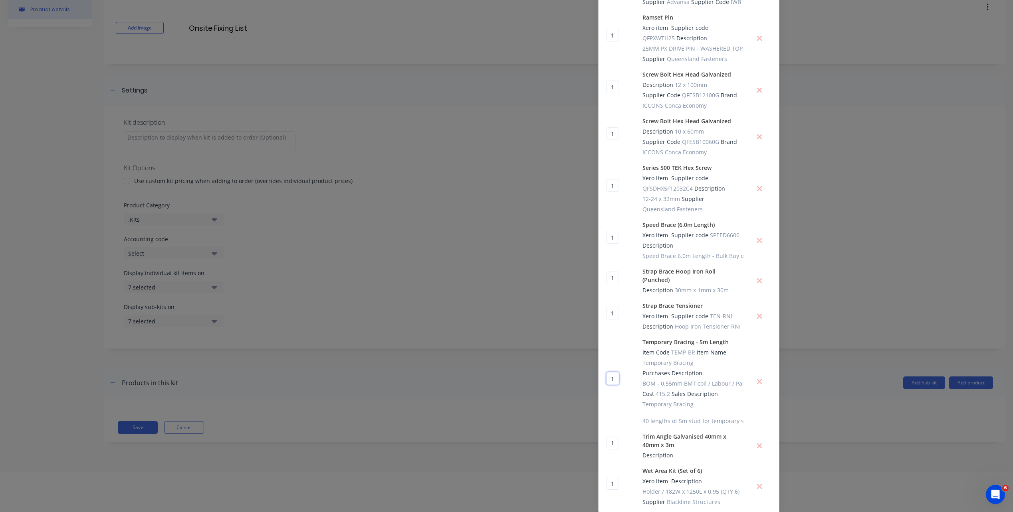
click at [608, 376] on input "1" at bounding box center [612, 378] width 13 height 13
click at [743, 358] on div "20 20 ? Temporary Bracing - 5m Length Item Code TEMP-BR Item Name Temporary Bra…" at bounding box center [688, 381] width 165 height 87
drag, startPoint x: 612, startPoint y: 377, endPoint x: 597, endPoint y: 378, distance: 14.8
type input "0"
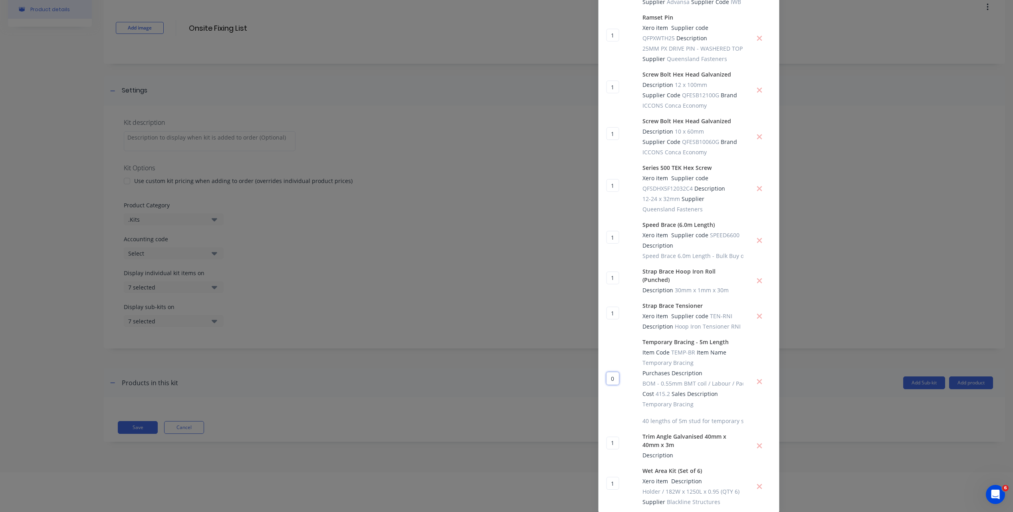
drag, startPoint x: 611, startPoint y: 379, endPoint x: 601, endPoint y: 381, distance: 10.3
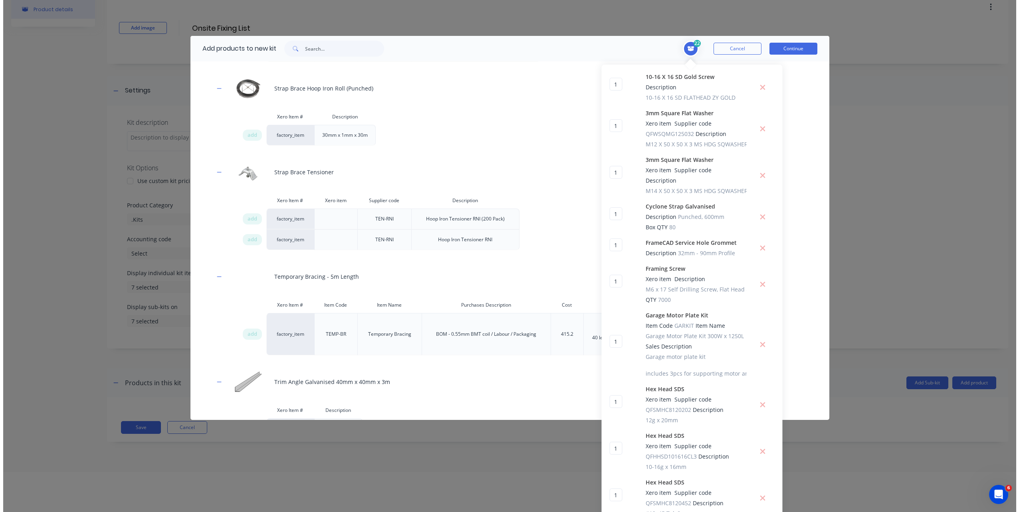
scroll to position [0, 0]
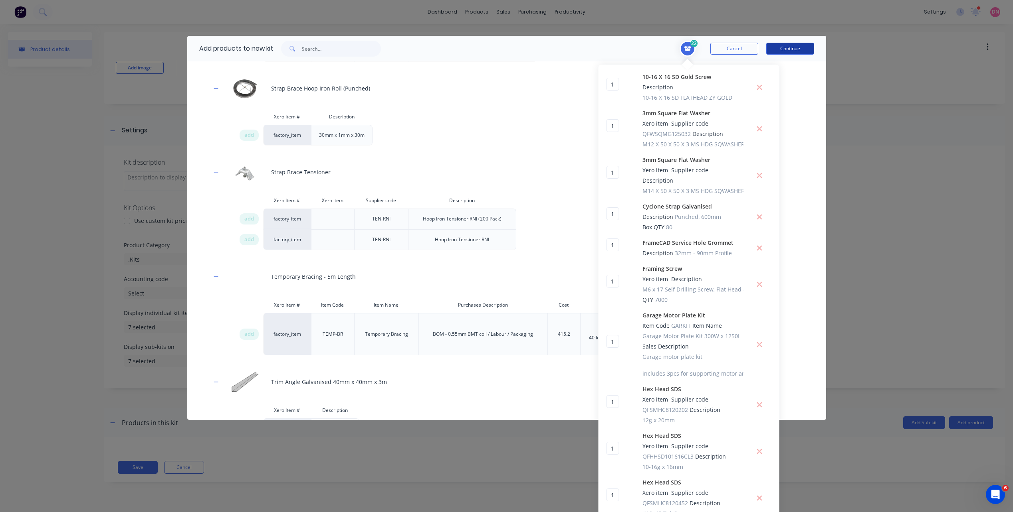
type input "1"
click at [783, 45] on button "Continue" at bounding box center [790, 49] width 48 height 12
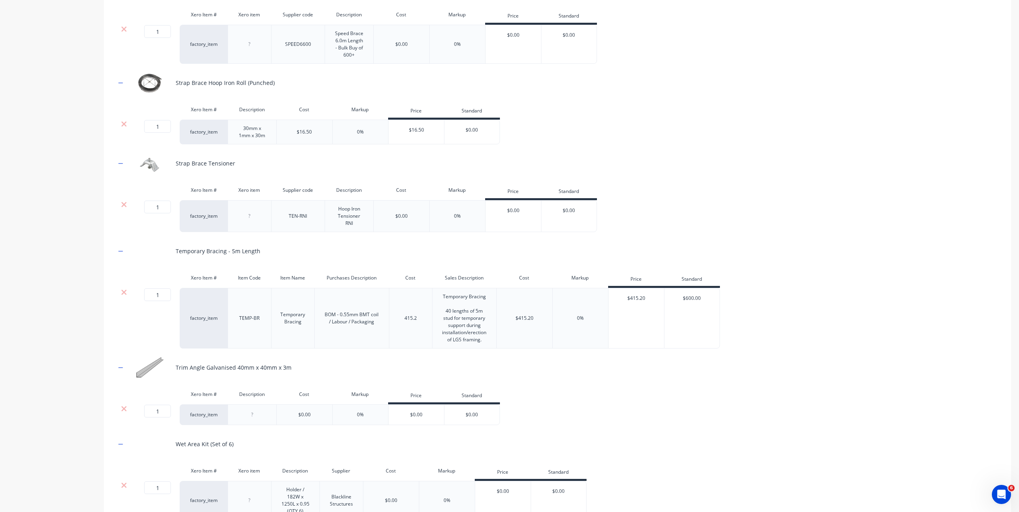
scroll to position [1796, 0]
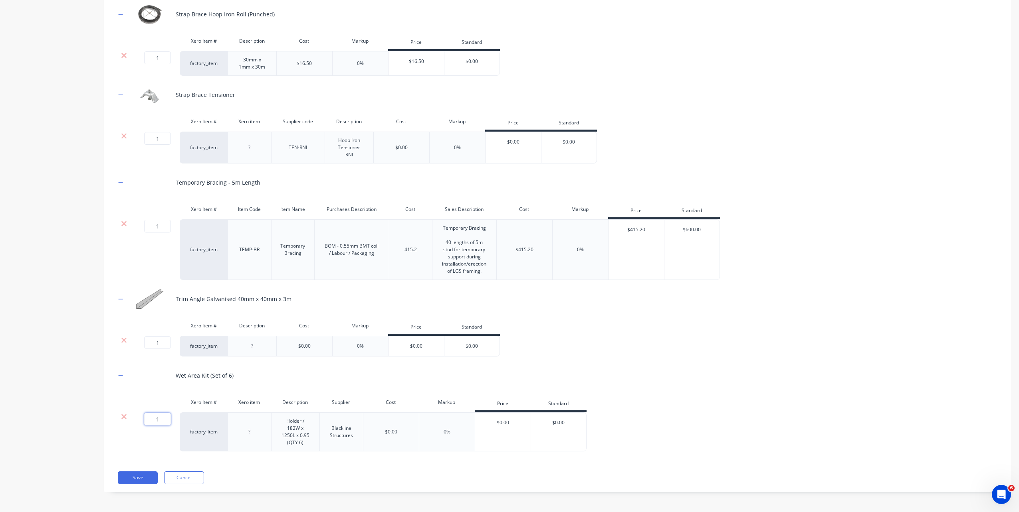
drag, startPoint x: 163, startPoint y: 419, endPoint x: 149, endPoint y: 419, distance: 13.6
click at [149, 419] on input "1" at bounding box center [157, 419] width 27 height 13
type input "0"
type input "1"
type input "01"
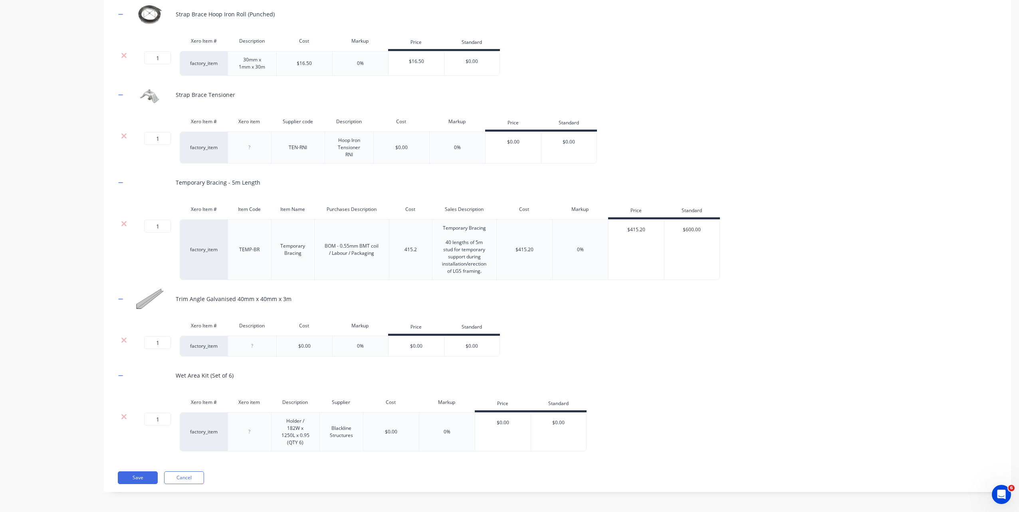
drag, startPoint x: 158, startPoint y: 228, endPoint x: 151, endPoint y: 227, distance: 7.6
click at [151, 227] on input "1" at bounding box center [157, 226] width 27 height 13
type input "2"
type input "0"
drag, startPoint x: 154, startPoint y: 138, endPoint x: 167, endPoint y: 134, distance: 12.9
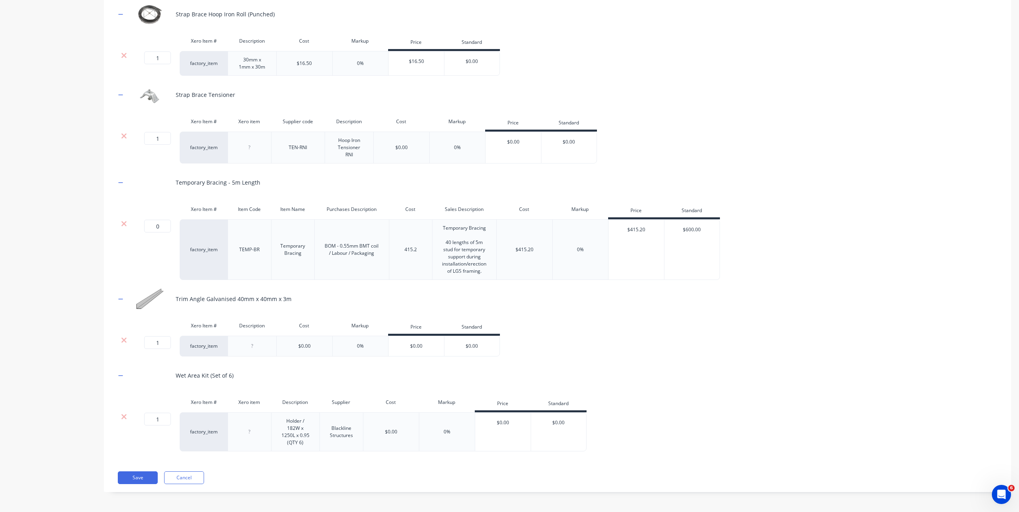
click at [167, 134] on input "1" at bounding box center [157, 138] width 27 height 13
type input "0"
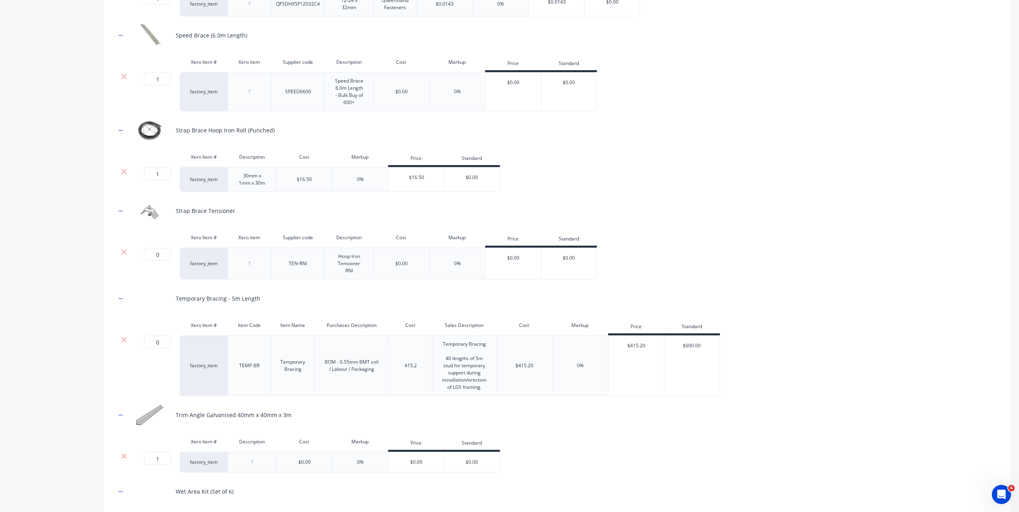
scroll to position [1636, 0]
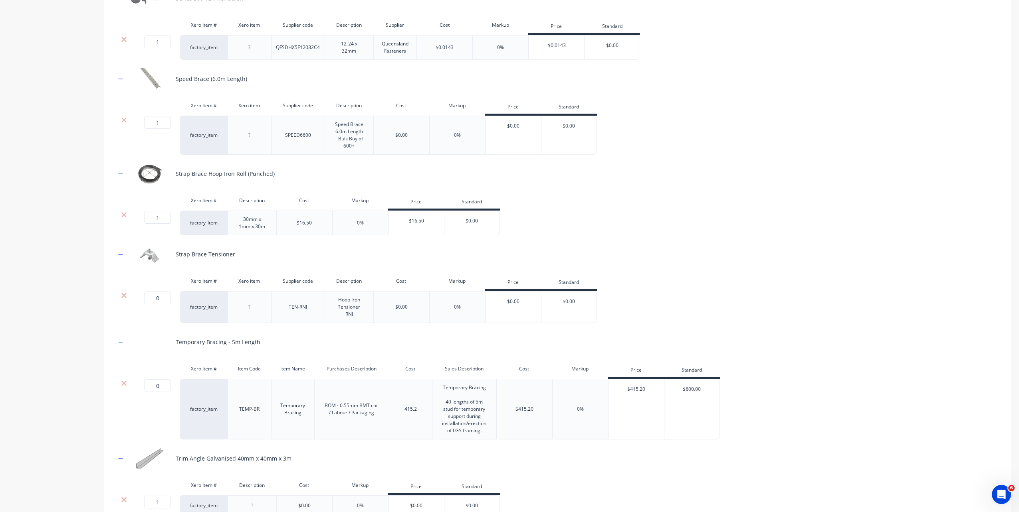
click at [160, 219] on input "1" at bounding box center [157, 217] width 27 height 13
type input "0"
drag, startPoint x: 161, startPoint y: 125, endPoint x: 150, endPoint y: 125, distance: 11.6
drag, startPoint x: 150, startPoint y: 125, endPoint x: 163, endPoint y: 119, distance: 14.6
click at [163, 119] on input "1" at bounding box center [157, 122] width 27 height 13
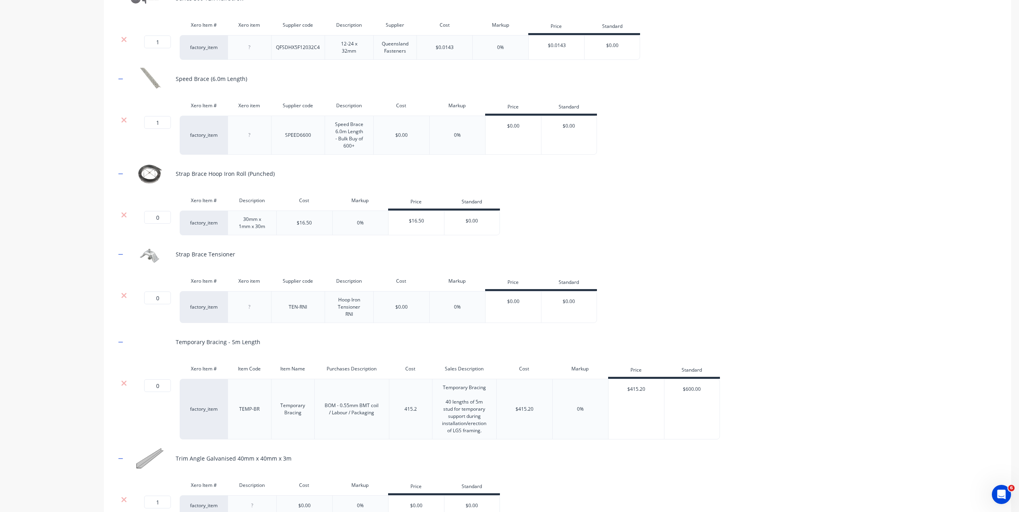
type input "0"
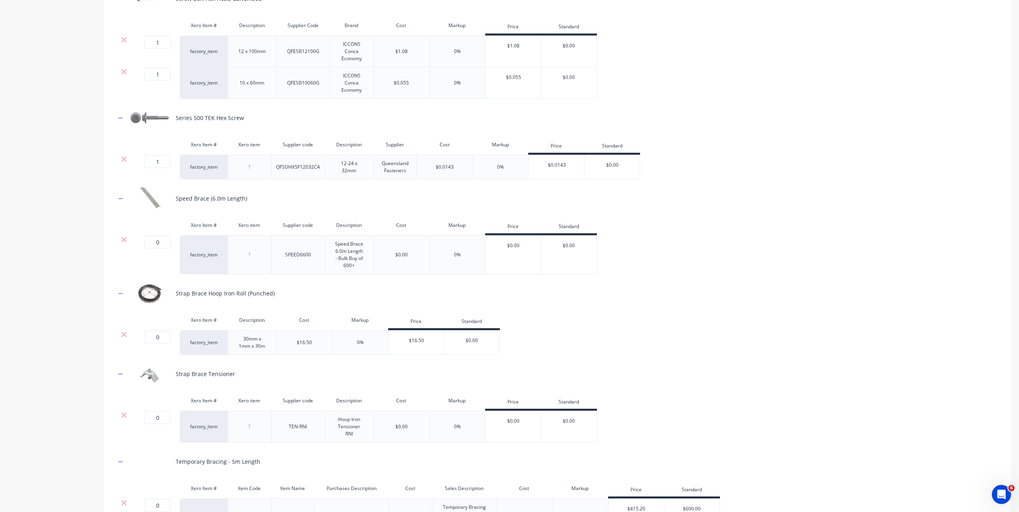
drag, startPoint x: 151, startPoint y: 161, endPoint x: 169, endPoint y: 161, distance: 18.0
drag, startPoint x: 163, startPoint y: 161, endPoint x: 149, endPoint y: 161, distance: 14.0
click at [149, 161] on input "10" at bounding box center [157, 161] width 27 height 13
type input "0"
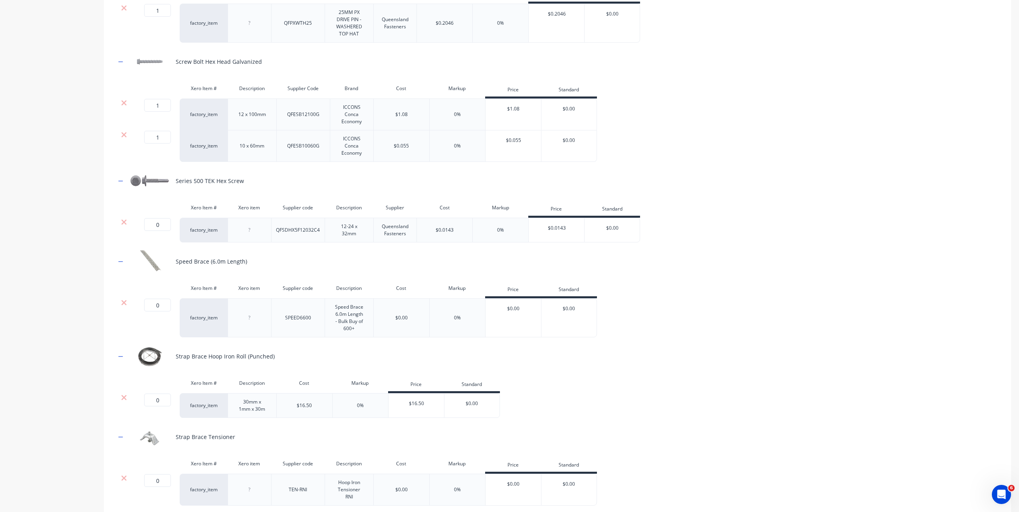
scroll to position [1357, 0]
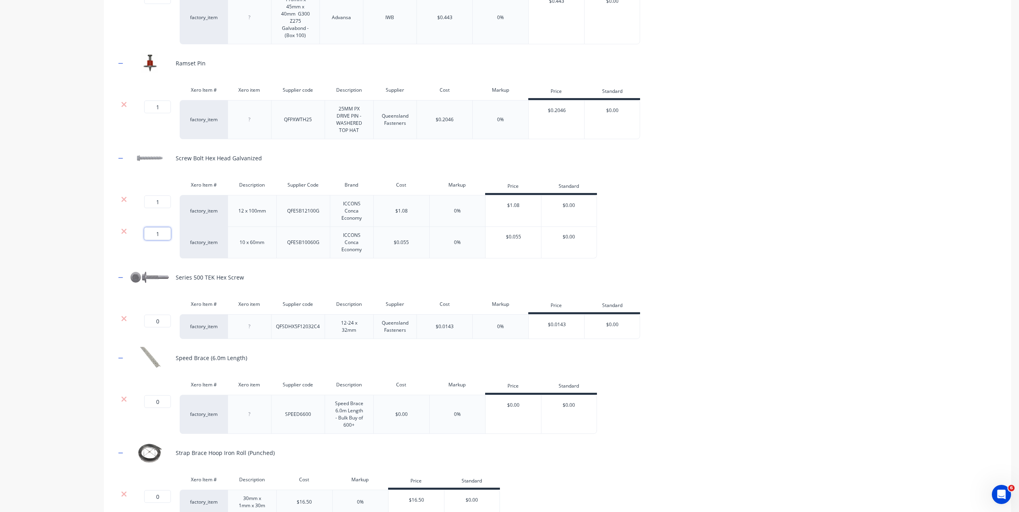
drag, startPoint x: 163, startPoint y: 233, endPoint x: 154, endPoint y: 233, distance: 9.2
click at [154, 233] on input "1" at bounding box center [157, 233] width 27 height 13
type input "0"
drag, startPoint x: 149, startPoint y: 201, endPoint x: 164, endPoint y: 200, distance: 15.2
click at [164, 200] on input "1" at bounding box center [157, 202] width 27 height 13
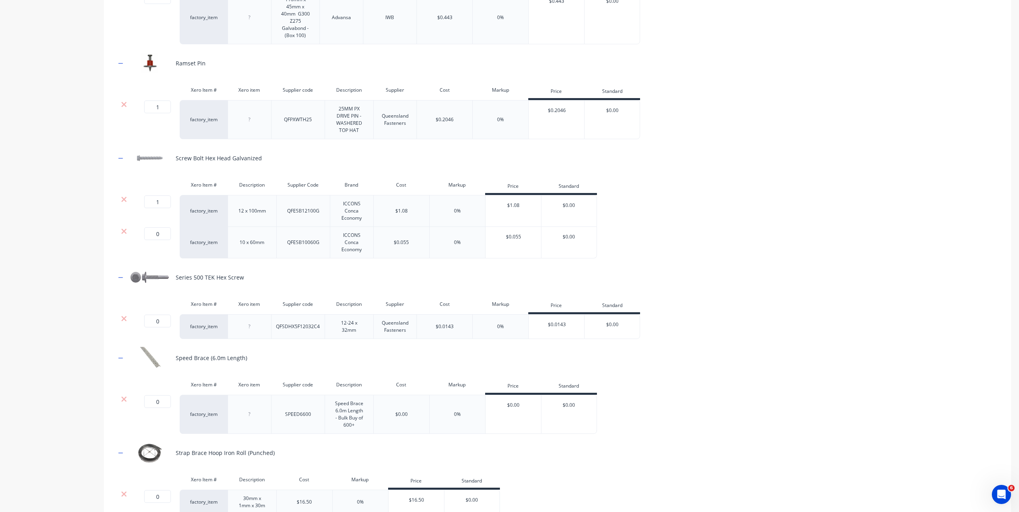
type input "0"
drag, startPoint x: 160, startPoint y: 107, endPoint x: 146, endPoint y: 107, distance: 14.8
drag, startPoint x: 146, startPoint y: 107, endPoint x: 171, endPoint y: 107, distance: 25.2
click at [171, 107] on div "1 1 ?" at bounding box center [156, 119] width 48 height 39
type input "0"
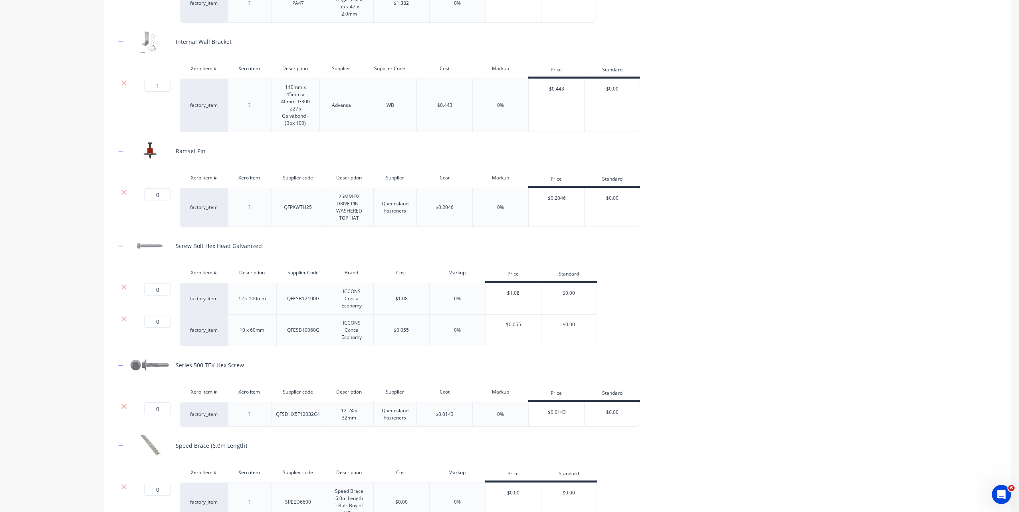
scroll to position [1197, 0]
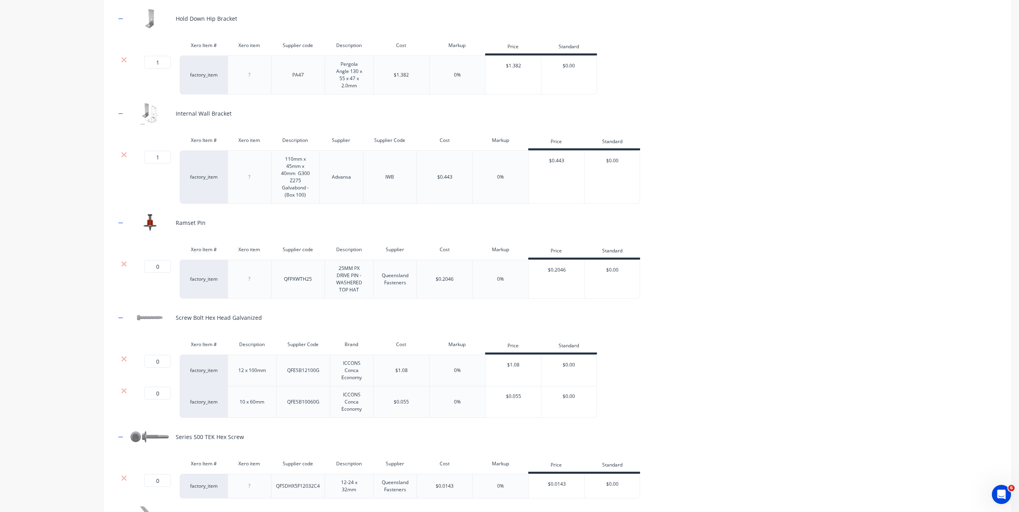
drag, startPoint x: 154, startPoint y: 159, endPoint x: 174, endPoint y: 156, distance: 20.3
drag, startPoint x: 166, startPoint y: 155, endPoint x: 150, endPoint y: 155, distance: 15.6
click at [150, 155] on input "1" at bounding box center [157, 157] width 27 height 13
type input "0"
drag, startPoint x: 154, startPoint y: 63, endPoint x: 168, endPoint y: 59, distance: 14.9
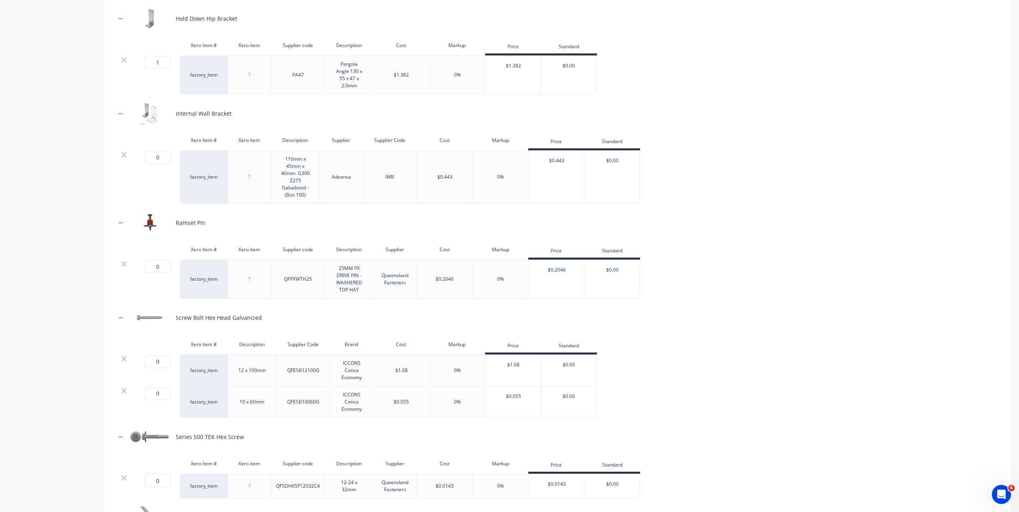
click at [168, 59] on input "1" at bounding box center [157, 62] width 27 height 13
type input "0"
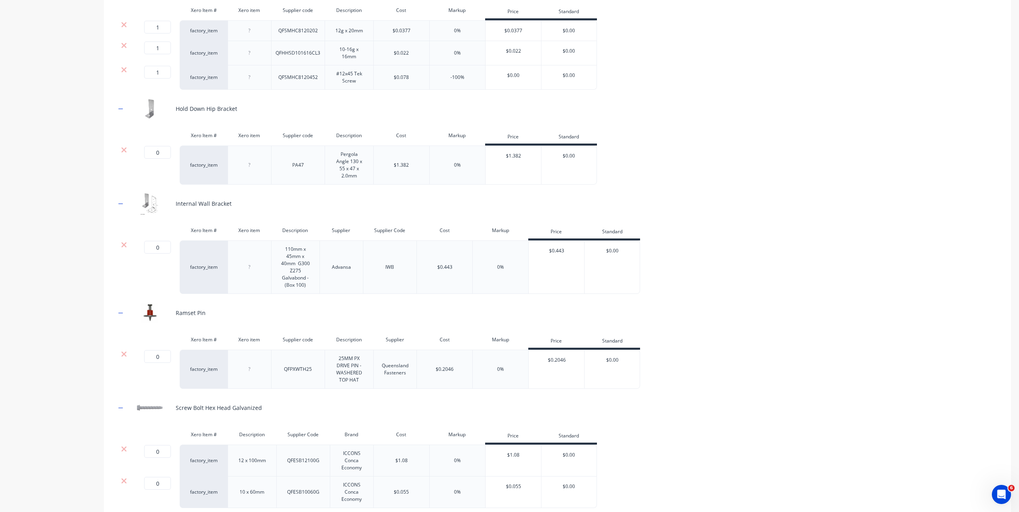
scroll to position [998, 0]
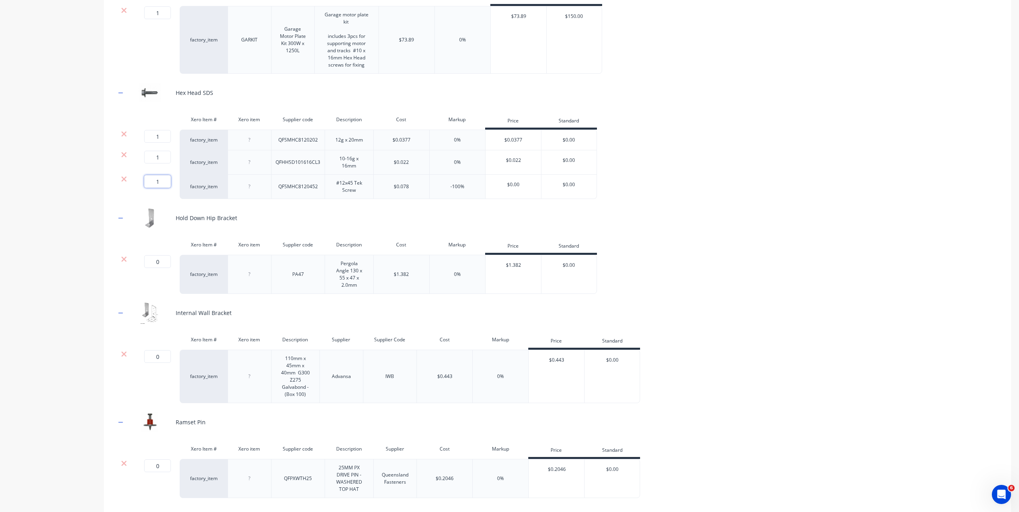
drag, startPoint x: 157, startPoint y: 183, endPoint x: 170, endPoint y: 182, distance: 13.2
type input "0"
drag, startPoint x: 156, startPoint y: 158, endPoint x: 172, endPoint y: 157, distance: 16.0
drag, startPoint x: 165, startPoint y: 156, endPoint x: 143, endPoint y: 158, distance: 22.4
click at [143, 158] on div "1 1 ?" at bounding box center [147, 157] width 18 height 13
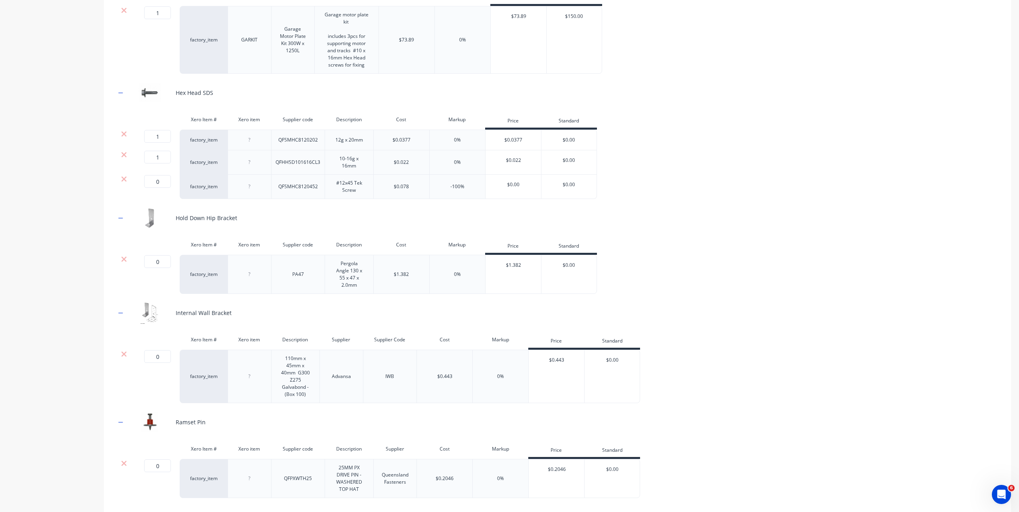
type input "0"
drag, startPoint x: 155, startPoint y: 139, endPoint x: 143, endPoint y: 141, distance: 12.5
click at [143, 141] on div "1 1 ?" at bounding box center [147, 136] width 18 height 13
type input "0"
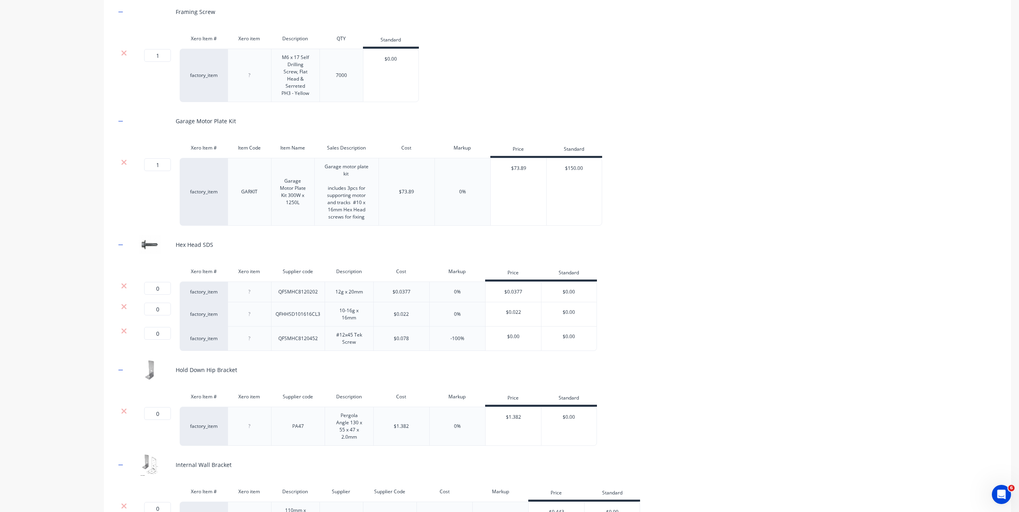
scroll to position [838, 0]
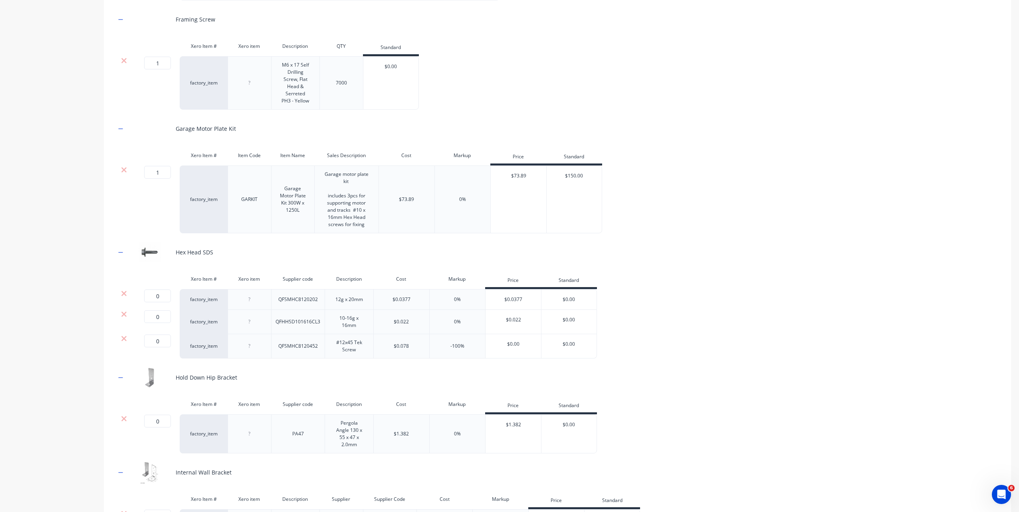
drag, startPoint x: 163, startPoint y: 171, endPoint x: 152, endPoint y: 172, distance: 11.6
drag, startPoint x: 152, startPoint y: 172, endPoint x: 162, endPoint y: 172, distance: 10.0
click at [162, 172] on input "1" at bounding box center [157, 172] width 27 height 13
type input "0"
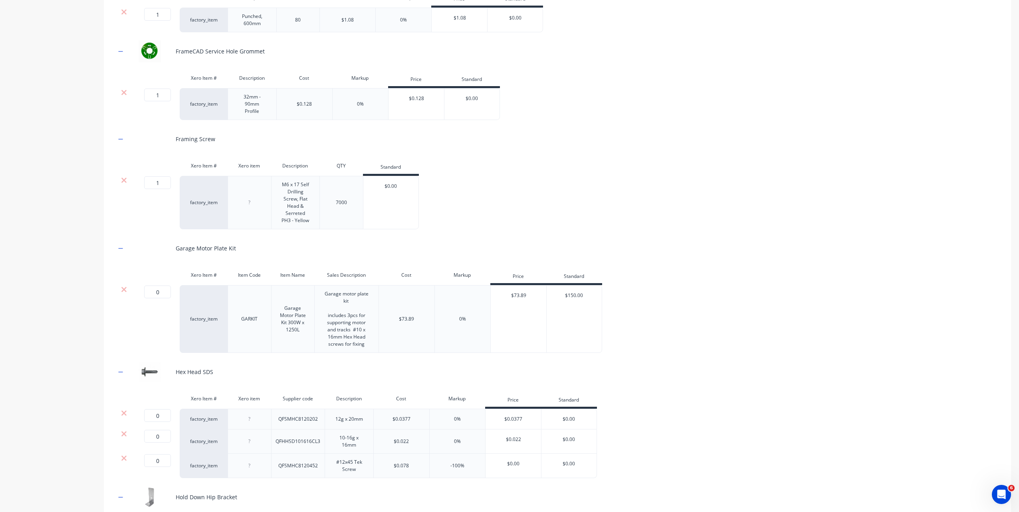
drag, startPoint x: 152, startPoint y: 182, endPoint x: 164, endPoint y: 182, distance: 12.8
click at [164, 182] on input "1" at bounding box center [157, 182] width 27 height 13
type input "0"
drag, startPoint x: 156, startPoint y: 96, endPoint x: 163, endPoint y: 96, distance: 6.4
click at [163, 96] on input "1" at bounding box center [157, 95] width 27 height 13
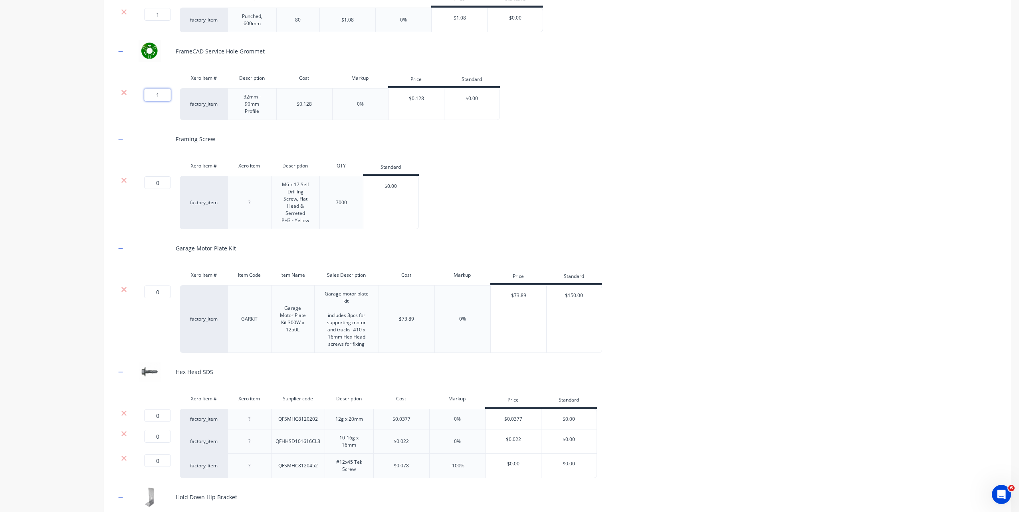
type input "0"
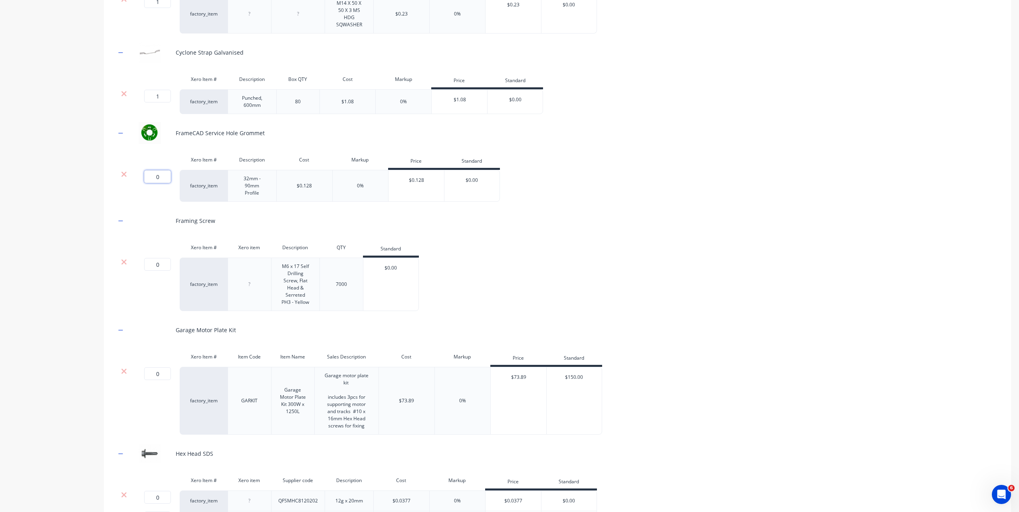
scroll to position [559, 0]
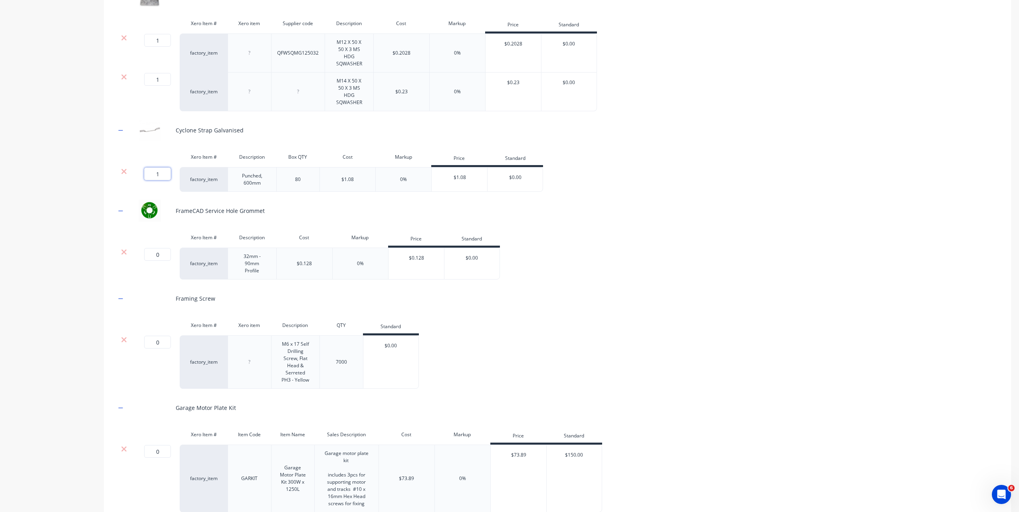
type input "0"
drag, startPoint x: 156, startPoint y: 174, endPoint x: 172, endPoint y: 174, distance: 16.4
click at [172, 174] on div "0 0 ?" at bounding box center [156, 179] width 48 height 25
drag, startPoint x: 164, startPoint y: 78, endPoint x: 143, endPoint y: 80, distance: 20.8
click at [143, 80] on div "1 1 ?" at bounding box center [147, 79] width 18 height 13
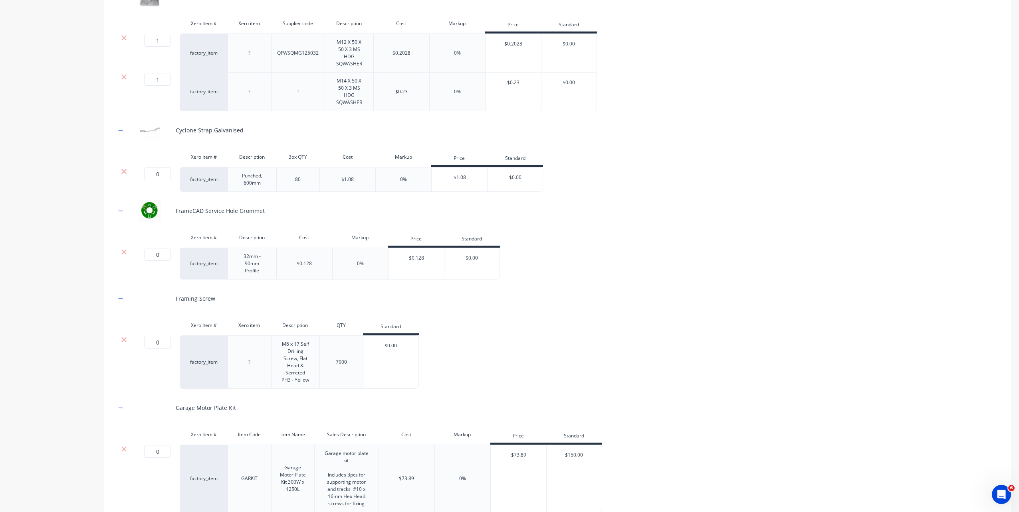
type input "0"
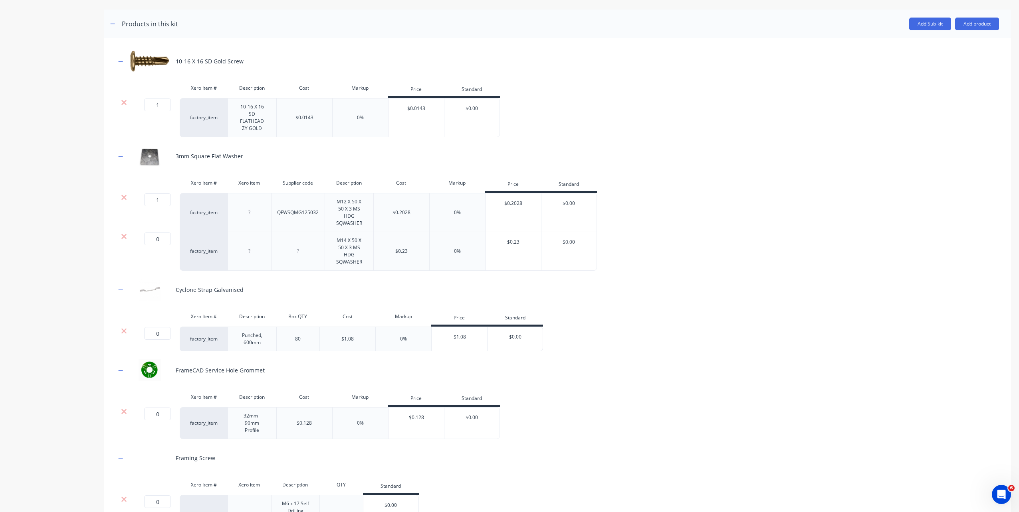
type input "0"
drag, startPoint x: 155, startPoint y: 198, endPoint x: 166, endPoint y: 198, distance: 11.6
click at [166, 198] on input "0" at bounding box center [157, 200] width 27 height 13
drag, startPoint x: 154, startPoint y: 105, endPoint x: 166, endPoint y: 104, distance: 11.6
click at [166, 104] on input "1" at bounding box center [157, 105] width 27 height 13
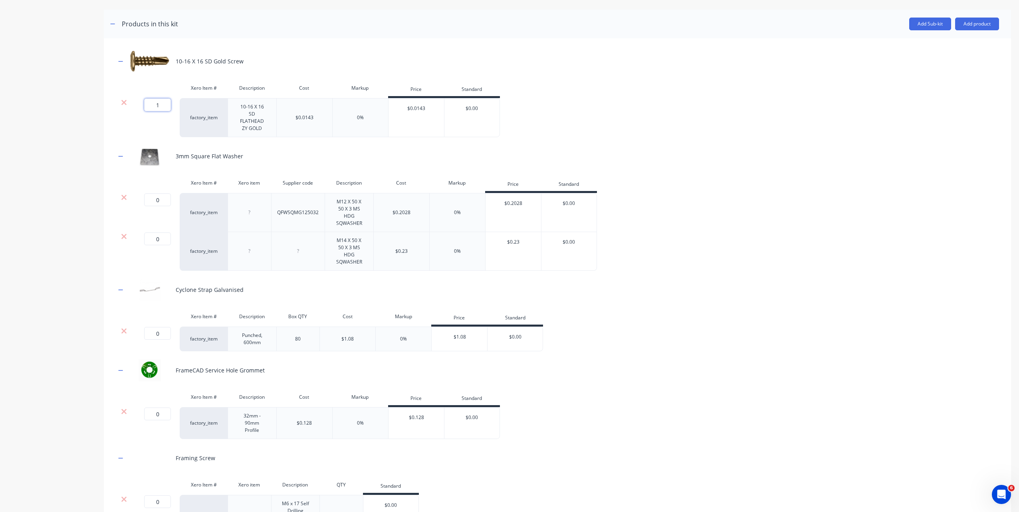
type input "0"
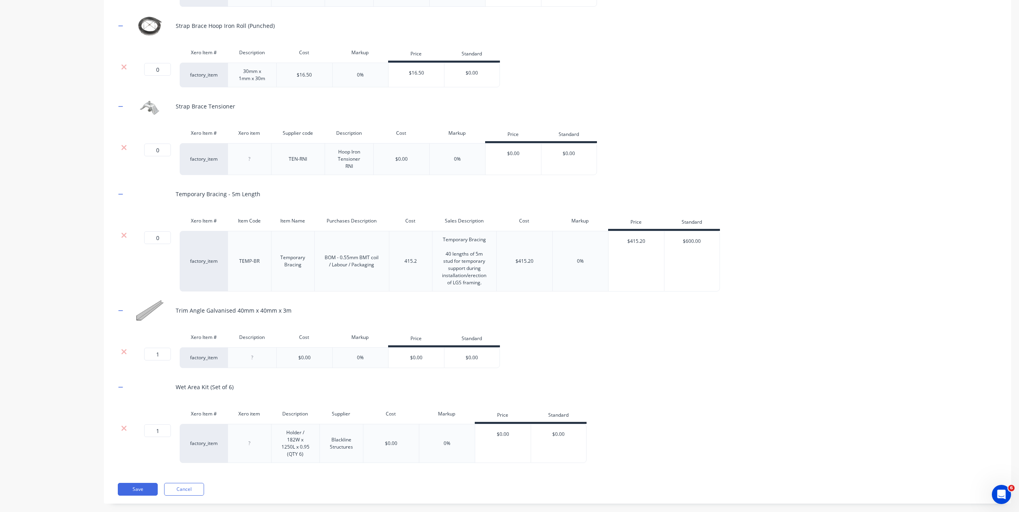
scroll to position [1796, 0]
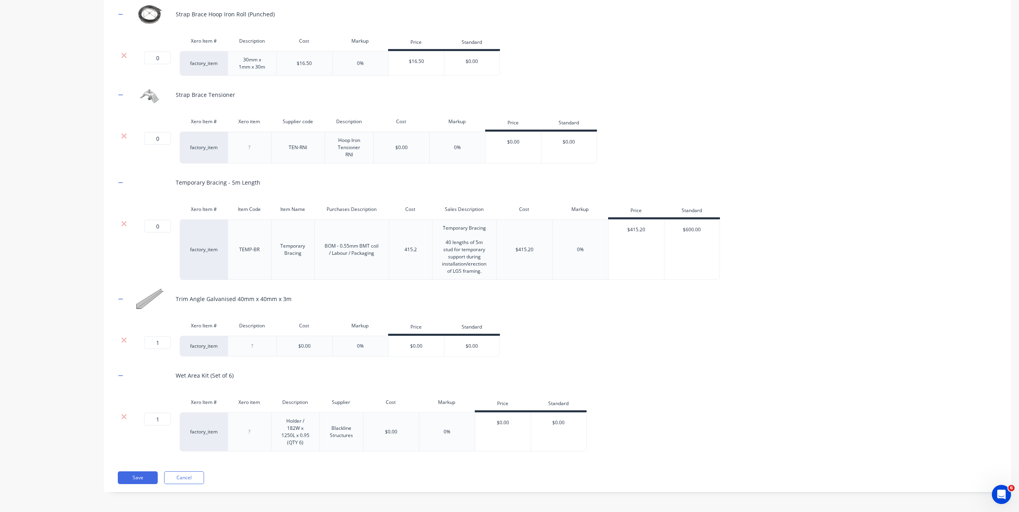
drag, startPoint x: 150, startPoint y: 341, endPoint x: 167, endPoint y: 342, distance: 17.2
click at [167, 342] on input "1" at bounding box center [157, 342] width 27 height 13
type input "0"
drag, startPoint x: 155, startPoint y: 419, endPoint x: 172, endPoint y: 420, distance: 16.8
click at [172, 420] on div "1 1 ?" at bounding box center [156, 432] width 48 height 39
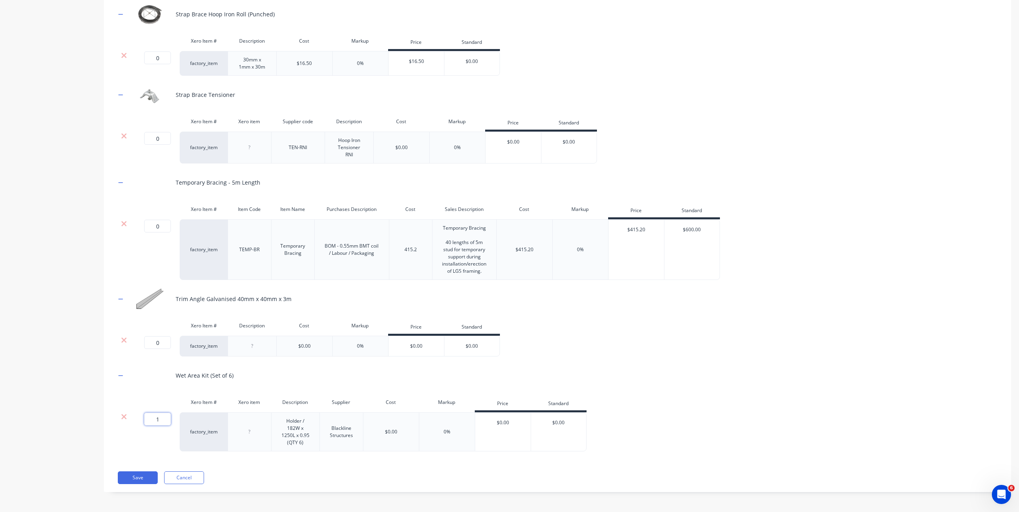
type input "0"
click at [689, 337] on div "0 0 ? factory_item $0.00 0% $0.00 $0.00" at bounding box center [557, 346] width 883 height 21
click at [125, 478] on button "Save" at bounding box center [138, 478] width 40 height 13
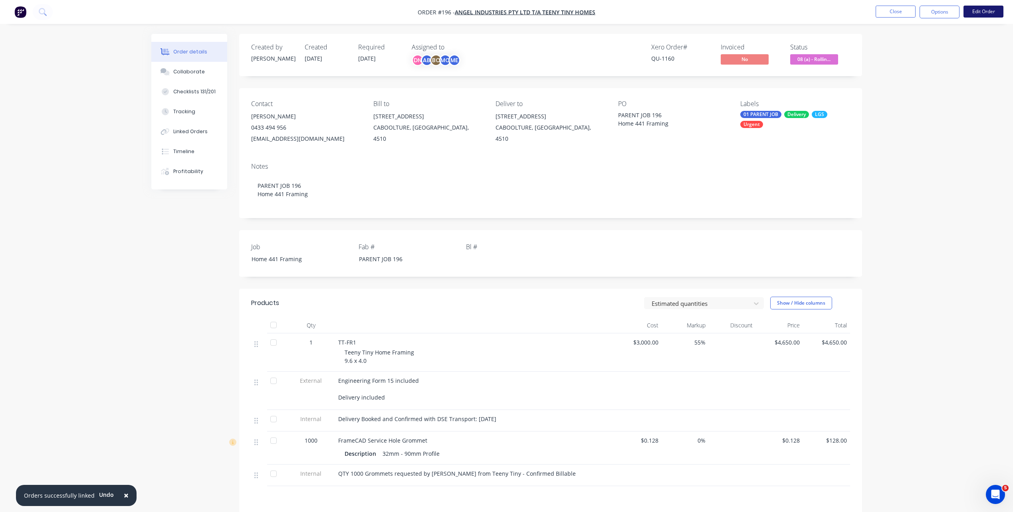
click at [969, 10] on button "Edit Order" at bounding box center [983, 12] width 40 height 12
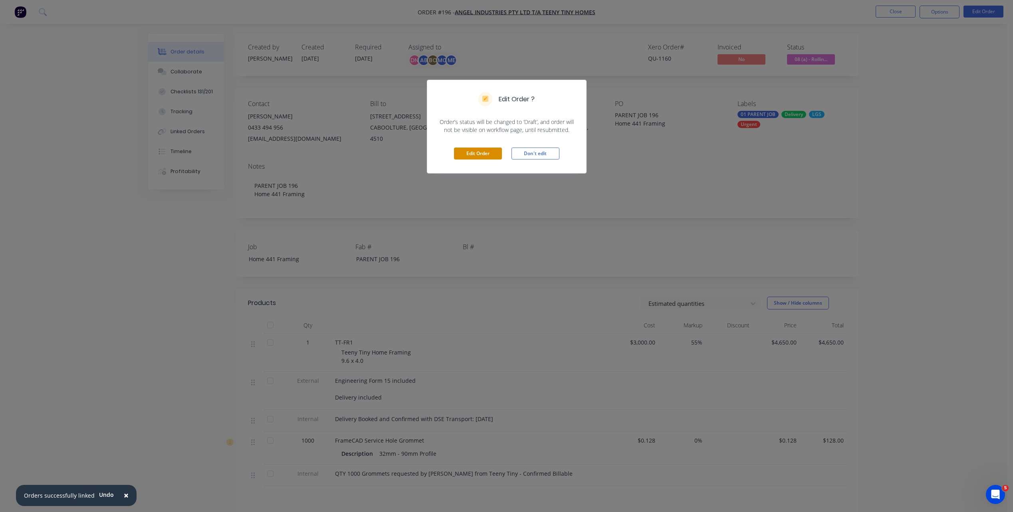
click at [491, 156] on button "Edit Order" at bounding box center [478, 154] width 48 height 12
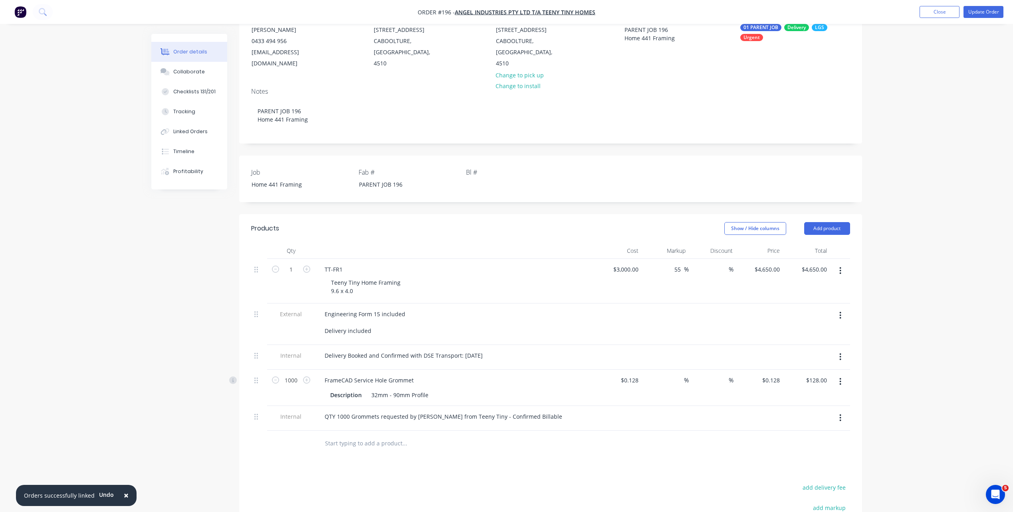
scroll to position [120, 0]
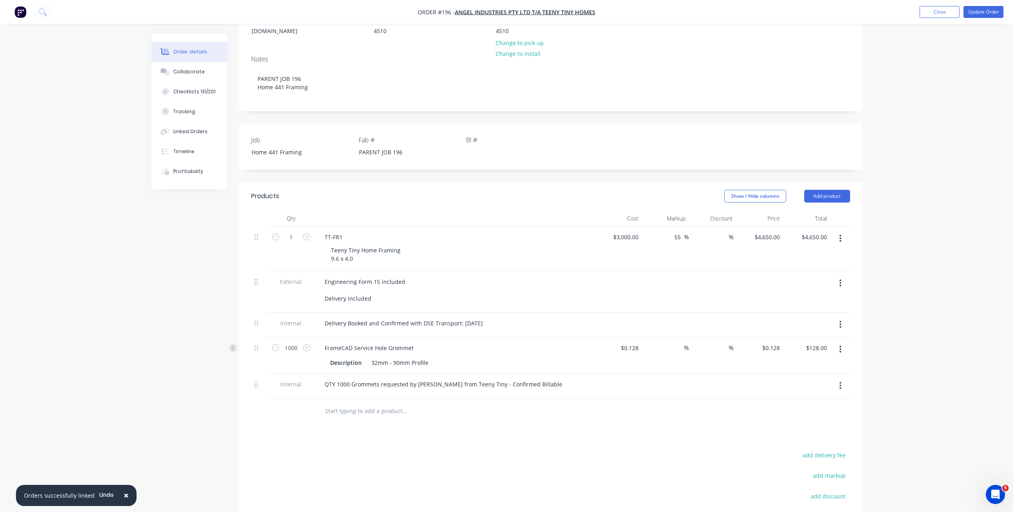
click at [374, 403] on input "text" at bounding box center [404, 411] width 160 height 16
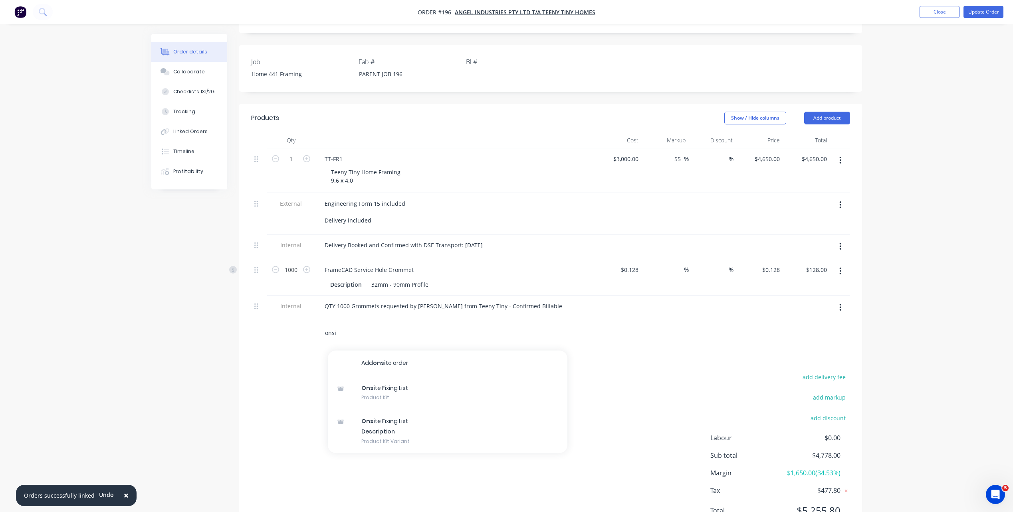
scroll to position [200, 0]
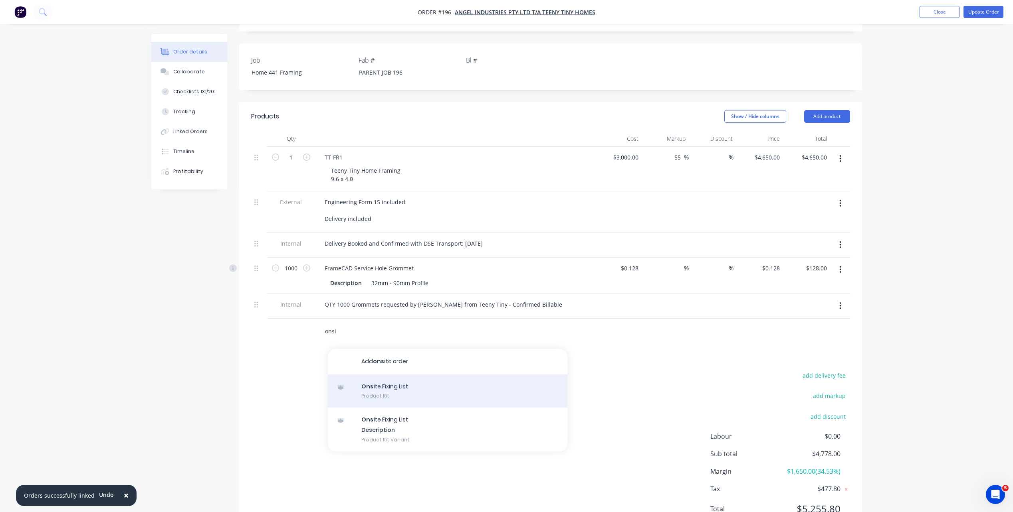
type input "onsi"
click at [455, 378] on div "Onsi te Fixing List Product Kit" at bounding box center [447, 392] width 239 height 34
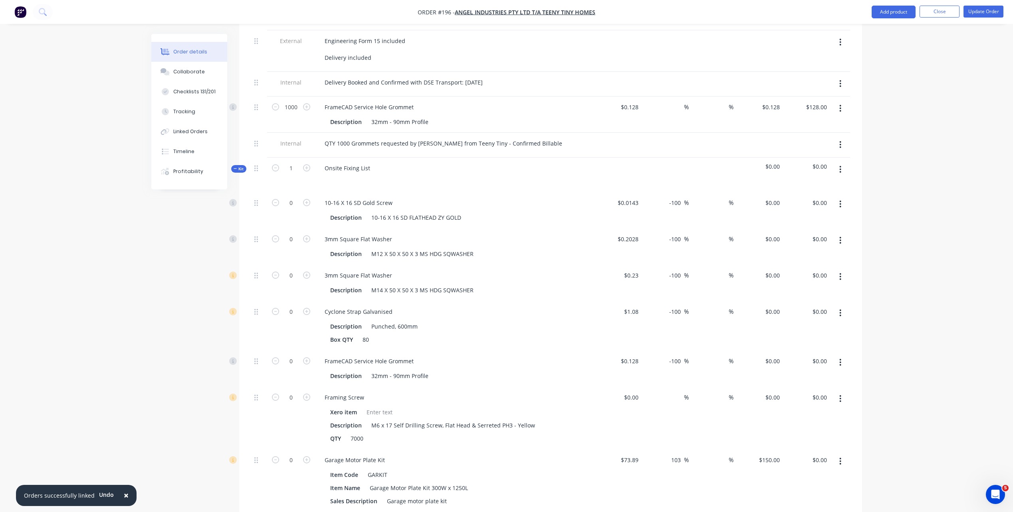
scroll to position [359, 0]
click at [836, 164] on button "button" at bounding box center [840, 171] width 19 height 14
drag, startPoint x: 952, startPoint y: 239, endPoint x: 935, endPoint y: 235, distance: 17.1
click at [840, 238] on icon "button" at bounding box center [840, 242] width 2 height 9
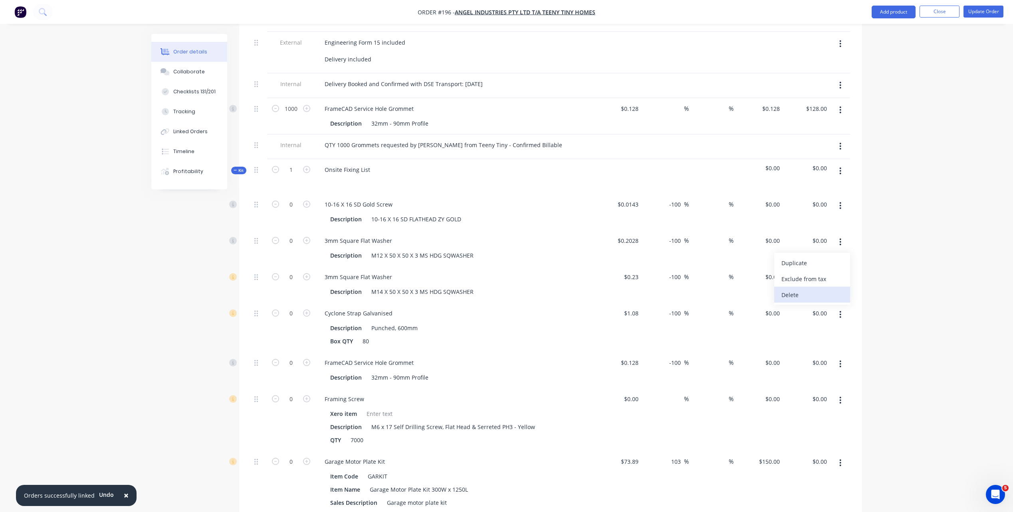
click at [830, 290] on button "Delete" at bounding box center [812, 295] width 76 height 16
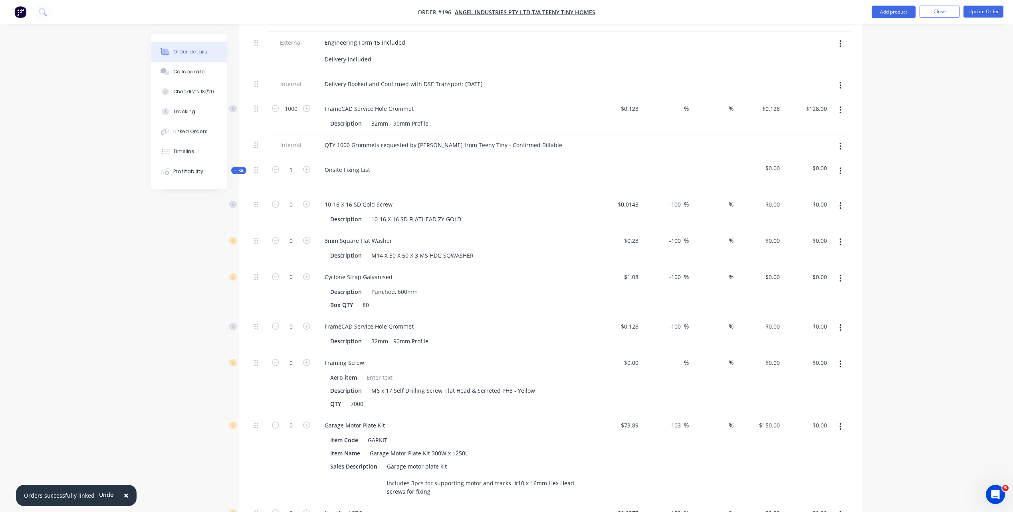
click at [842, 235] on button "button" at bounding box center [840, 242] width 19 height 14
click at [841, 287] on button "Delete" at bounding box center [812, 295] width 76 height 16
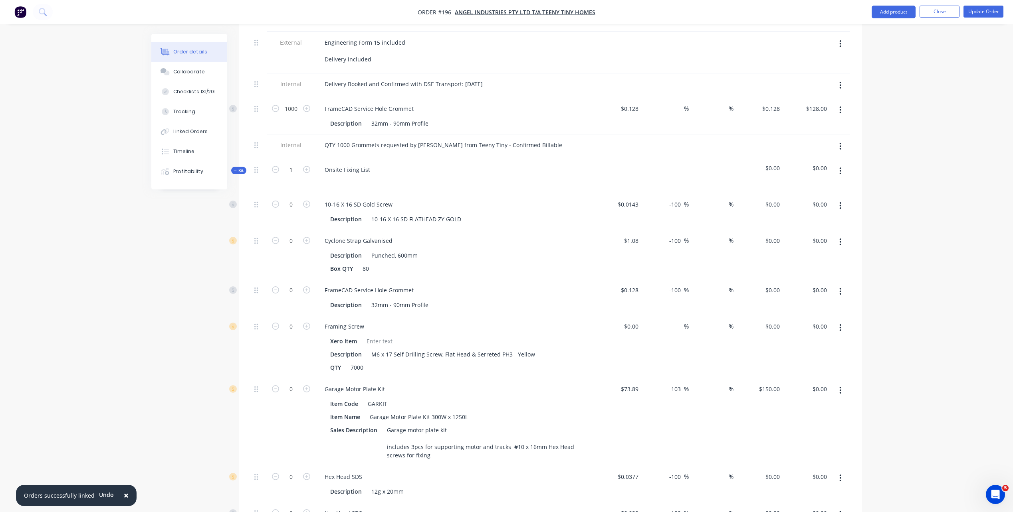
click at [841, 235] on button "button" at bounding box center [840, 242] width 19 height 14
click at [836, 289] on div "Delete" at bounding box center [811, 295] width 61 height 12
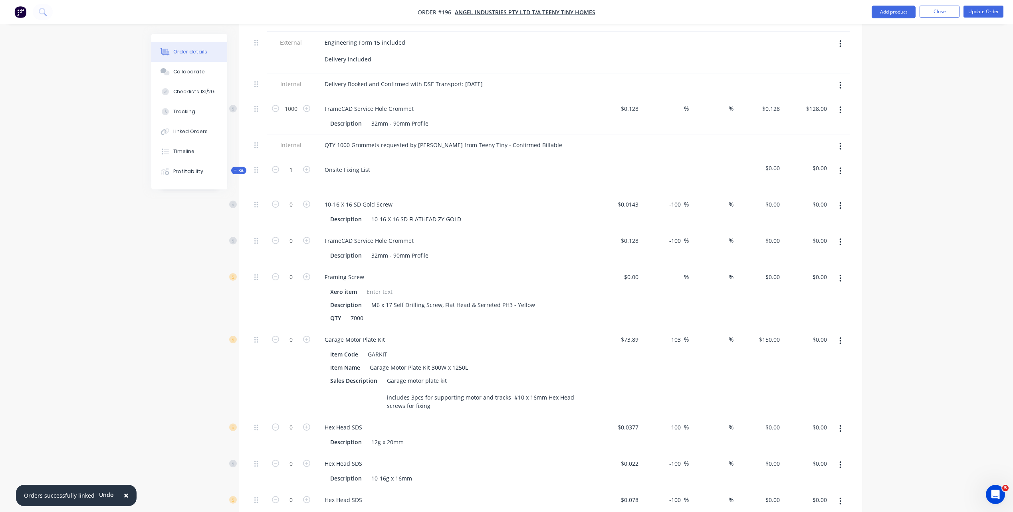
click at [841, 274] on icon "button" at bounding box center [840, 278] width 2 height 9
click at [838, 326] on div "Delete" at bounding box center [811, 332] width 61 height 12
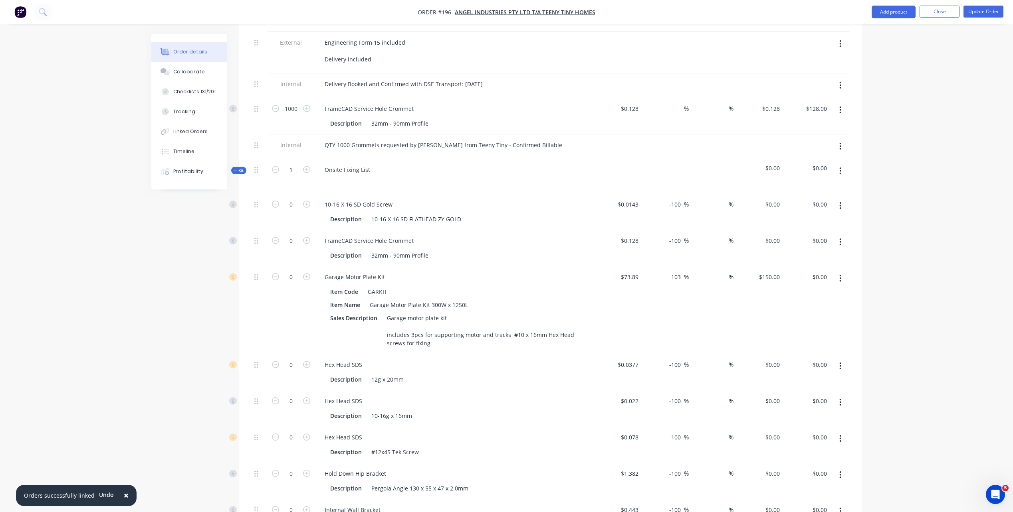
click at [842, 271] on button "button" at bounding box center [840, 278] width 19 height 14
click at [834, 328] on div "Duplicate Exclude from tax Delete" at bounding box center [812, 315] width 76 height 52
click at [834, 326] on div "Delete" at bounding box center [811, 332] width 61 height 12
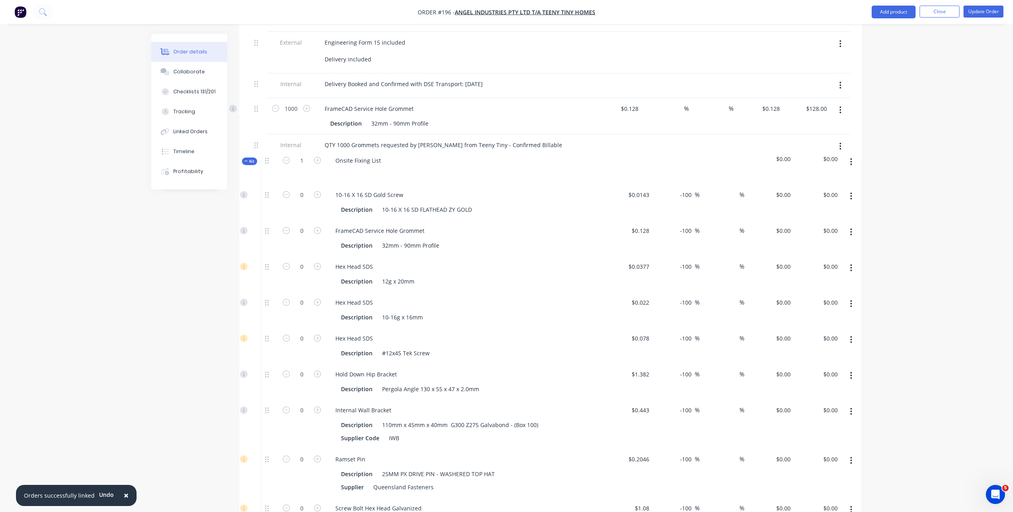
drag, startPoint x: 254, startPoint y: 165, endPoint x: 265, endPoint y: 164, distance: 10.8
click at [265, 164] on div "1 TT-FR1 Teeny Tiny Home Framing 9.6 x 4.0 $3,000.00 $3,000.00 55 55 % % $4,650…" at bounding box center [550, 505] width 599 height 1037
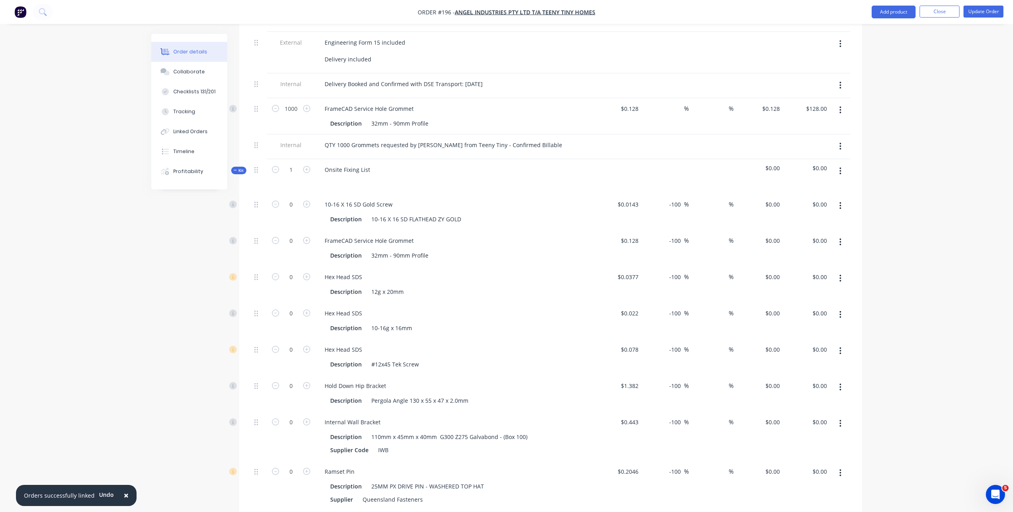
click at [843, 164] on button "button" at bounding box center [840, 171] width 19 height 14
click at [947, 192] on div "Order details Collaborate Checklists 131/201 Tracking Linked Orders Timeline Pr…" at bounding box center [506, 447] width 1013 height 1613
drag, startPoint x: 1002, startPoint y: 207, endPoint x: 617, endPoint y: 189, distance: 385.5
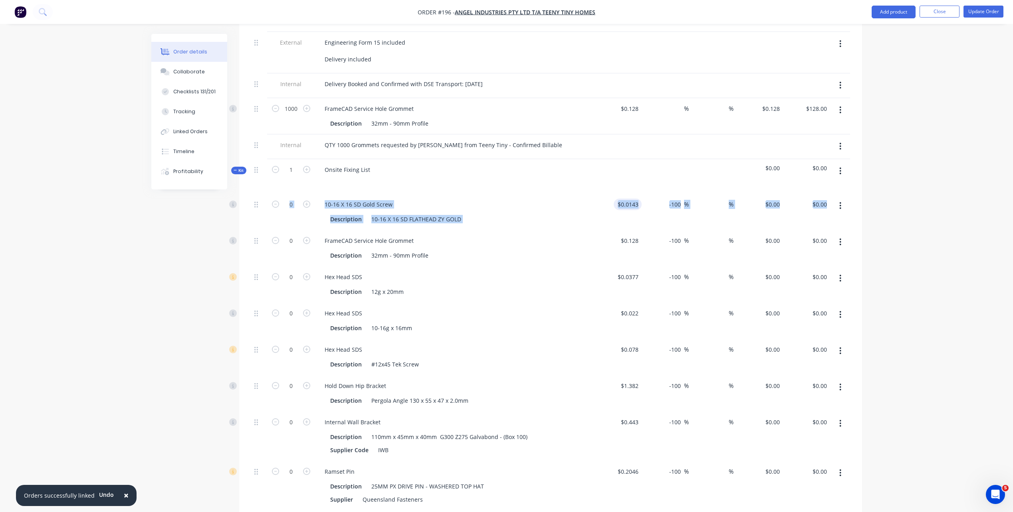
click at [593, 173] on div "Onsite Fixing List" at bounding box center [454, 176] width 279 height 35
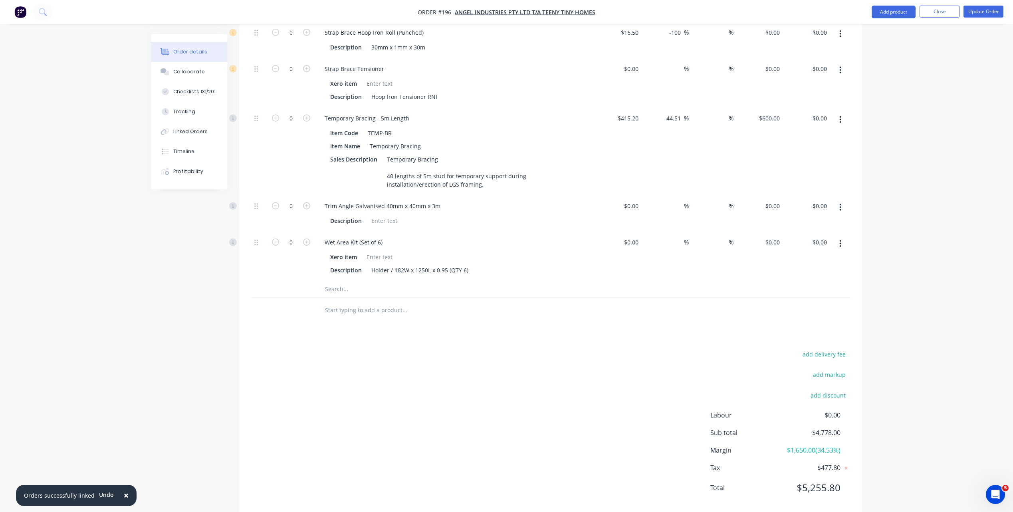
scroll to position [1089, 0]
click at [384, 299] on input "text" at bounding box center [404, 307] width 160 height 16
click at [339, 278] on input "text" at bounding box center [404, 286] width 160 height 16
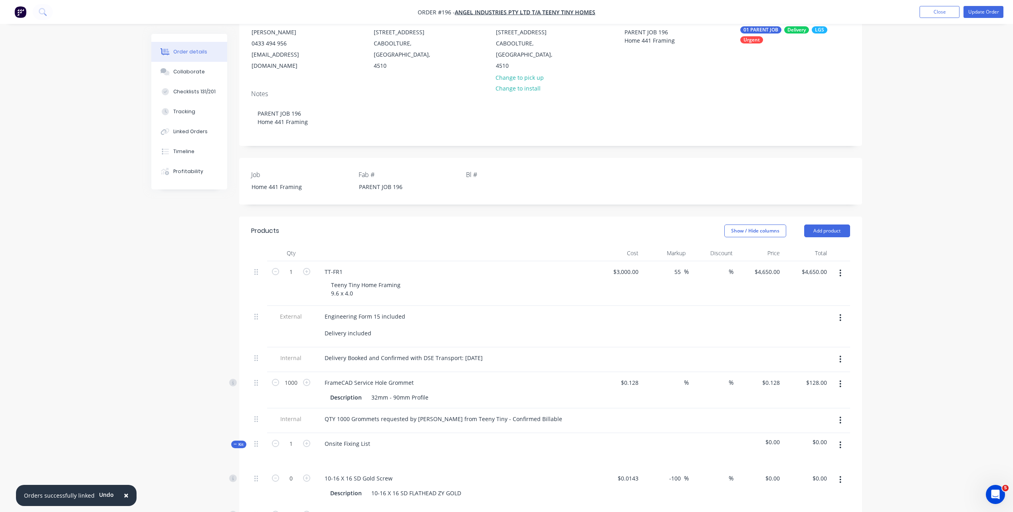
scroll to position [0, 0]
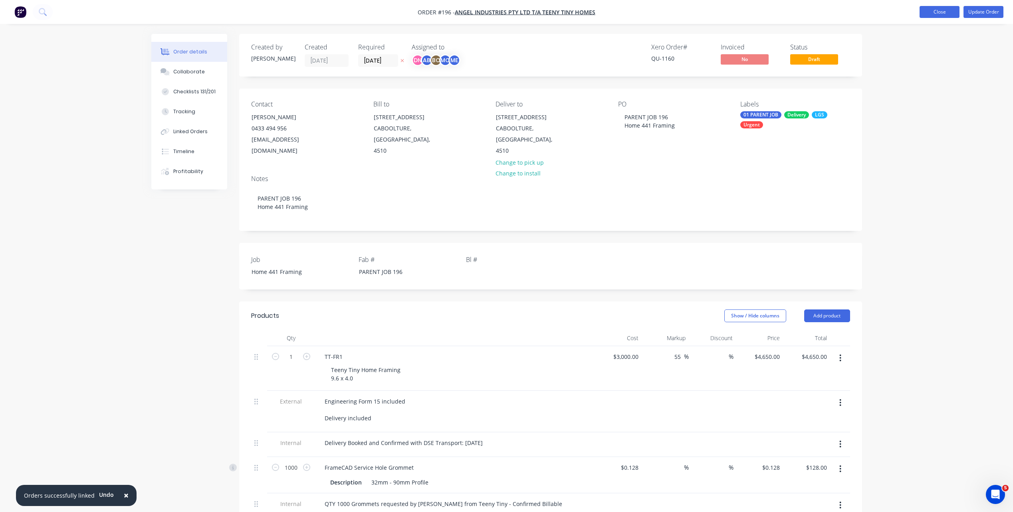
click at [945, 10] on button "Close" at bounding box center [939, 12] width 40 height 12
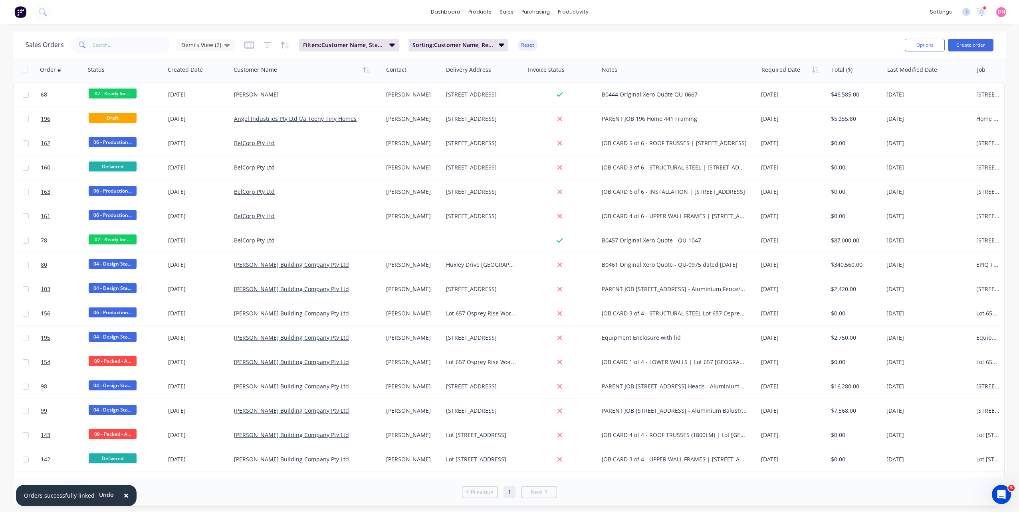
click at [602, 29] on div "× Orders successfully linked Undo dashboard products sales purchasing productiv…" at bounding box center [509, 256] width 1019 height 512
click at [225, 44] on icon at bounding box center [227, 45] width 6 height 9
click at [213, 148] on button "[PERSON_NAME]'s View" at bounding box center [224, 144] width 91 height 9
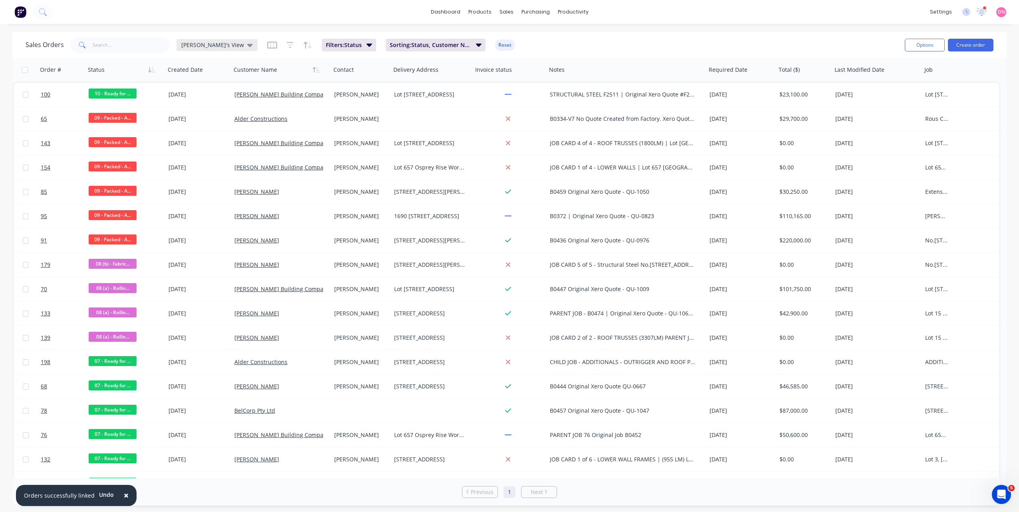
click at [222, 47] on div "[PERSON_NAME]'s View" at bounding box center [216, 45] width 81 height 12
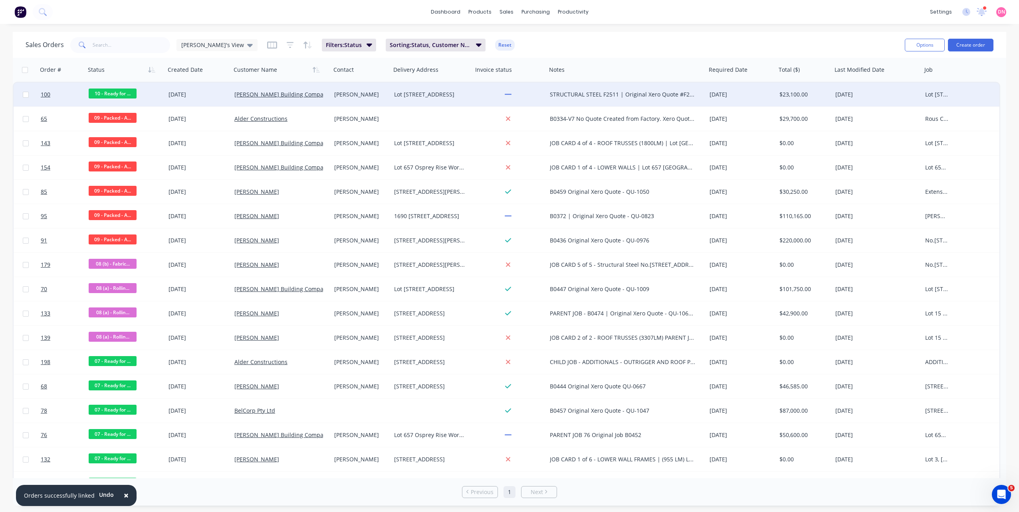
click at [119, 95] on span "10 - Ready for ..." at bounding box center [113, 94] width 48 height 10
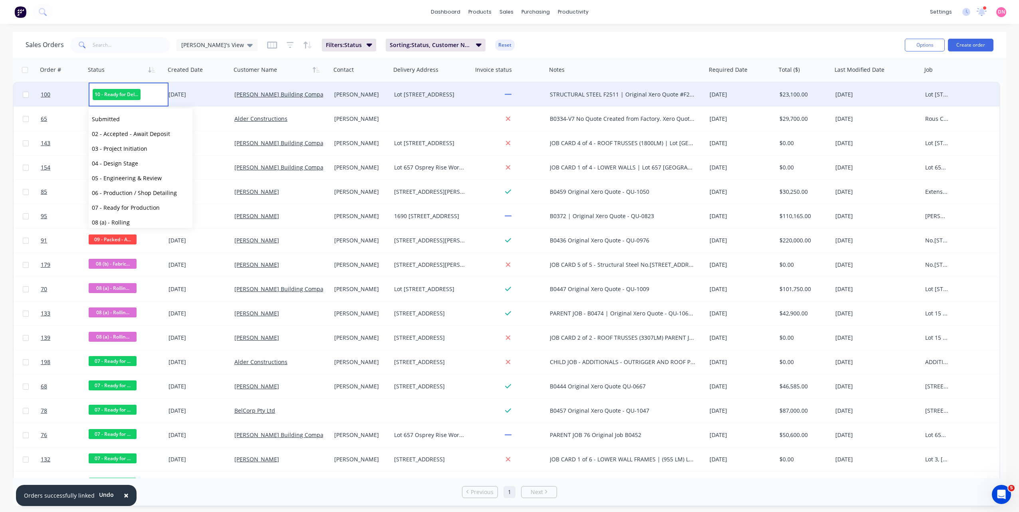
click at [119, 95] on span "10 - Ready for Delivery" at bounding box center [117, 94] width 48 height 11
click at [131, 97] on span "10 - Ready for Delivery" at bounding box center [117, 94] width 48 height 11
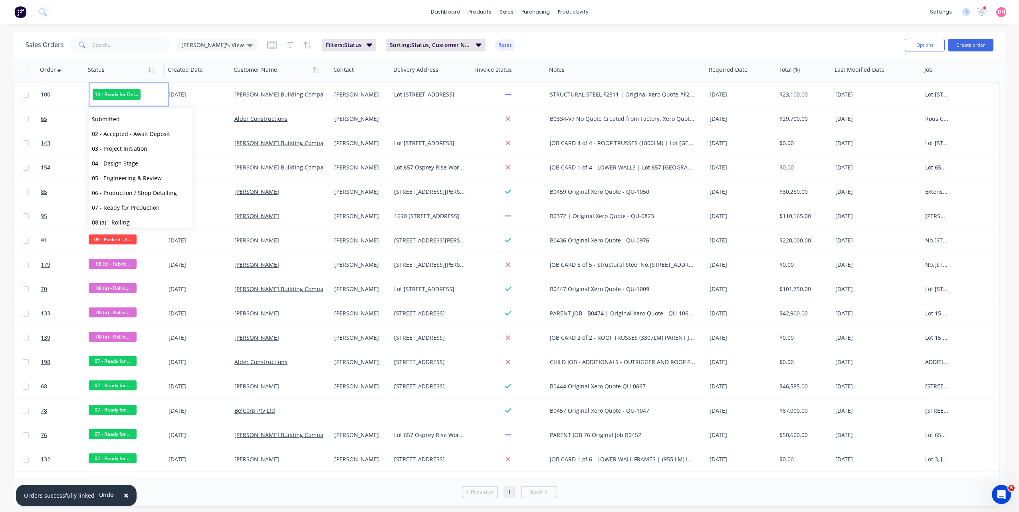
click at [136, 66] on div at bounding box center [123, 70] width 70 height 16
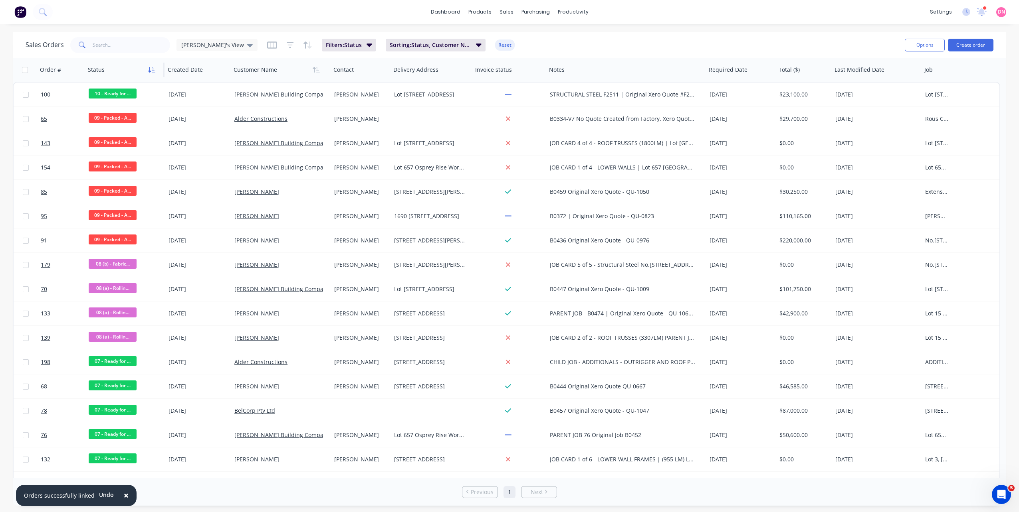
click at [153, 73] on button "button" at bounding box center [152, 70] width 12 height 12
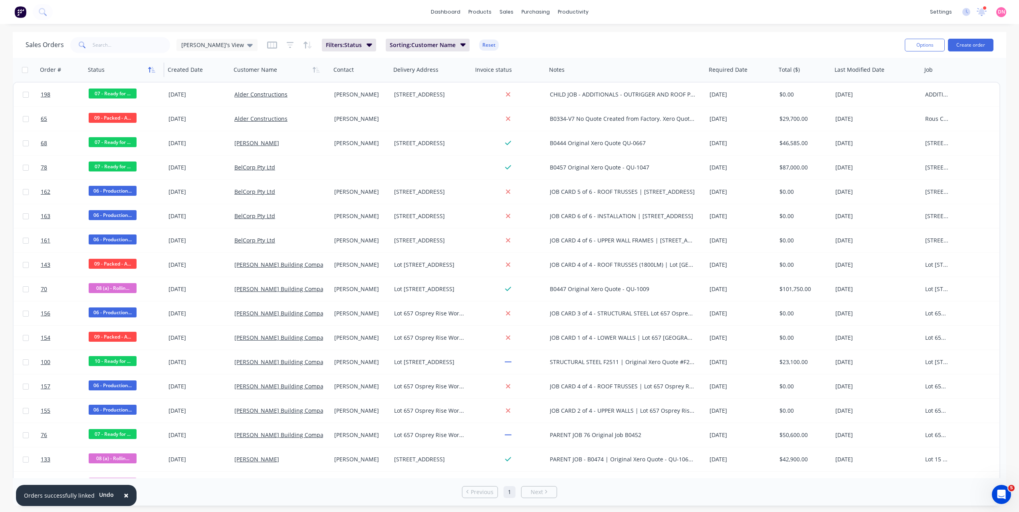
click at [155, 67] on icon "button" at bounding box center [151, 70] width 7 height 6
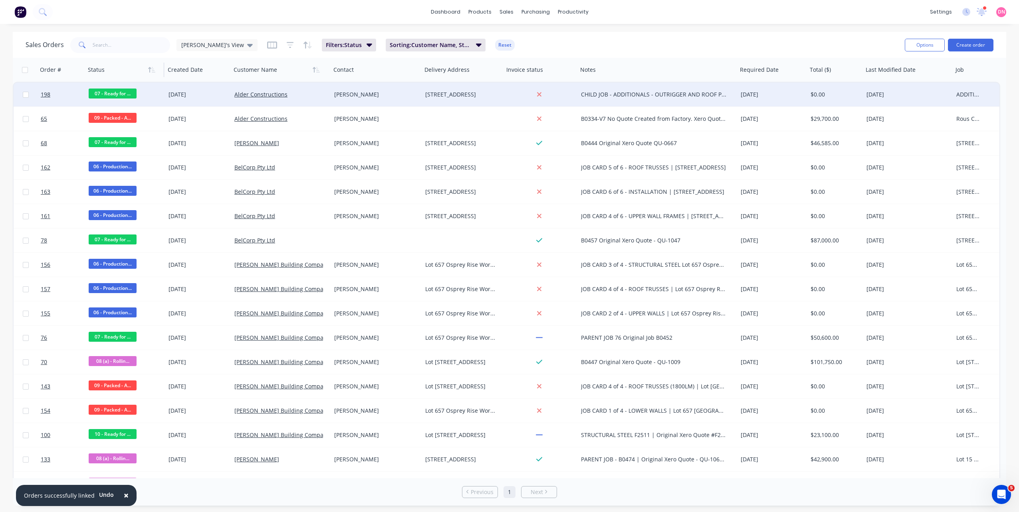
drag, startPoint x: 389, startPoint y: 72, endPoint x: 420, endPoint y: 83, distance: 32.8
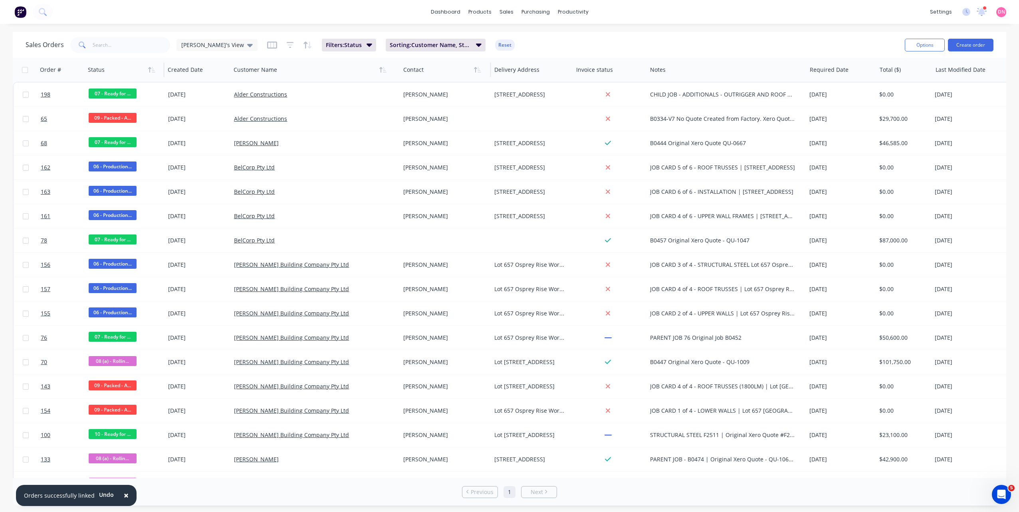
drag, startPoint x: 329, startPoint y: 69, endPoint x: 399, endPoint y: 75, distance: 70.1
click at [399, 75] on div at bounding box center [399, 70] width 1 height 14
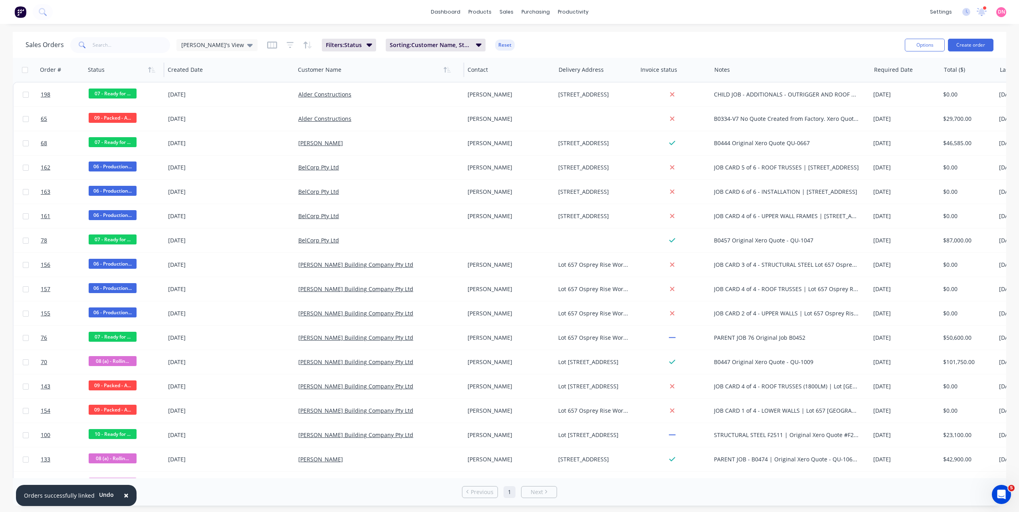
drag, startPoint x: 229, startPoint y: 70, endPoint x: 295, endPoint y: 77, distance: 65.9
click at [295, 77] on div "Created Date" at bounding box center [229, 70] width 130 height 24
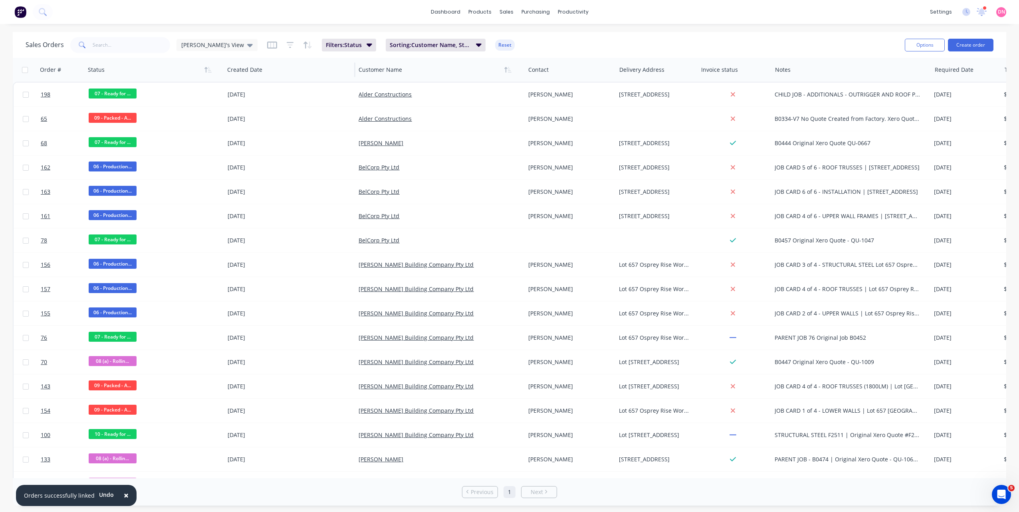
drag, startPoint x: 163, startPoint y: 69, endPoint x: 223, endPoint y: 78, distance: 60.1
click at [223, 78] on div "Status" at bounding box center [154, 70] width 139 height 24
click at [217, 49] on div "[PERSON_NAME]'s View" at bounding box center [216, 45] width 81 height 12
click at [389, 27] on div "× Orders successfully linked Undo dashboard products sales purchasing productiv…" at bounding box center [509, 256] width 1019 height 512
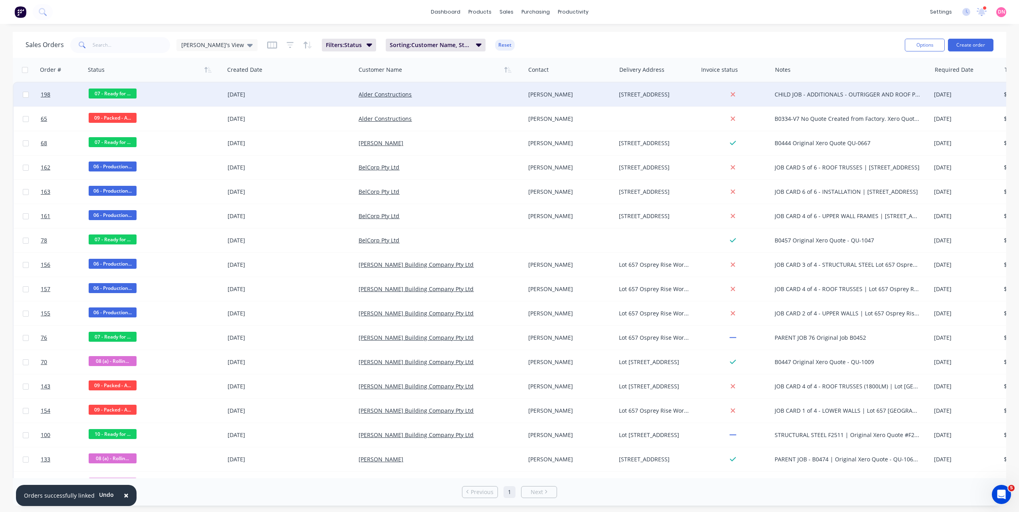
click at [839, 97] on div "CHILD JOB - ADDITIONALS - OUTRIGGER AND ROOF PANELS" at bounding box center [846, 95] width 145 height 8
click at [178, 89] on div "07 - Ready for ..." at bounding box center [152, 95] width 126 height 12
click at [397, 93] on link "Alder Constructions" at bounding box center [384, 95] width 53 height 8
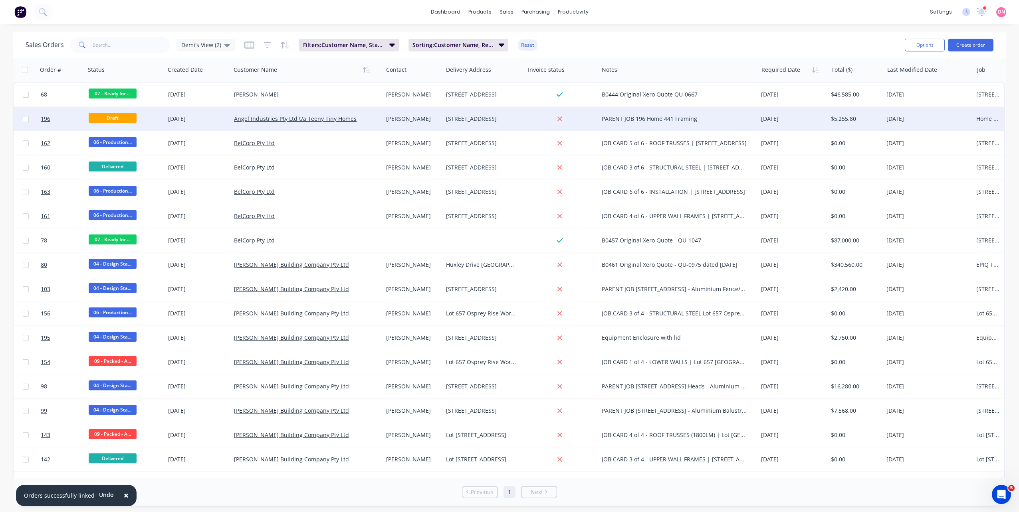
click at [145, 111] on div "Draft" at bounding box center [124, 119] width 79 height 24
click at [107, 117] on div at bounding box center [124, 119] width 79 height 24
click at [285, 117] on link "Angel Industries Pty Ltd t/a Teeny Tiny Homes" at bounding box center [295, 119] width 123 height 8
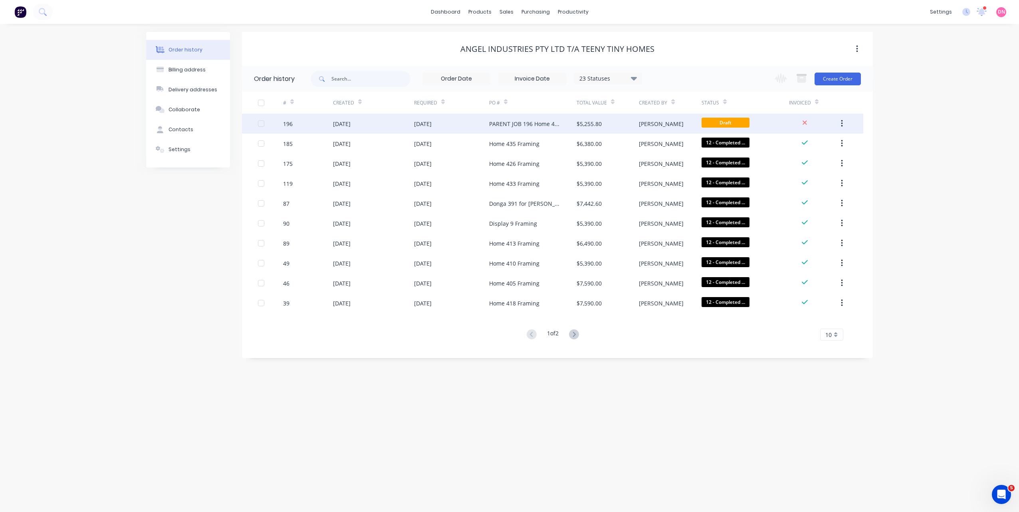
click at [697, 128] on div "[PERSON_NAME]" at bounding box center [670, 124] width 62 height 20
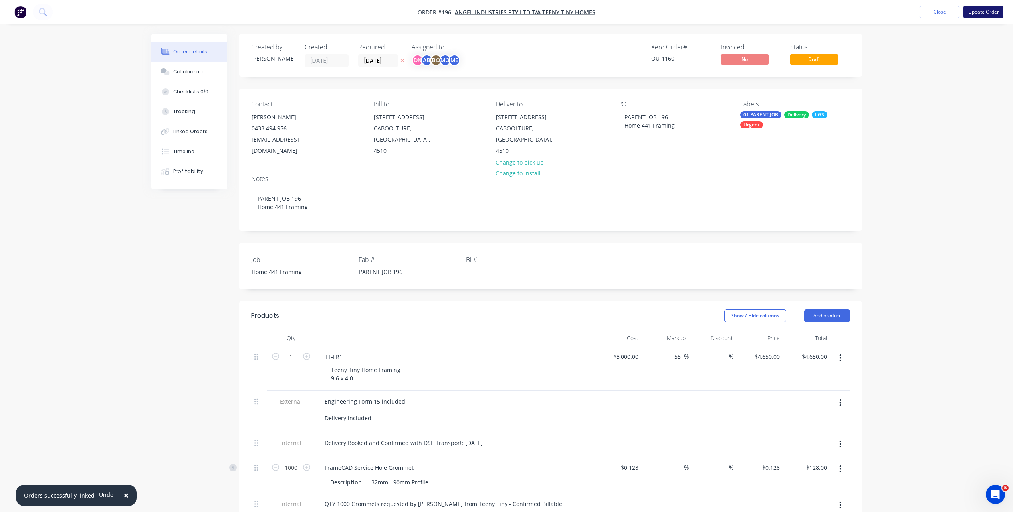
click at [971, 12] on button "Update Order" at bounding box center [983, 12] width 40 height 12
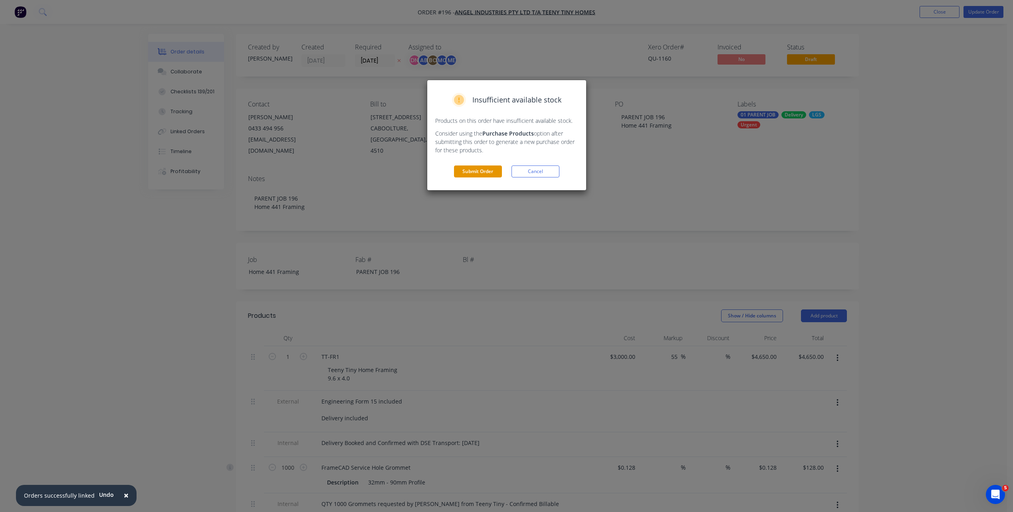
click at [469, 173] on button "Submit Order" at bounding box center [478, 172] width 48 height 12
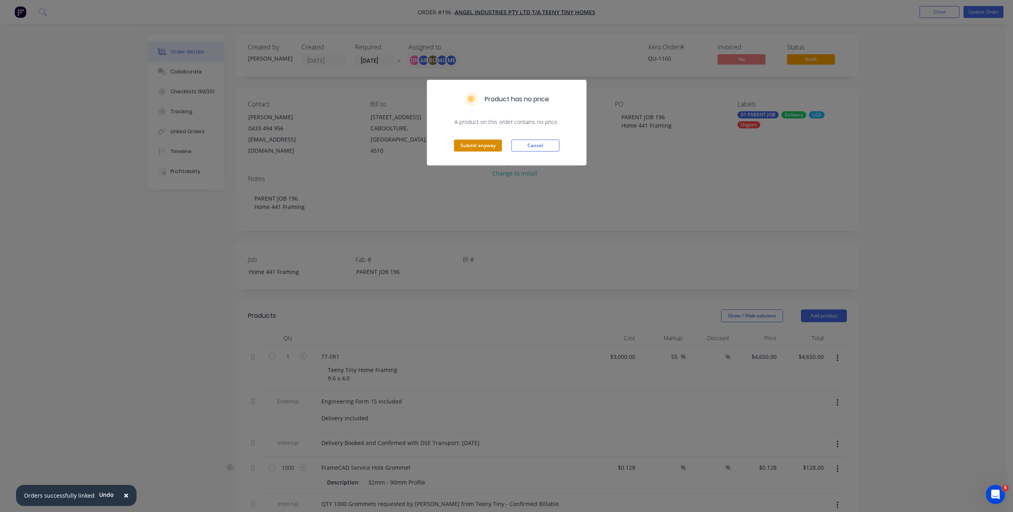
click at [479, 149] on button "Submit anyway" at bounding box center [478, 146] width 48 height 12
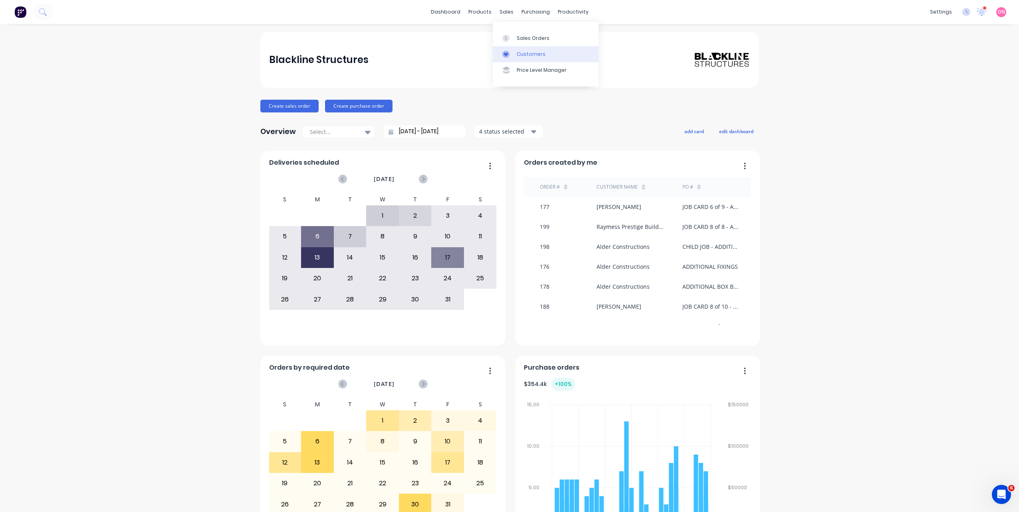
drag, startPoint x: 508, startPoint y: 34, endPoint x: 598, endPoint y: 59, distance: 93.1
click at [508, 34] on link "Sales Orders" at bounding box center [545, 38] width 106 height 16
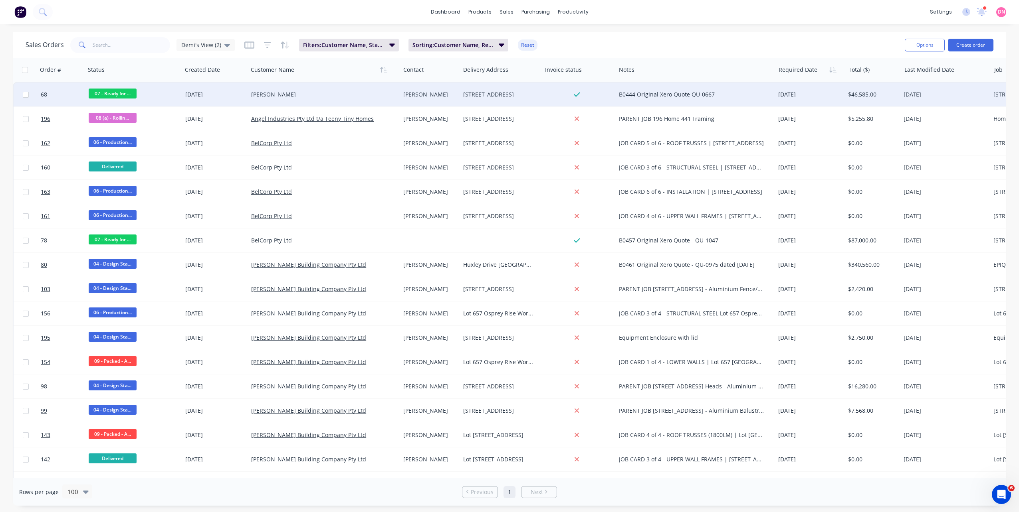
drag, startPoint x: 164, startPoint y: 71, endPoint x: 181, endPoint y: 85, distance: 21.9
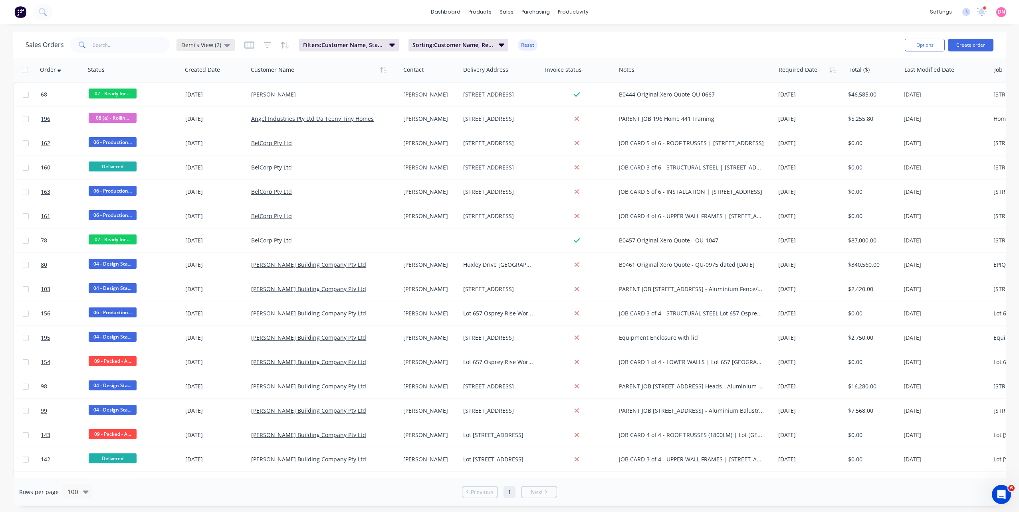
click at [212, 42] on span "Demi's View (2)" at bounding box center [201, 45] width 40 height 8
click at [239, 151] on div "[PERSON_NAME]'s View edit" at bounding box center [232, 145] width 107 height 16
click at [202, 146] on button "[PERSON_NAME]'s View" at bounding box center [224, 144] width 91 height 9
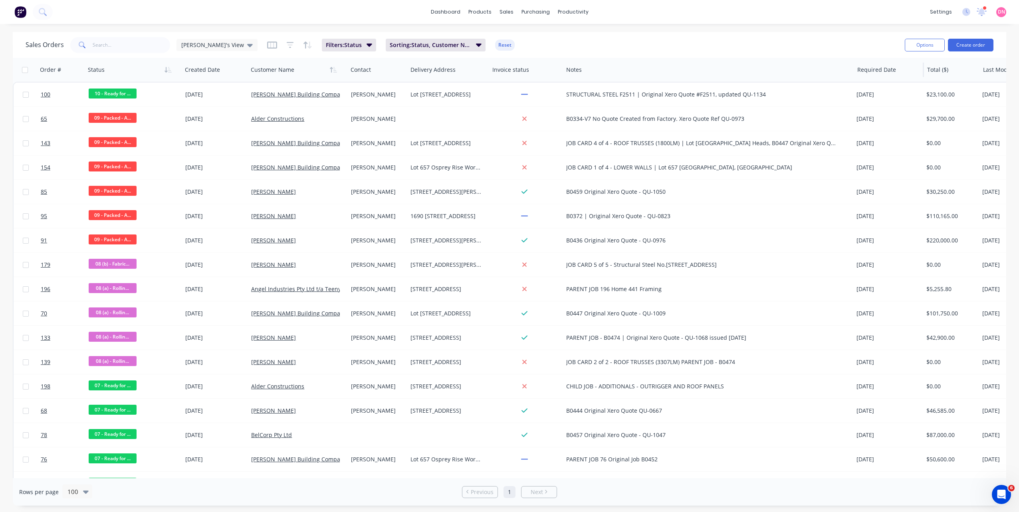
drag, startPoint x: 722, startPoint y: 68, endPoint x: 853, endPoint y: 76, distance: 131.5
click at [853, 76] on div at bounding box center [852, 70] width 1 height 14
click at [201, 40] on div "[PERSON_NAME]'s View" at bounding box center [216, 45] width 81 height 12
click at [583, 44] on div "Sales Orders [PERSON_NAME]'s View Filters: Status Sorting: Status, Customer Nam…" at bounding box center [462, 45] width 872 height 20
click at [247, 48] on icon at bounding box center [250, 45] width 6 height 9
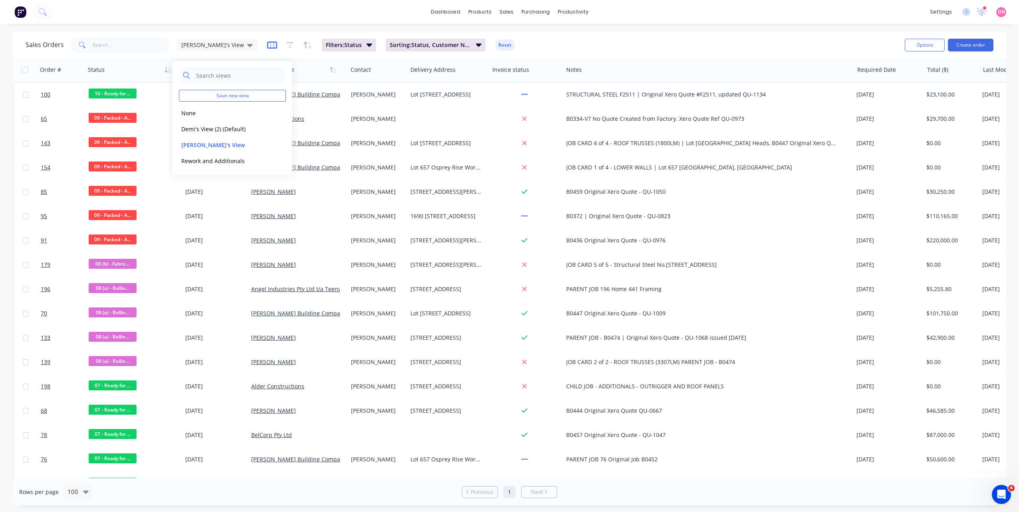
click at [267, 45] on icon "button" at bounding box center [272, 45] width 10 height 8
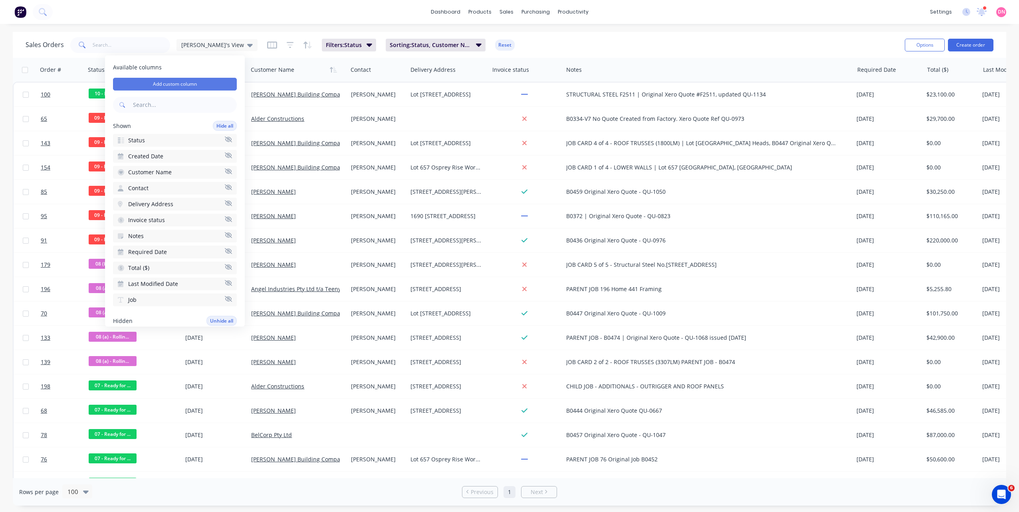
click at [215, 84] on button "Add custom column" at bounding box center [175, 84] width 124 height 13
click at [307, 67] on input at bounding box center [310, 67] width 130 height 12
click at [283, 68] on input at bounding box center [310, 67] width 130 height 12
type input "Card Type"
click at [291, 84] on div at bounding box center [304, 88] width 108 height 10
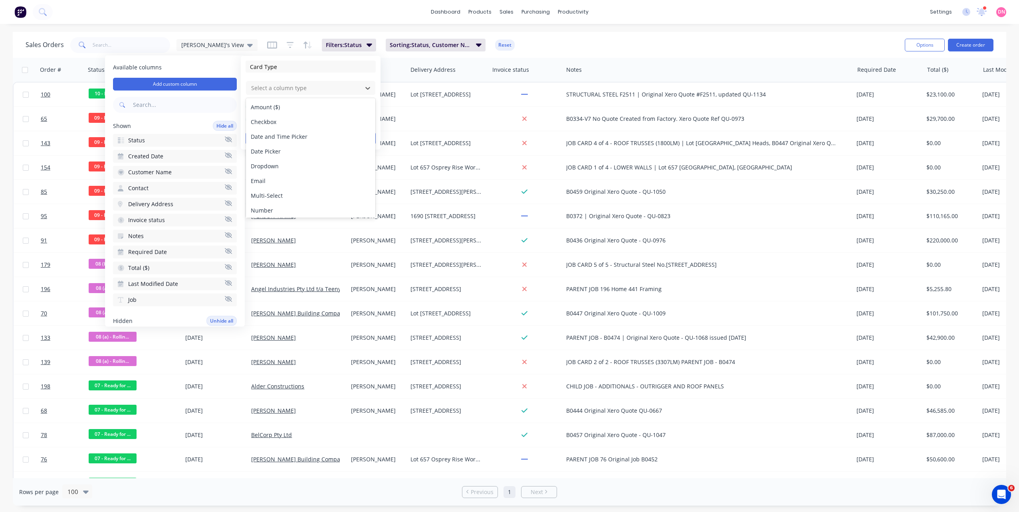
click at [293, 163] on div "Dropdown" at bounding box center [310, 166] width 129 height 15
click at [305, 148] on input at bounding box center [310, 148] width 130 height 12
click at [256, 107] on span at bounding box center [255, 106] width 7 height 7
click at [245, 103] on input "Display on each order's page" at bounding box center [245, 103] width 0 height 0
click at [256, 107] on label "Display on each order's page" at bounding box center [252, 106] width 14 height 7
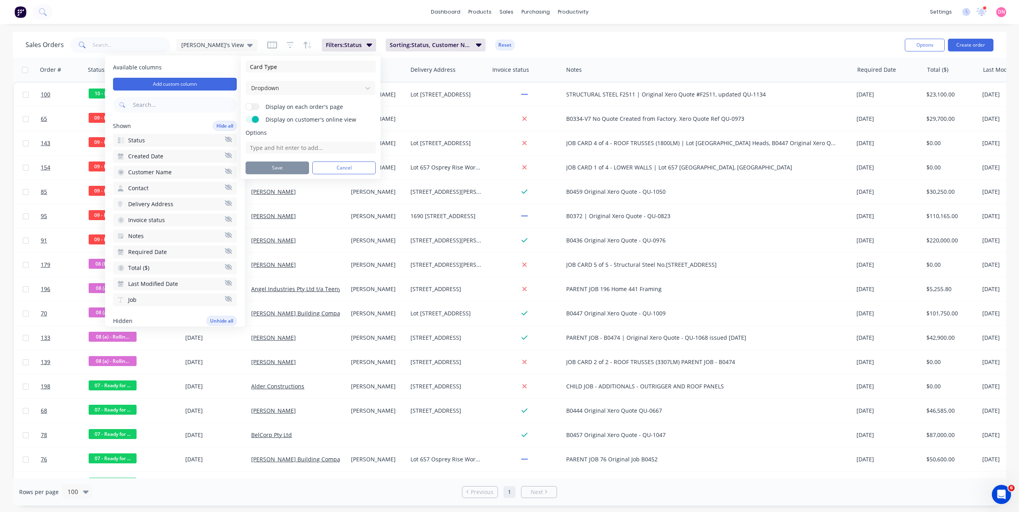
click at [245, 103] on input "Display on each order's page" at bounding box center [245, 103] width 0 height 0
click at [253, 123] on div "Display on customer's online view" at bounding box center [310, 120] width 130 height 8
click at [253, 122] on span at bounding box center [255, 119] width 7 height 7
click at [245, 116] on input "Display on customer's online view" at bounding box center [245, 116] width 0 height 0
click at [272, 148] on input at bounding box center [310, 148] width 130 height 12
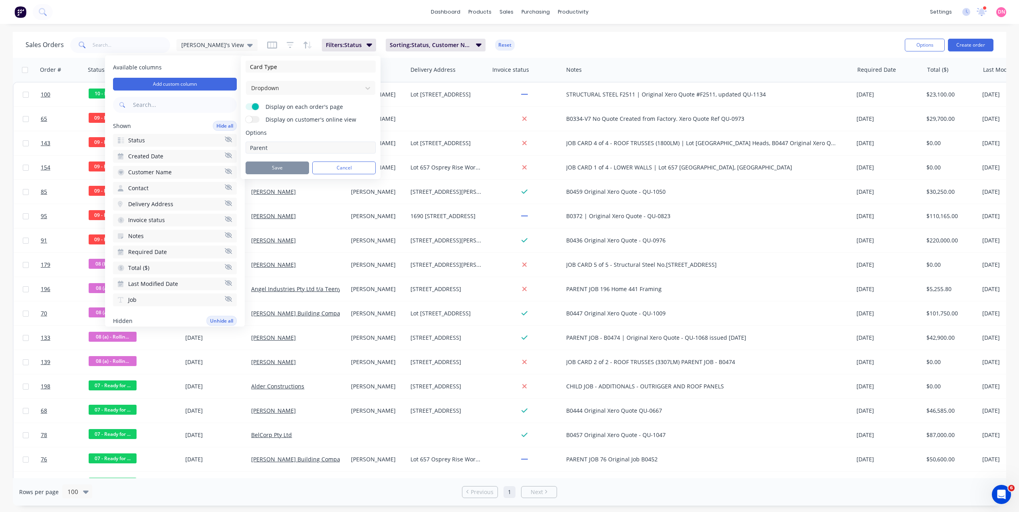
type input "Parent"
type input "Child"
click at [370, 165] on button "edit" at bounding box center [370, 167] width 10 height 8
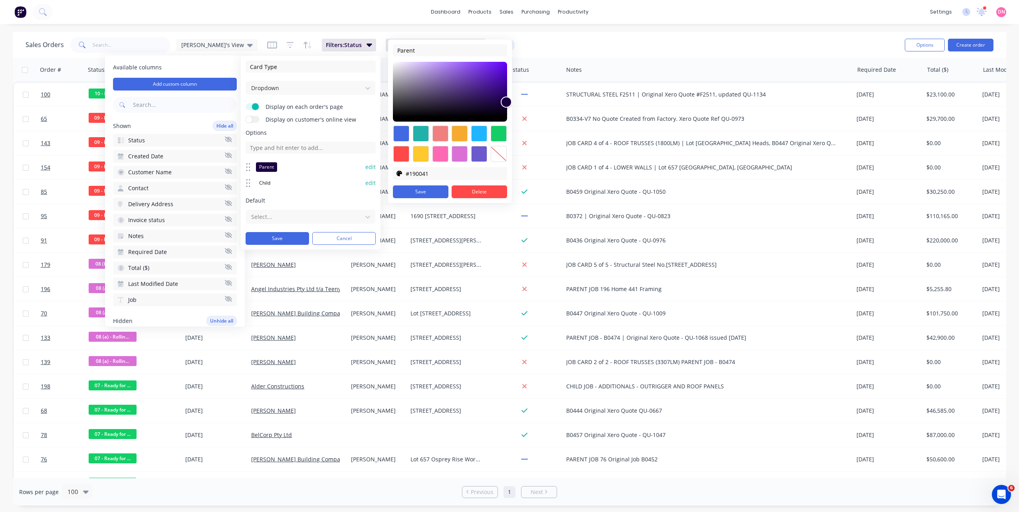
click at [370, 165] on button "edit" at bounding box center [370, 167] width 10 height 8
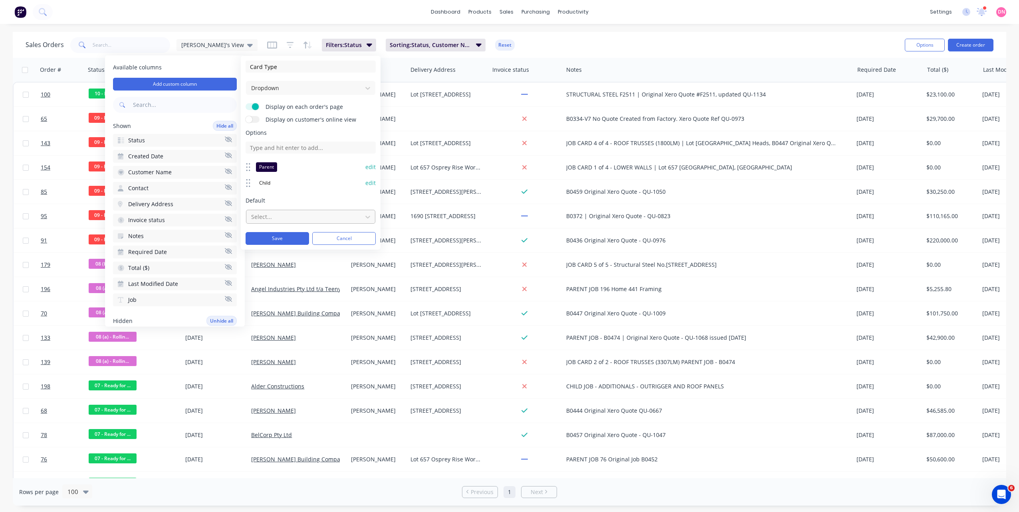
click at [293, 215] on div at bounding box center [304, 217] width 108 height 10
click at [301, 204] on span "Default" at bounding box center [310, 201] width 130 height 8
click at [297, 214] on div at bounding box center [304, 217] width 108 height 10
click at [305, 202] on span "Default" at bounding box center [310, 201] width 130 height 8
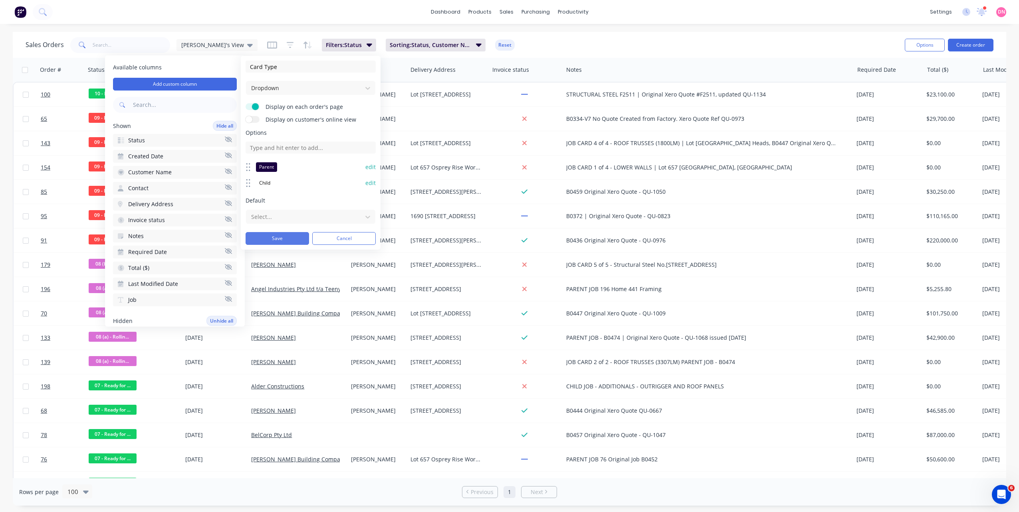
click at [288, 243] on button "Save" at bounding box center [276, 238] width 63 height 13
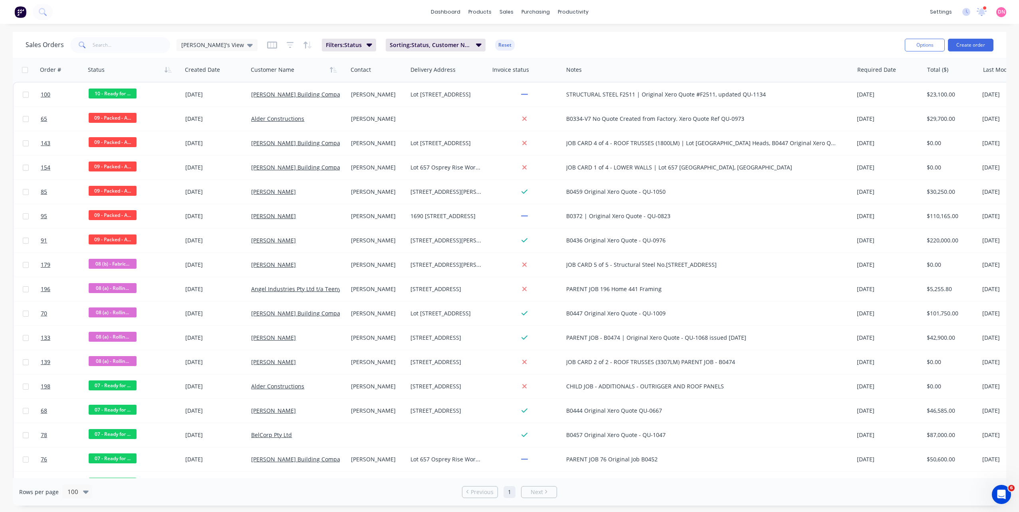
scroll to position [0, 158]
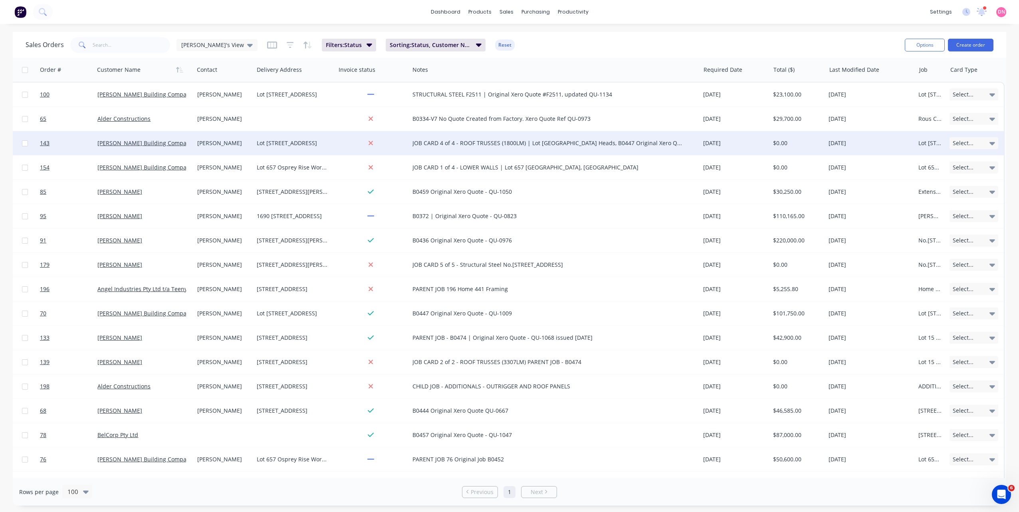
click at [987, 138] on div "Select..." at bounding box center [973, 143] width 48 height 12
click at [946, 196] on button "Child" at bounding box center [963, 202] width 80 height 16
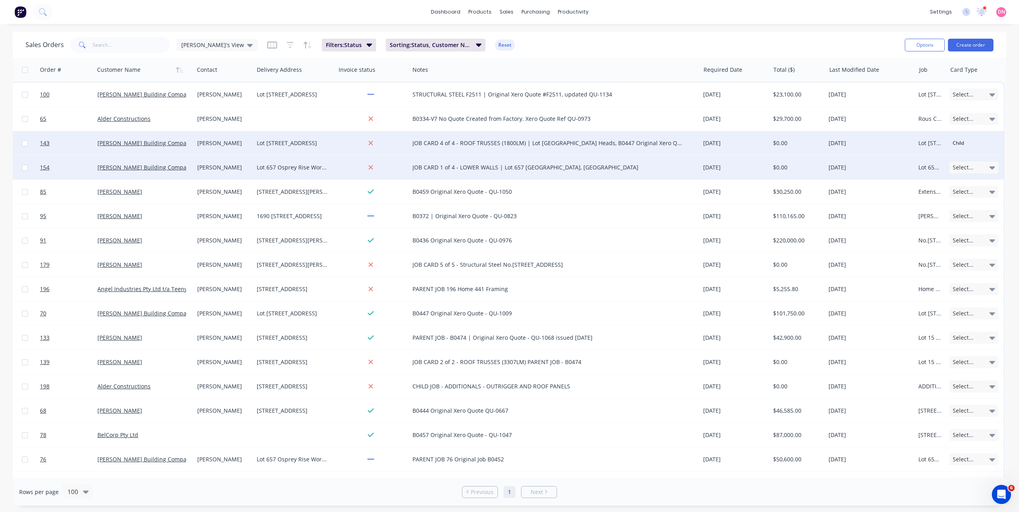
click at [977, 168] on div "Select..." at bounding box center [973, 168] width 48 height 12
click at [967, 213] on button "Parent" at bounding box center [963, 210] width 80 height 16
click at [959, 161] on div "Parent" at bounding box center [974, 168] width 57 height 24
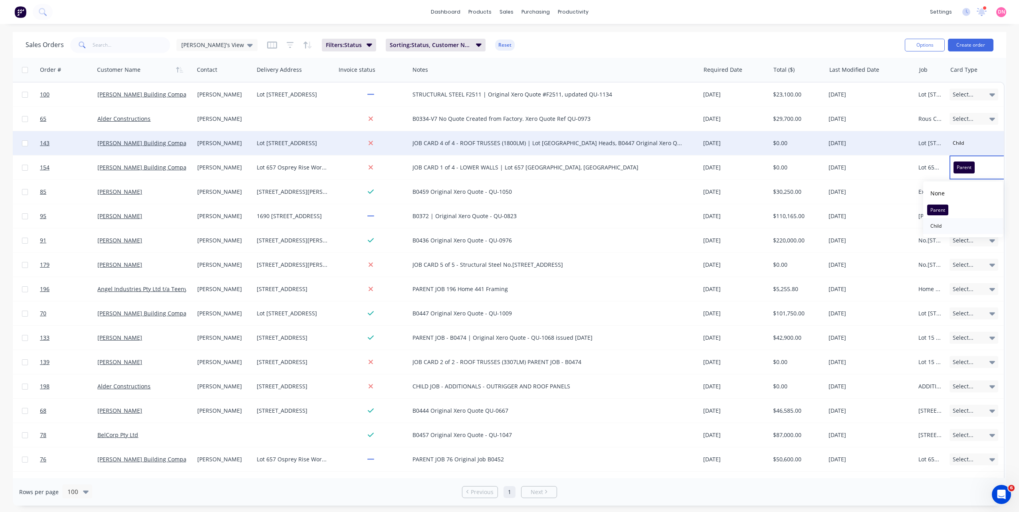
click at [970, 225] on button "Child" at bounding box center [963, 226] width 80 height 16
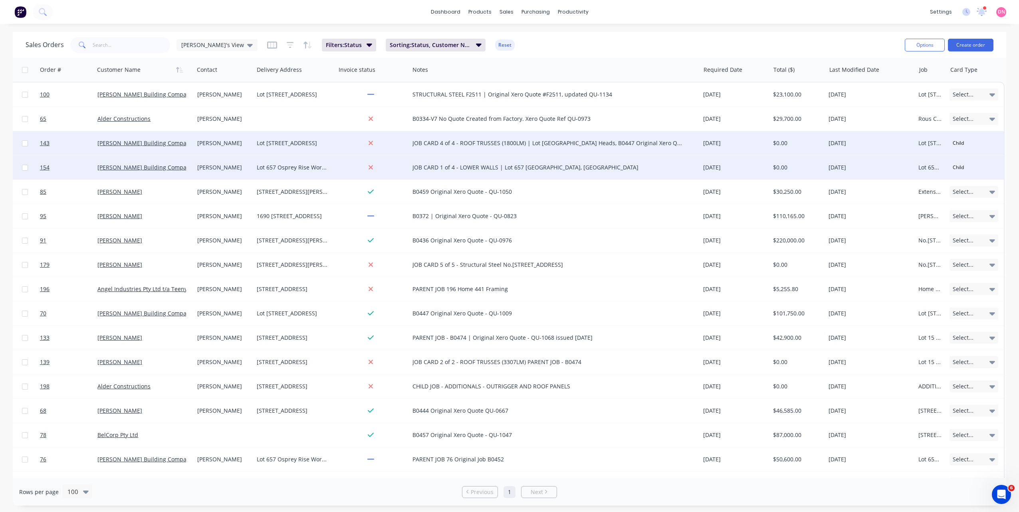
click at [576, 169] on div "JOB CARD 1 of 4 - LOWER WALLS | Lot 657 [GEOGRAPHIC_DATA], [GEOGRAPHIC_DATA]" at bounding box center [547, 168] width 270 height 8
click at [43, 166] on span "154" at bounding box center [45, 168] width 10 height 8
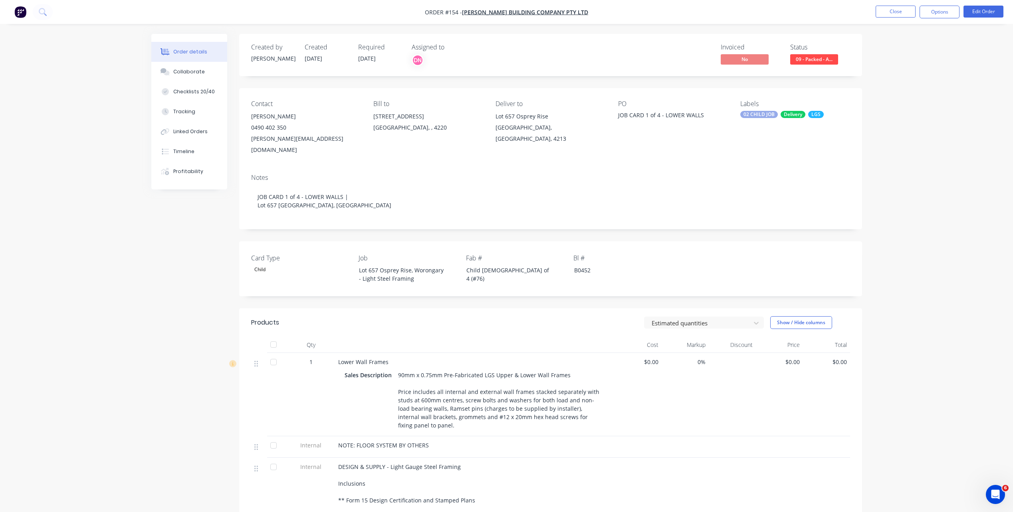
click at [260, 265] on div "Child" at bounding box center [260, 270] width 18 height 10
click at [319, 253] on label "Card Type" at bounding box center [301, 258] width 100 height 10
click at [756, 114] on div "02 CHILD JOB" at bounding box center [759, 114] width 38 height 7
click at [720, 155] on div "Contact [PERSON_NAME] [PHONE_NUMBER] [PERSON_NAME][EMAIL_ADDRESS][DOMAIN_NAME] …" at bounding box center [550, 127] width 623 height 79
click at [292, 126] on div "0490 402 350" at bounding box center [305, 127] width 109 height 11
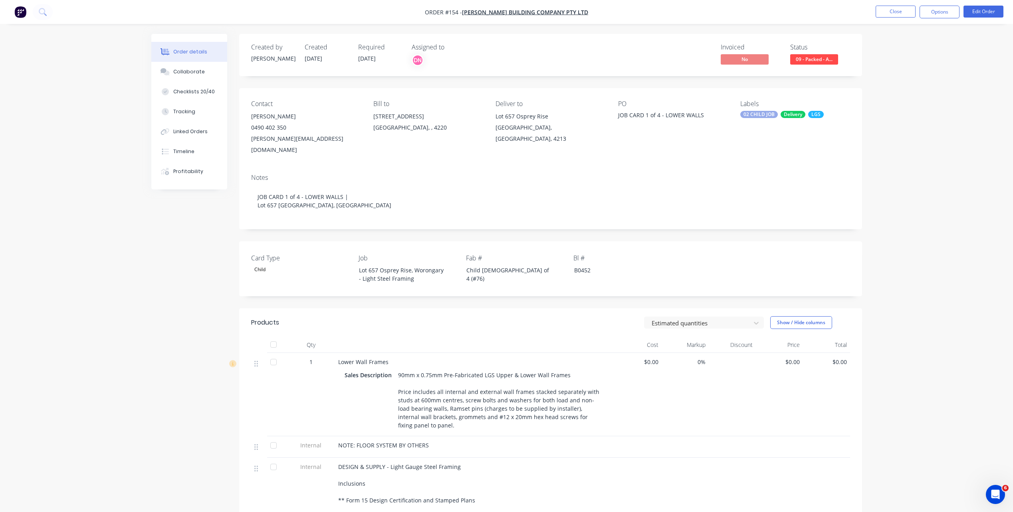
click at [287, 117] on div "[PERSON_NAME]" at bounding box center [305, 116] width 109 height 11
click at [280, 117] on div "[PERSON_NAME]" at bounding box center [305, 116] width 109 height 11
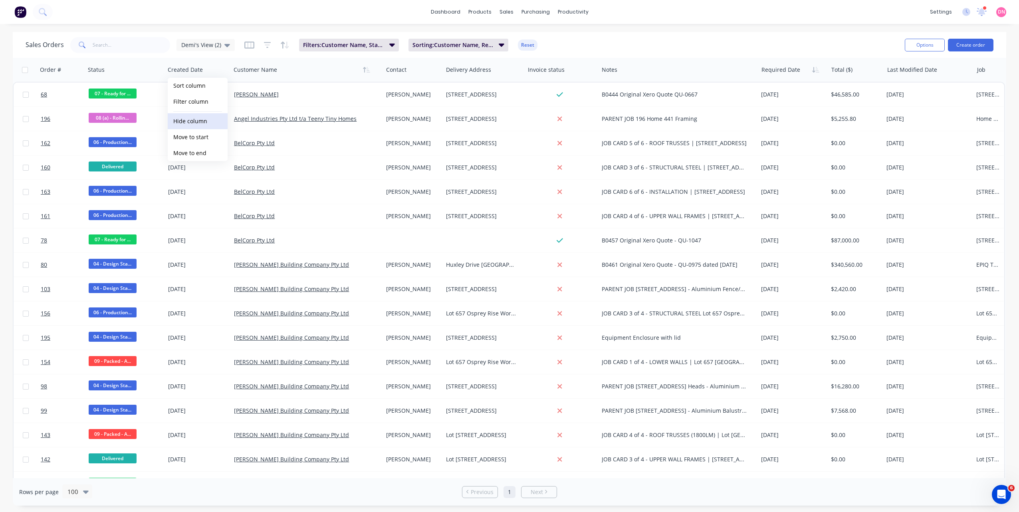
click at [204, 125] on button "Hide column" at bounding box center [198, 121] width 60 height 16
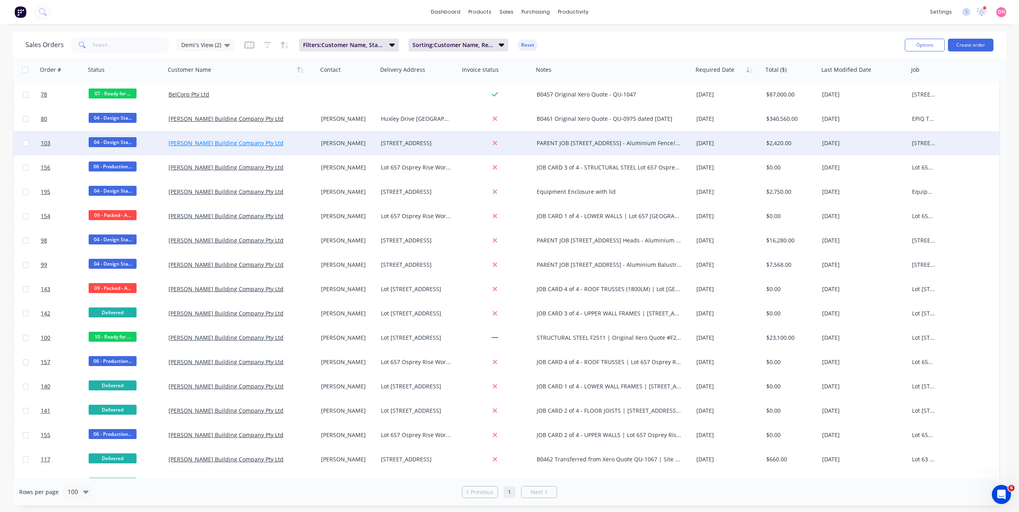
scroll to position [200, 0]
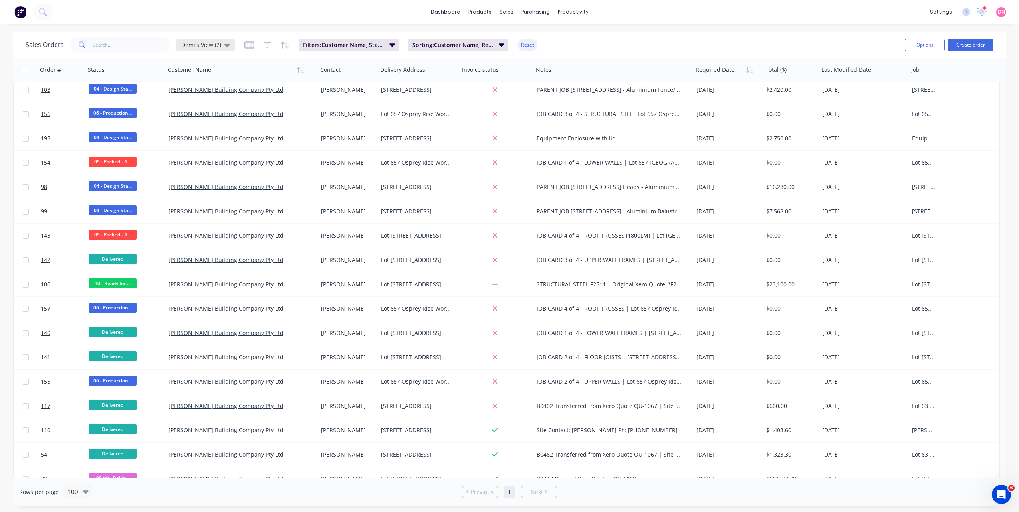
click at [219, 51] on div "Sales Orders Demi's View (2)" at bounding box center [130, 45] width 209 height 16
click at [219, 48] on span "Demi's View (2)" at bounding box center [201, 45] width 40 height 8
click at [209, 114] on button "None" at bounding box center [224, 113] width 91 height 9
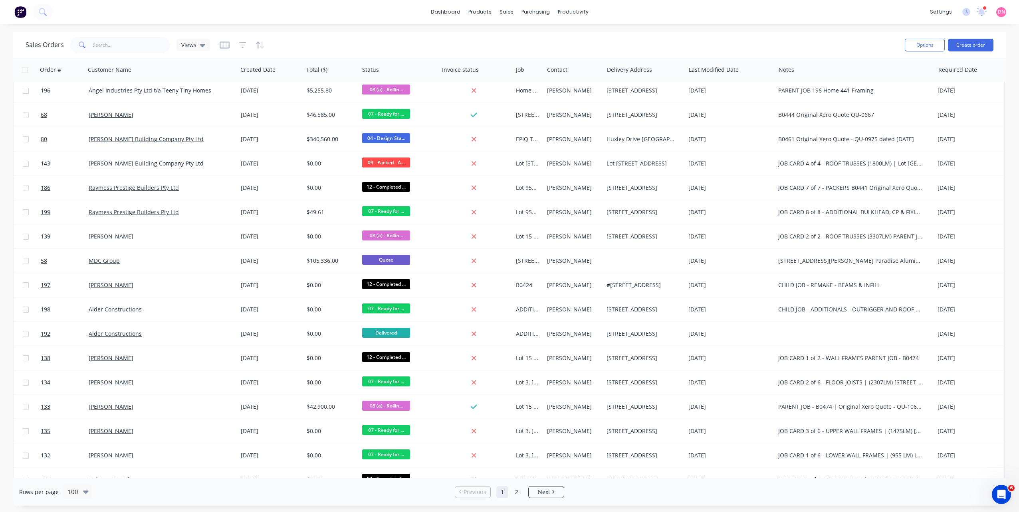
scroll to position [0, 0]
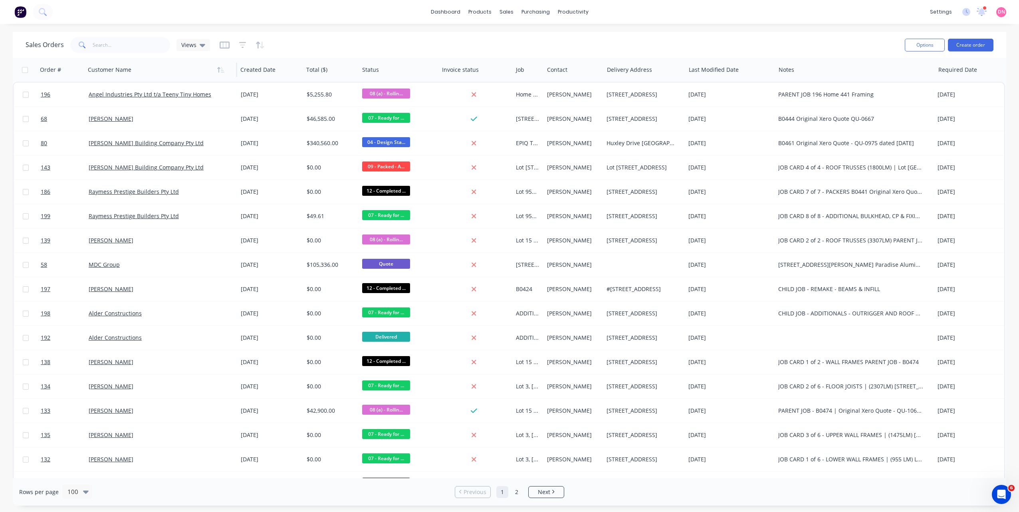
click at [154, 72] on div at bounding box center [157, 70] width 139 height 16
click at [222, 69] on icon "button" at bounding box center [223, 70] width 4 height 6
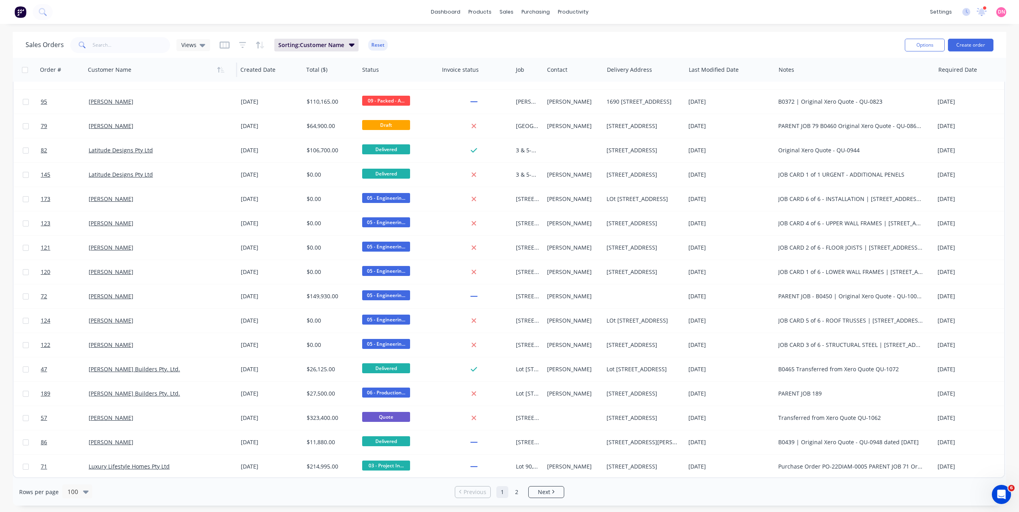
scroll to position [2042, 0]
click at [274, 126] on button "Hide column" at bounding box center [270, 121] width 60 height 16
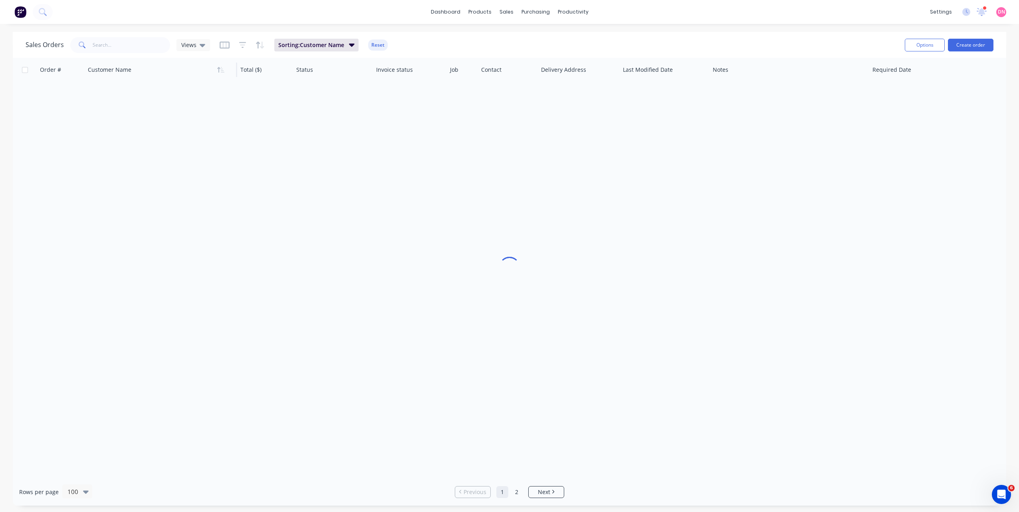
scroll to position [0, 0]
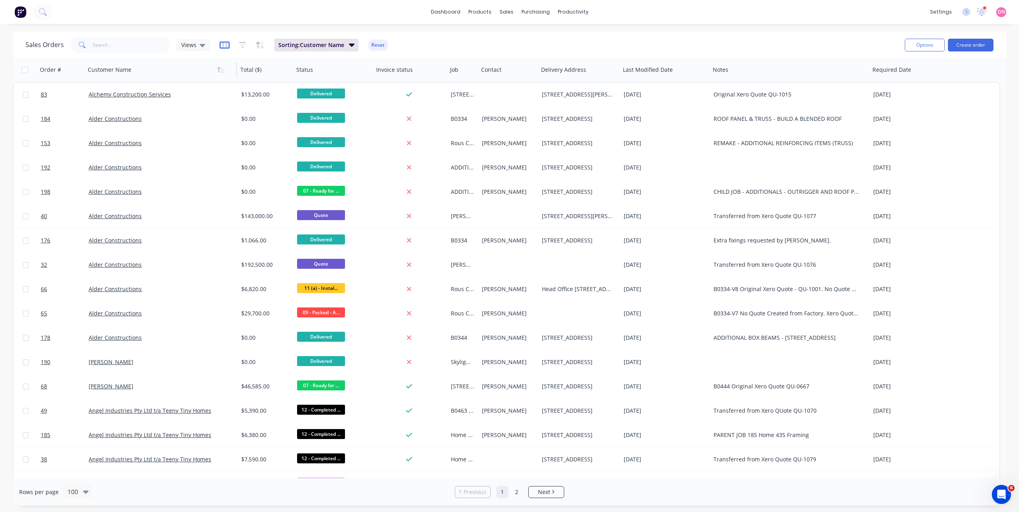
click at [220, 47] on icon "button" at bounding box center [225, 45] width 10 height 7
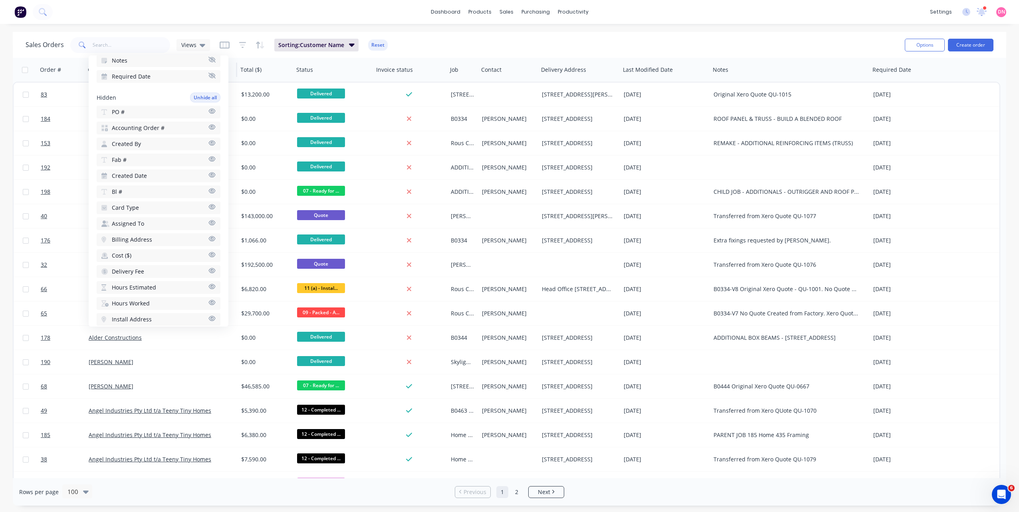
scroll to position [199, 0]
click at [221, 48] on icon "button" at bounding box center [225, 45] width 10 height 7
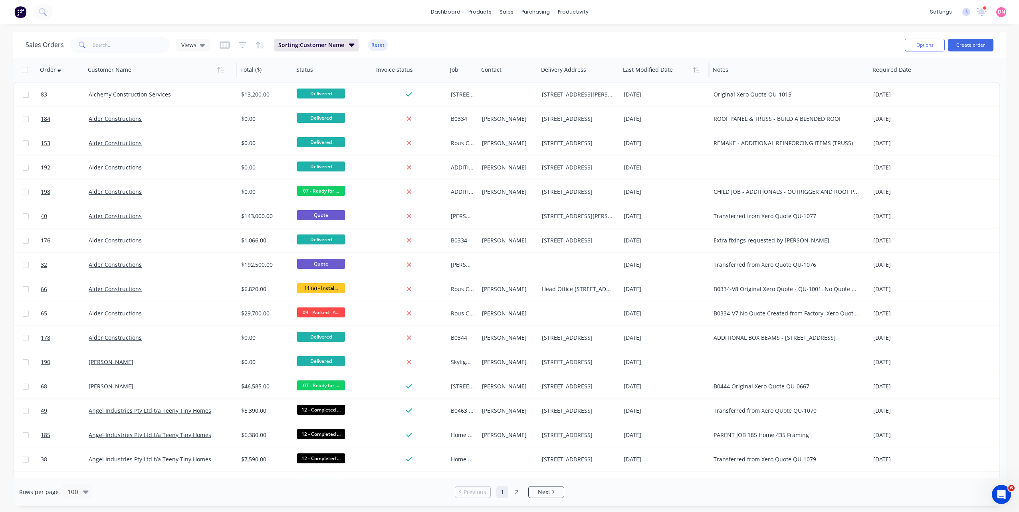
drag, startPoint x: 619, startPoint y: 67, endPoint x: 640, endPoint y: 72, distance: 20.9
click at [642, 71] on div "Last Modified Date" at bounding box center [664, 70] width 90 height 24
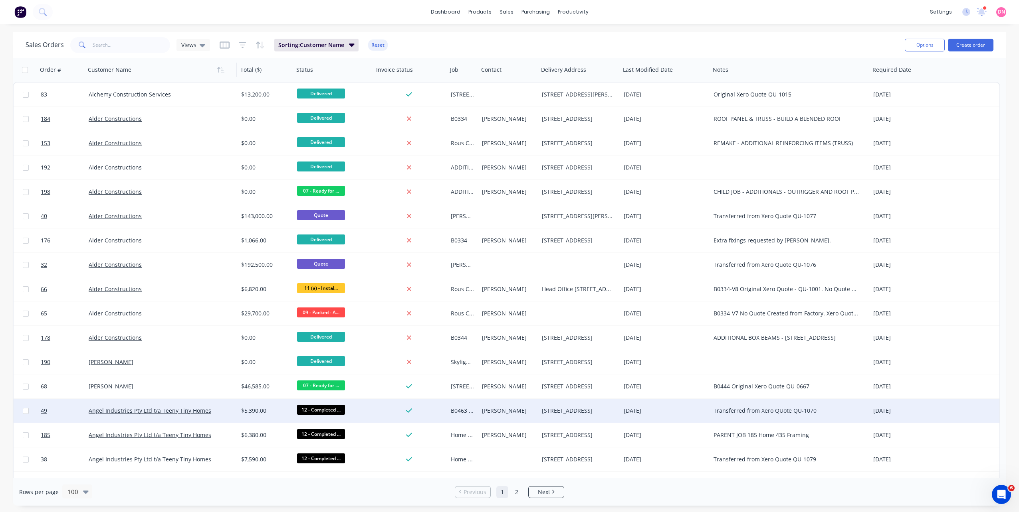
click at [511, 411] on div "[PERSON_NAME]" at bounding box center [507, 411] width 51 height 8
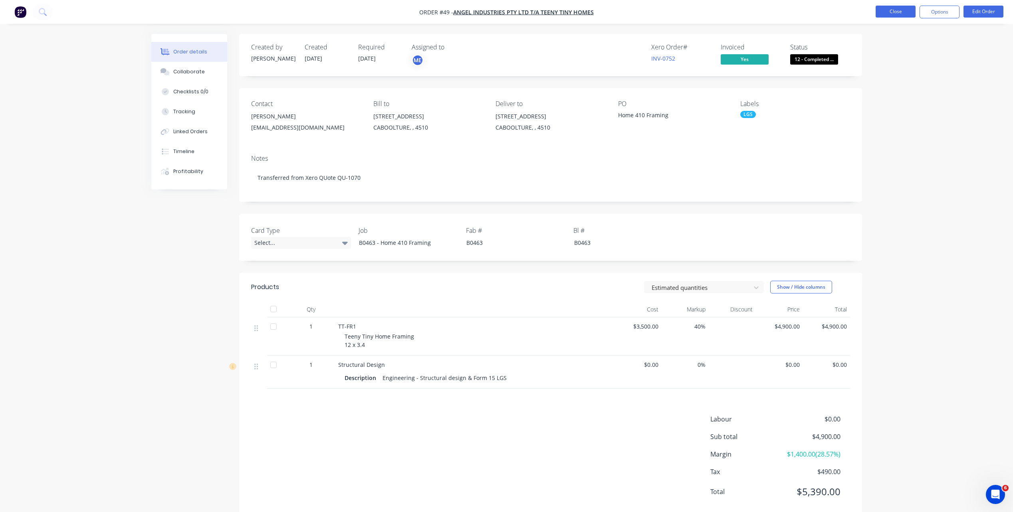
click at [894, 12] on button "Close" at bounding box center [895, 12] width 40 height 12
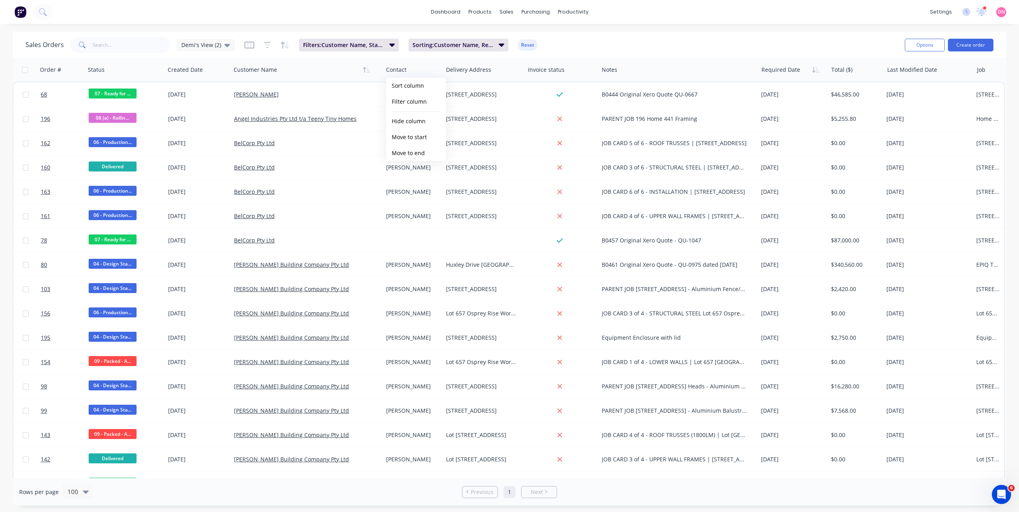
scroll to position [0, 4]
click at [245, 43] on icon "button" at bounding box center [249, 45] width 10 height 8
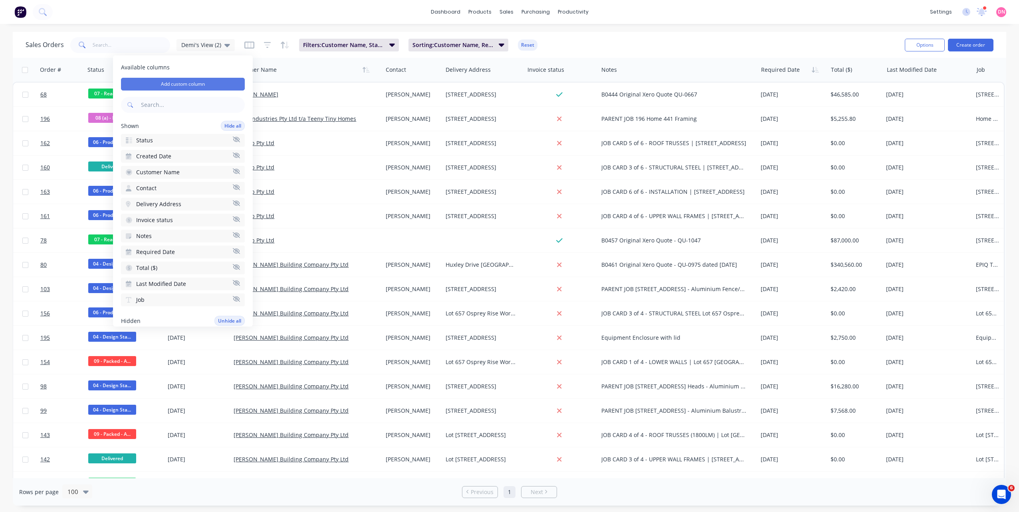
click at [216, 84] on button "Add custom column" at bounding box center [183, 84] width 124 height 13
click at [299, 68] on input at bounding box center [318, 67] width 130 height 12
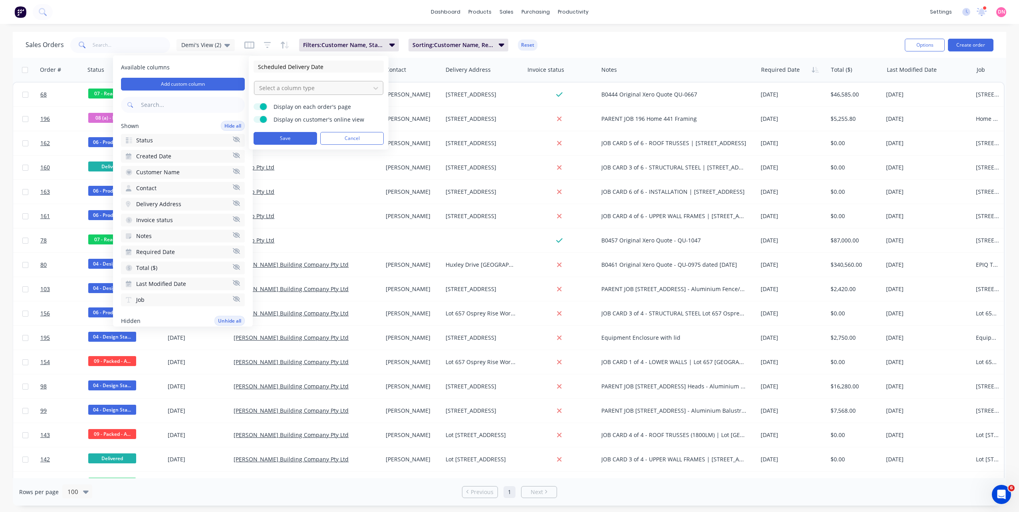
type input "Scheduled Delivery Date"
click at [285, 91] on div at bounding box center [312, 88] width 108 height 10
click at [288, 137] on div "Date and Time Picker" at bounding box center [318, 136] width 129 height 15
click at [324, 151] on div at bounding box center [312, 149] width 108 height 10
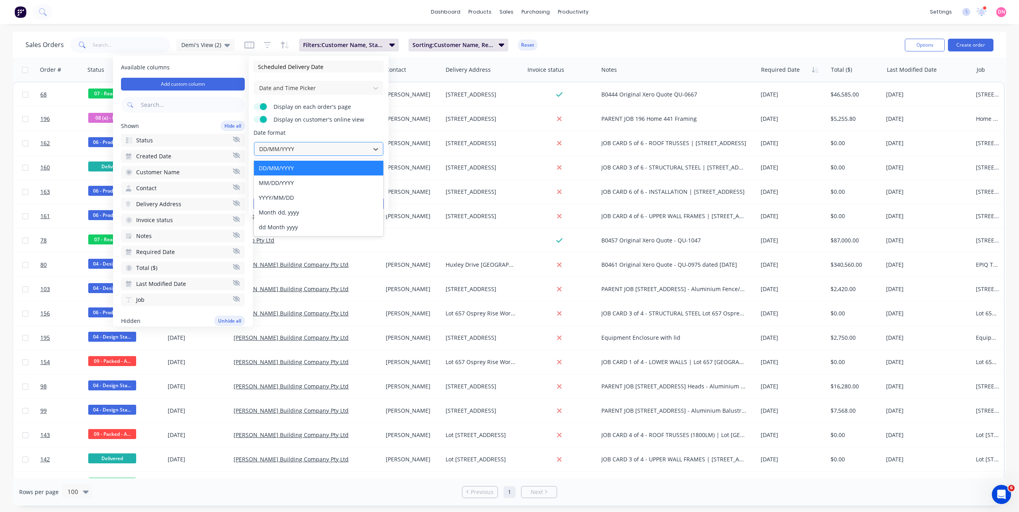
click at [324, 151] on div at bounding box center [312, 149] width 108 height 10
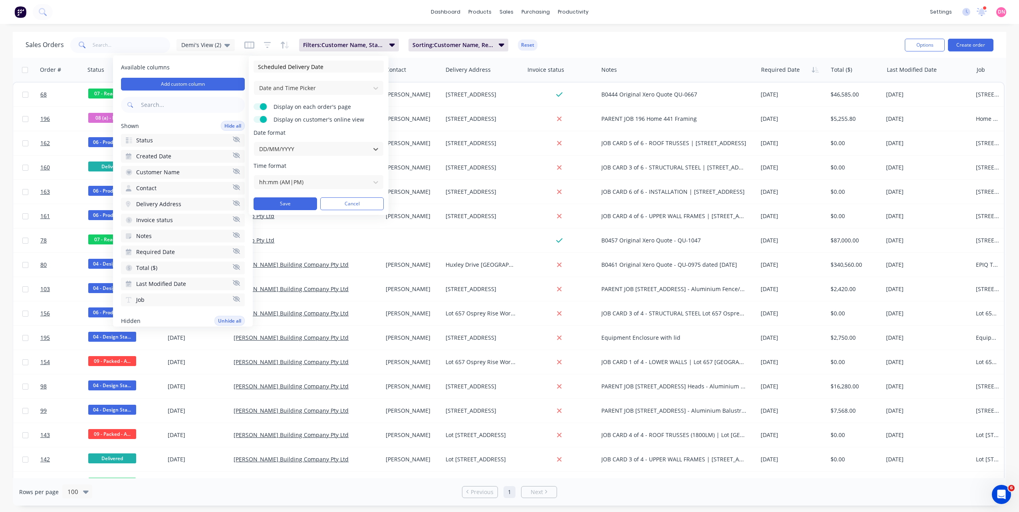
click at [262, 120] on span at bounding box center [263, 119] width 7 height 7
click at [253, 116] on input "Display on customer's online view" at bounding box center [253, 116] width 0 height 0
click at [349, 180] on div at bounding box center [312, 182] width 108 height 10
click at [309, 205] on button "Save" at bounding box center [284, 204] width 63 height 13
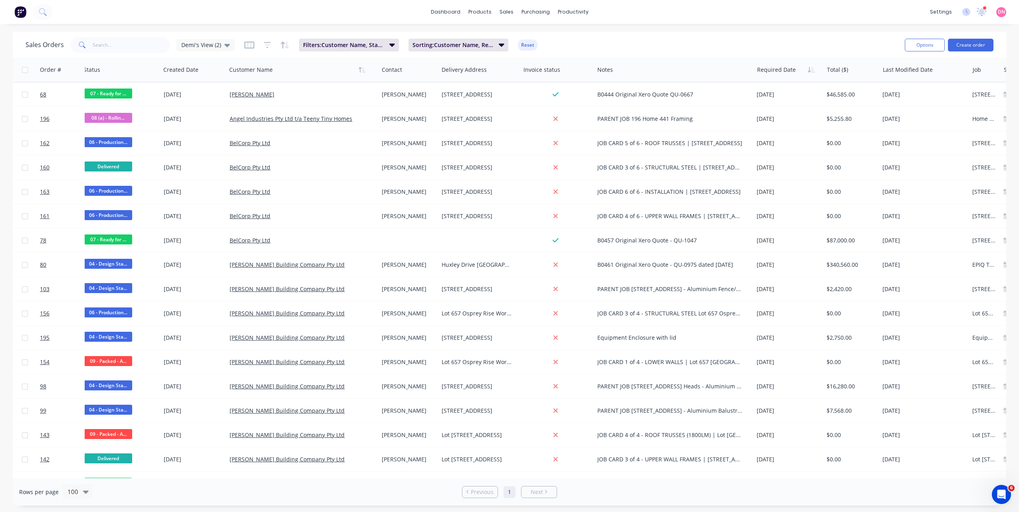
scroll to position [0, 123]
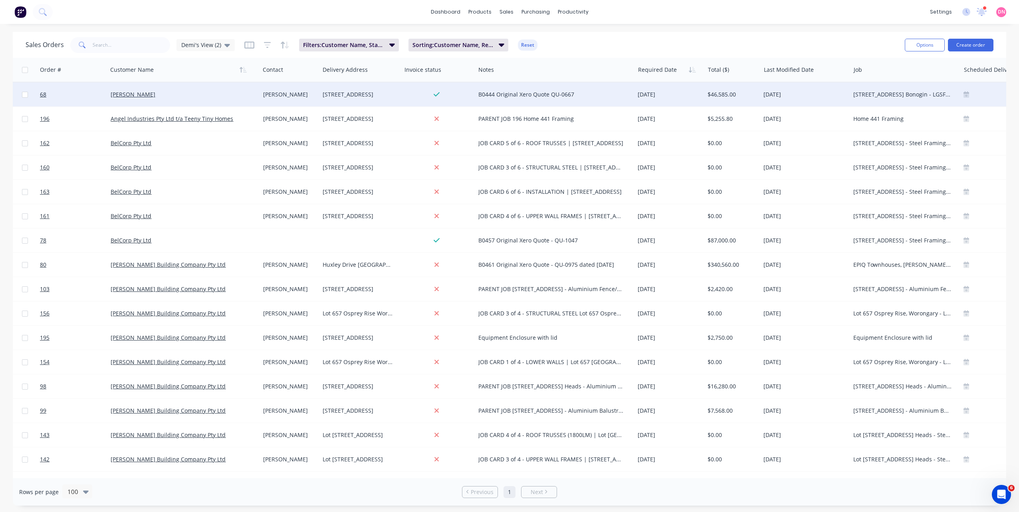
drag, startPoint x: 881, startPoint y: 67, endPoint x: 960, endPoint y: 84, distance: 80.9
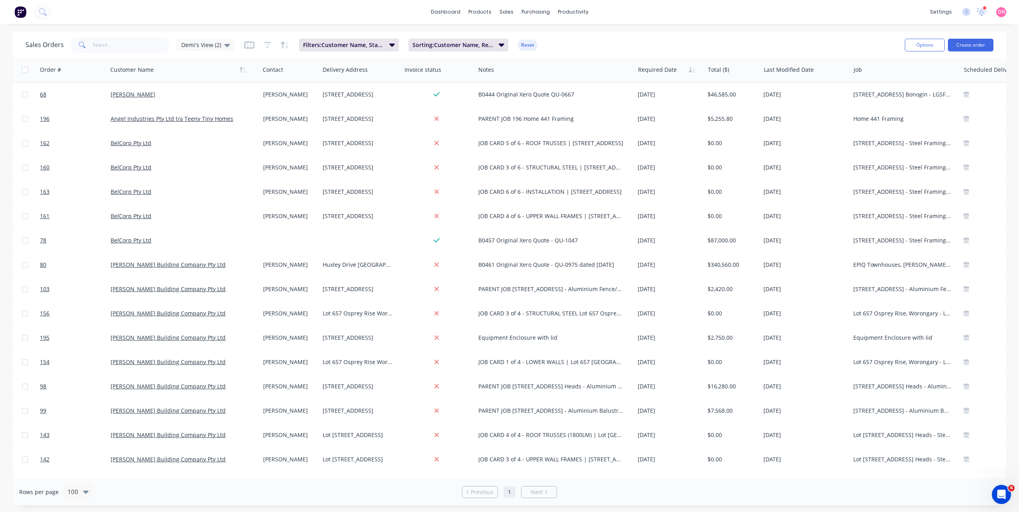
scroll to position [0, 202]
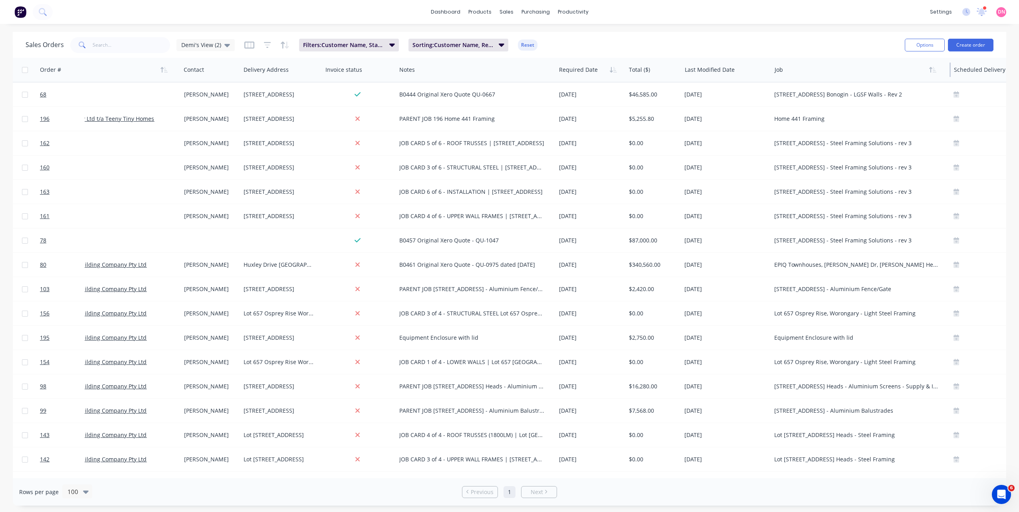
drag, startPoint x: 880, startPoint y: 67, endPoint x: 905, endPoint y: 71, distance: 25.1
click at [949, 71] on div at bounding box center [949, 70] width 1 height 14
click at [874, 42] on div "Sales Orders Demi's View (2) Filters: Customer Name, Status Sorting: Customer N…" at bounding box center [462, 45] width 872 height 20
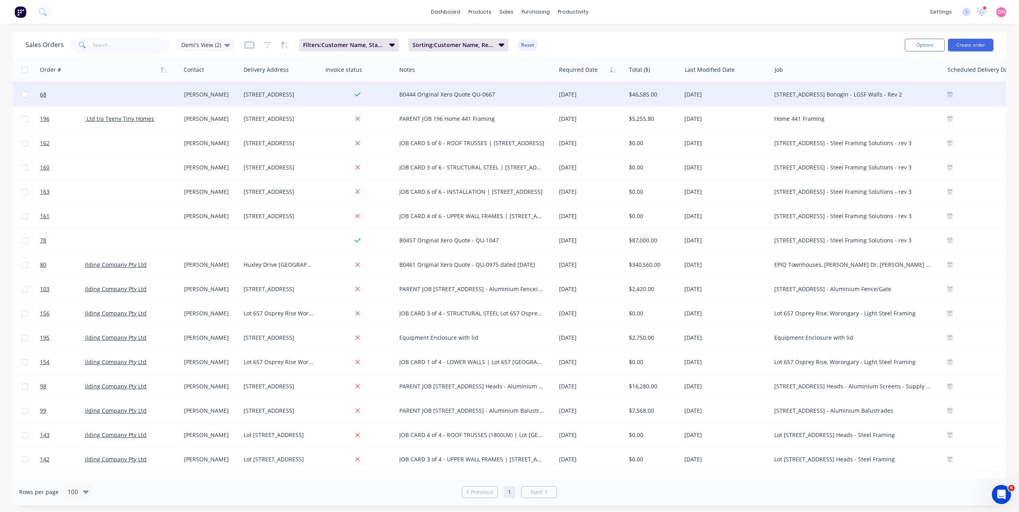
click at [784, 97] on div "[STREET_ADDRESS] Bonogin - LGSF Walls - Rev 2" at bounding box center [853, 95] width 158 height 8
click at [784, 70] on div at bounding box center [853, 70] width 158 height 16
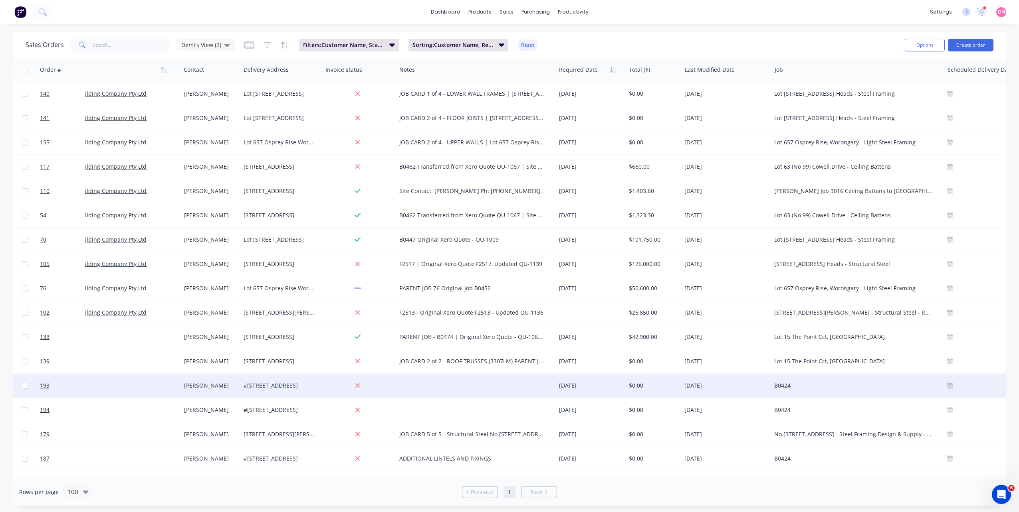
scroll to position [479, 202]
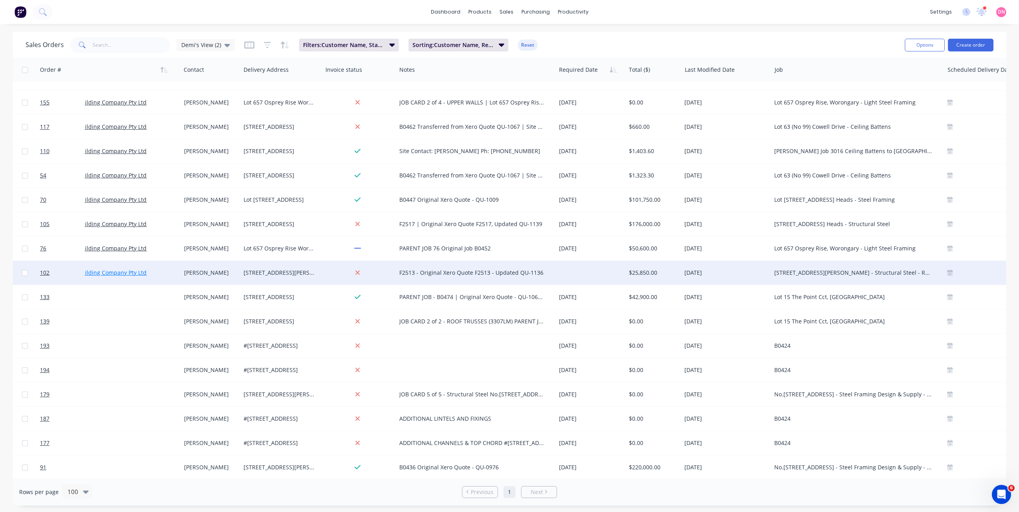
click at [109, 269] on link "[PERSON_NAME] Building Company Pty Ltd" at bounding box center [89, 273] width 115 height 8
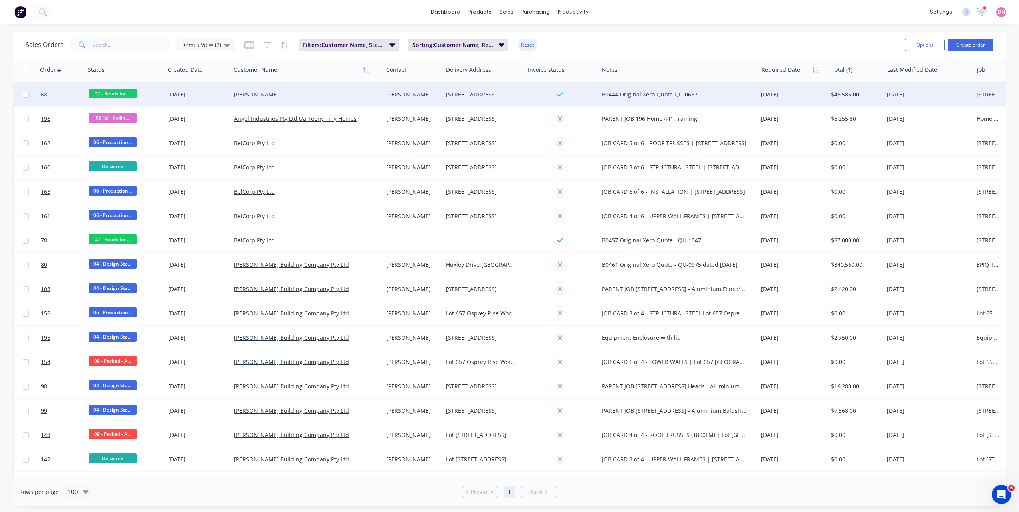
click at [42, 95] on span "68" at bounding box center [44, 95] width 6 height 8
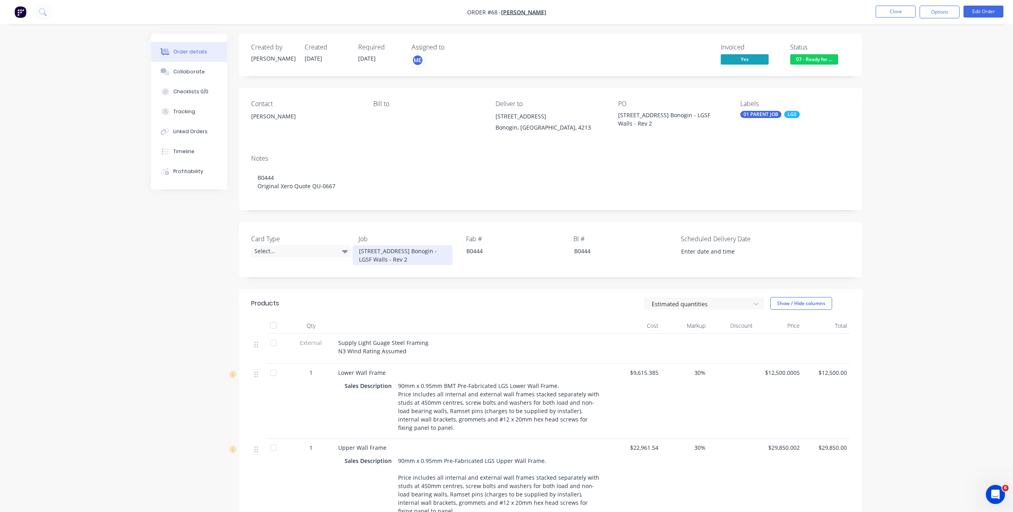
click at [397, 251] on div "[STREET_ADDRESS] Bonogin - LGSF Walls - Rev 2" at bounding box center [402, 255] width 100 height 20
drag, startPoint x: 574, startPoint y: 252, endPoint x: 606, endPoint y: 251, distance: 32.7
click at [606, 251] on div "B0444" at bounding box center [618, 251] width 100 height 12
click at [377, 253] on div "[STREET_ADDRESS] Bonogin - LGSF Walls - Rev 2" at bounding box center [402, 255] width 100 height 20
drag, startPoint x: 392, startPoint y: 257, endPoint x: 322, endPoint y: 245, distance: 70.1
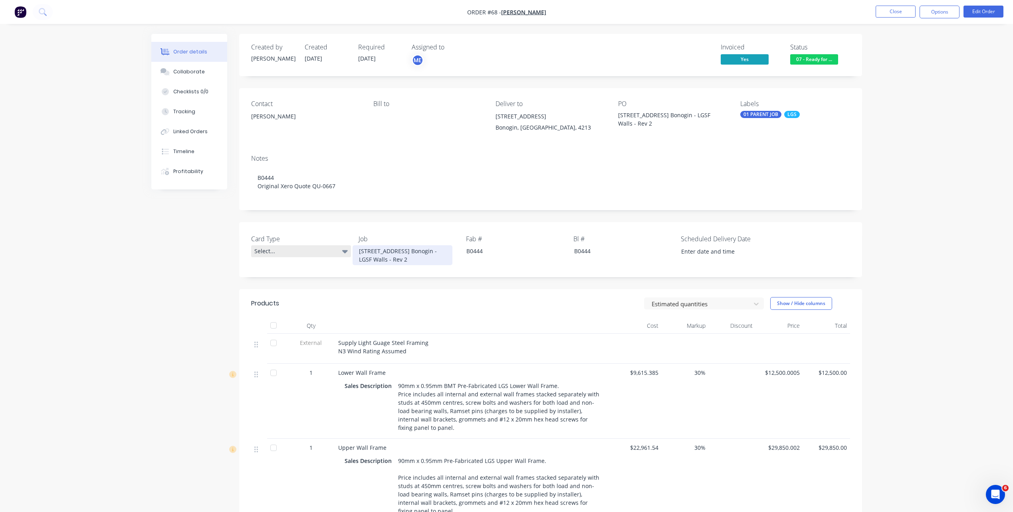
click at [322, 245] on div "Card Type Select... Job [STREET_ADDRESS] Bonogin - LGSF Walls - Rev 2 Fab # B04…" at bounding box center [550, 249] width 623 height 55
drag, startPoint x: 654, startPoint y: 123, endPoint x: 609, endPoint y: 120, distance: 45.2
click at [609, 120] on div "Contact [PERSON_NAME] [PERSON_NAME] to Deliver to [STREET_ADDRESS][GEOGRAPHIC_D…" at bounding box center [550, 118] width 623 height 60
click at [557, 164] on div "Notes B0444 Original Xero Quote QU-0667" at bounding box center [550, 179] width 623 height 62
click at [908, 8] on button "Close" at bounding box center [895, 12] width 40 height 12
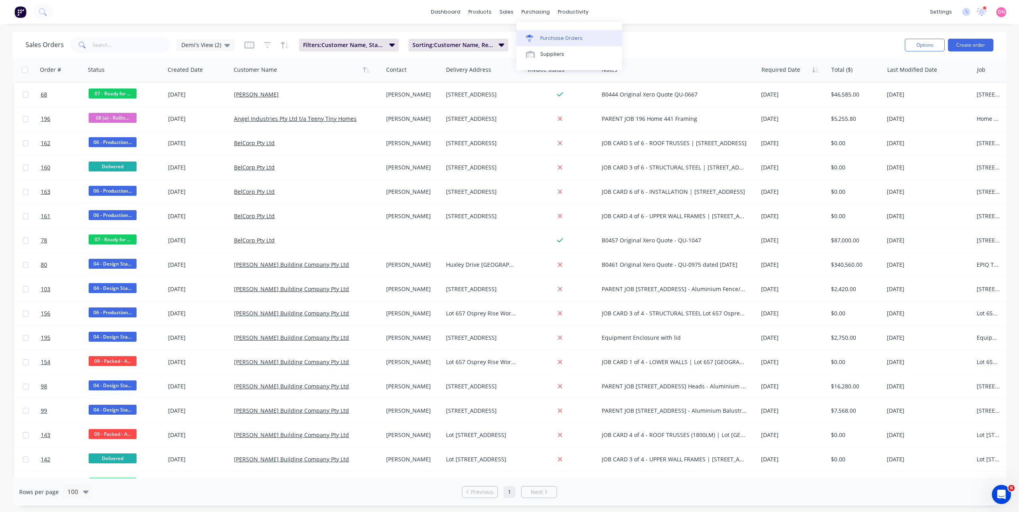
click at [544, 36] on div "Purchase Orders" at bounding box center [561, 38] width 42 height 7
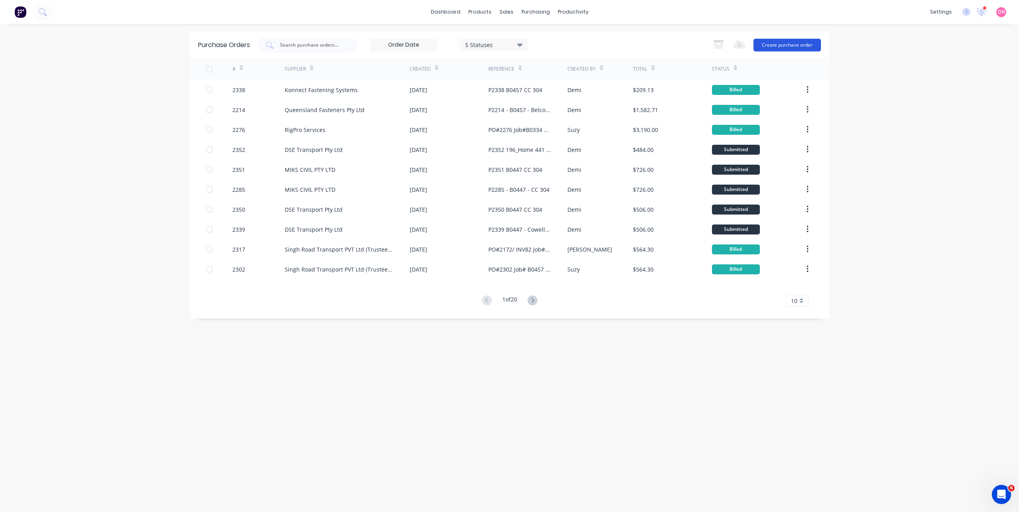
click at [784, 48] on button "Create purchase order" at bounding box center [786, 45] width 67 height 13
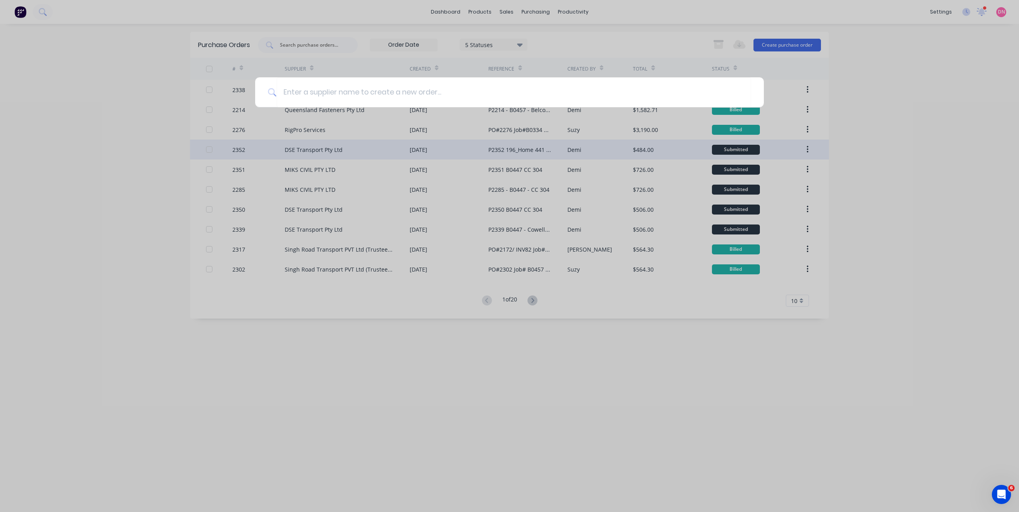
click at [459, 166] on div at bounding box center [509, 256] width 1019 height 512
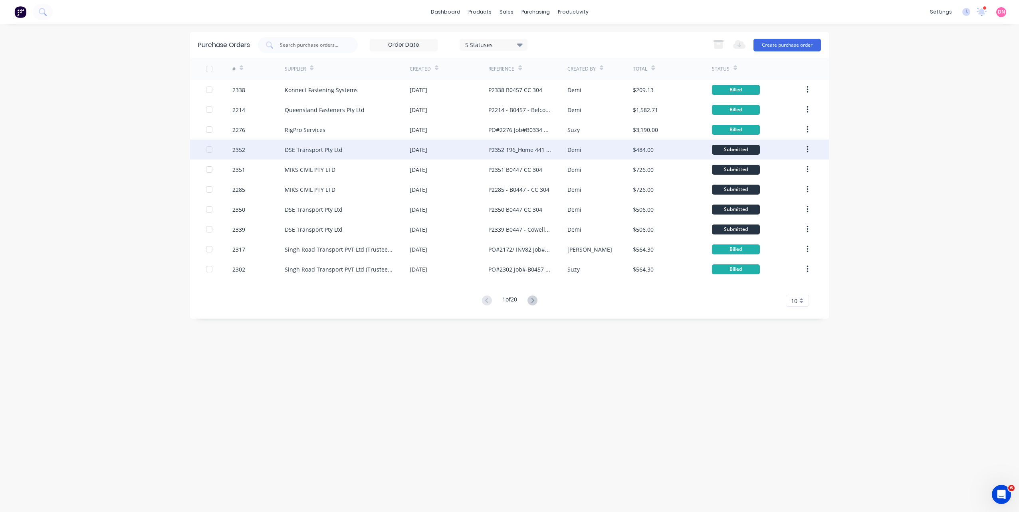
click at [314, 144] on div "DSE Transport Pty Ltd" at bounding box center [347, 150] width 125 height 20
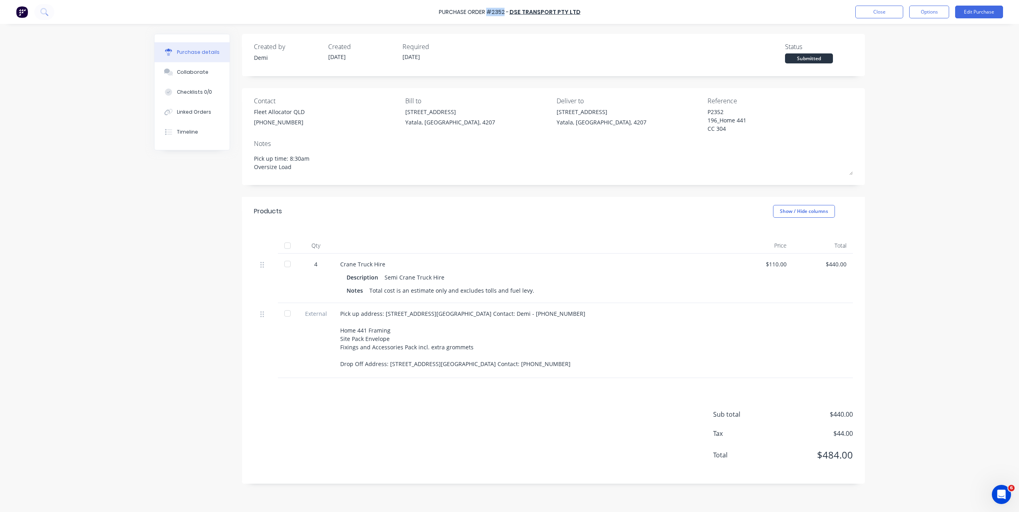
drag, startPoint x: 490, startPoint y: 14, endPoint x: 506, endPoint y: 12, distance: 16.5
click at [506, 12] on div "Purchase Order #2352 -" at bounding box center [474, 12] width 70 height 8
click at [654, 59] on div "Created by [PERSON_NAME] Created [DATE] Required [DATE] Status Submitted" at bounding box center [553, 53] width 599 height 22
click at [877, 11] on button "Close" at bounding box center [879, 12] width 48 height 13
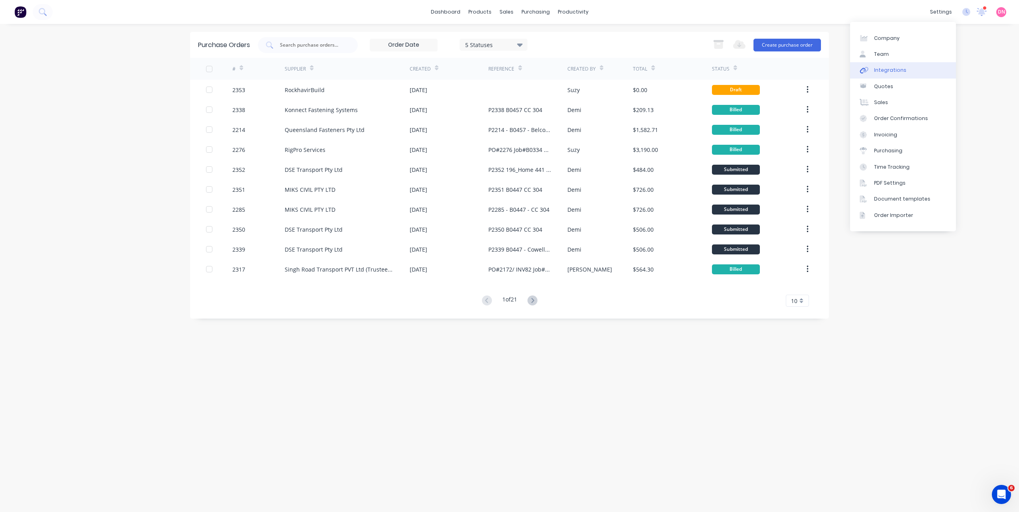
click at [909, 70] on link "Integrations" at bounding box center [903, 70] width 106 height 16
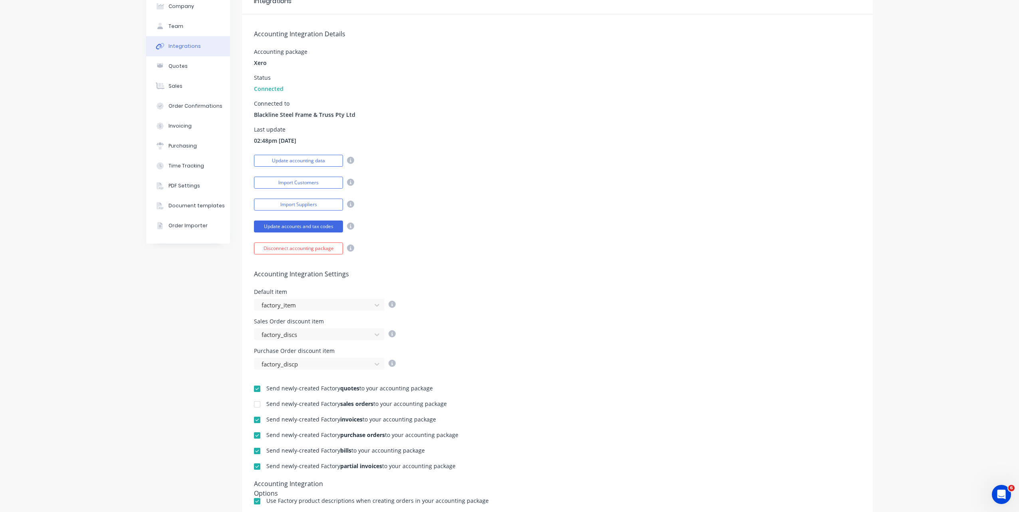
scroll to position [3, 0]
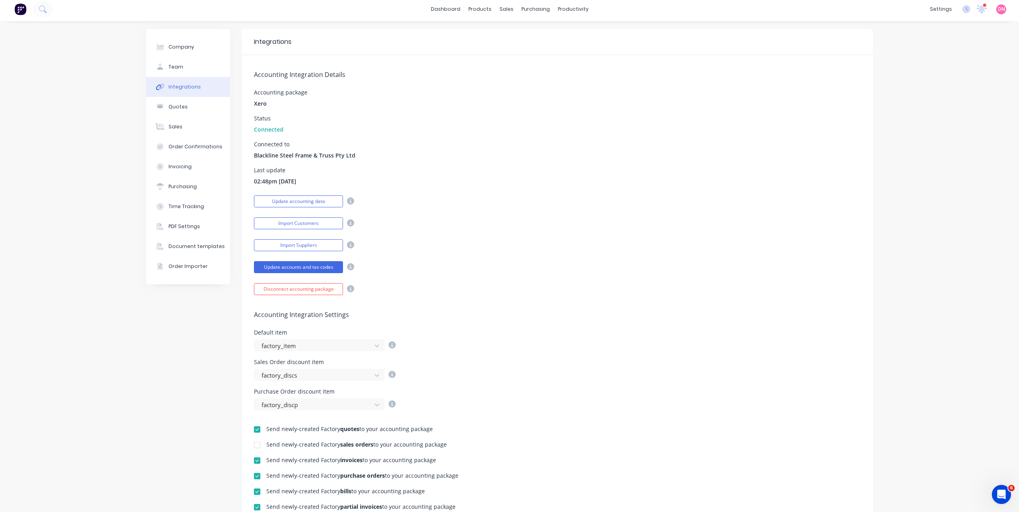
click at [500, 197] on div "Update accounting data" at bounding box center [557, 201] width 607 height 14
